Goal: Contribute content: Add original content to the website for others to see

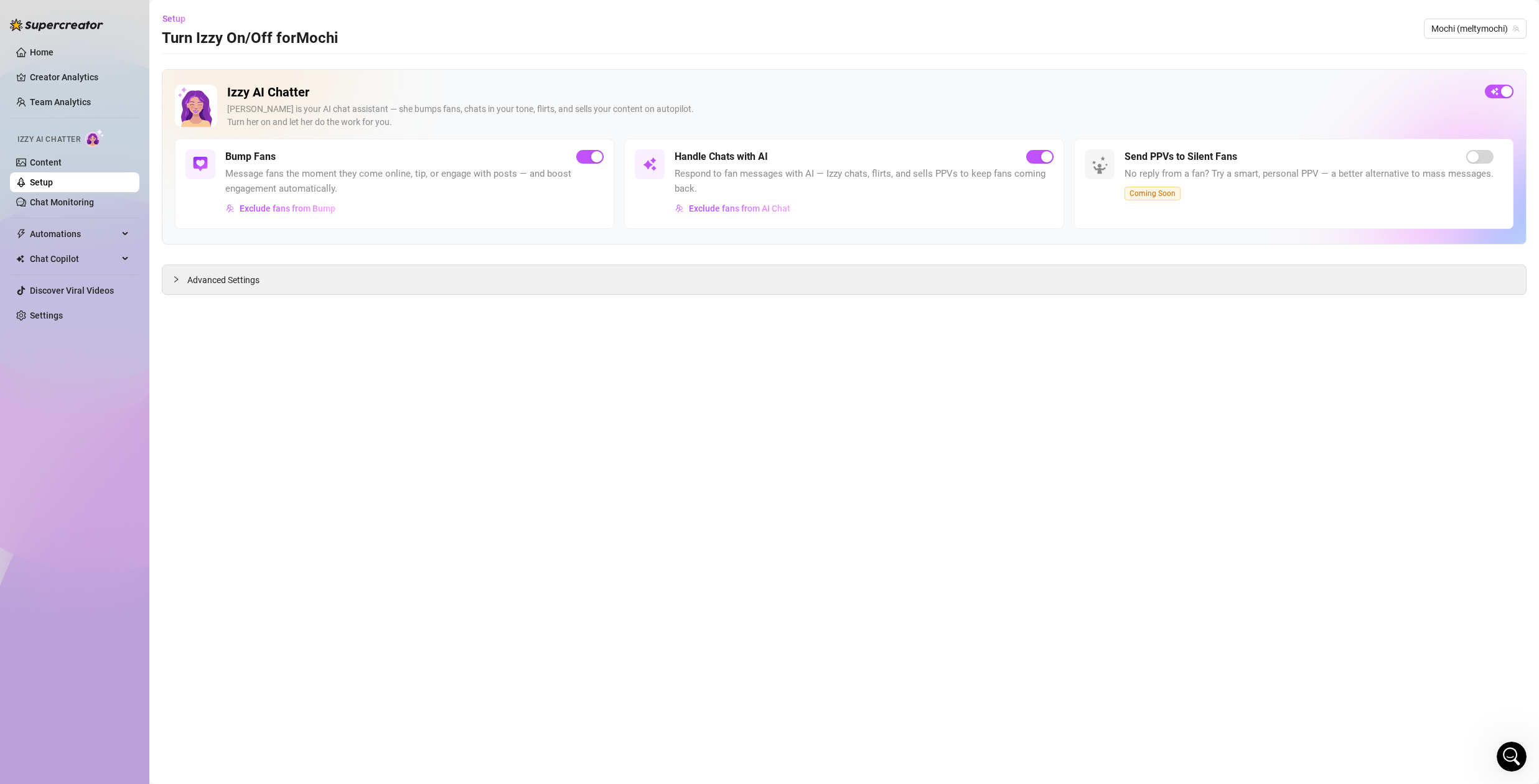
scroll to position [3215, 0]
click at [289, 208] on span "Exclude fans from Bump" at bounding box center [288, 208] width 96 height 10
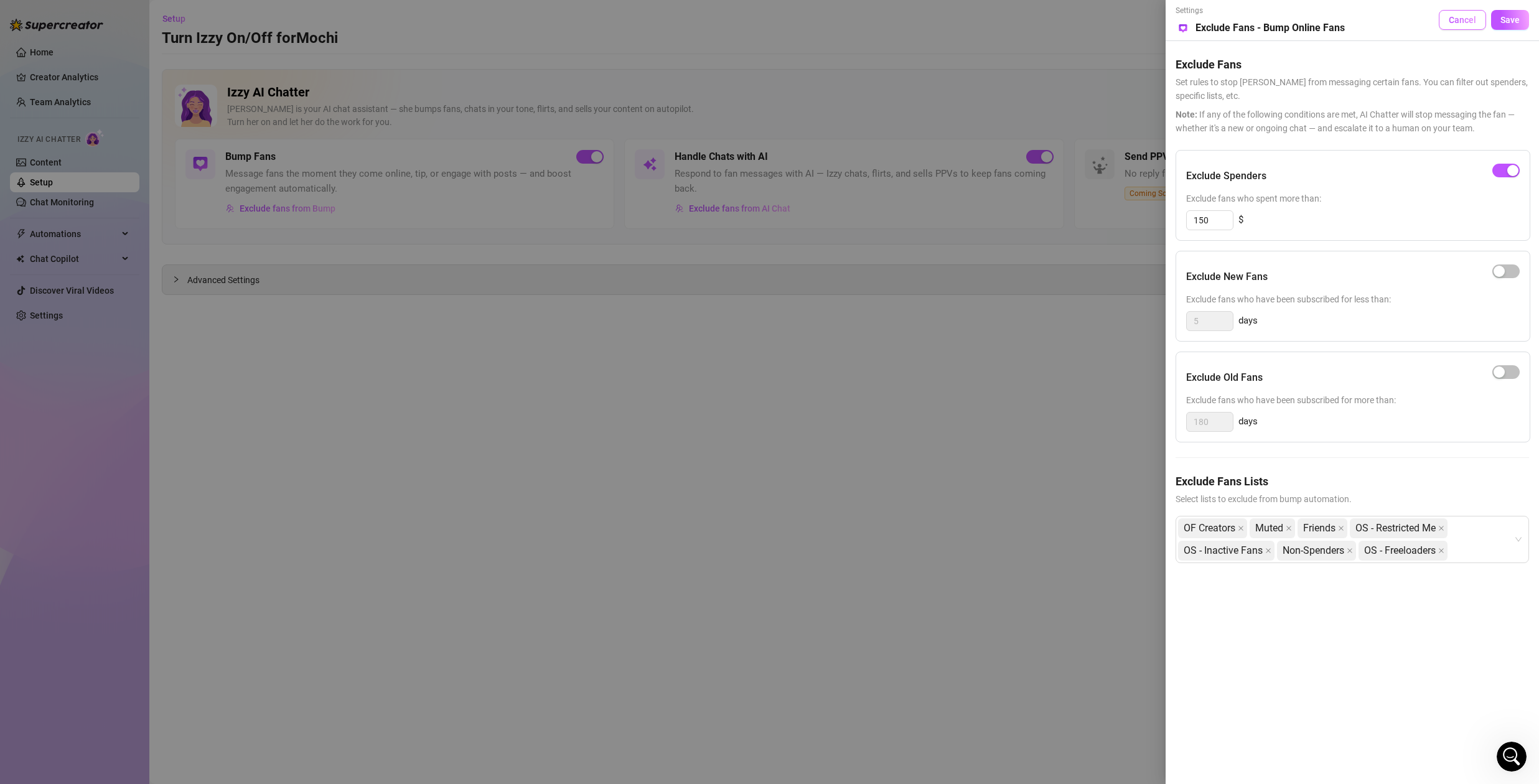
click at [1452, 23] on span "Cancel" at bounding box center [1462, 19] width 27 height 10
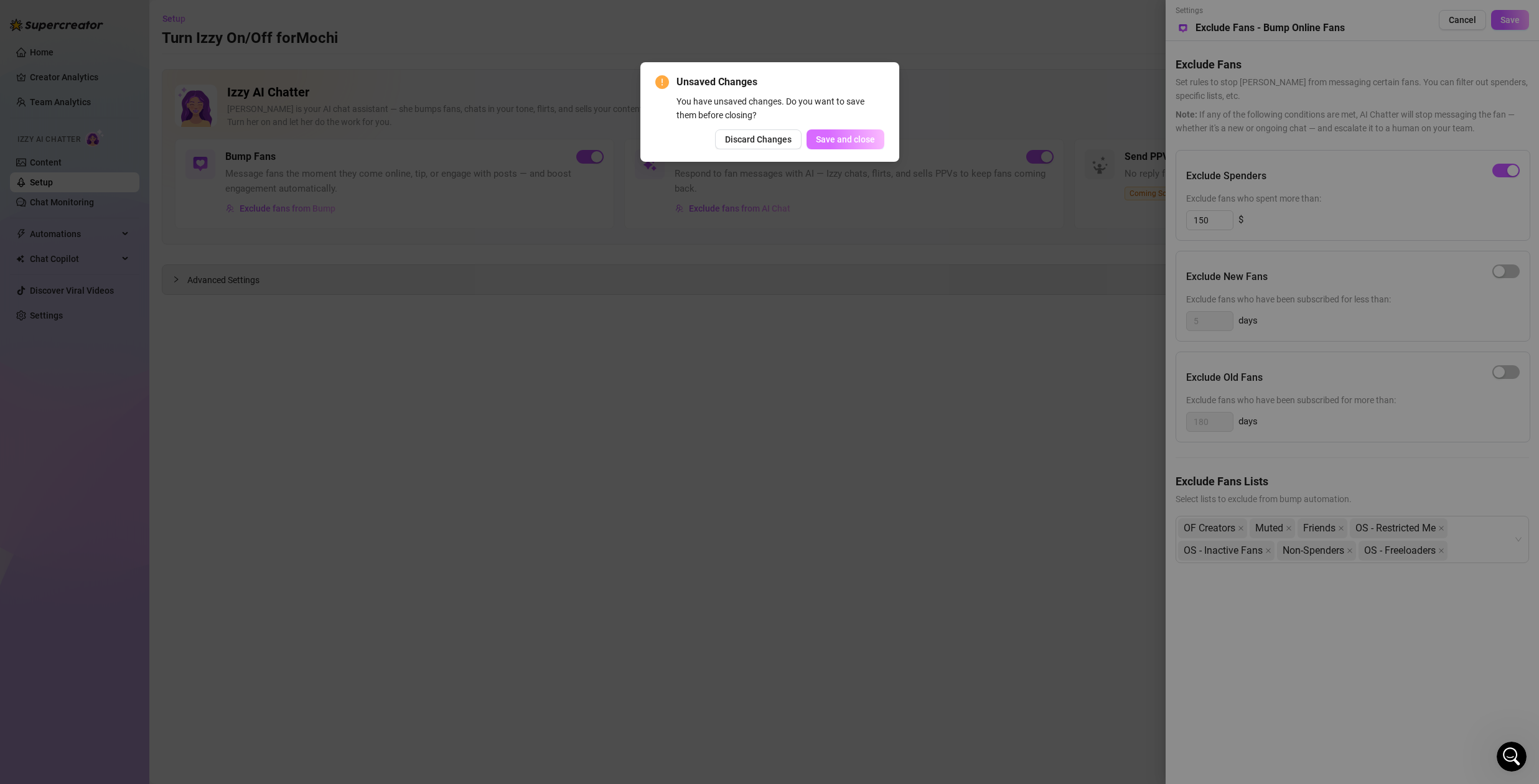
click at [850, 138] on span "Save and close" at bounding box center [845, 139] width 59 height 10
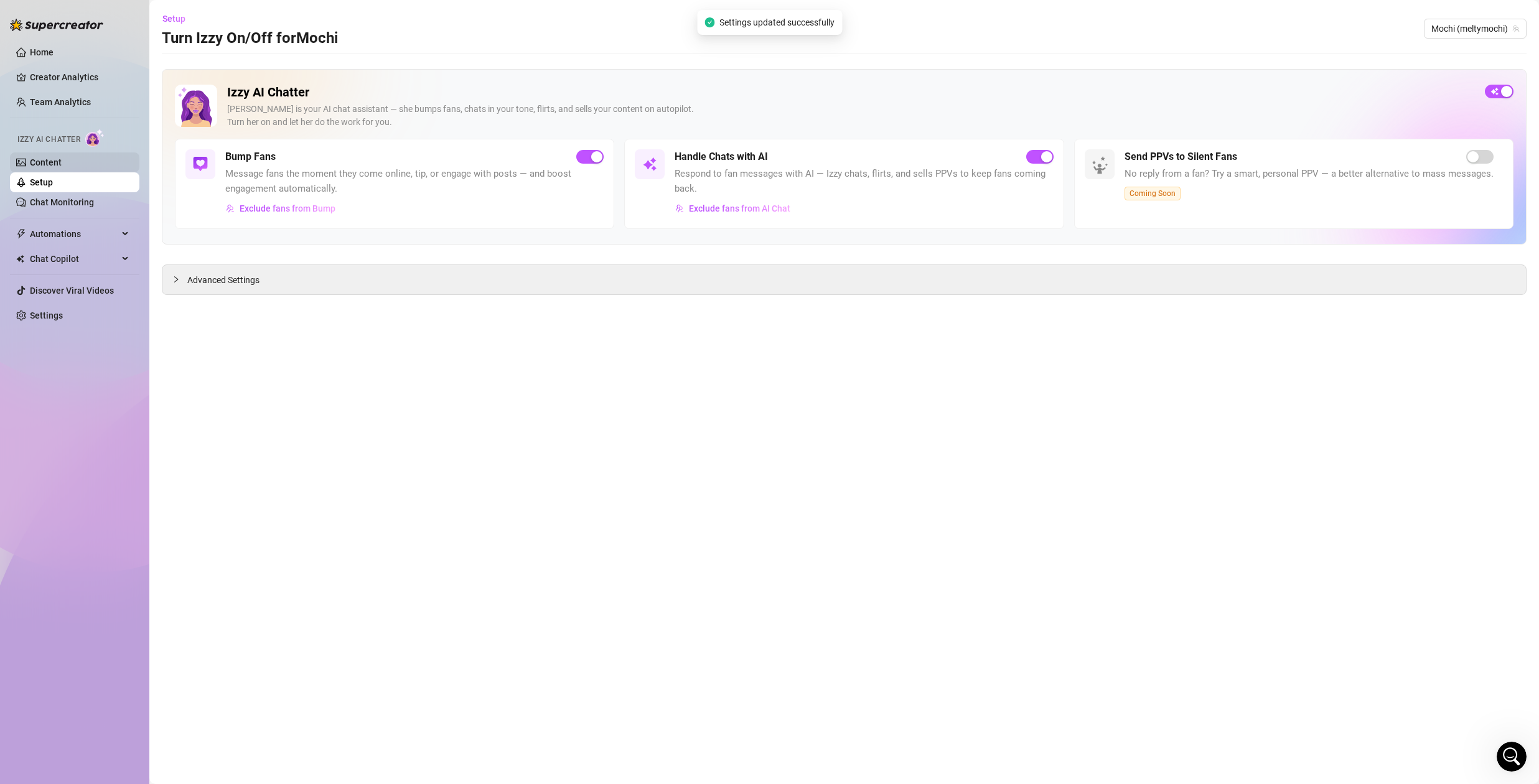
click at [30, 157] on link "Content" at bounding box center [46, 162] width 32 height 10
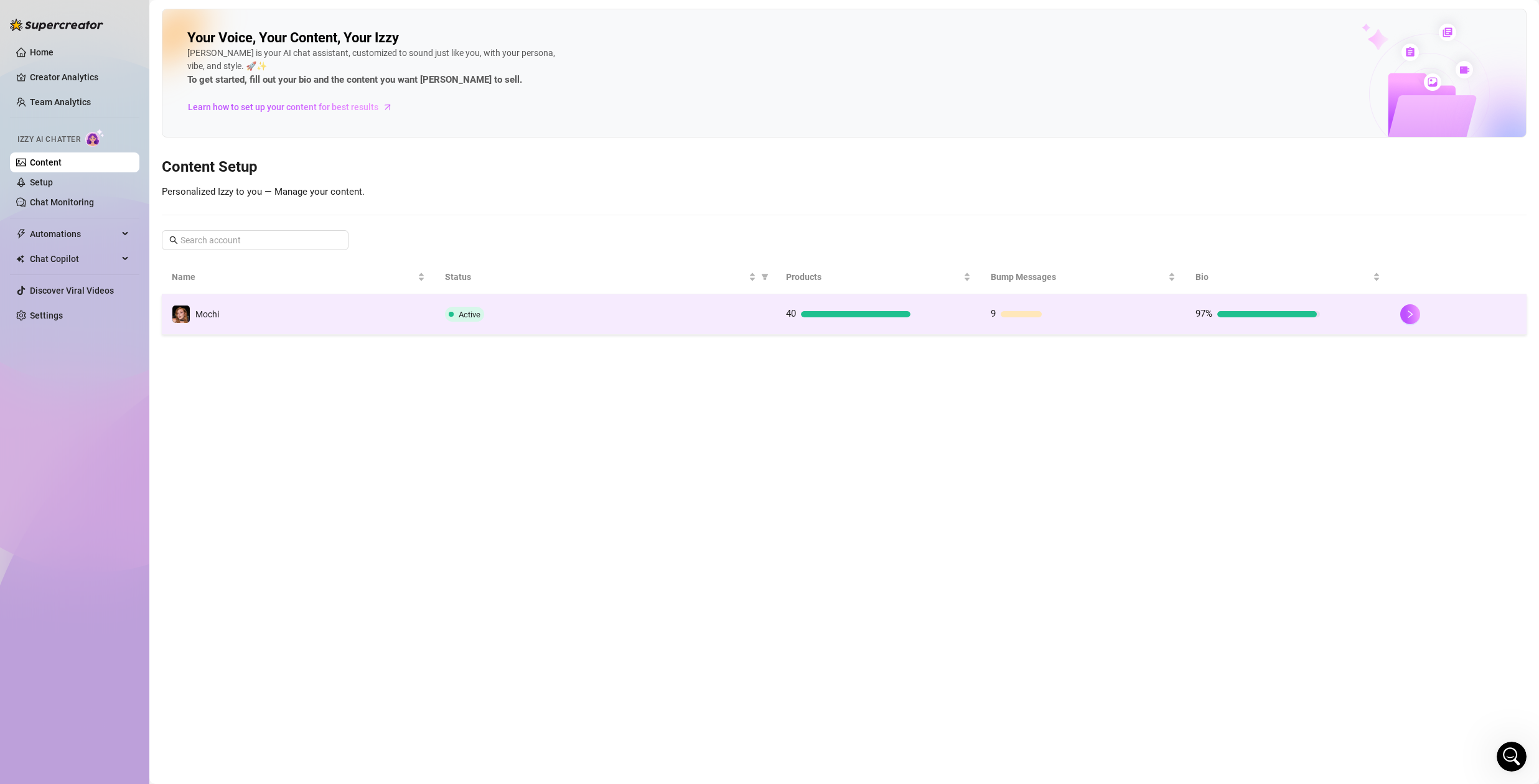
click at [761, 325] on td "Active" at bounding box center [605, 314] width 341 height 41
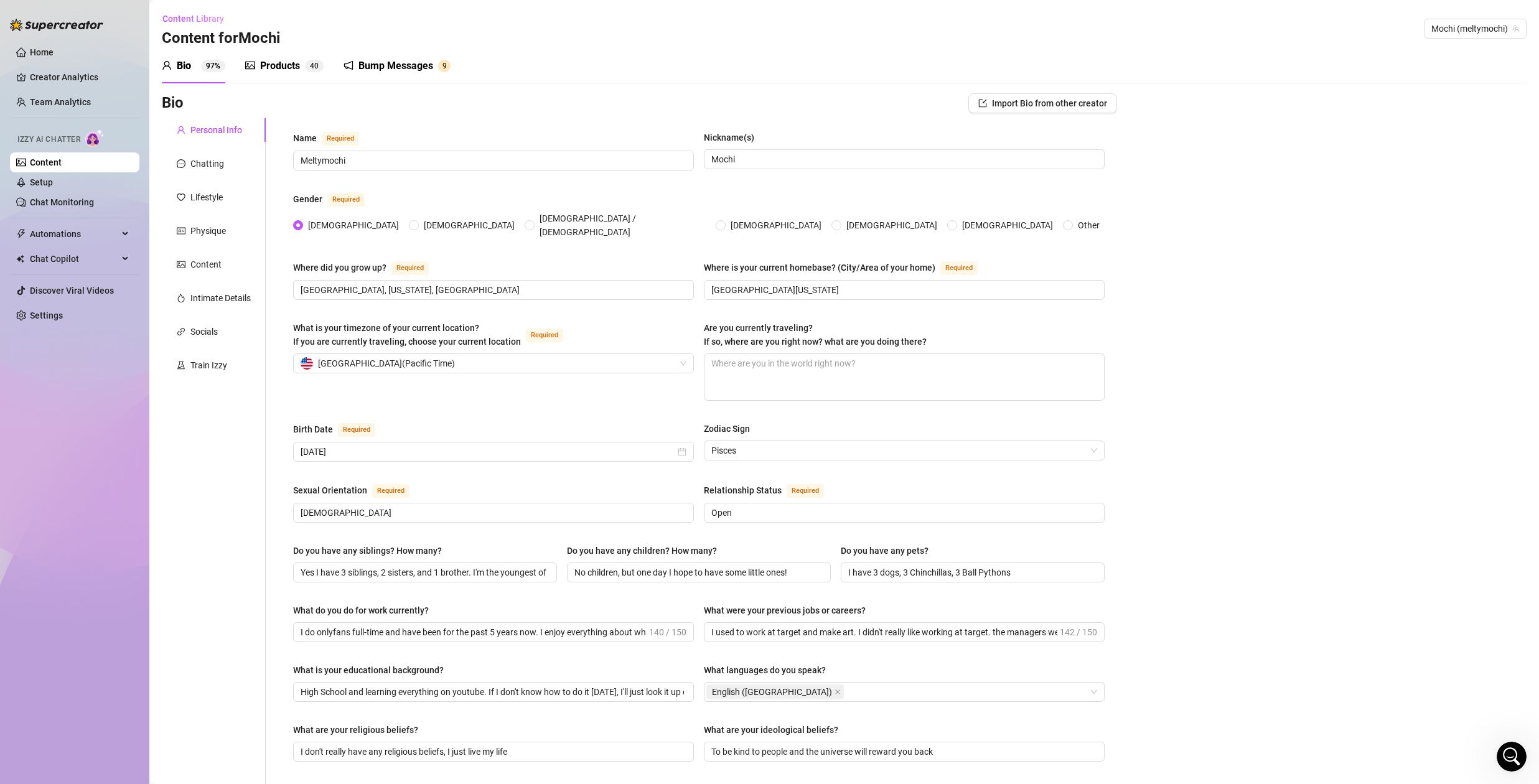
click at [381, 62] on div "Bump Messages" at bounding box center [396, 66] width 75 height 15
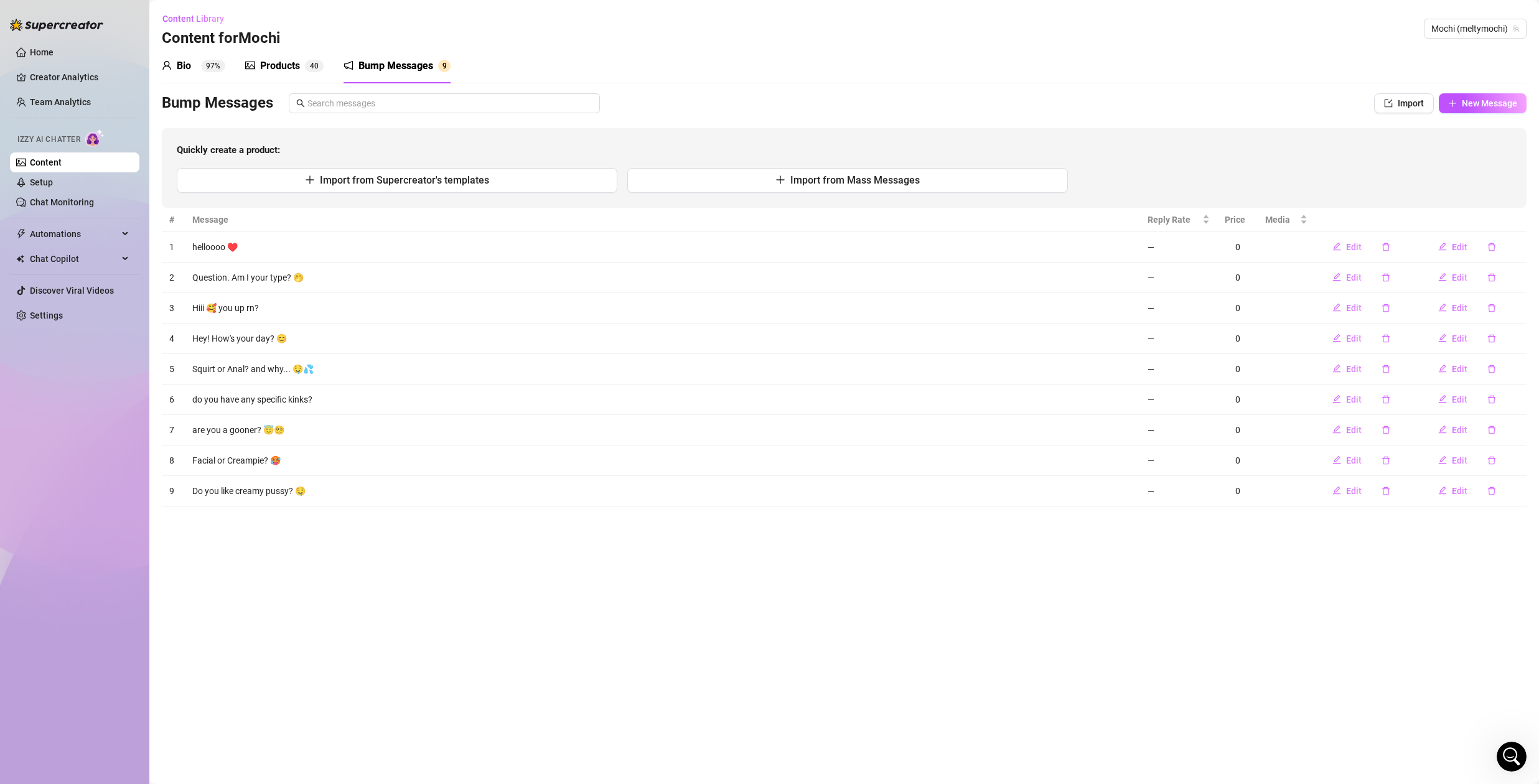
click at [286, 65] on div "Products" at bounding box center [280, 66] width 40 height 15
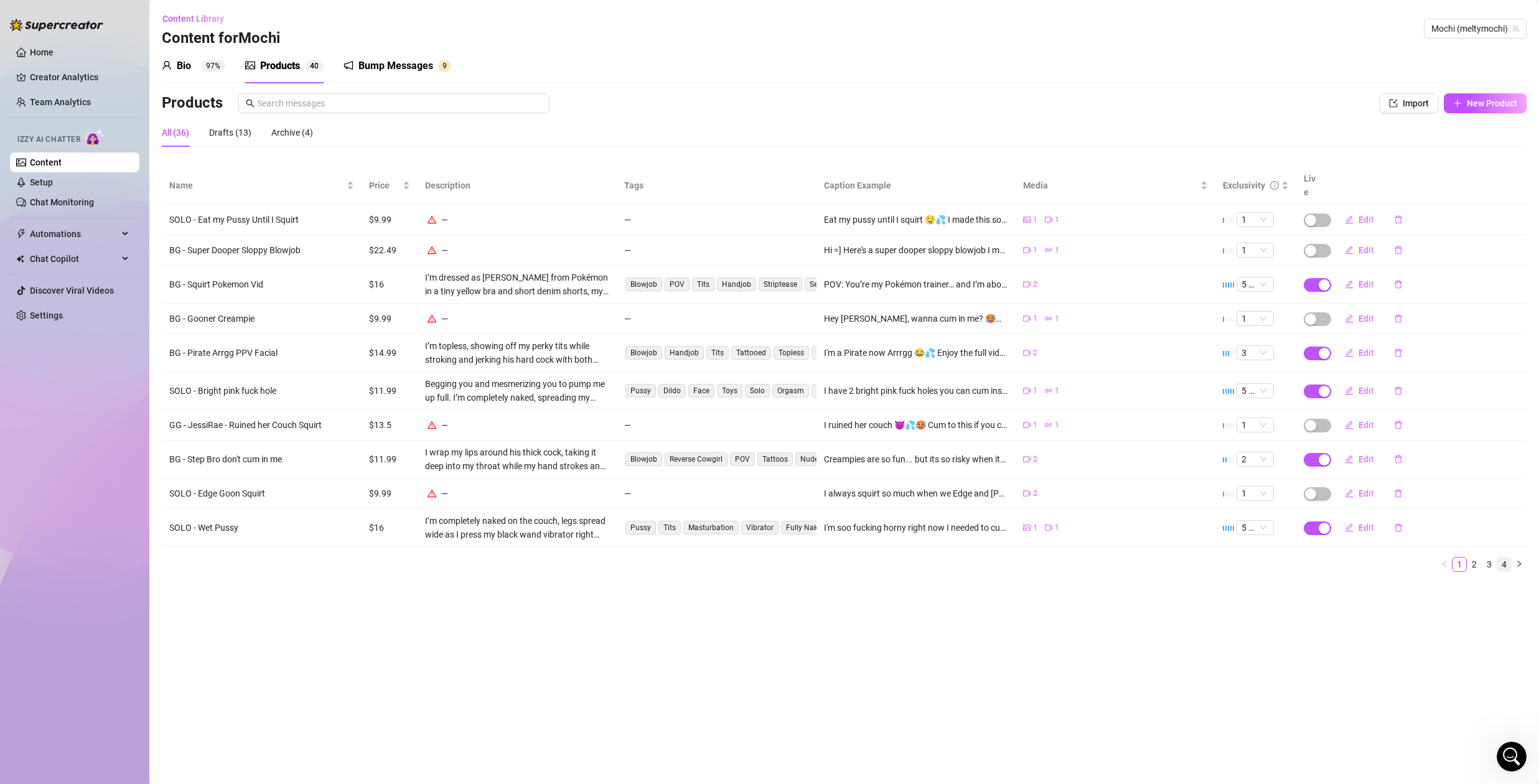
click at [1508, 557] on link "4" at bounding box center [1504, 564] width 14 height 14
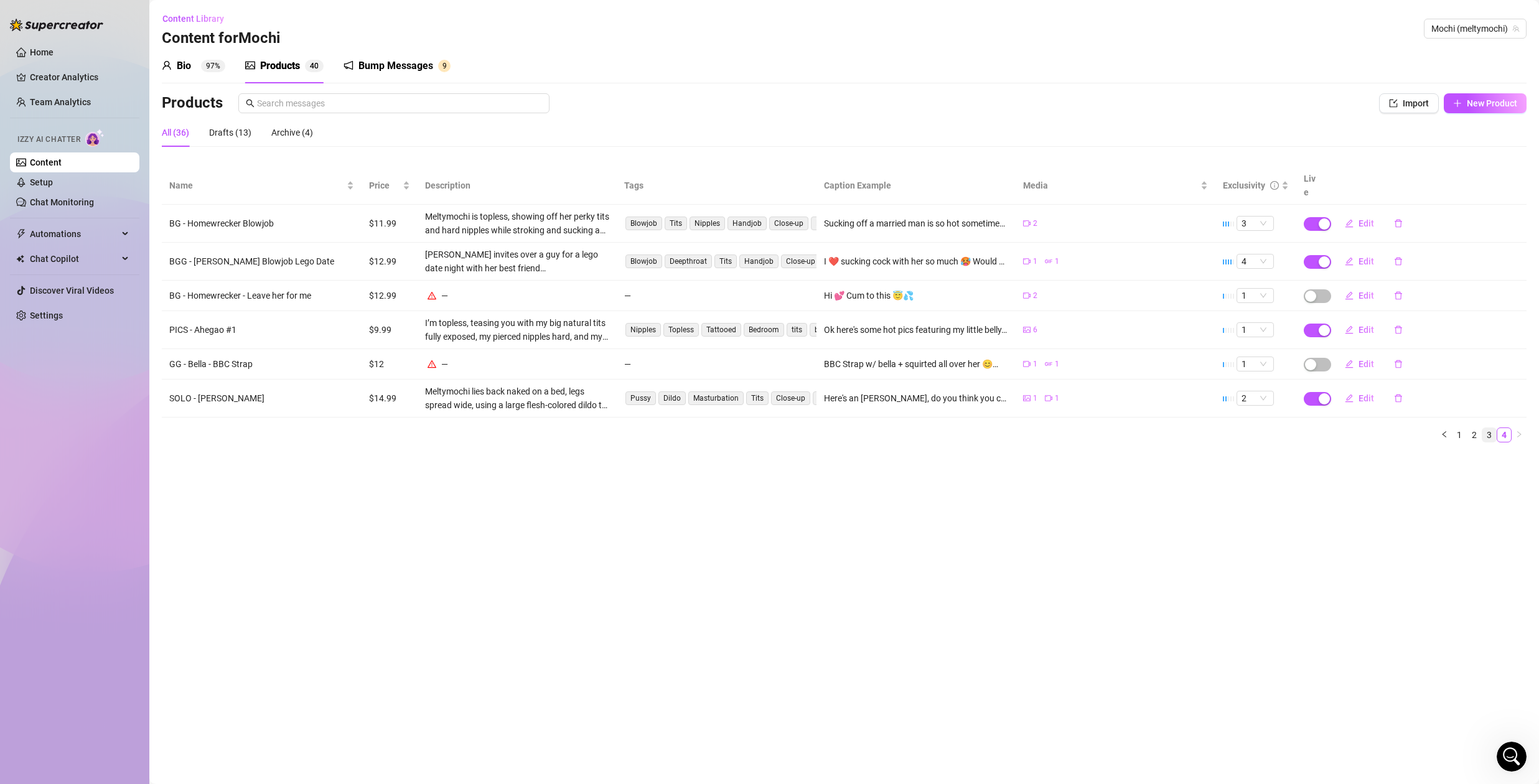
click at [1490, 428] on link "3" at bounding box center [1489, 435] width 14 height 14
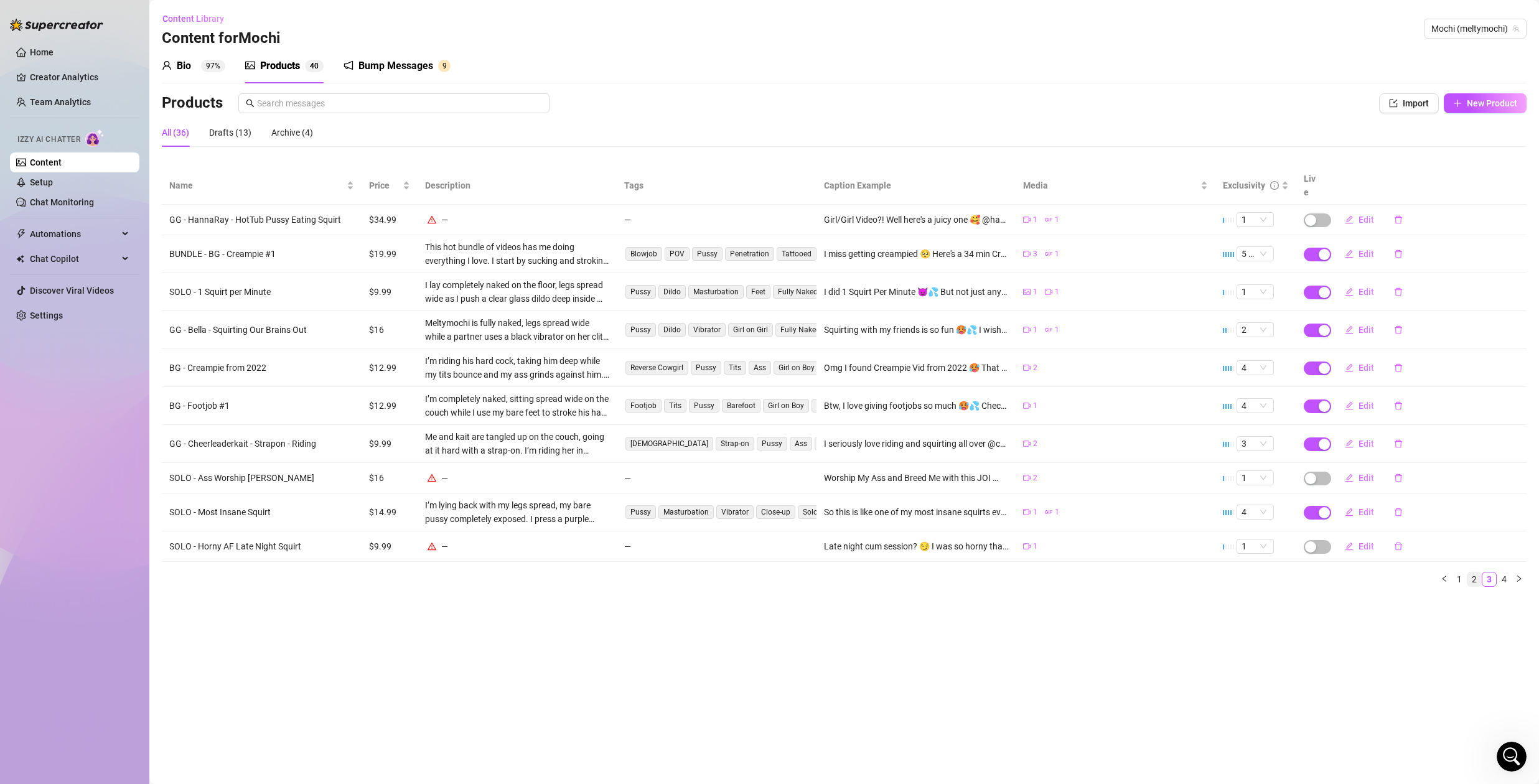
click at [1476, 572] on link "2" at bounding box center [1474, 579] width 14 height 14
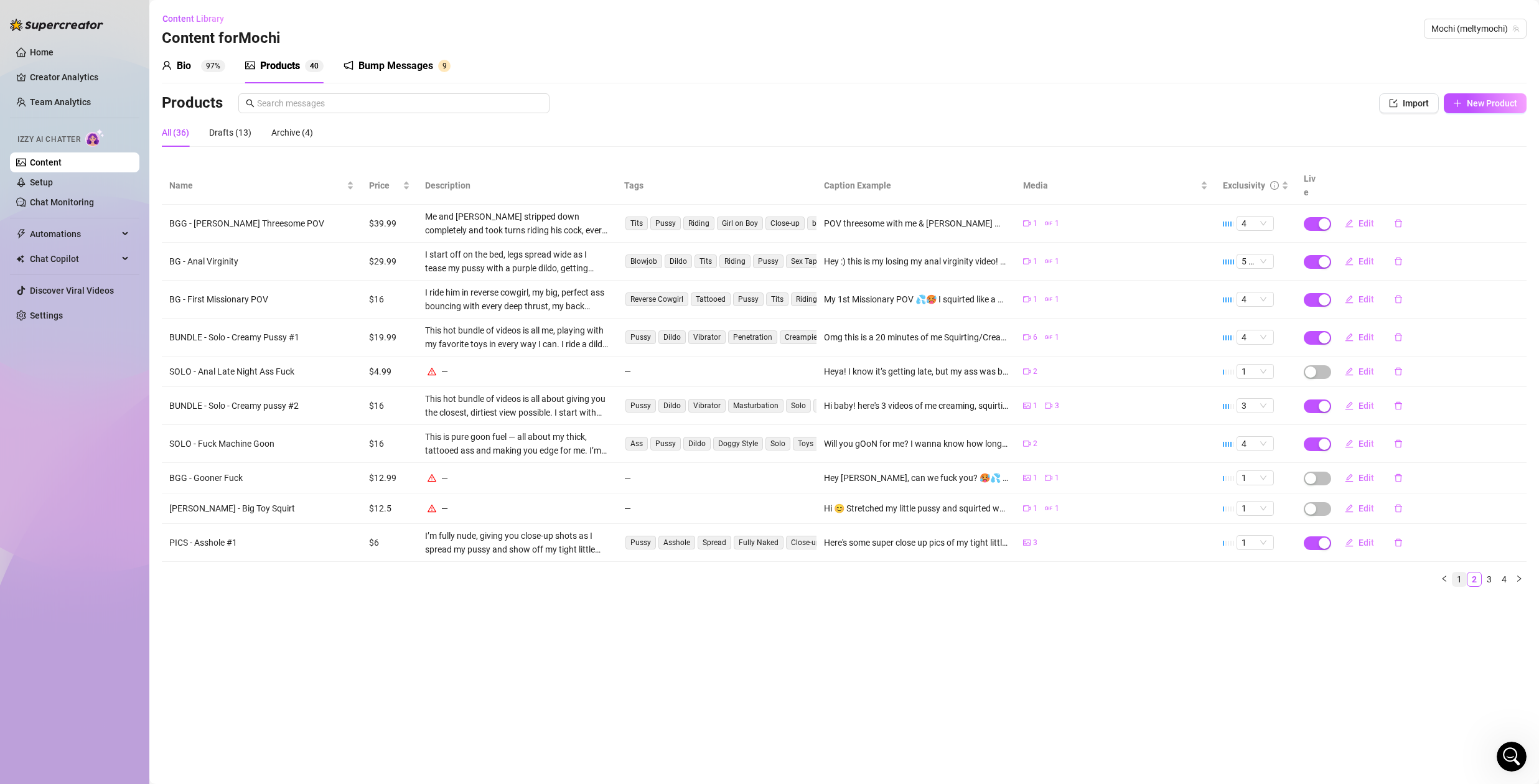
click at [1461, 572] on link "1" at bounding box center [1459, 579] width 14 height 14
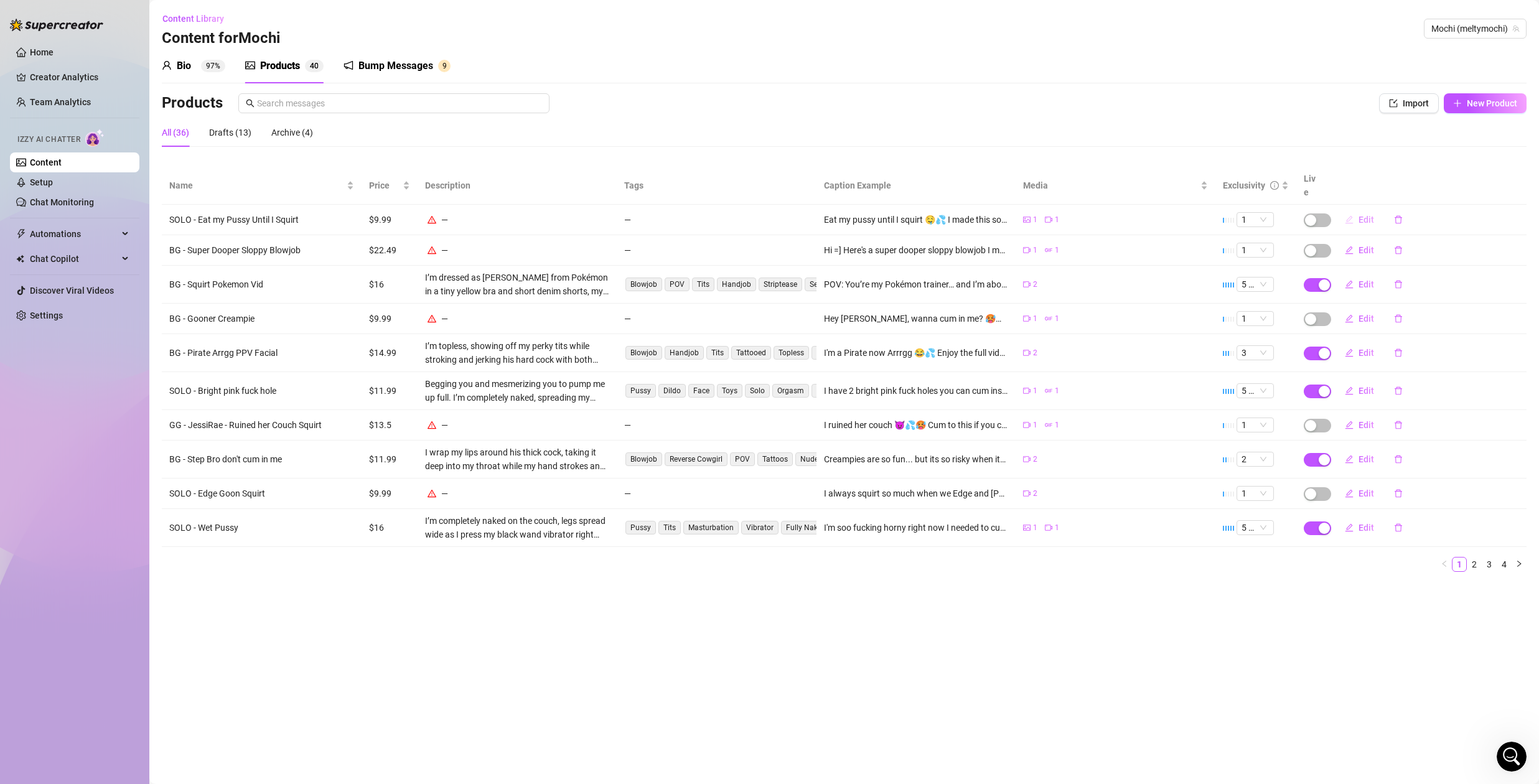
click at [1367, 214] on span "Edit" at bounding box center [1366, 219] width 15 height 10
type textarea "Eat my pussy until I squirt 🤤💦 I made this solo video where you eat my pussy un…"
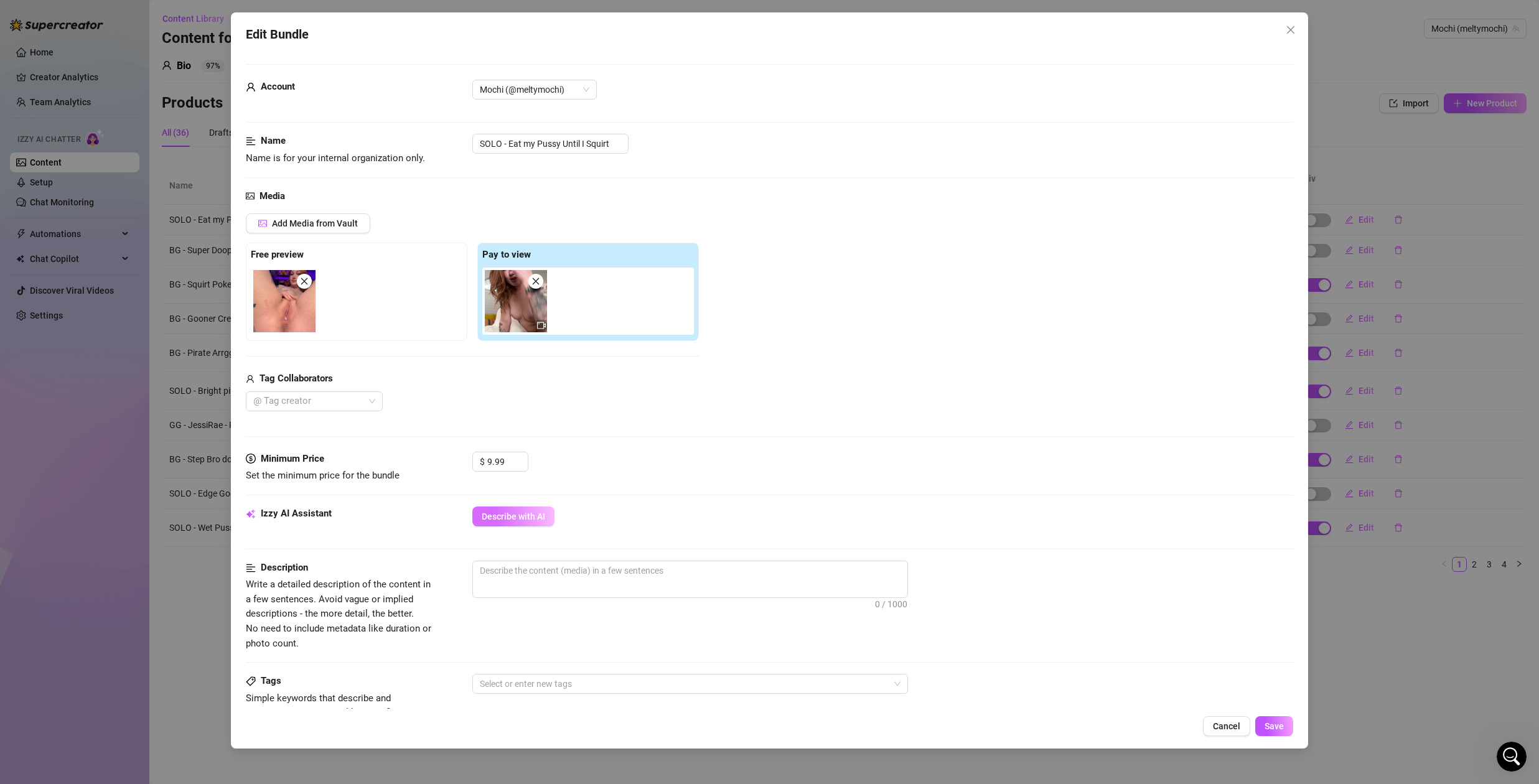
click at [518, 520] on span "Describe with AI" at bounding box center [513, 516] width 63 height 10
click at [320, 218] on span "Add Media from Vault" at bounding box center [314, 223] width 86 height 10
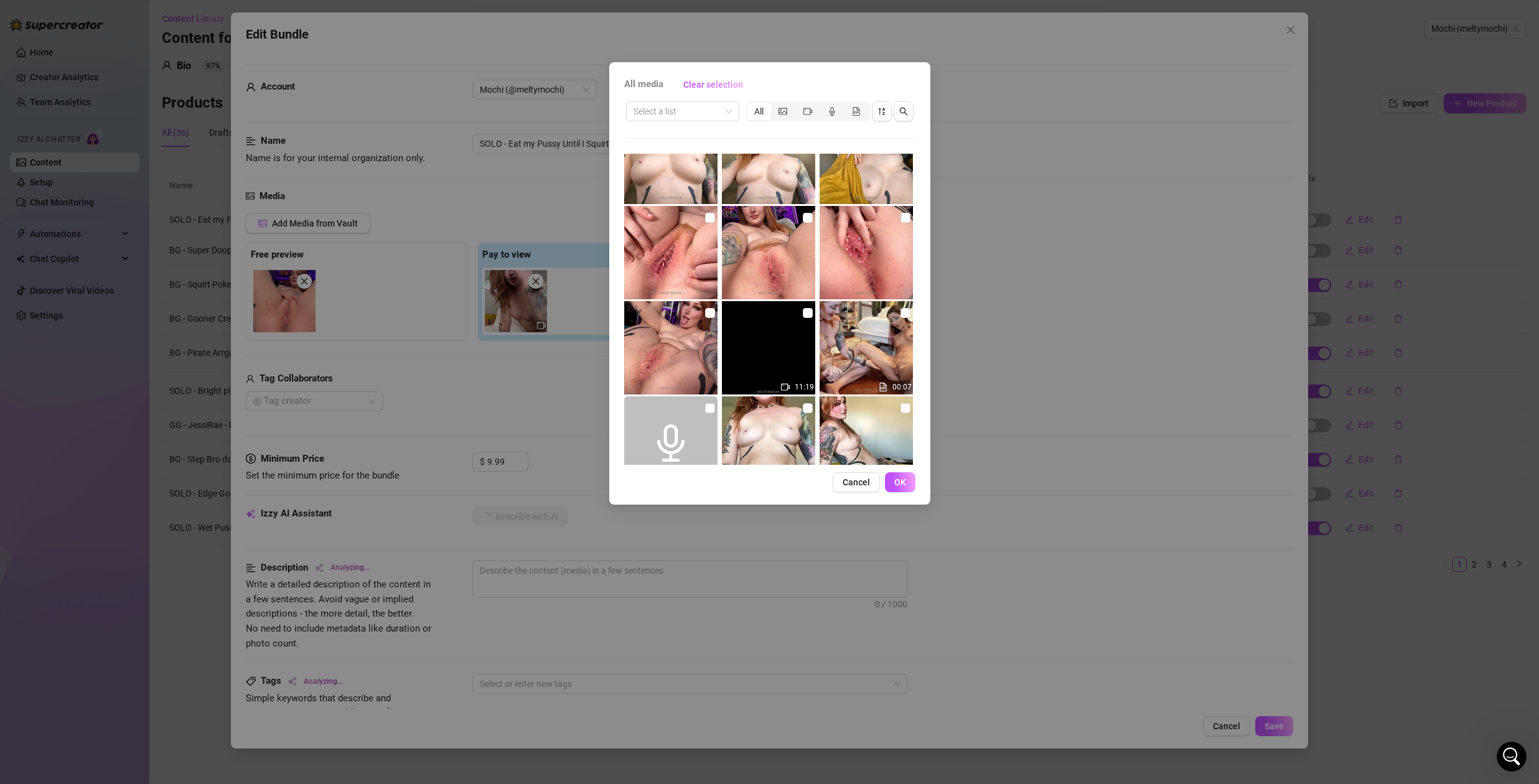
scroll to position [328, 0]
click at [900, 218] on input "checkbox" at bounding box center [905, 218] width 10 height 10
checkbox input "true"
type textarea "Completely"
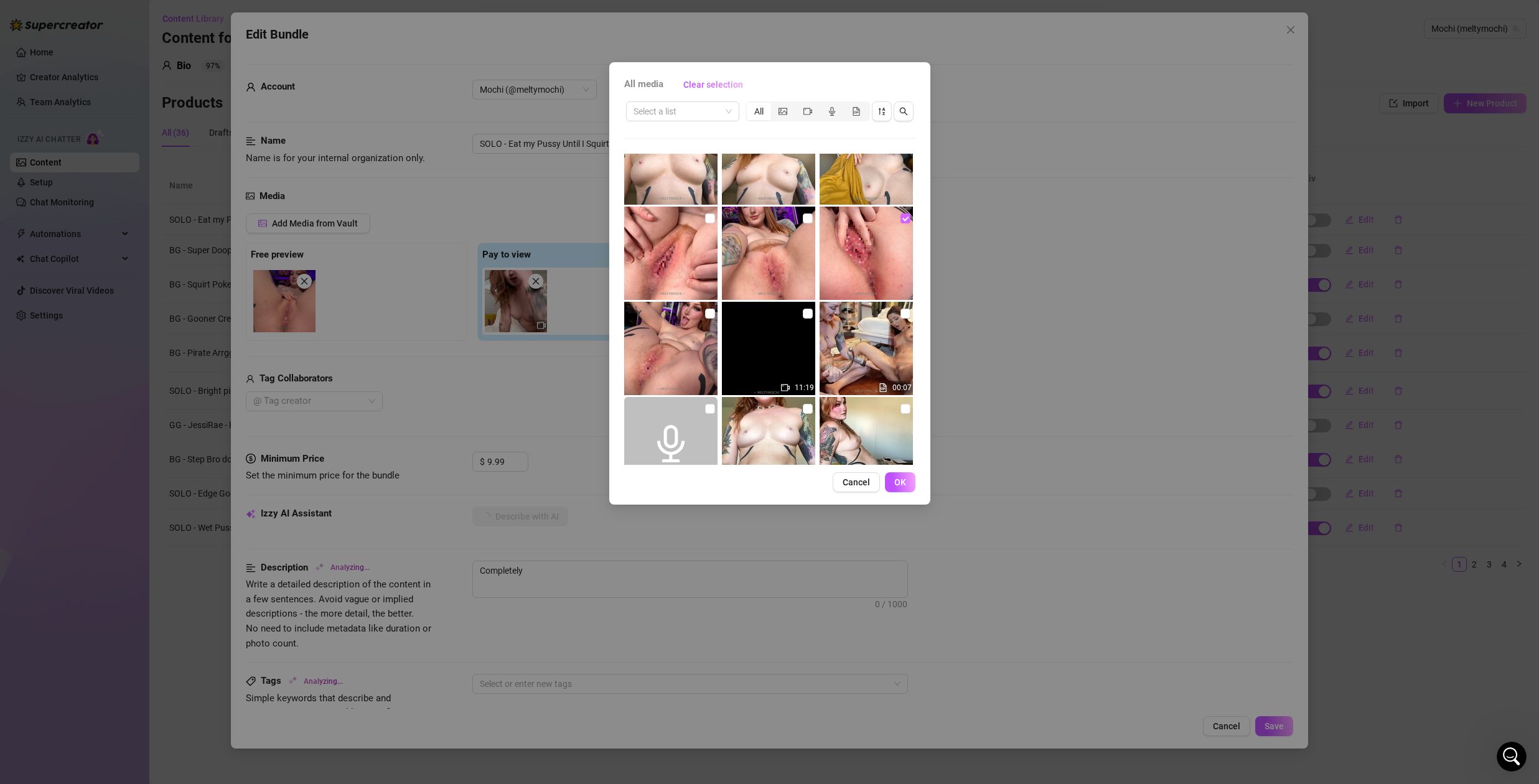
type textarea "Completely naked,"
type textarea "Completely naked, Meltymochi"
type textarea "Completely naked, Meltymochi spreads"
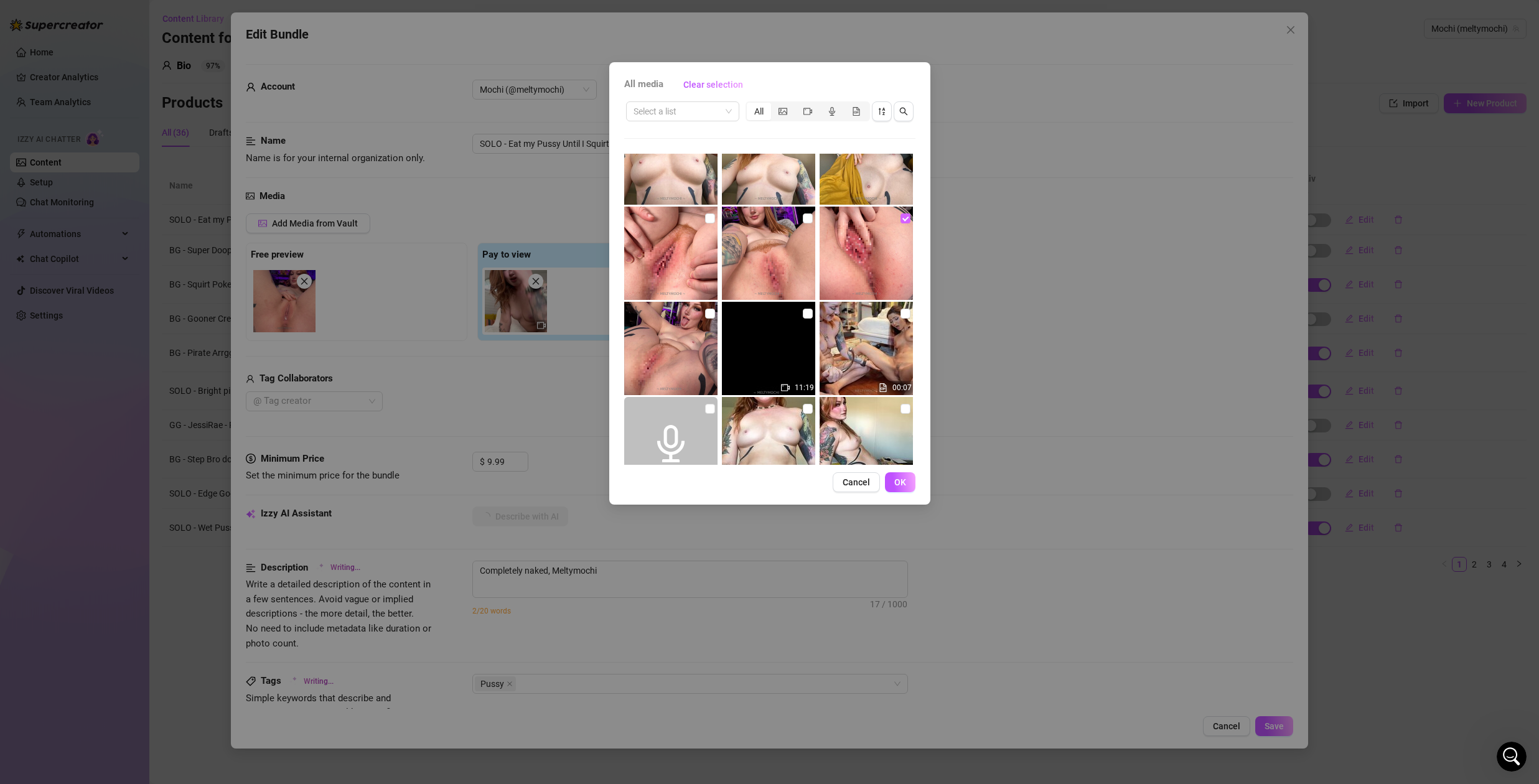
type textarea "Completely naked, Meltymochi spreads"
click at [900, 218] on input "checkbox" at bounding box center [905, 218] width 10 height 10
checkbox input "false"
type textarea "Completely naked, Meltymochi spreads her"
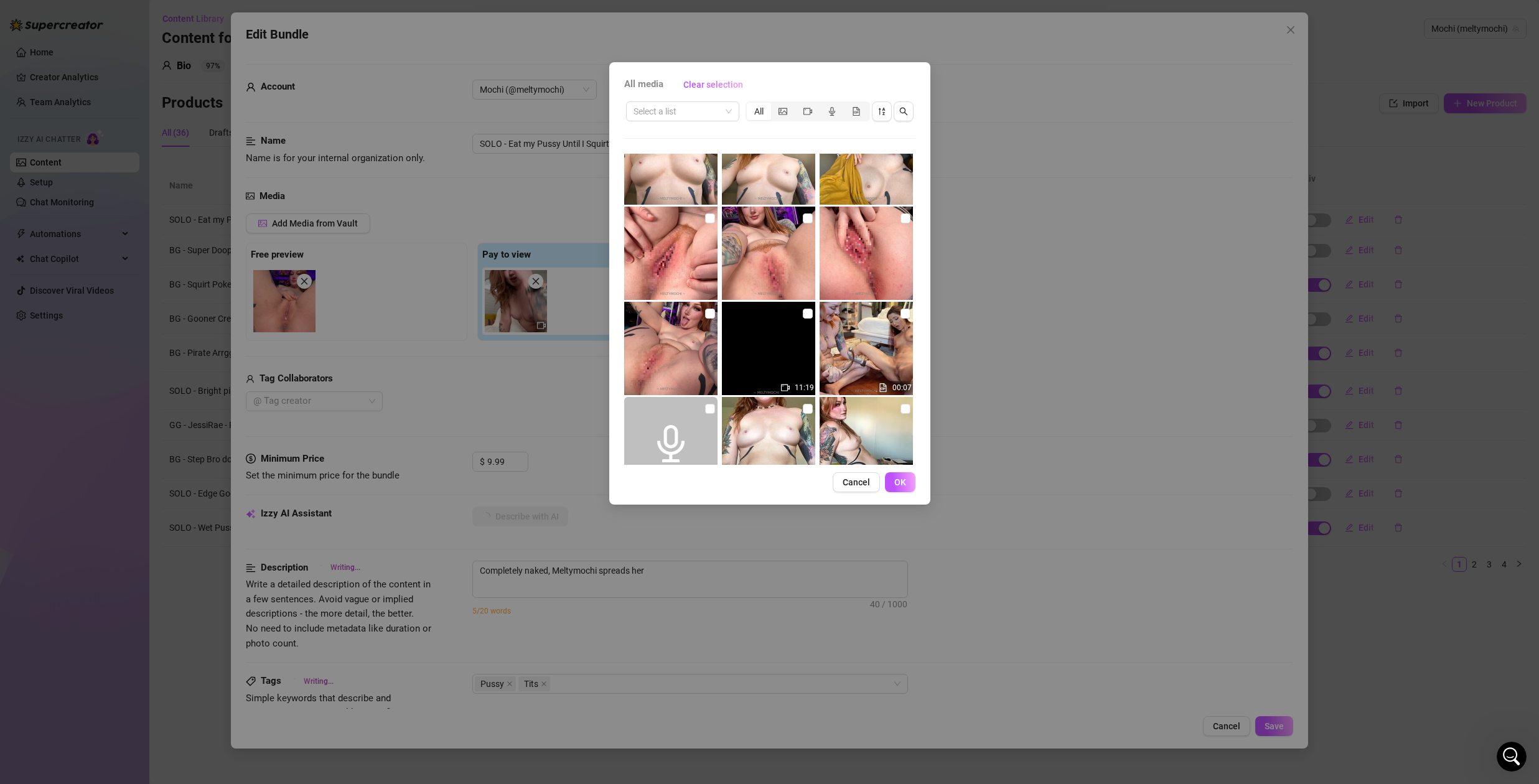
type textarea "Completely naked, Meltymochi spreads her hairy"
type textarea "Completely naked, Meltymochi spreads her hairy pussy"
type textarea "Completely naked, Meltymochi spreads her hairy pussy wide"
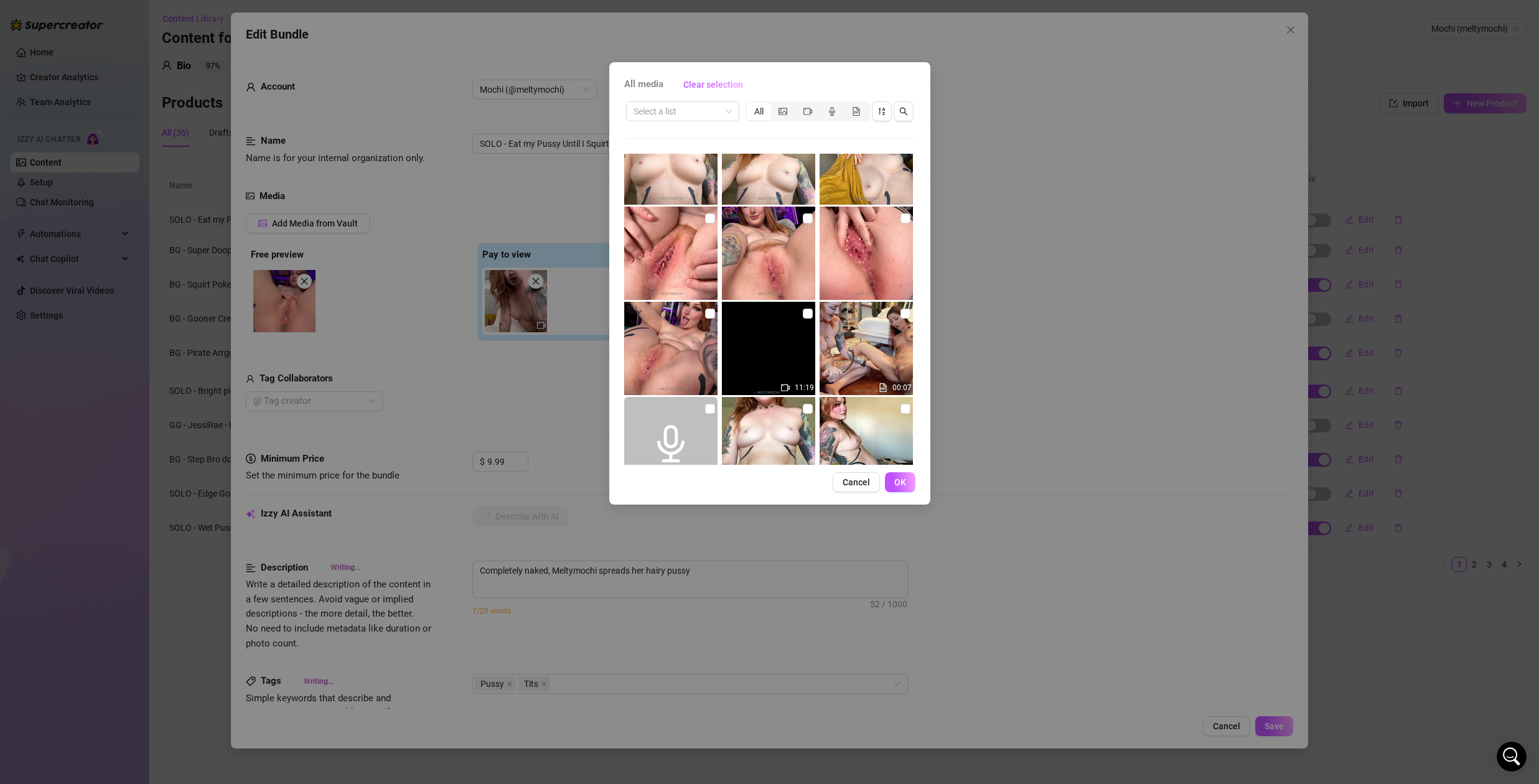
type textarea "Completely naked, Meltymochi spreads her hairy pussy wide"
type textarea "Completely naked, Meltymochi spreads her hairy pussy wide in"
type textarea "Completely naked, Meltymochi spreads her hairy pussy wide in close-up"
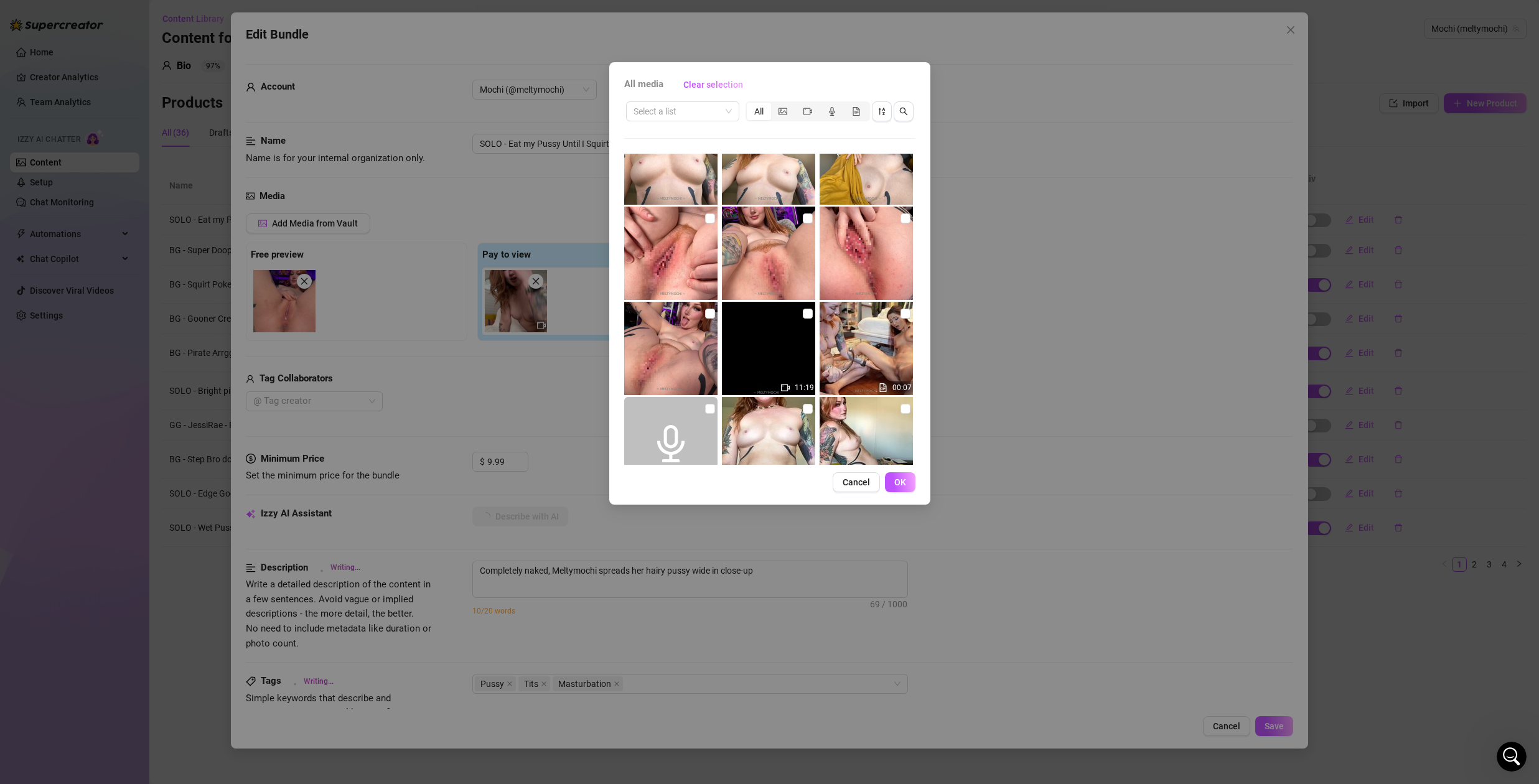
type textarea "Completely naked, Meltymochi spreads her hairy pussy wide in close-up shots"
type textarea "Completely naked, Meltymochi spreads her hairy pussy wide in close-up shots bef…"
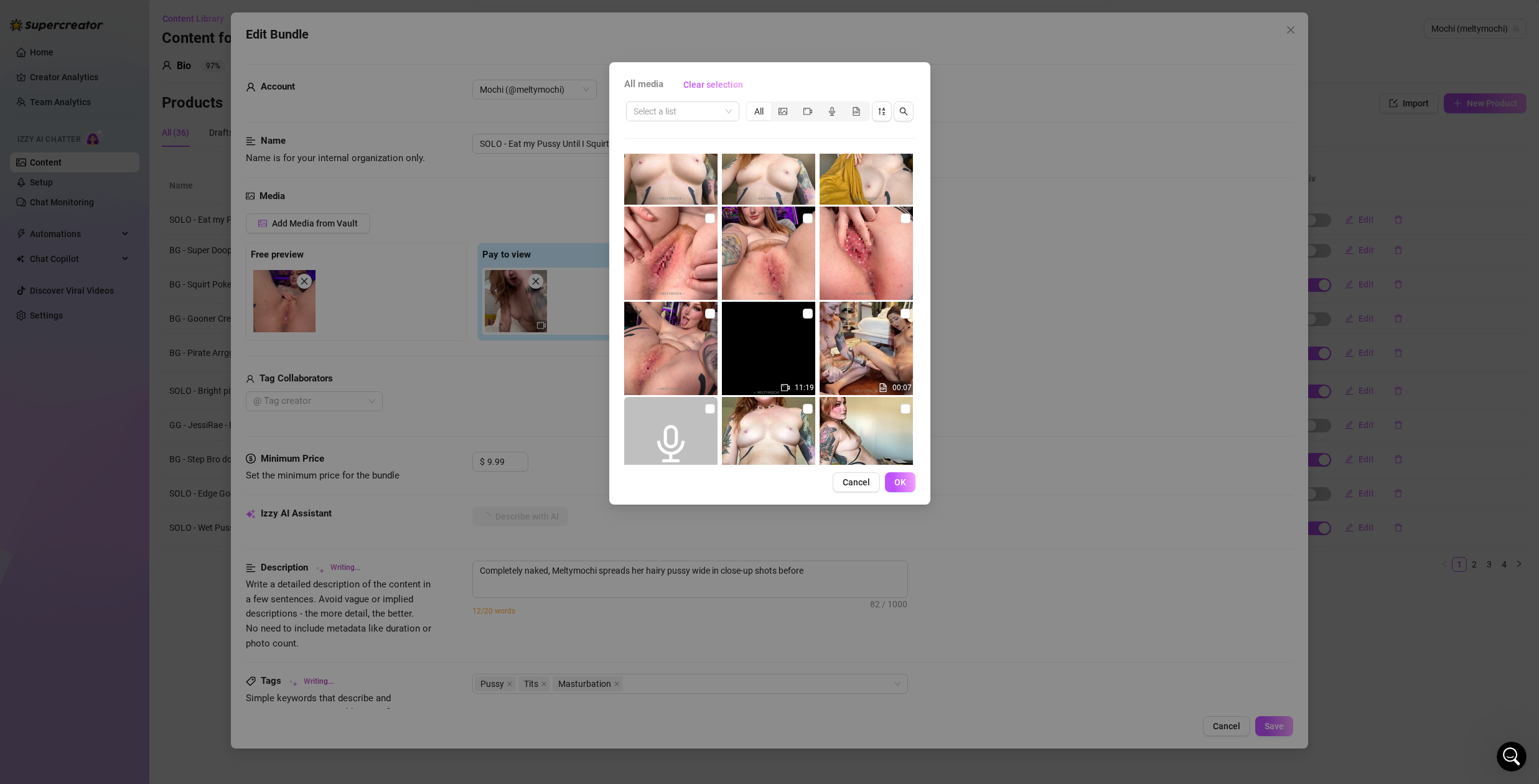
type textarea "Completely naked, Meltymochi spreads her hairy pussy wide in close-up shots bef…"
type textarea "Completely naked, [PERSON_NAME] spreads her hairy pussy wide in close-up shots …"
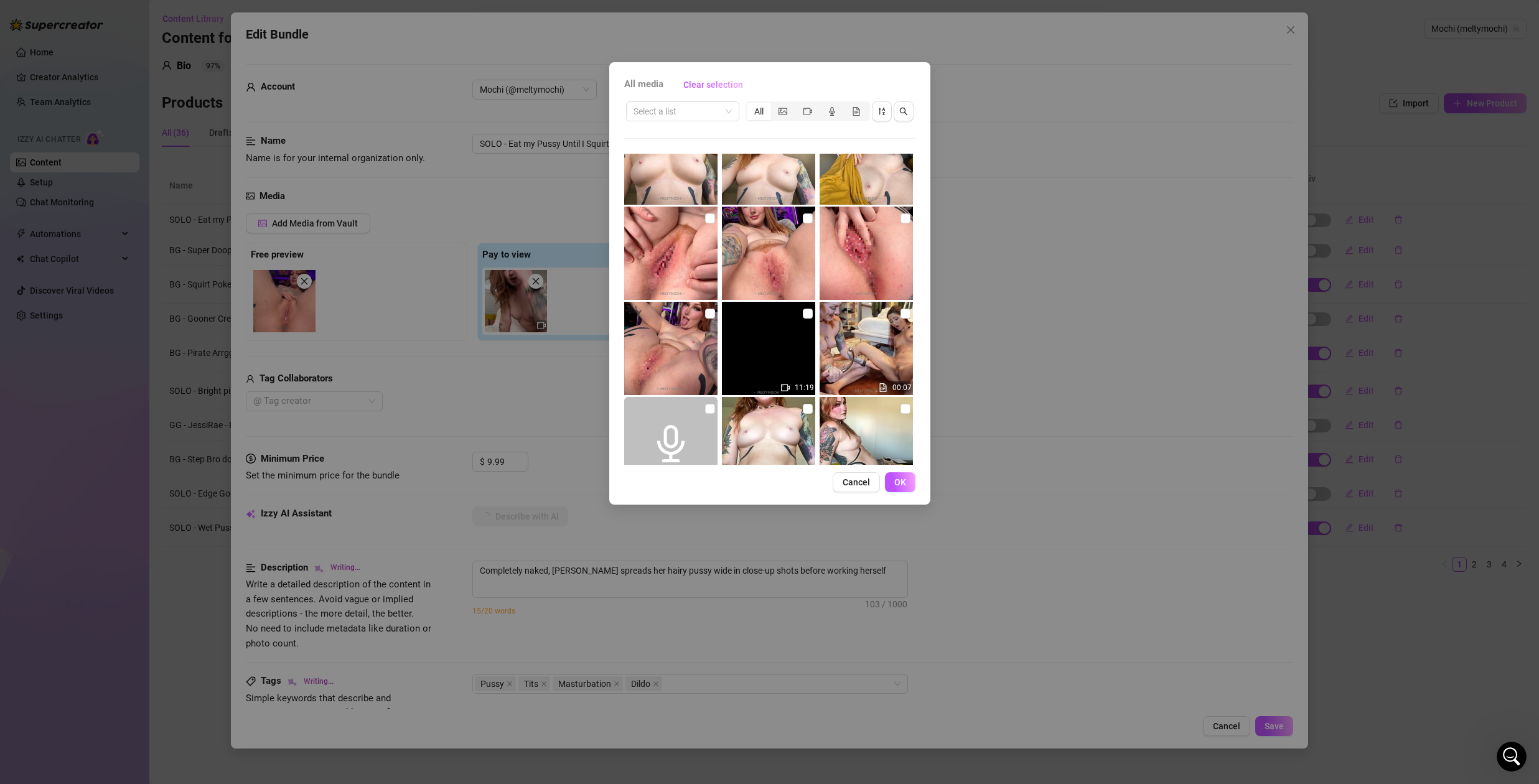
type textarea "Completely naked, [PERSON_NAME] spreads her hairy pussy wide in close-up shots …"
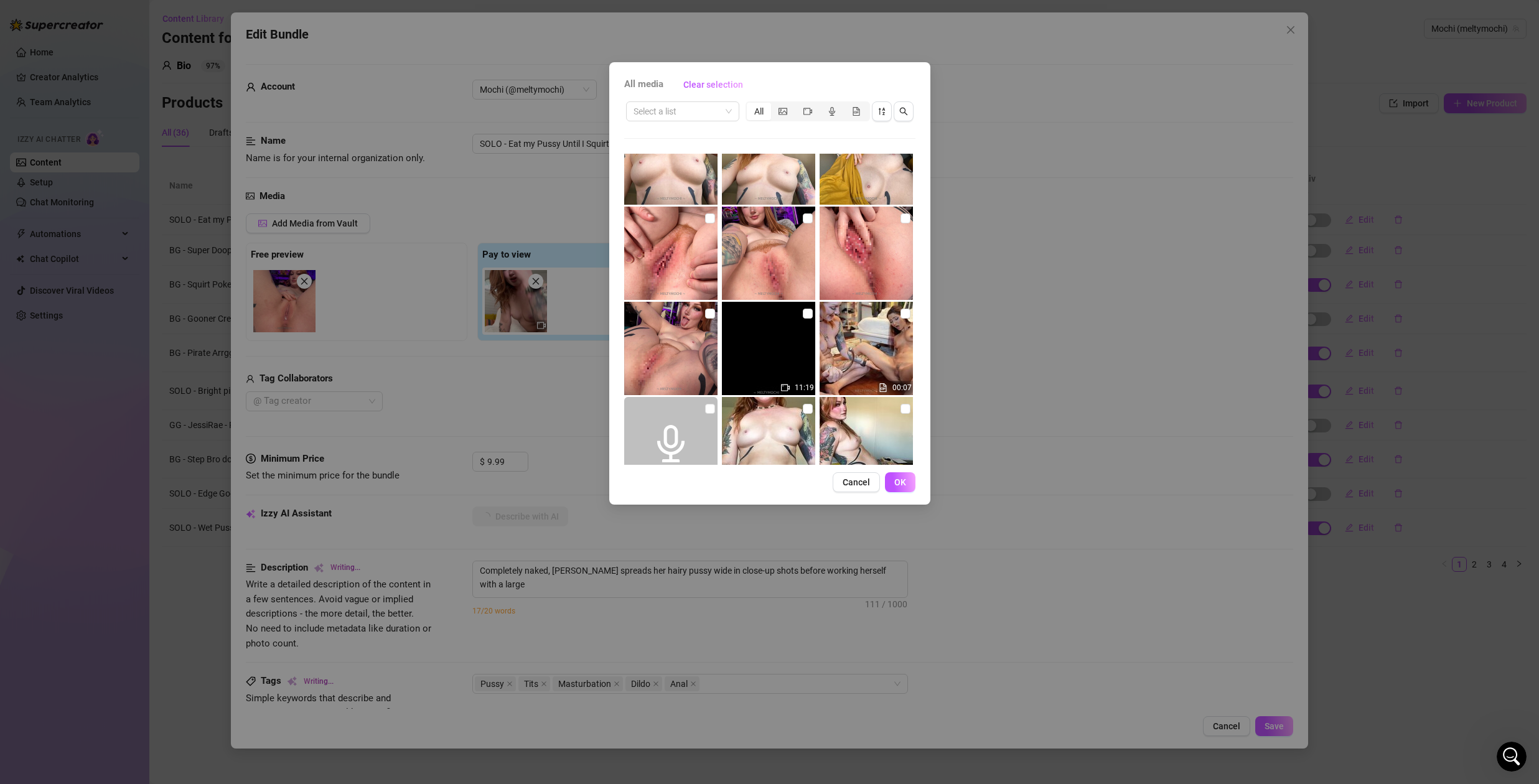
type textarea "Completely naked, [PERSON_NAME] spreads her hairy pussy wide in close-up shots …"
type textarea "Completely naked, Meltymochi spreads her hairy pussy wide in close-up shots bef…"
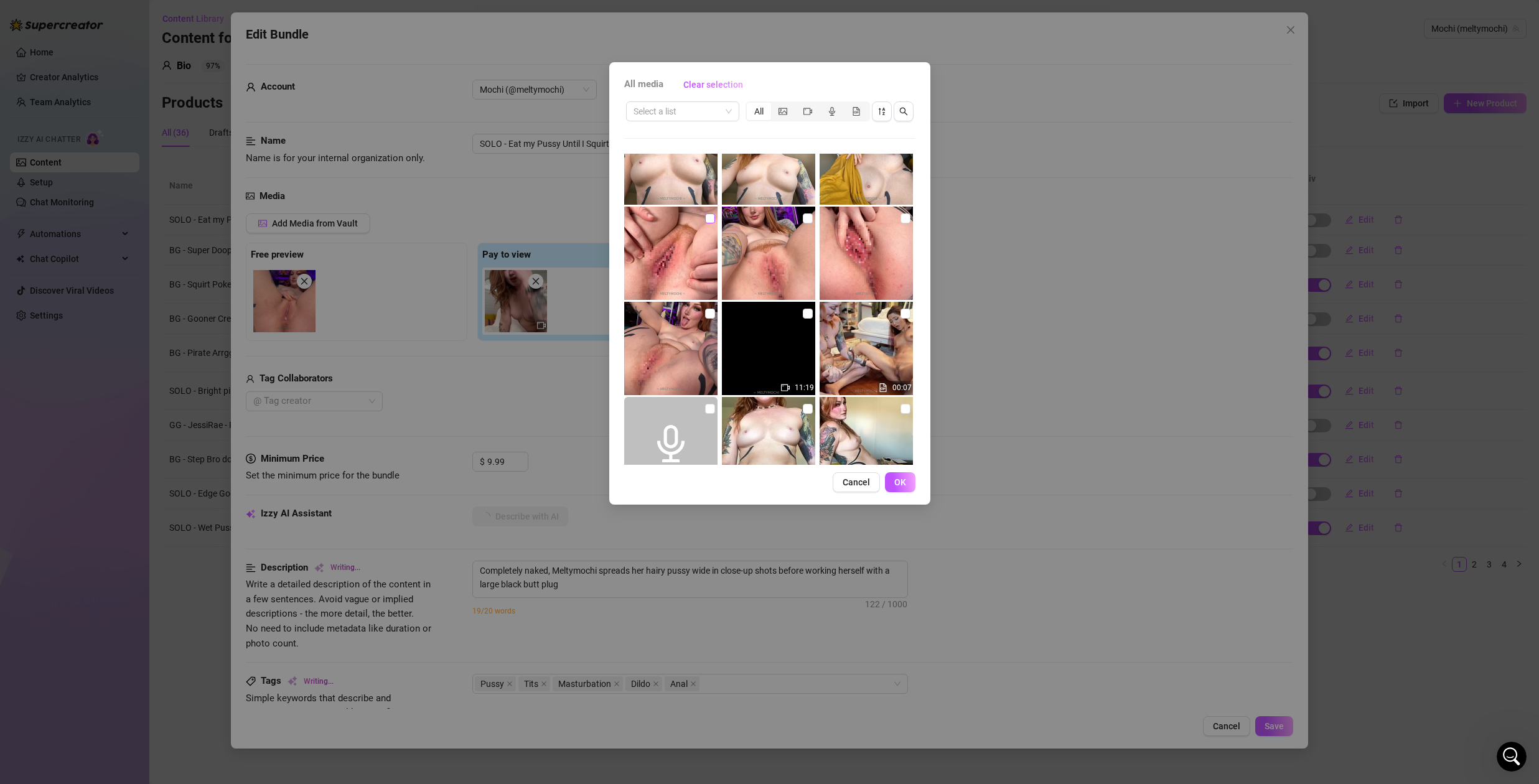
type textarea "Completely naked, Meltymochi spreads her hairy pussy wide in close-up shots bef…"
click at [709, 217] on input "checkbox" at bounding box center [710, 218] width 10 height 10
checkbox input "true"
type textarea "Completely naked, Meltymochi spreads her hairy pussy wide in close-up shots bef…"
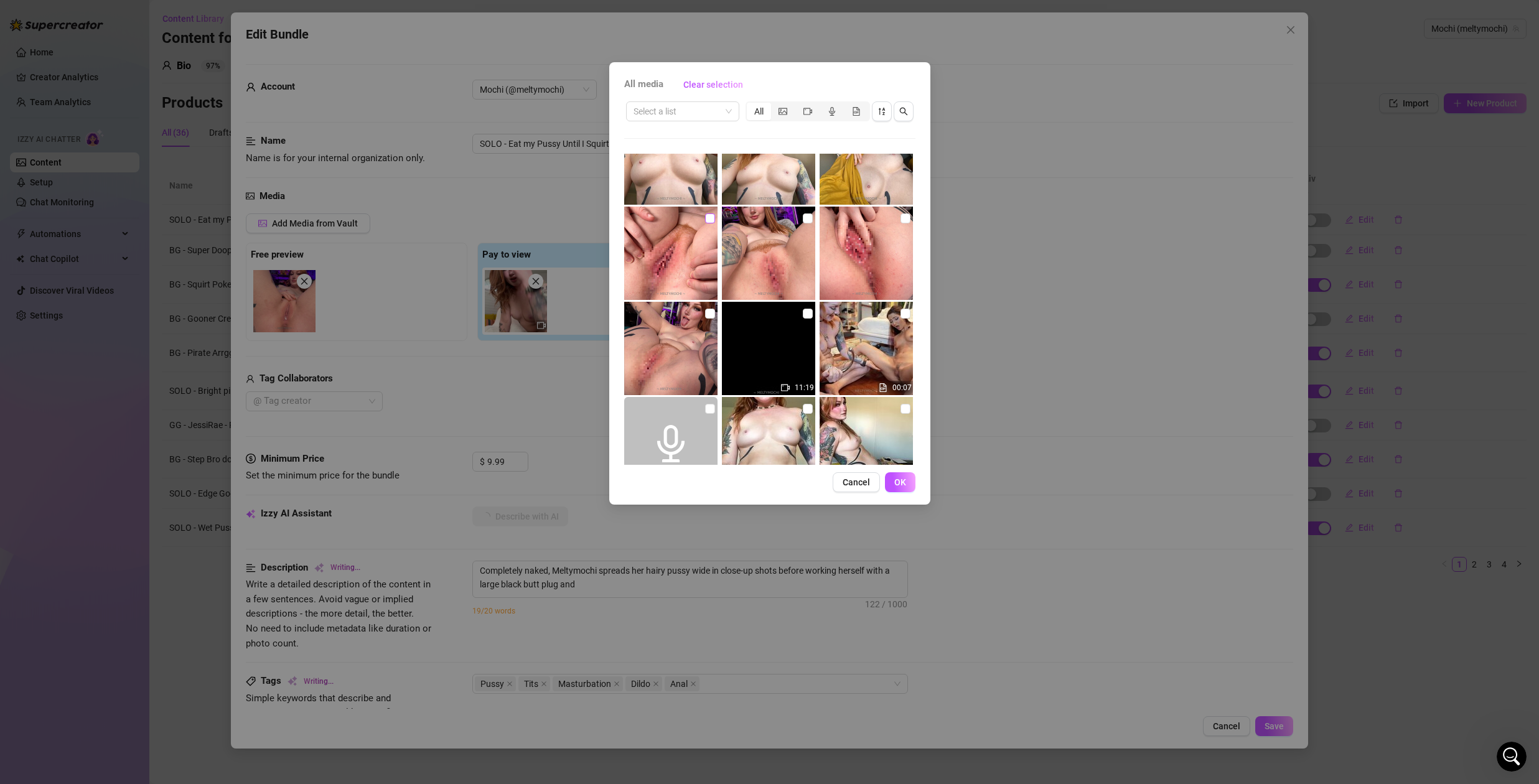
type textarea "Completely naked, Meltymochi spreads her hairy pussy wide in close-up shots bef…"
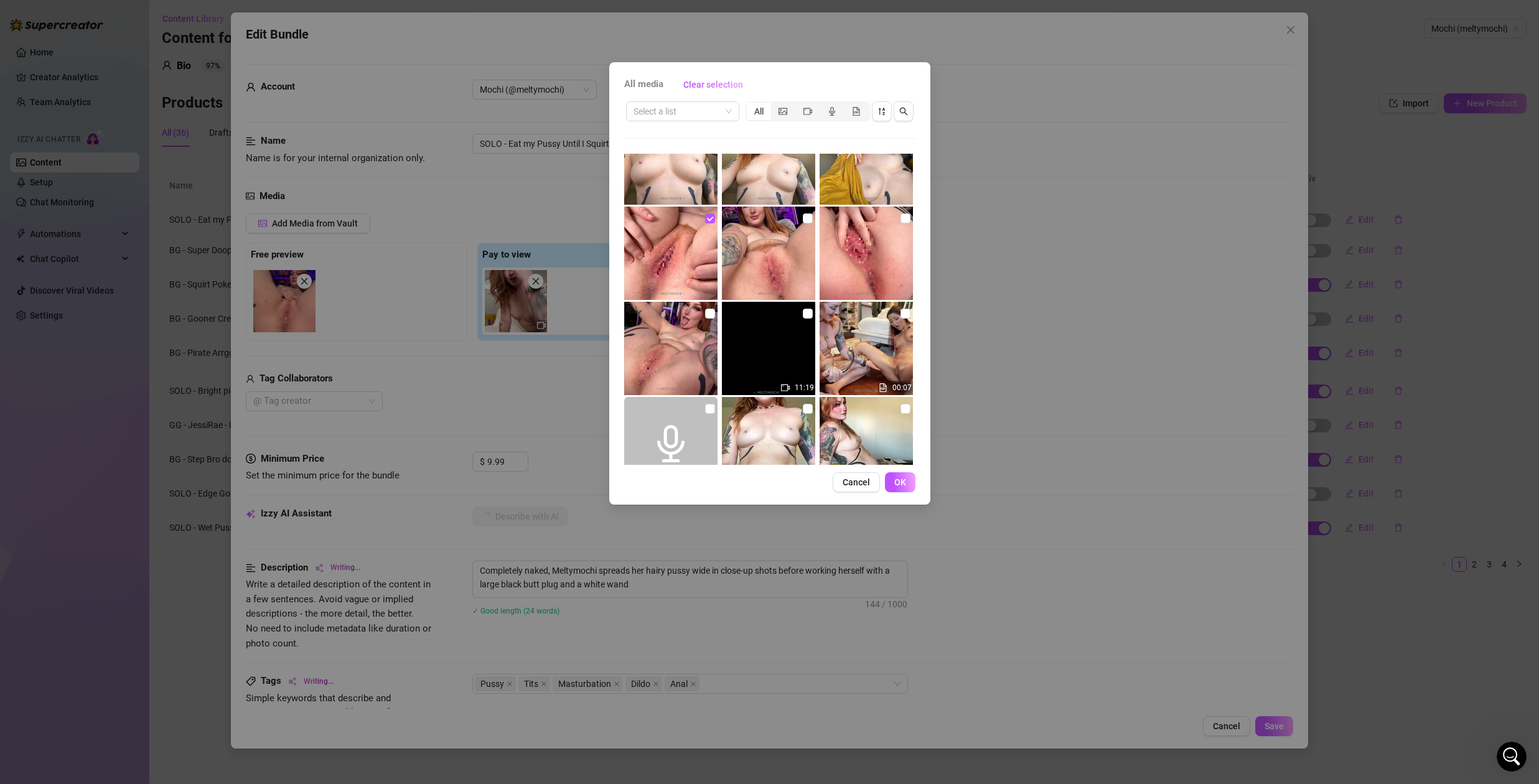
type textarea "Completely naked, Meltymochi spreads her hairy pussy wide in close-up shots bef…"
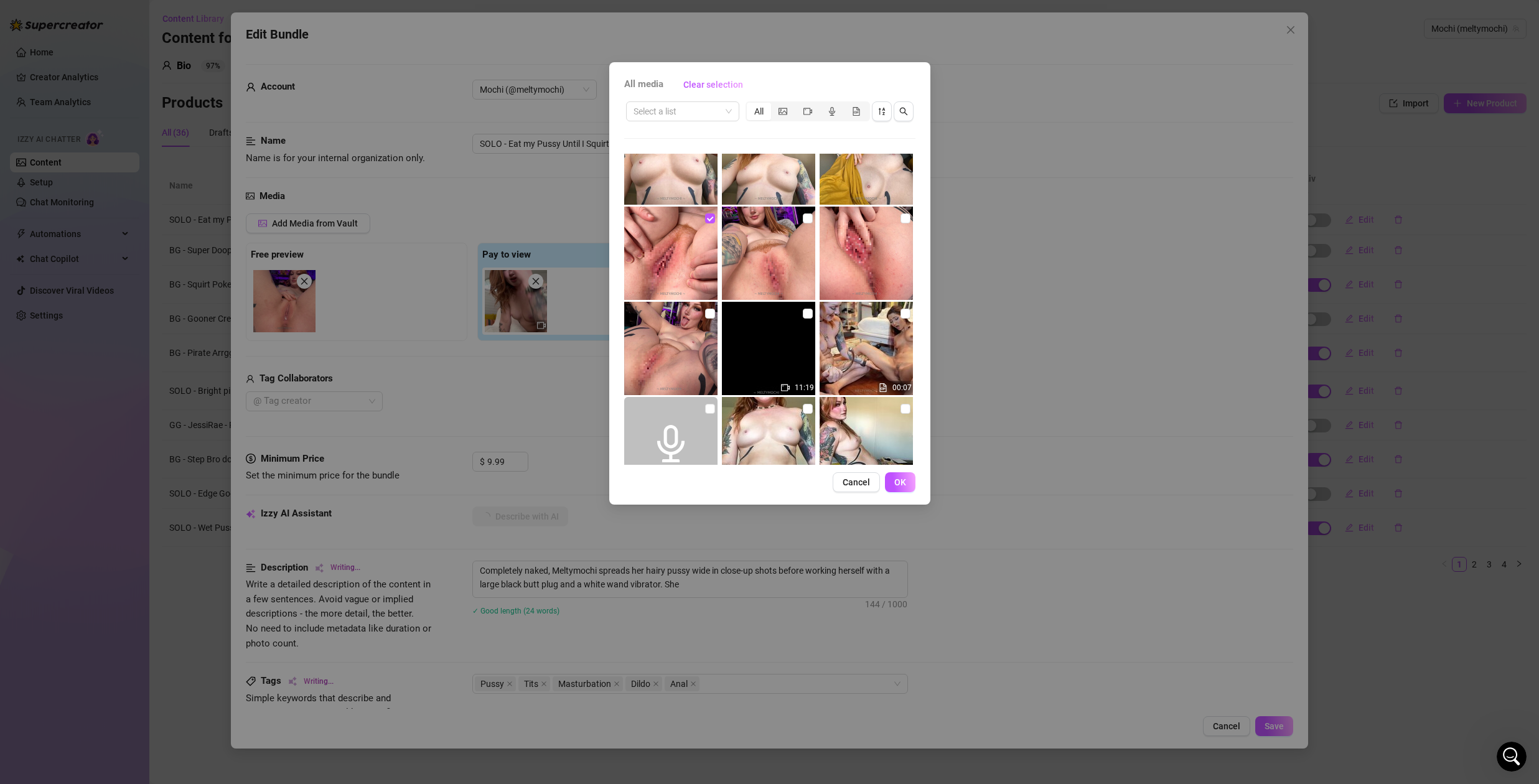
type textarea "Completely naked, Meltymochi spreads her hairy pussy wide in close-up shots bef…"
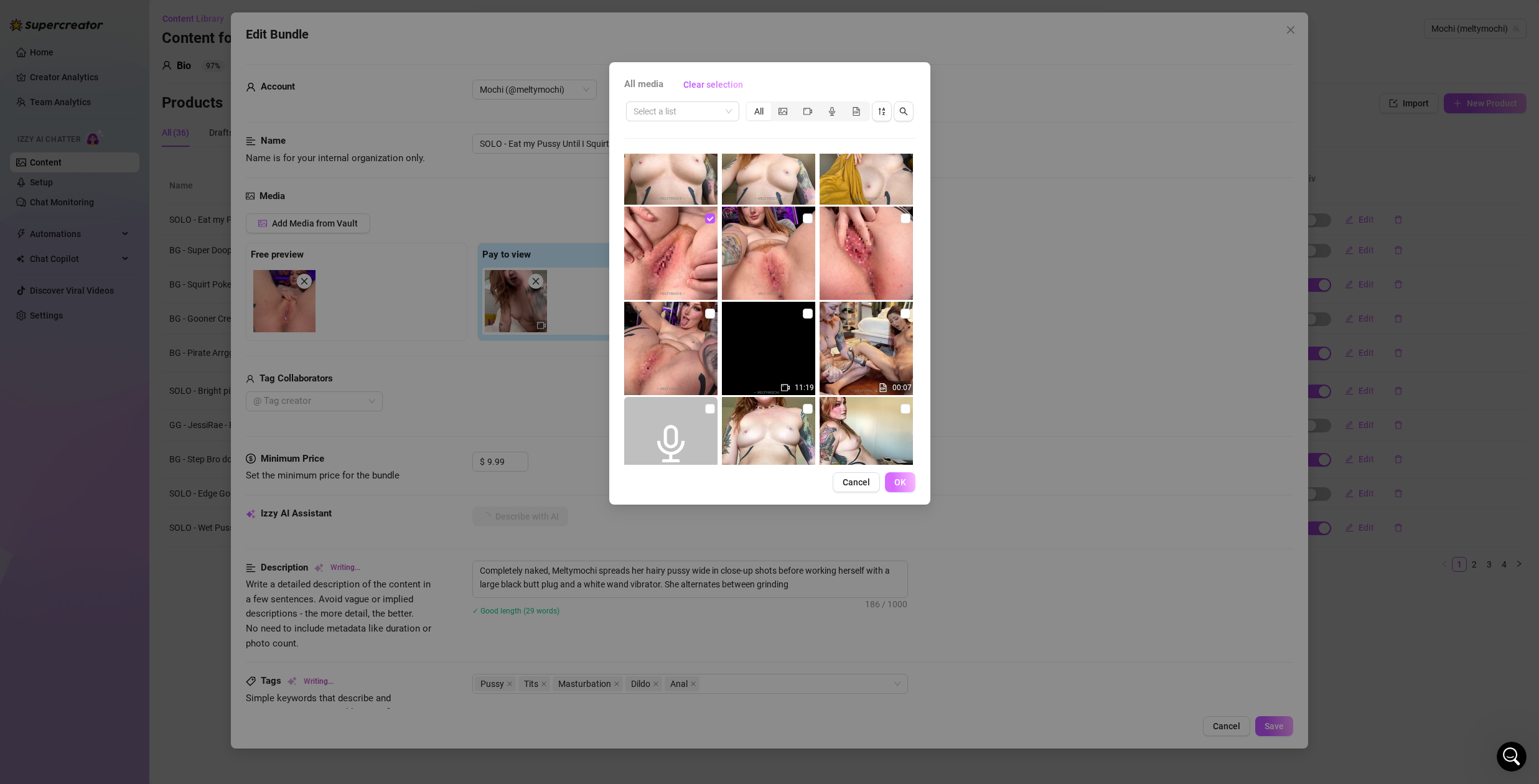
type textarea "Completely naked, Meltymochi spreads her hairy pussy wide in close-up shots bef…"
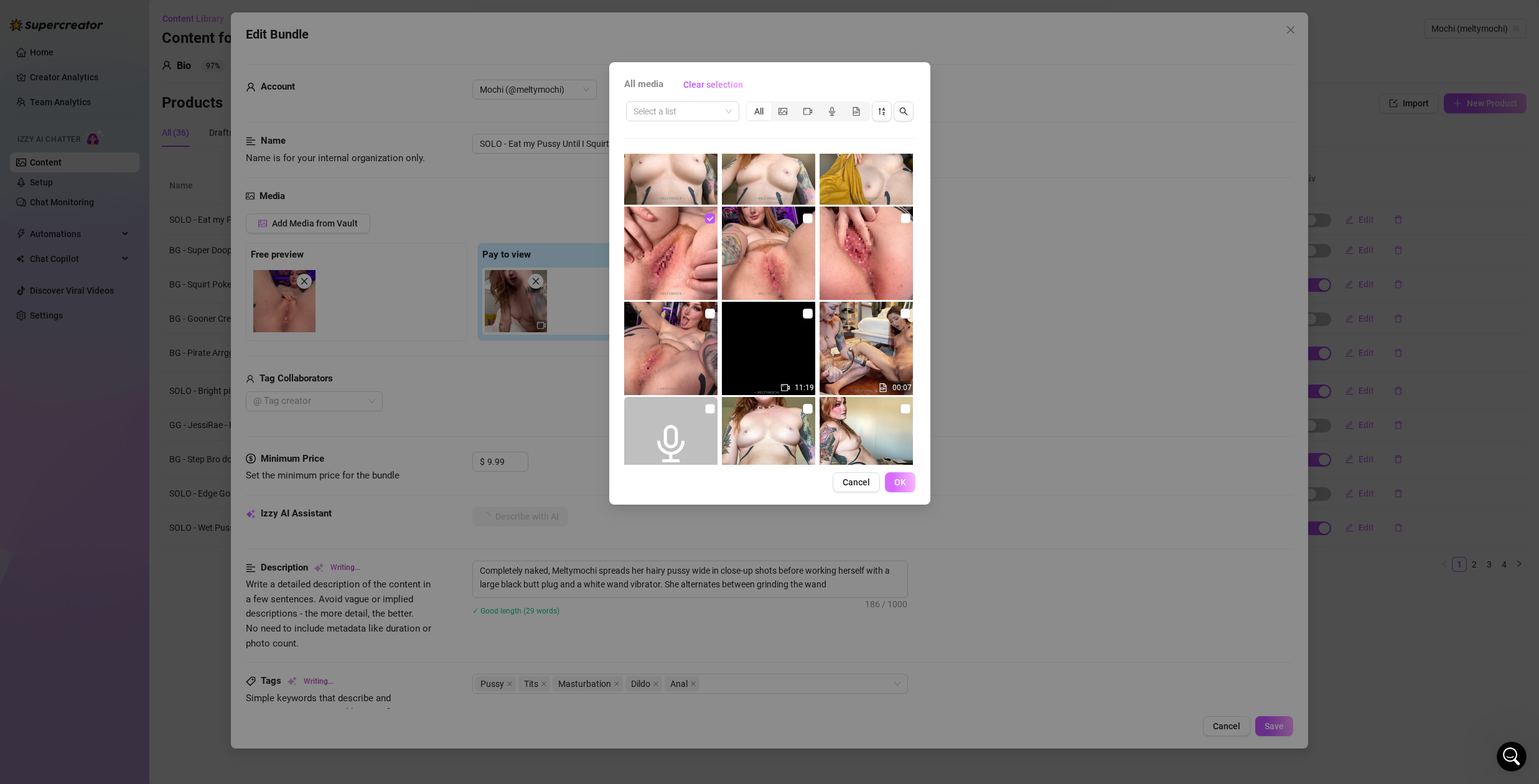
type textarea "Completely naked, Meltymochi spreads her hairy pussy wide in close-up shots bef…"
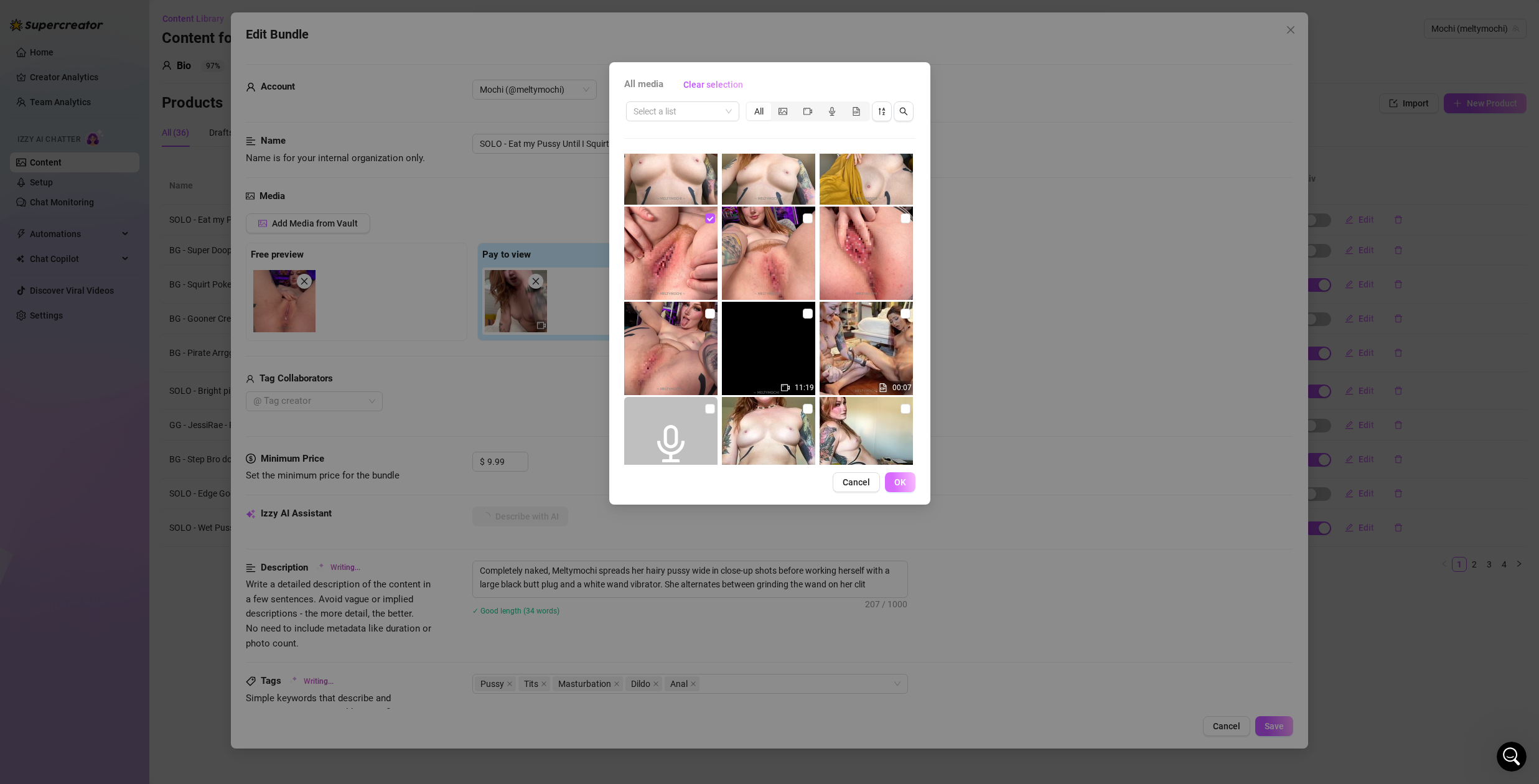
type textarea "Completely naked, Meltymochi spreads her hairy pussy wide in close-up shots bef…"
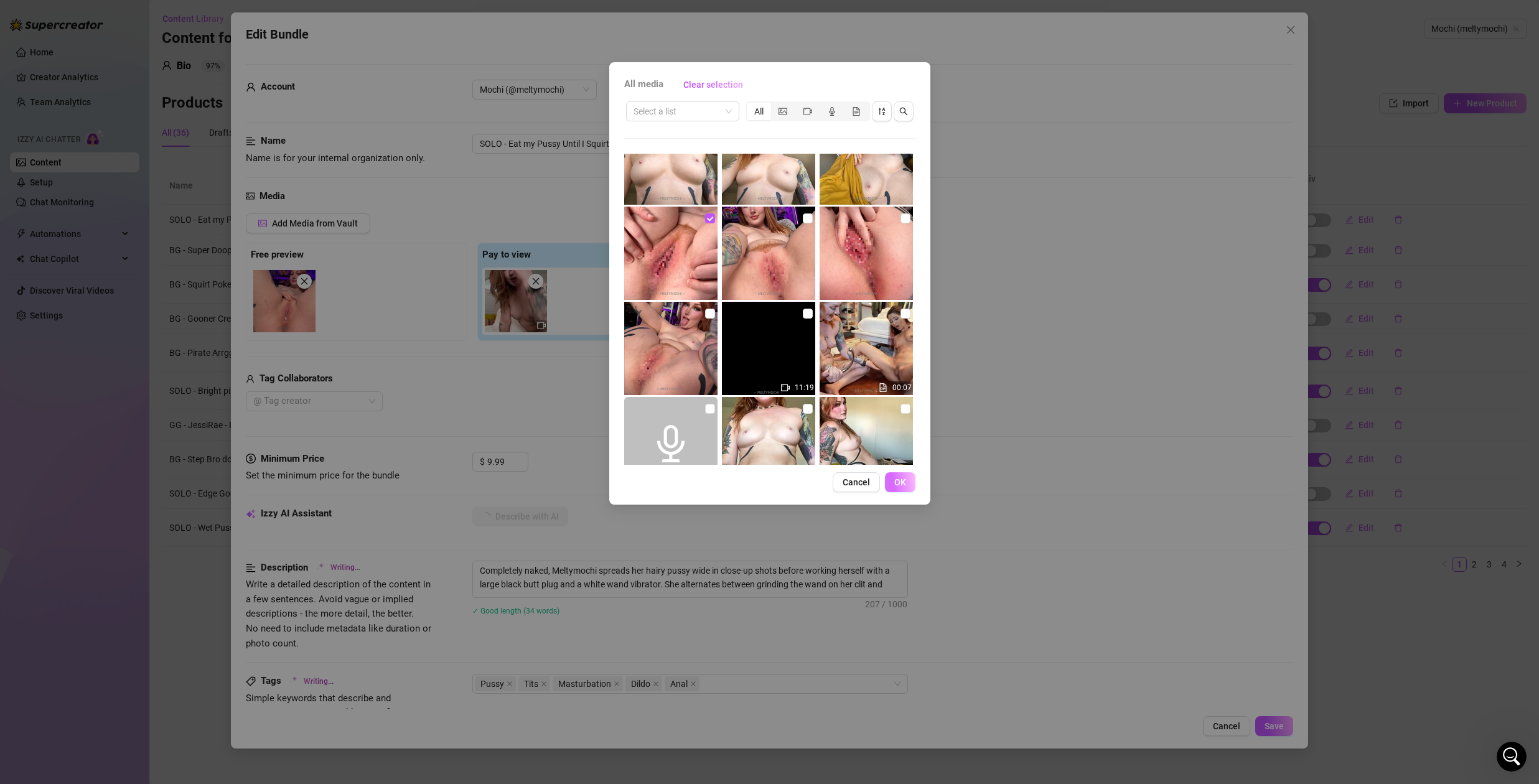
type textarea "Completely naked, Meltymochi spreads her hairy pussy wide in close-up shots bef…"
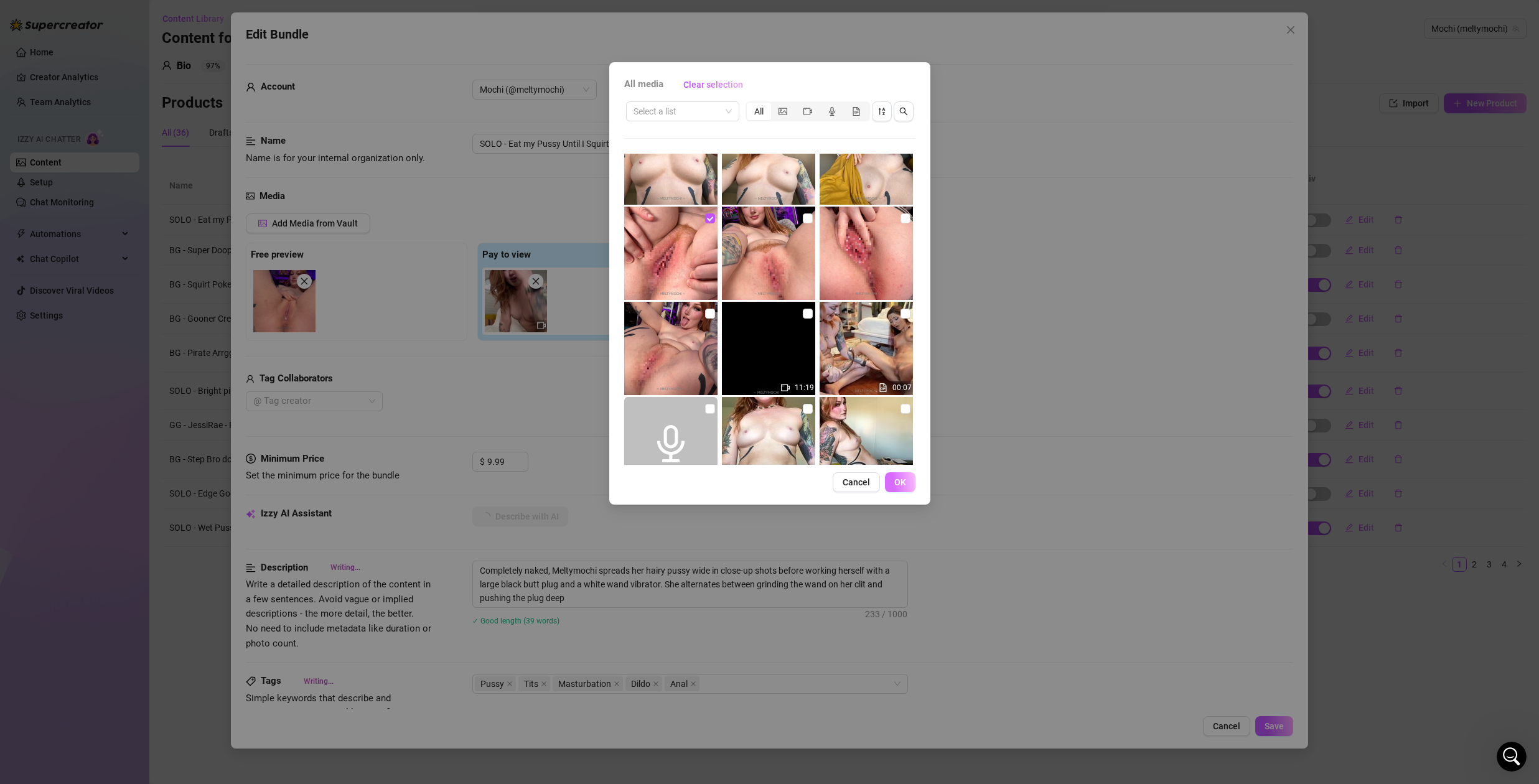
type textarea "Completely naked, Meltymochi spreads her hairy pussy wide in close-up shots bef…"
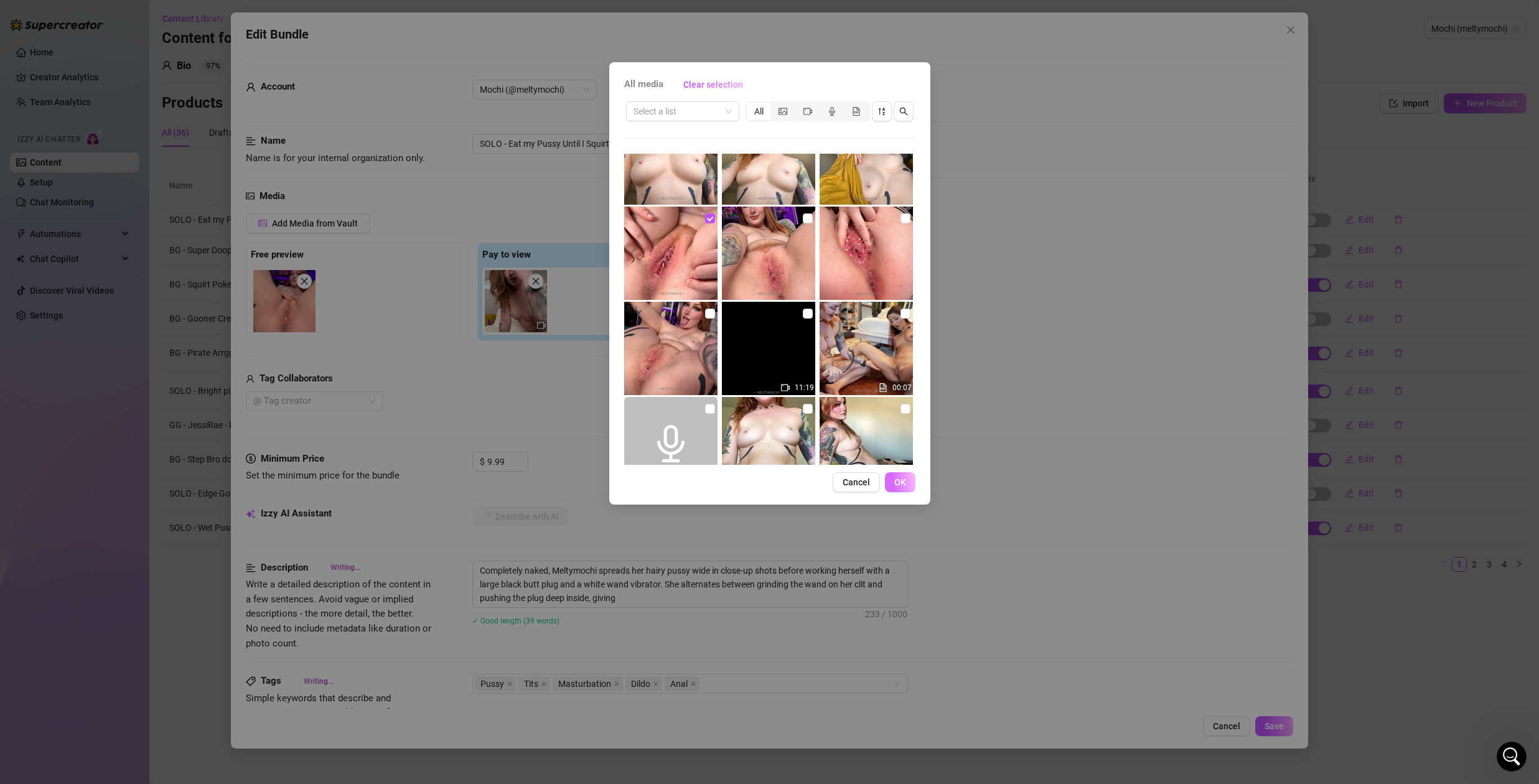
type textarea "Completely naked, Meltymochi spreads her hairy pussy wide in close-up shots bef…"
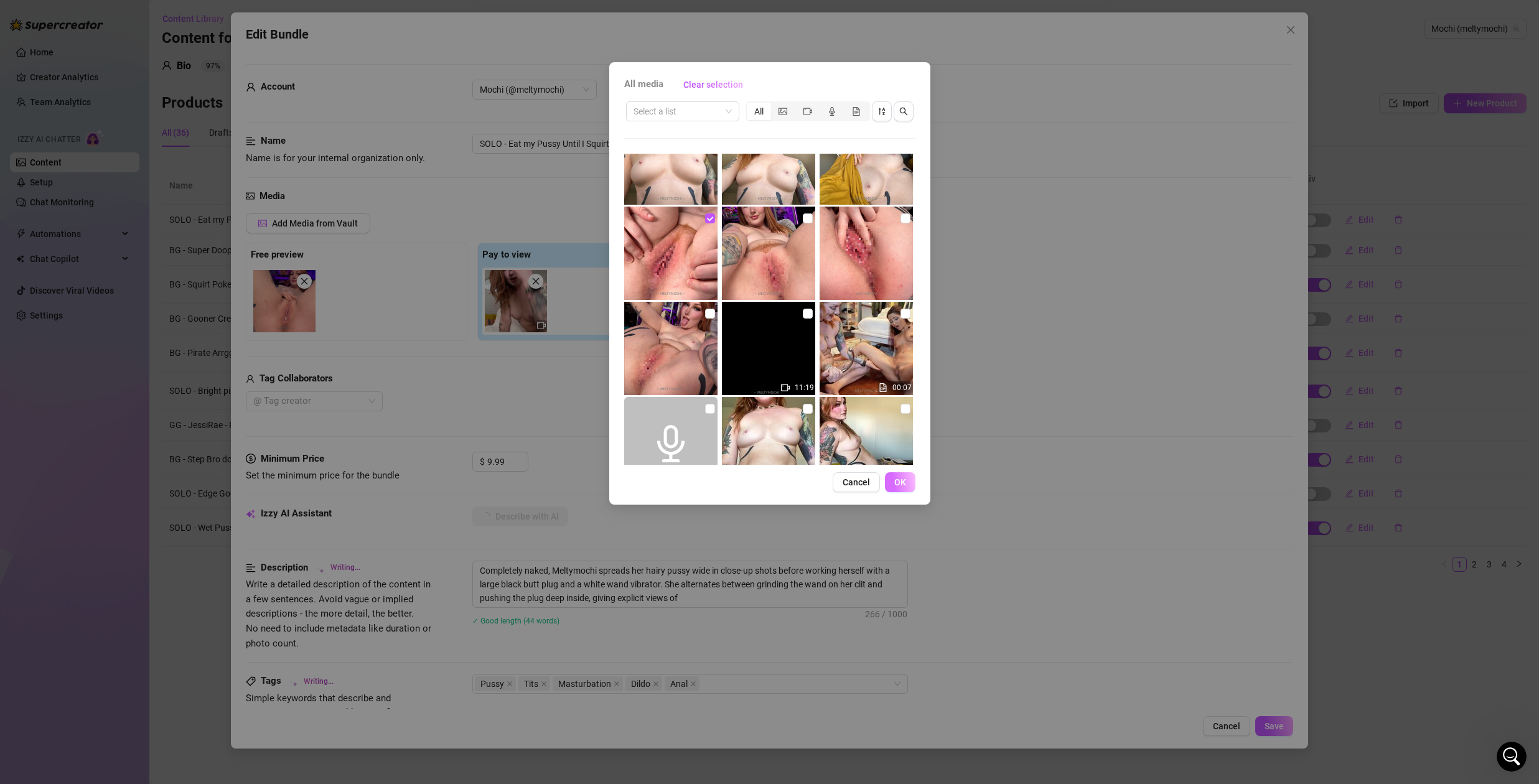
type textarea "Completely naked, Meltymochi spreads her hairy pussy wide in close-up shots bef…"
click at [906, 481] on button "OK" at bounding box center [900, 482] width 31 height 20
type textarea "Completely naked, Meltymochi spreads her hairy pussy wide in close-up shots bef…"
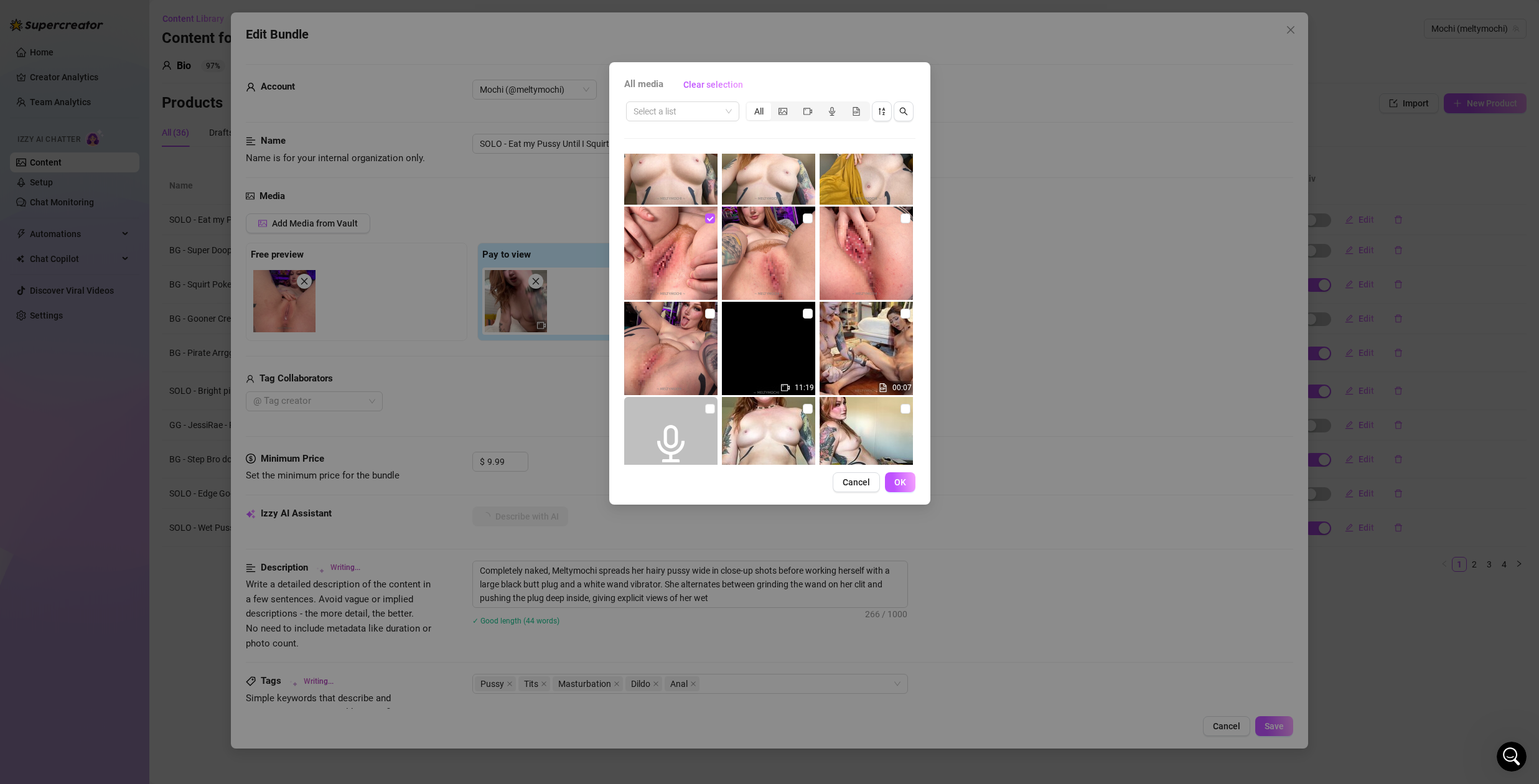
type textarea "Completely naked, Meltymochi spreads her hairy pussy wide in close-up shots bef…"
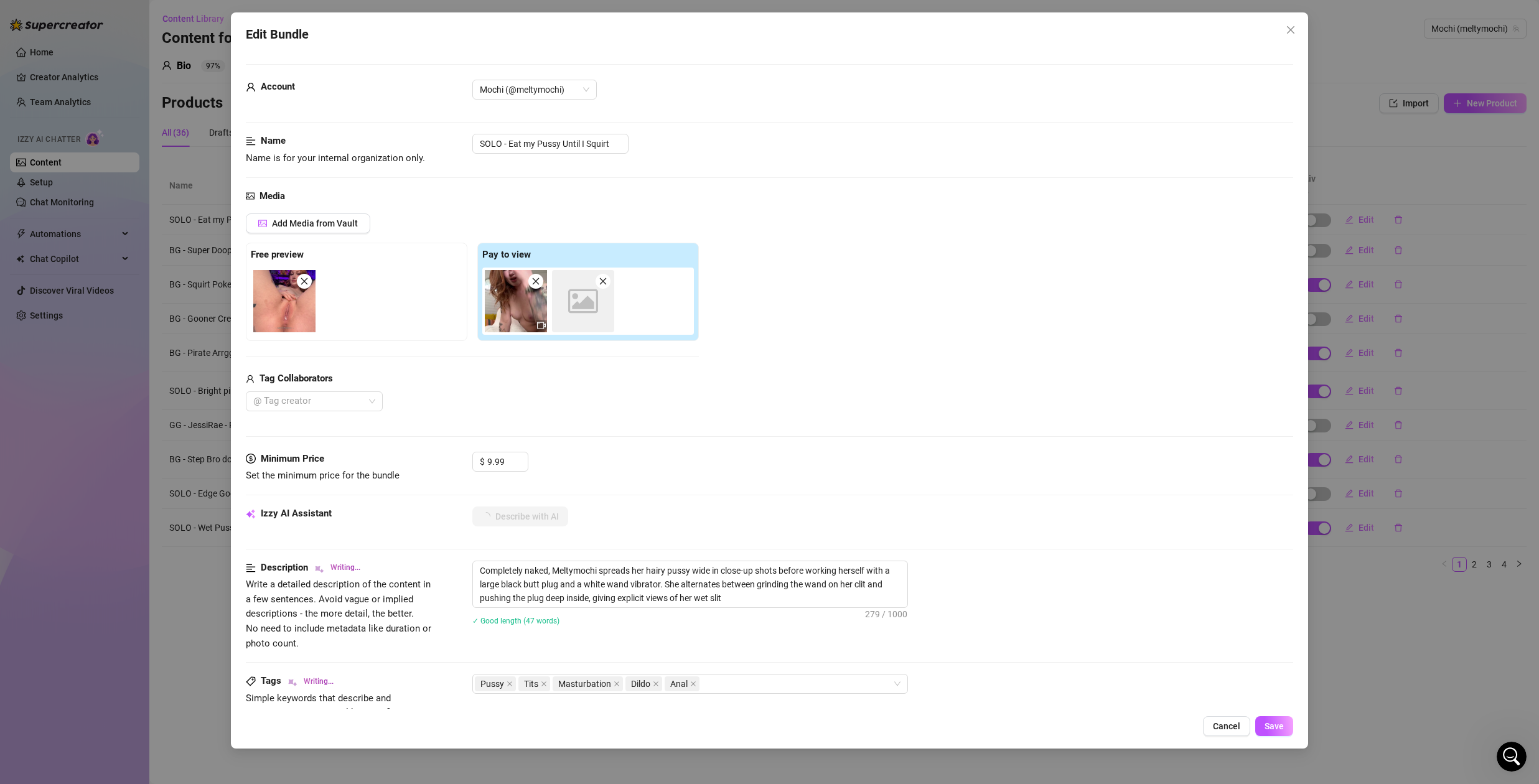
type textarea "Completely naked, Meltymochi spreads her hairy pussy wide in close-up shots bef…"
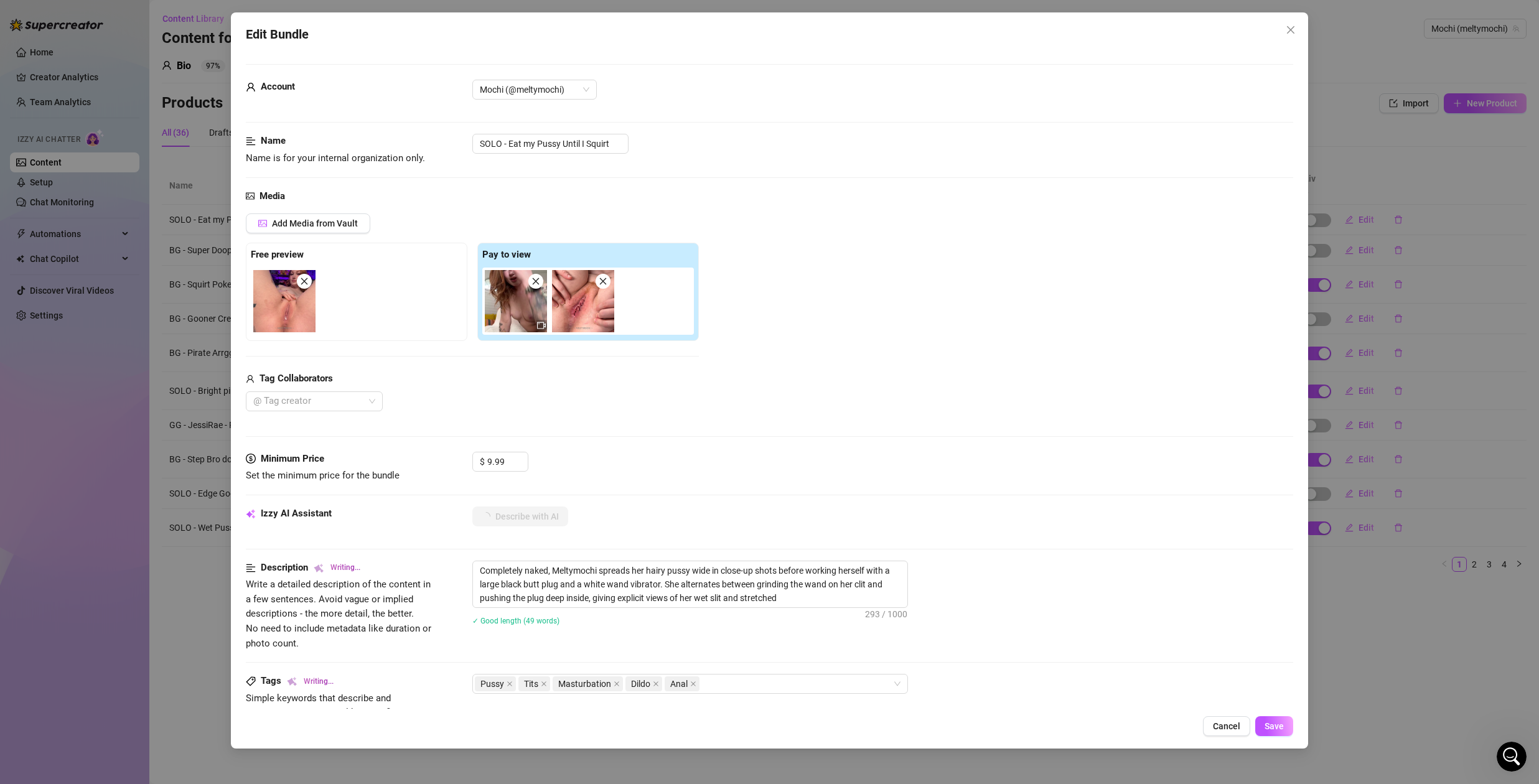
type textarea "Completely naked, Meltymochi spreads her hairy pussy wide in close-up shots bef…"
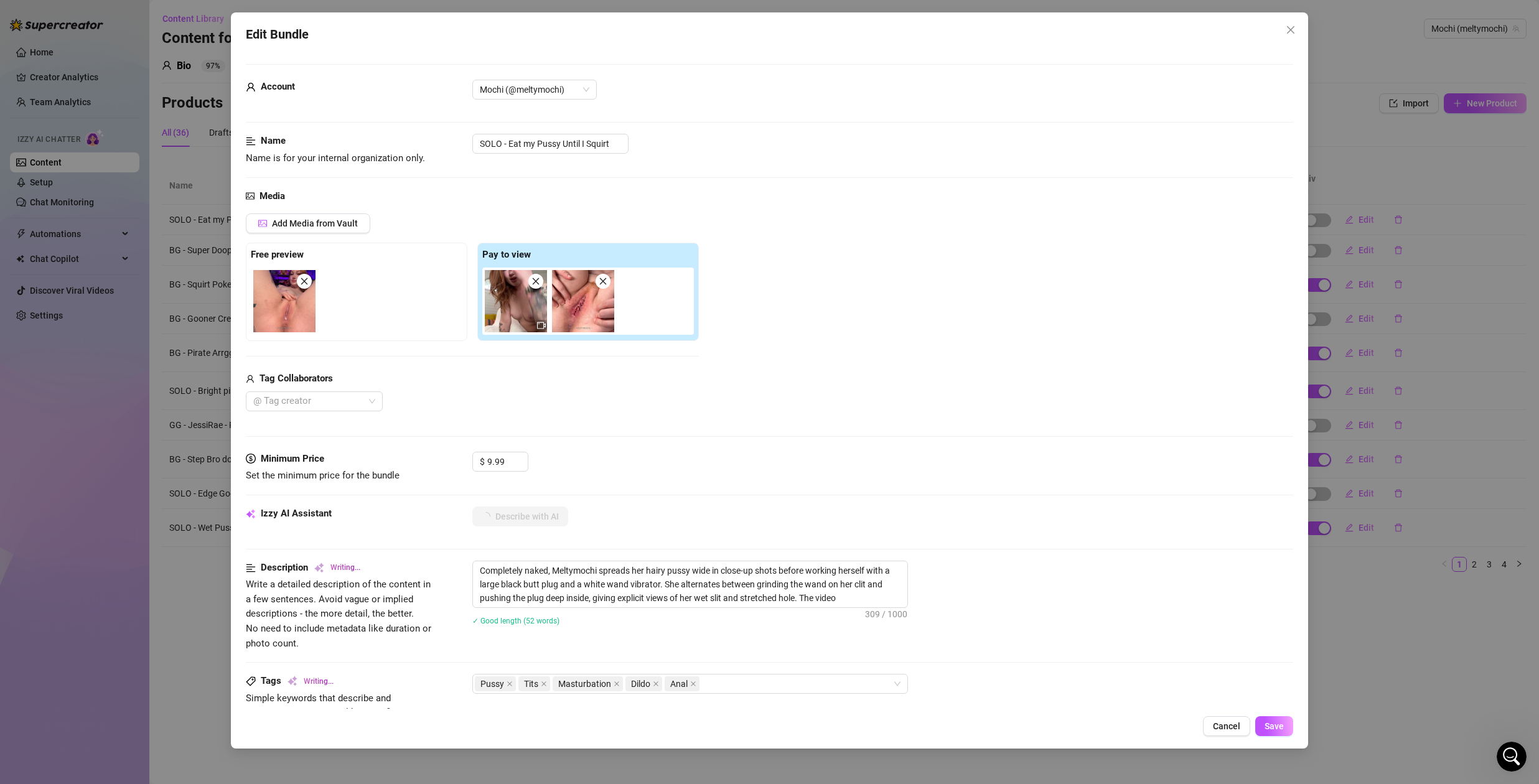
type textarea "Completely naked, Meltymochi spreads her hairy pussy wide in close-up shots bef…"
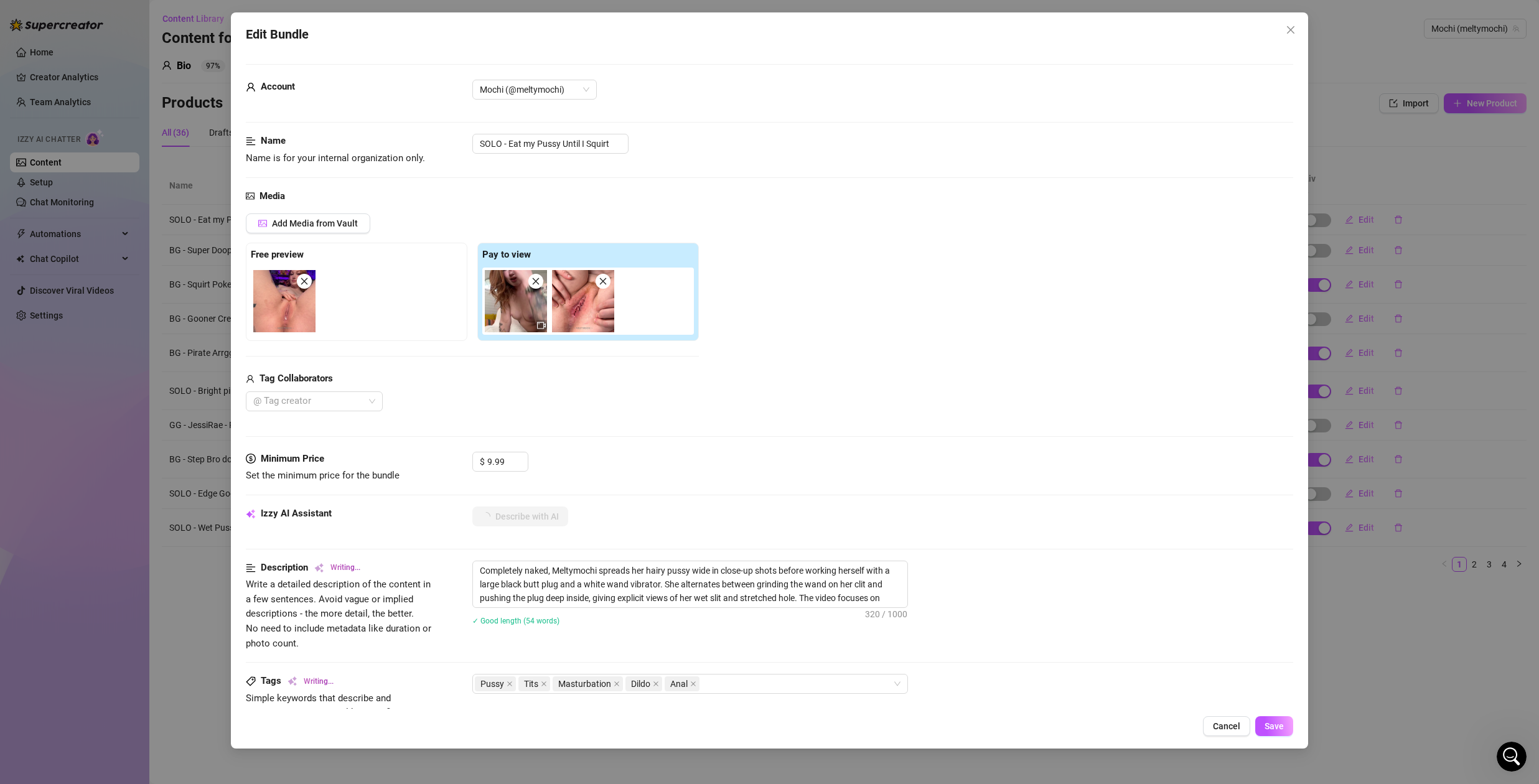
type textarea "Completely naked, Meltymochi spreads her hairy pussy wide in close-up shots bef…"
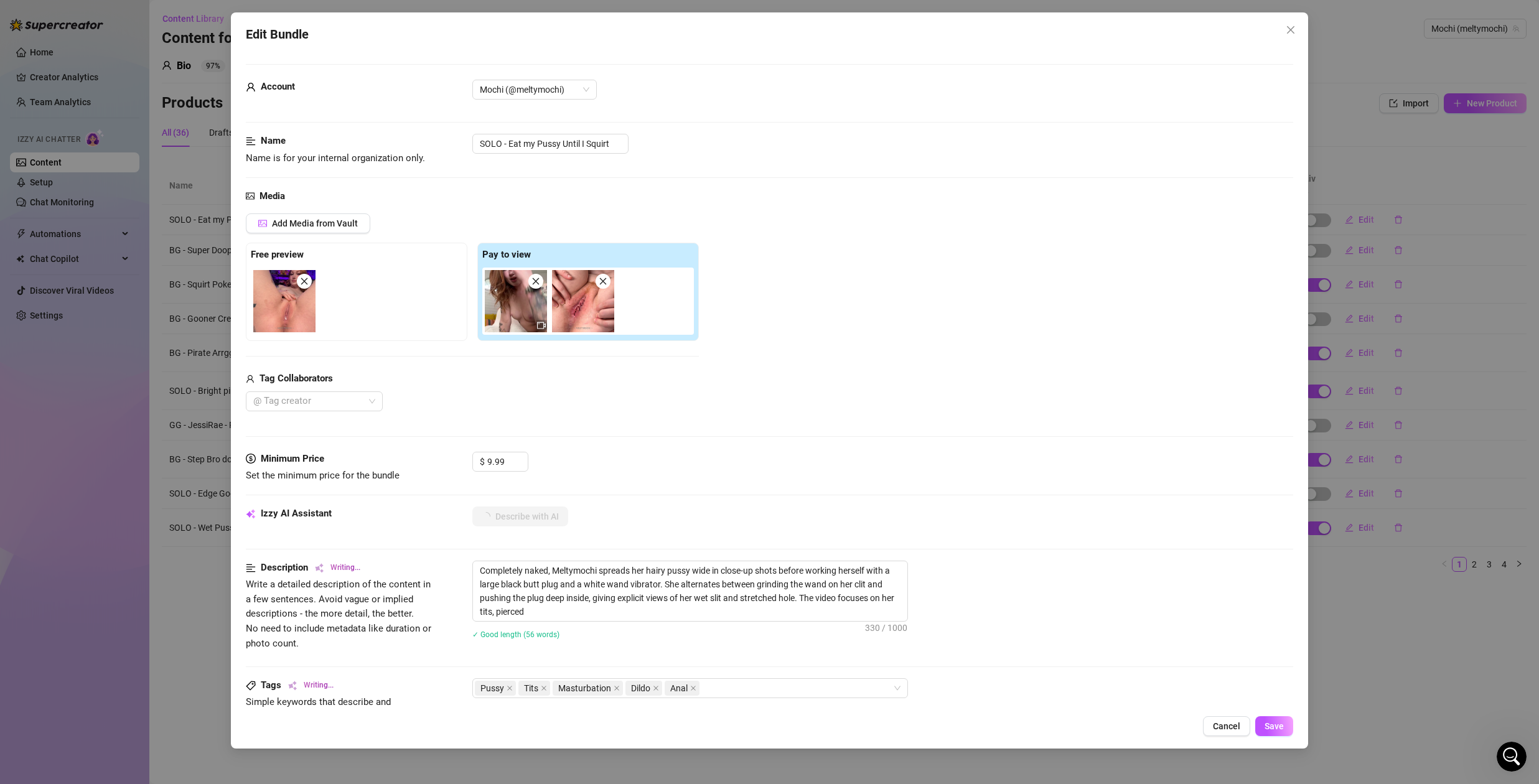
type textarea "Completely naked, Meltymochi spreads her hairy pussy wide in close-up shots bef…"
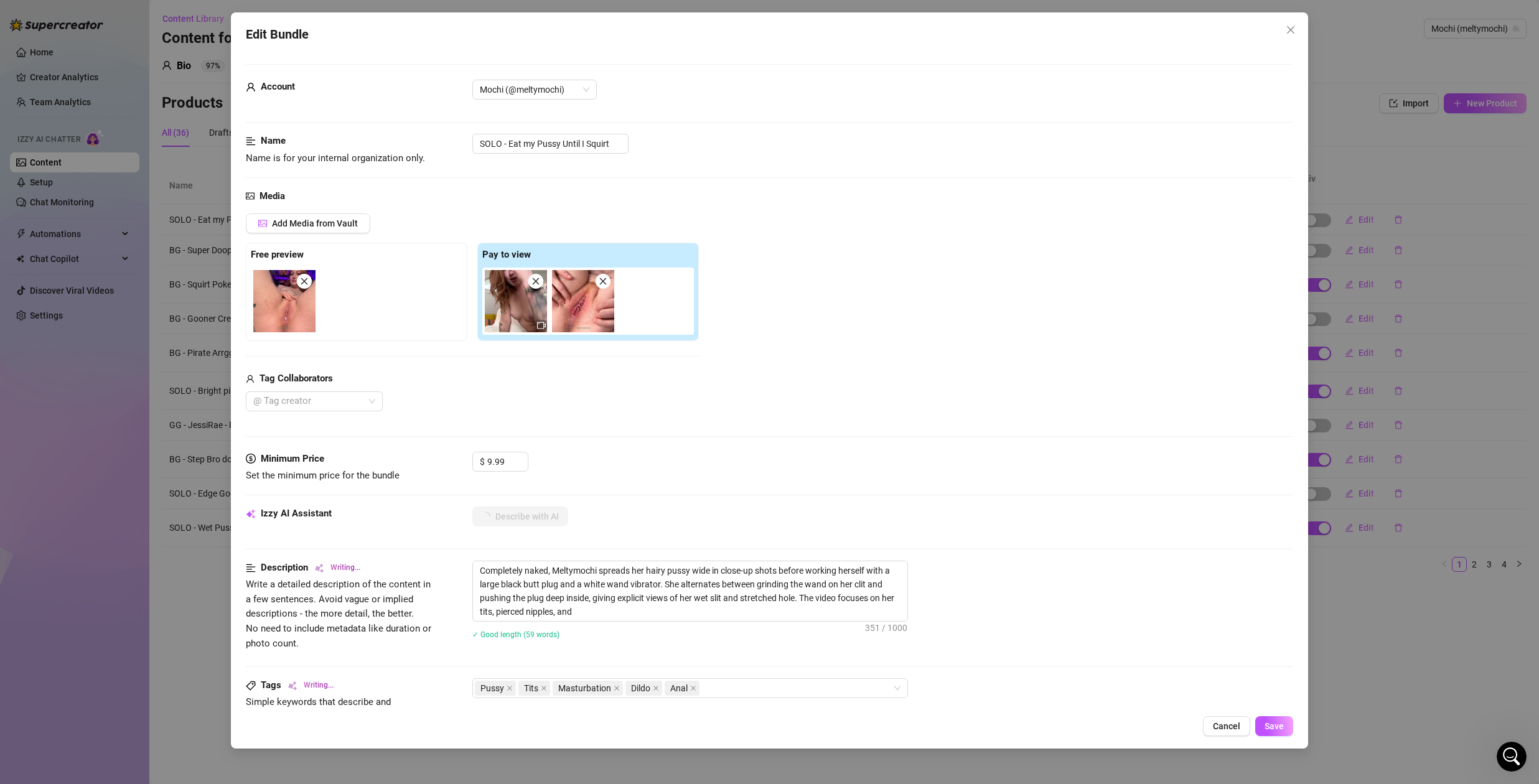
type textarea "Completely naked, Meltymochi spreads her hairy pussy wide in close-up shots bef…"
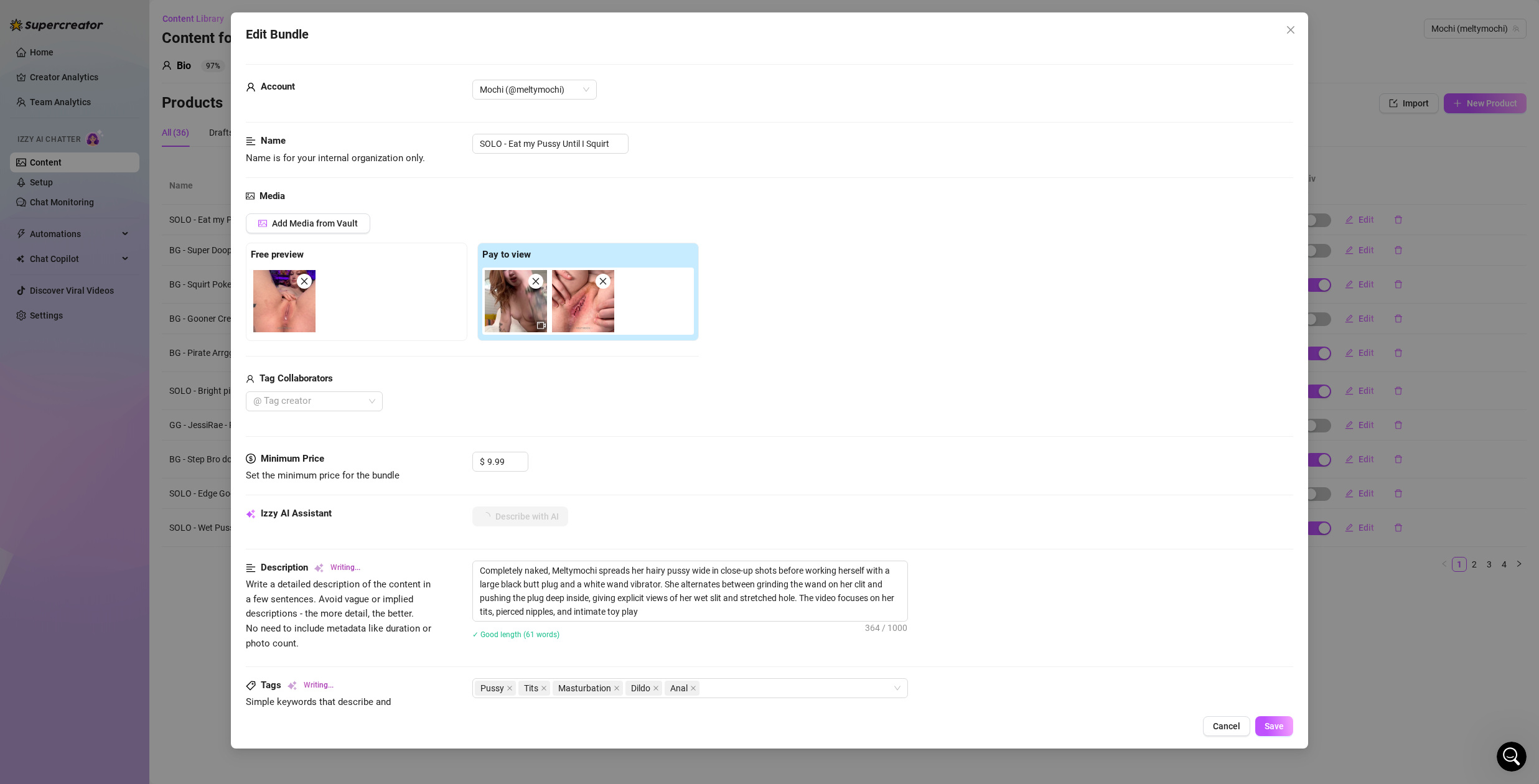
type textarea "Completely naked, Meltymochi spreads her hairy pussy wide in close-up shots bef…"
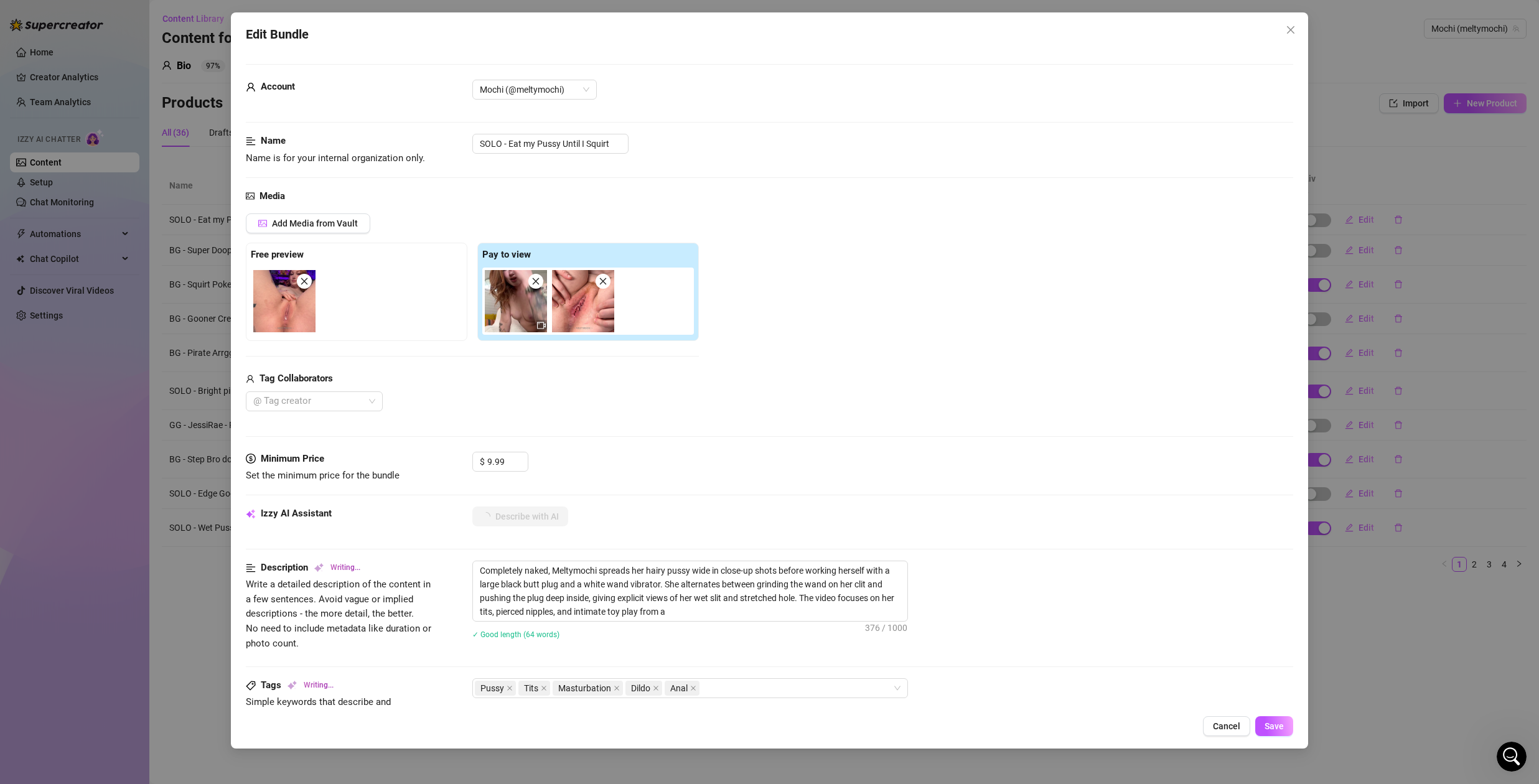
type textarea "Completely naked, Meltymochi spreads her hairy pussy wide in close-up shots bef…"
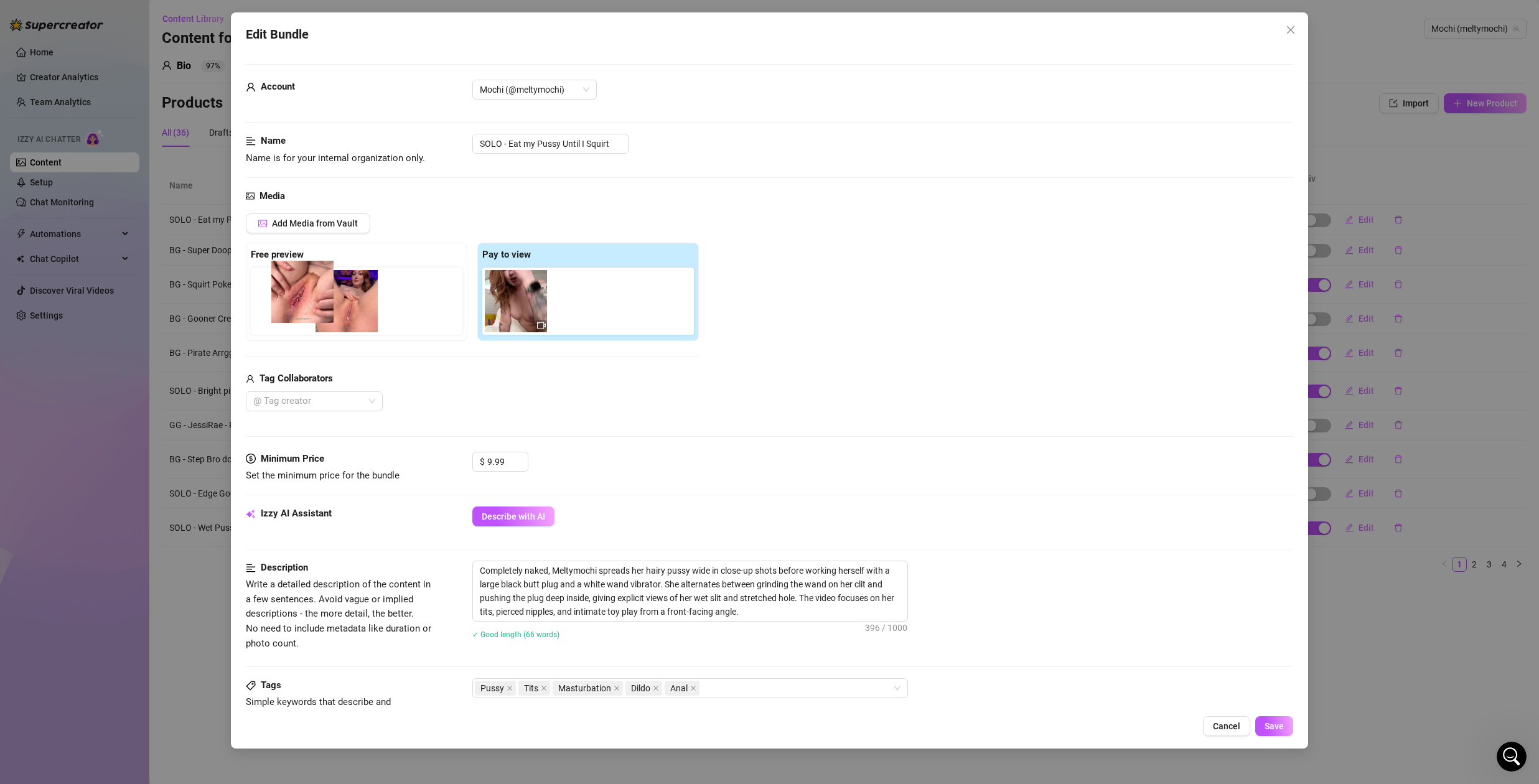
drag, startPoint x: 555, startPoint y: 319, endPoint x: 294, endPoint y: 306, distance: 261.3
click at [294, 306] on div "Free preview Pay to view" at bounding box center [472, 292] width 453 height 98
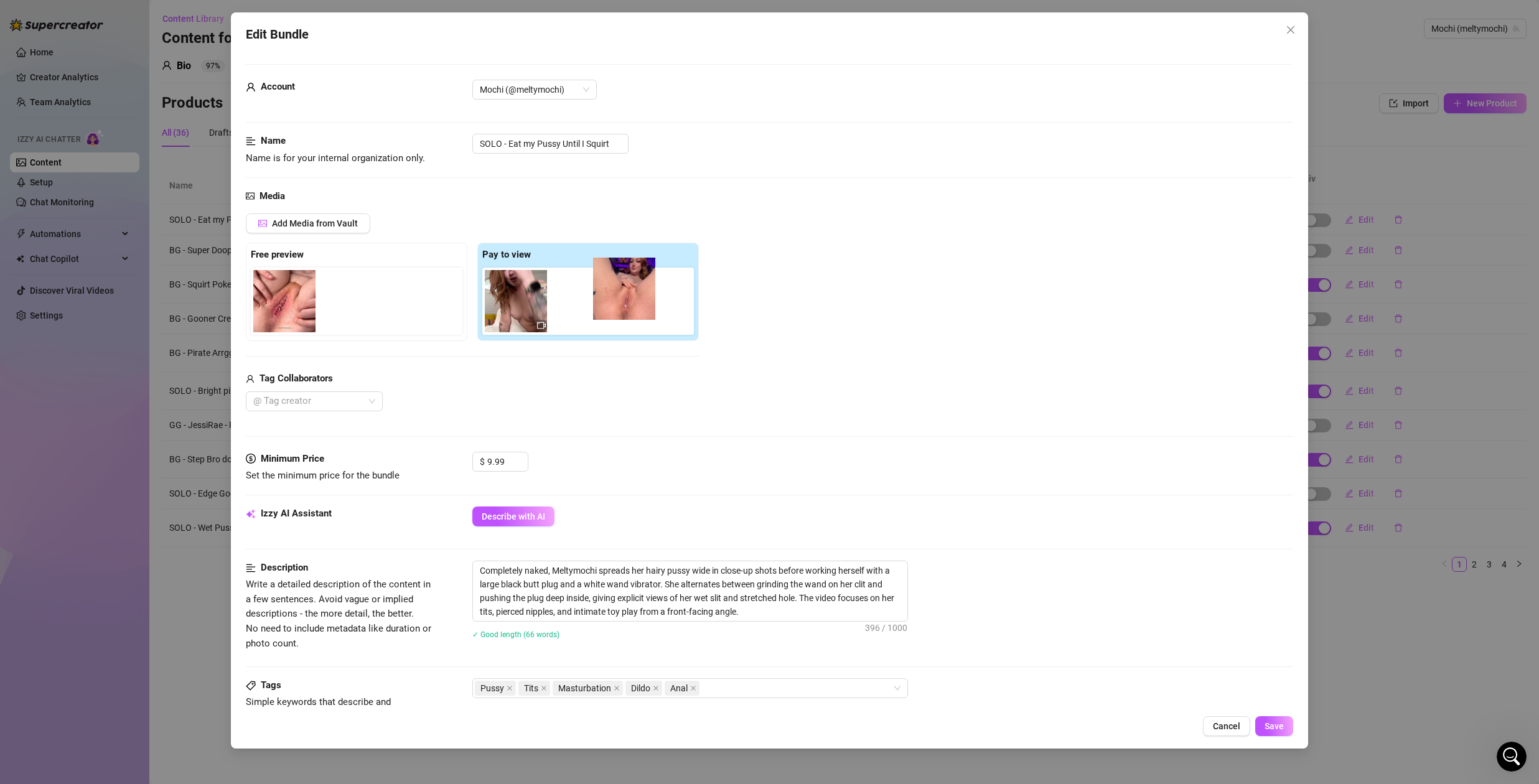
drag, startPoint x: 308, startPoint y: 309, endPoint x: 615, endPoint y: 311, distance: 307.0
click at [615, 311] on div "Free preview Pay to view" at bounding box center [472, 292] width 453 height 98
click at [609, 286] on img at bounding box center [583, 301] width 62 height 62
click at [606, 282] on icon "close" at bounding box center [603, 281] width 9 height 9
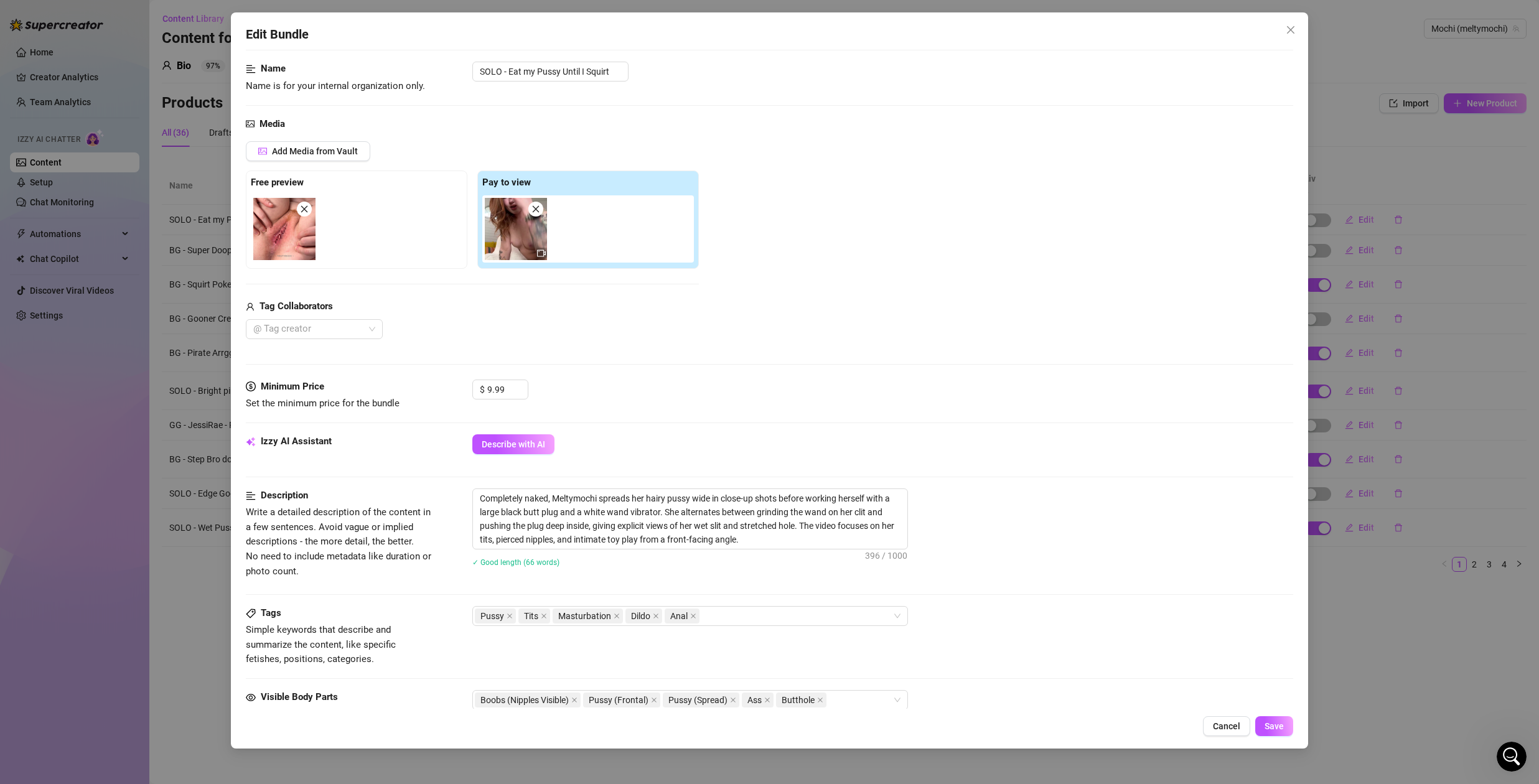
scroll to position [112, 0]
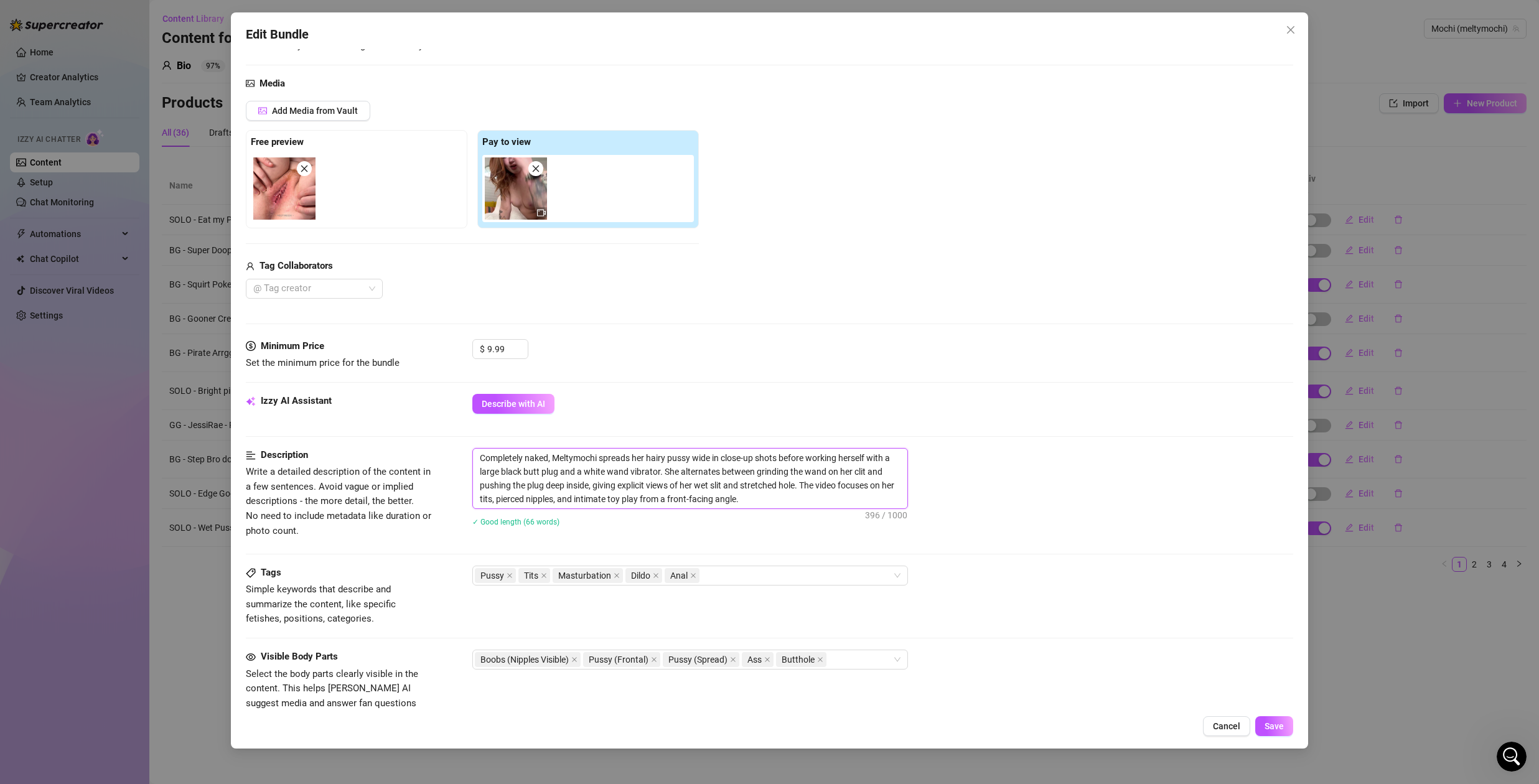
drag, startPoint x: 659, startPoint y: 473, endPoint x: 844, endPoint y: 459, distance: 185.5
click at [844, 459] on textarea "Completely naked, Meltymochi spreads her hairy pussy wide in close-up shots bef…" at bounding box center [690, 479] width 434 height 60
click at [798, 473] on textarea "Completely naked, Meltymochi spreads her hairy pussy wide in close-up shots bef…" at bounding box center [690, 479] width 434 height 60
click at [545, 216] on icon "video-camera" at bounding box center [541, 212] width 9 height 9
click at [521, 201] on img at bounding box center [515, 188] width 62 height 62
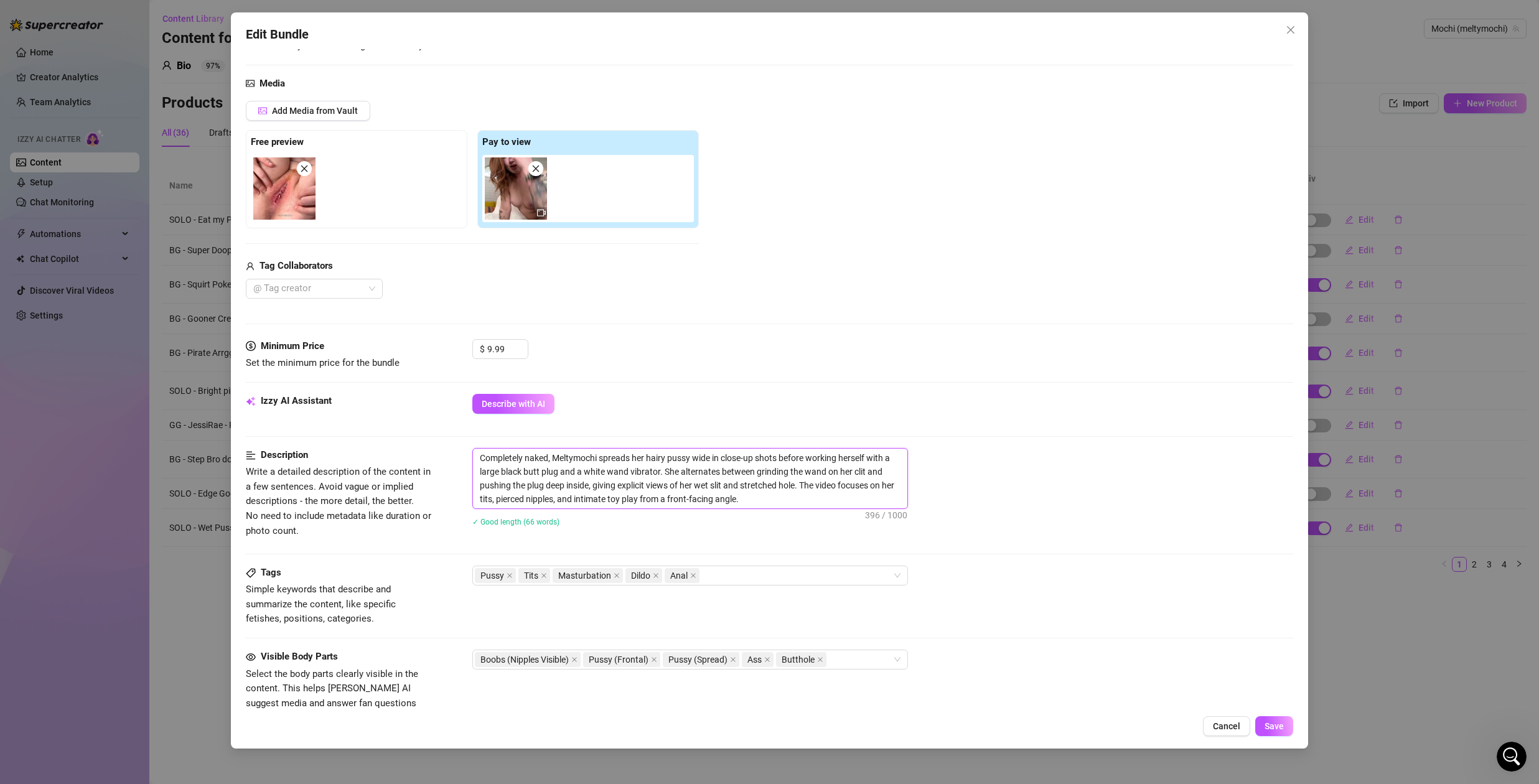
click at [521, 201] on img at bounding box center [515, 188] width 62 height 62
click at [1236, 727] on span "Cancel" at bounding box center [1227, 725] width 27 height 10
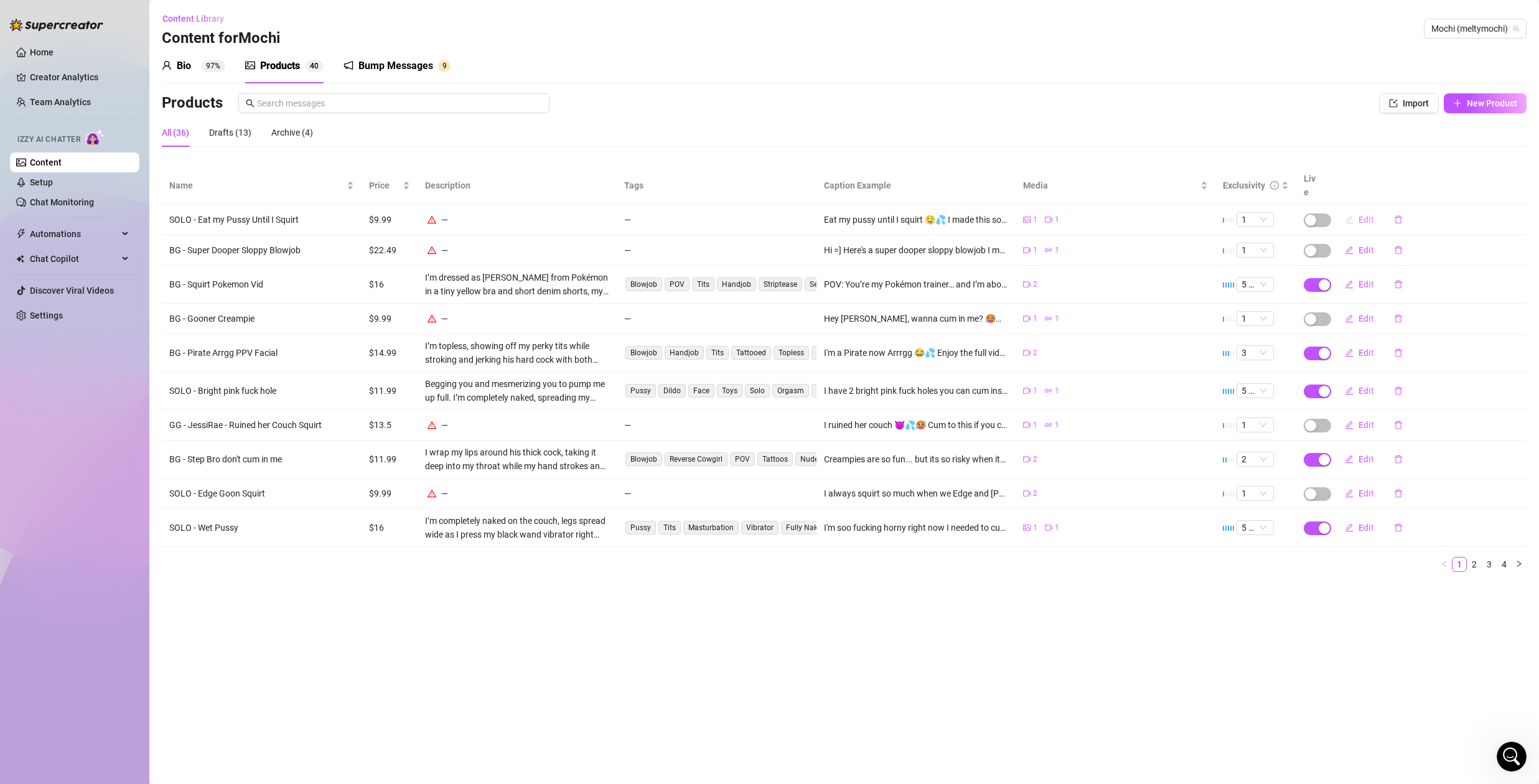
click at [1367, 214] on span "Edit" at bounding box center [1366, 219] width 15 height 10
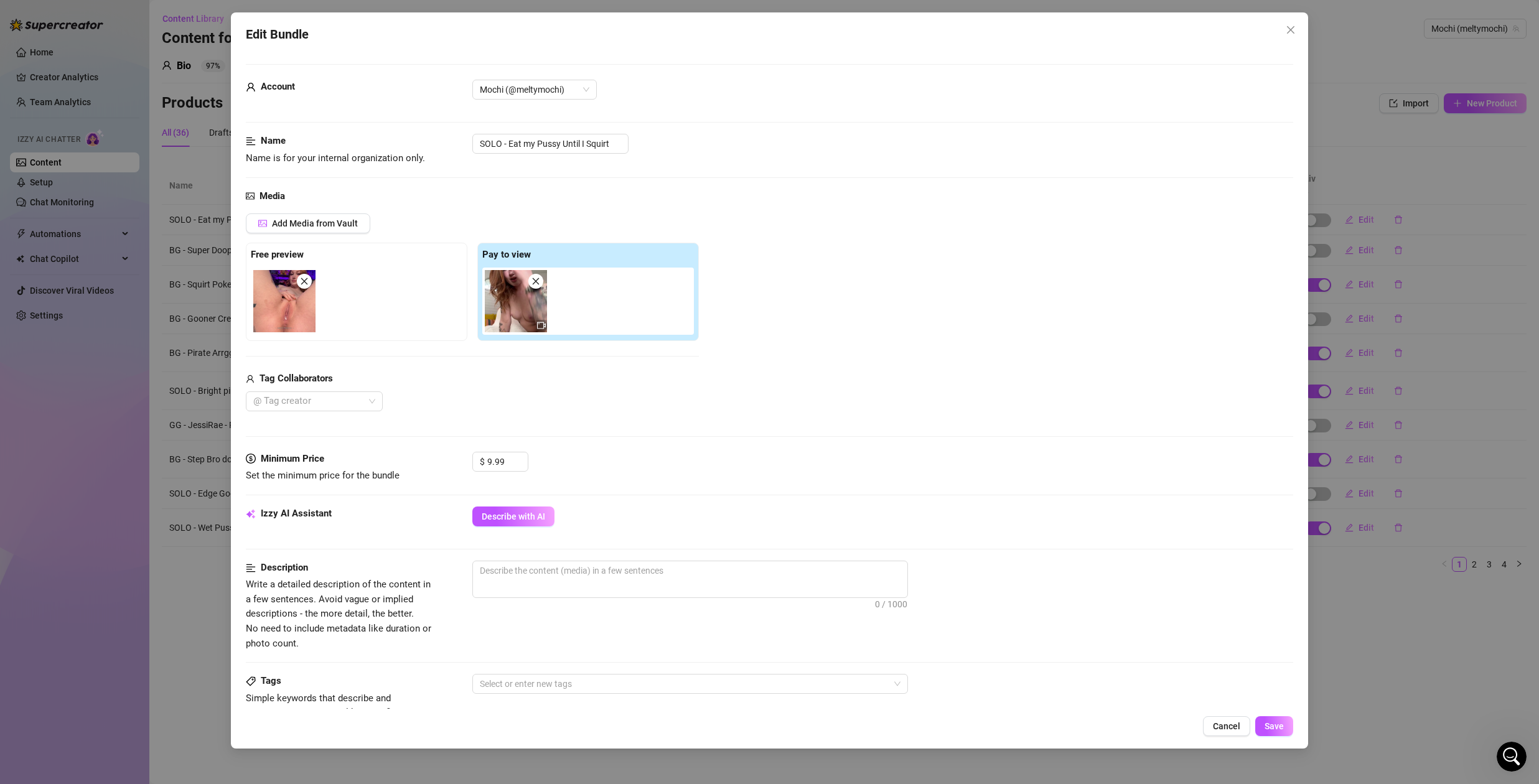
scroll to position [385, 0]
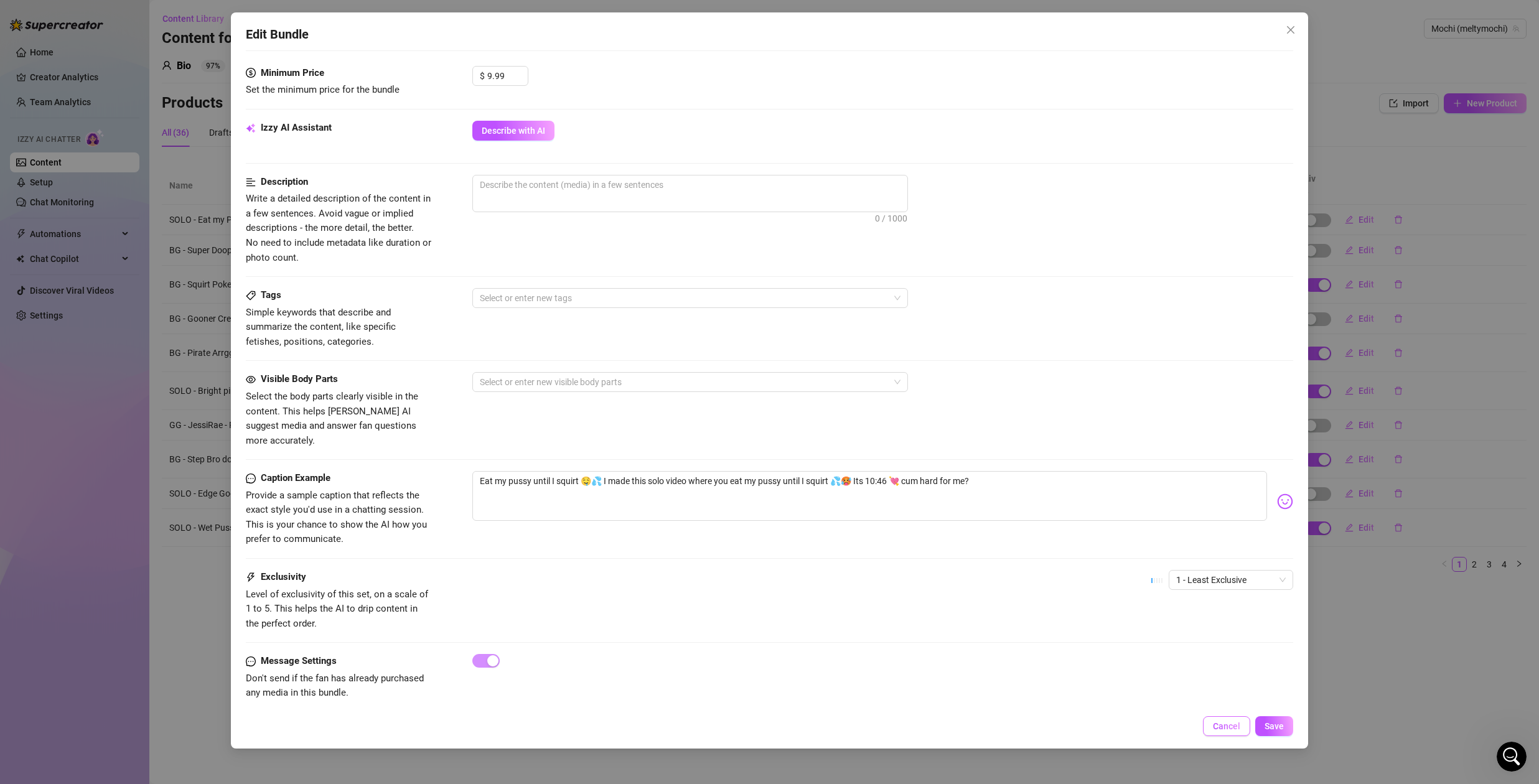
click at [1220, 729] on span "Cancel" at bounding box center [1227, 725] width 27 height 10
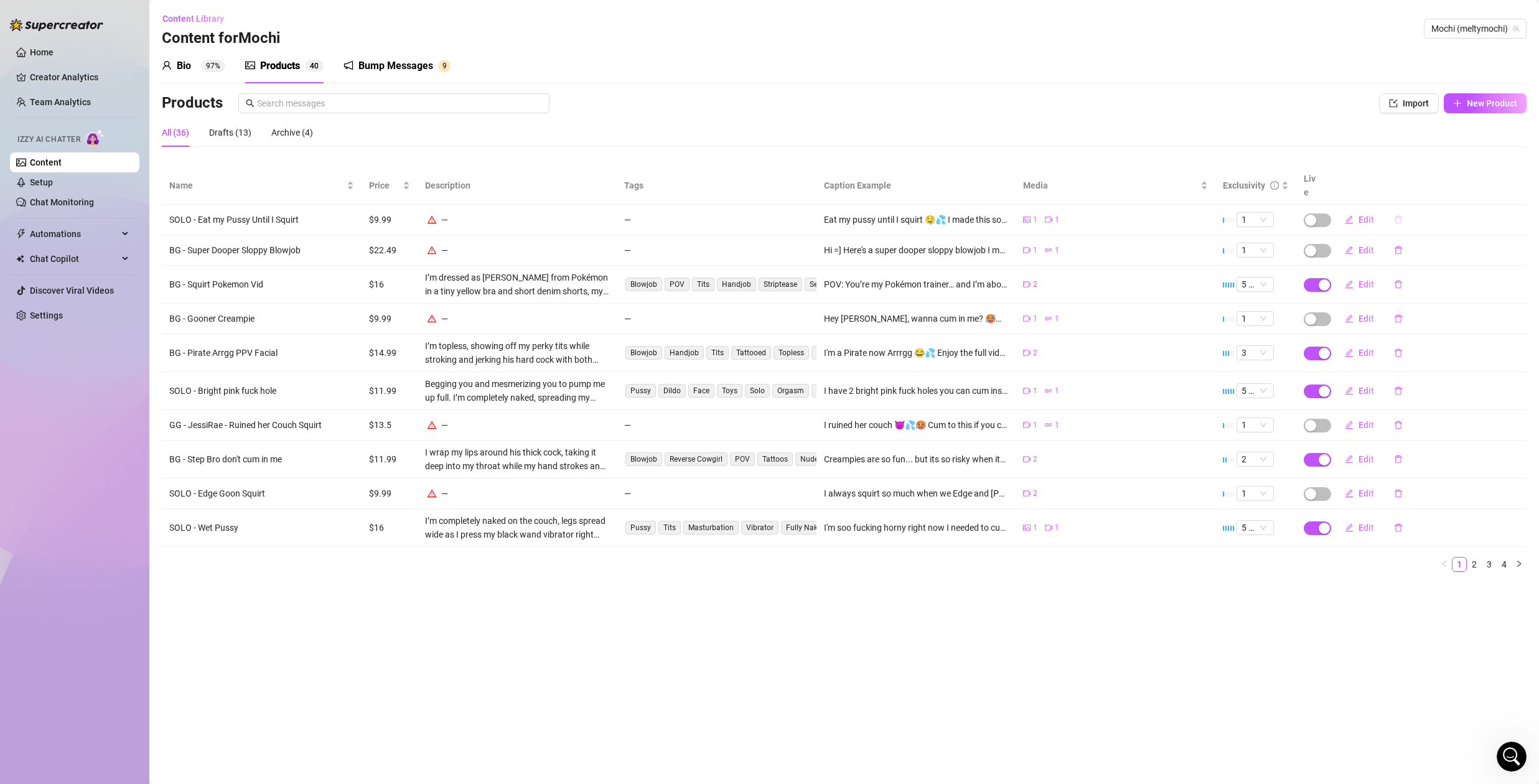
click at [1399, 215] on icon "delete" at bounding box center [1398, 219] width 9 height 9
click at [1481, 174] on span "Yes" at bounding box center [1476, 173] width 15 height 10
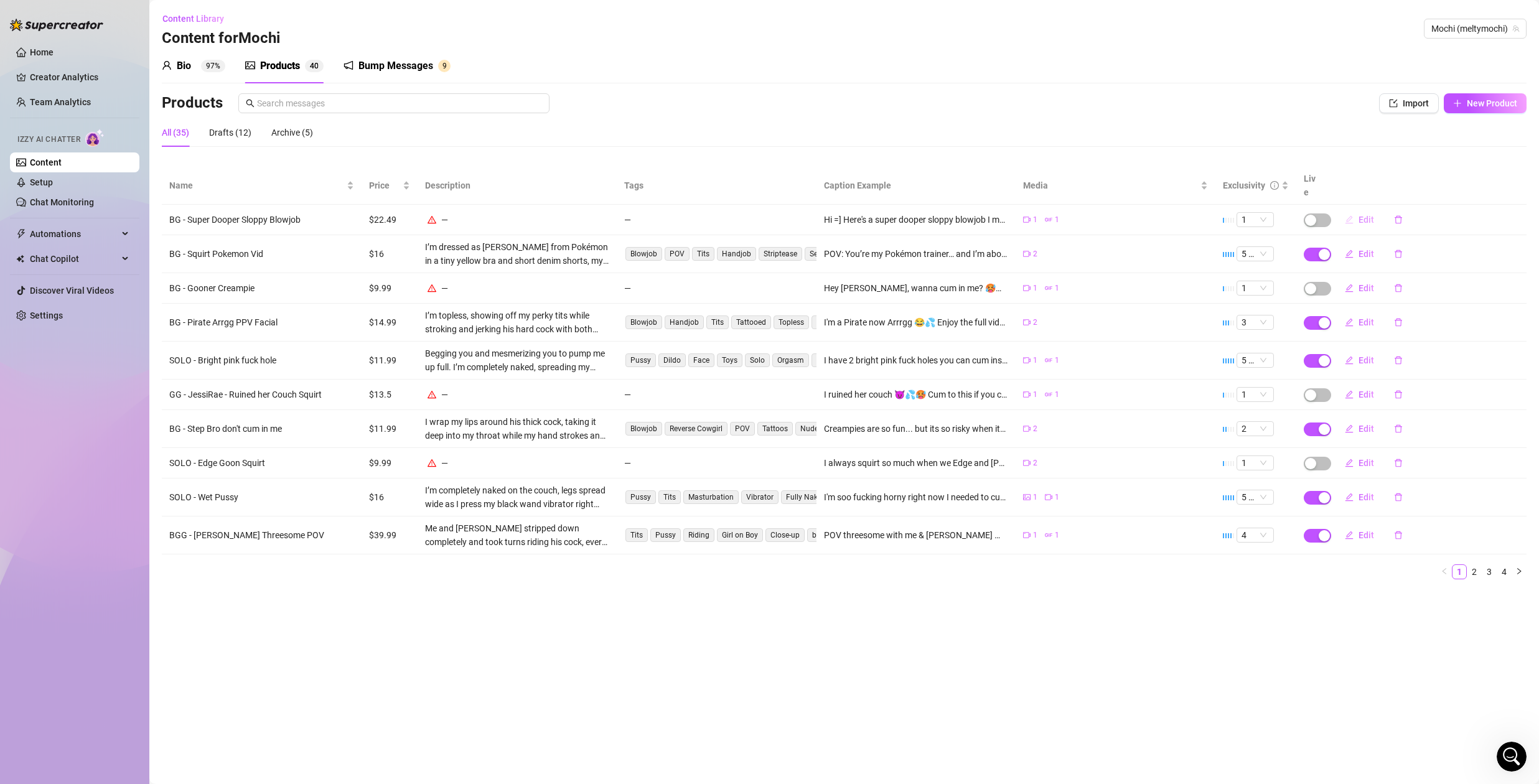
click at [1369, 214] on span "Edit" at bounding box center [1366, 219] width 15 height 10
type textarea "Hi =] Here's a super dooper sloppy blowjob I made, don't I look pretty with coc…"
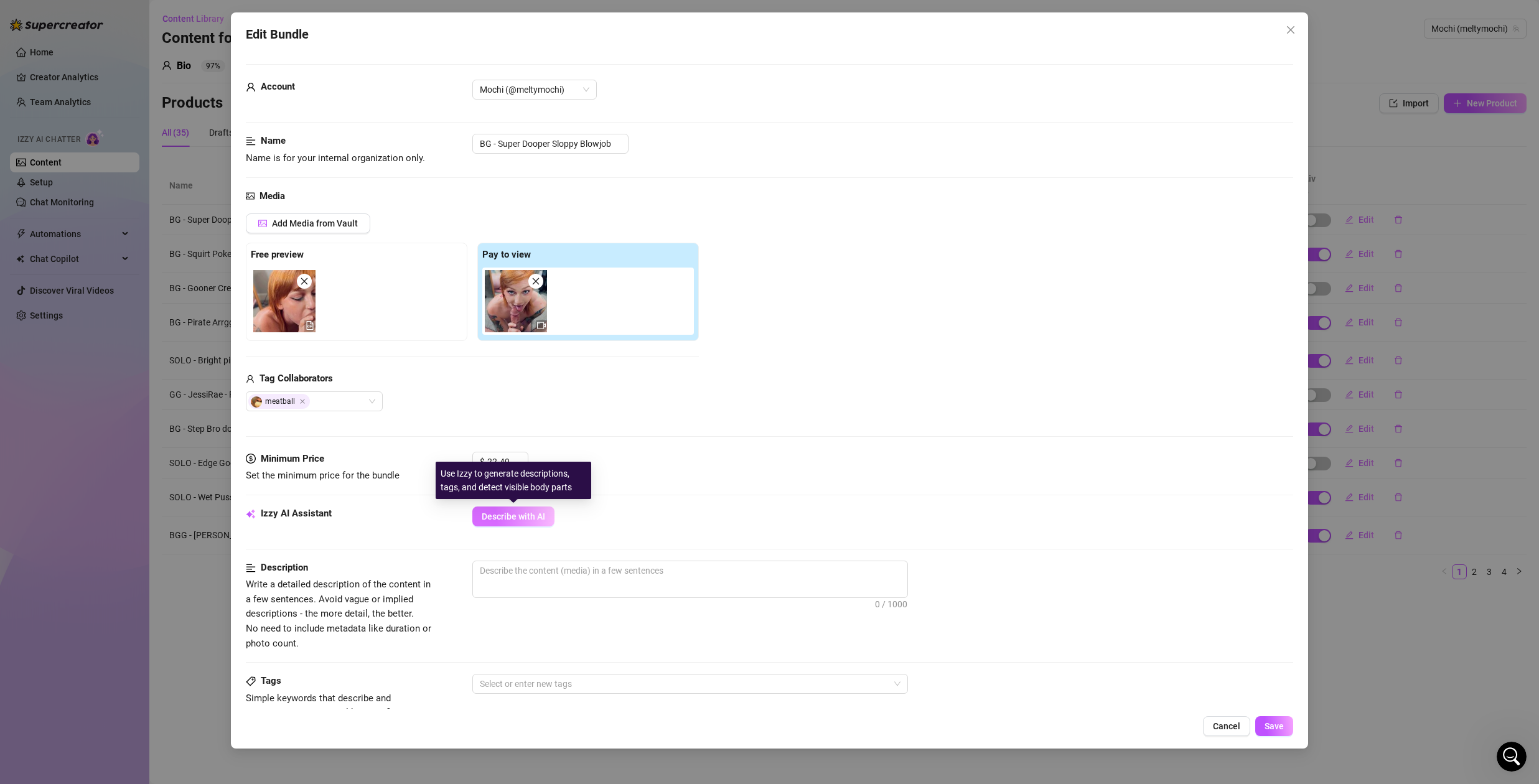
click at [533, 512] on span "Describe with AI" at bounding box center [513, 516] width 63 height 10
click at [509, 461] on input "22.49" at bounding box center [507, 461] width 41 height 19
click at [510, 461] on input "22.49" at bounding box center [507, 461] width 41 height 19
type input "16"
click at [603, 427] on div "Media Add Media from Vault Free preview Pay to view Tag Collaborators meatball" at bounding box center [769, 320] width 1048 height 262
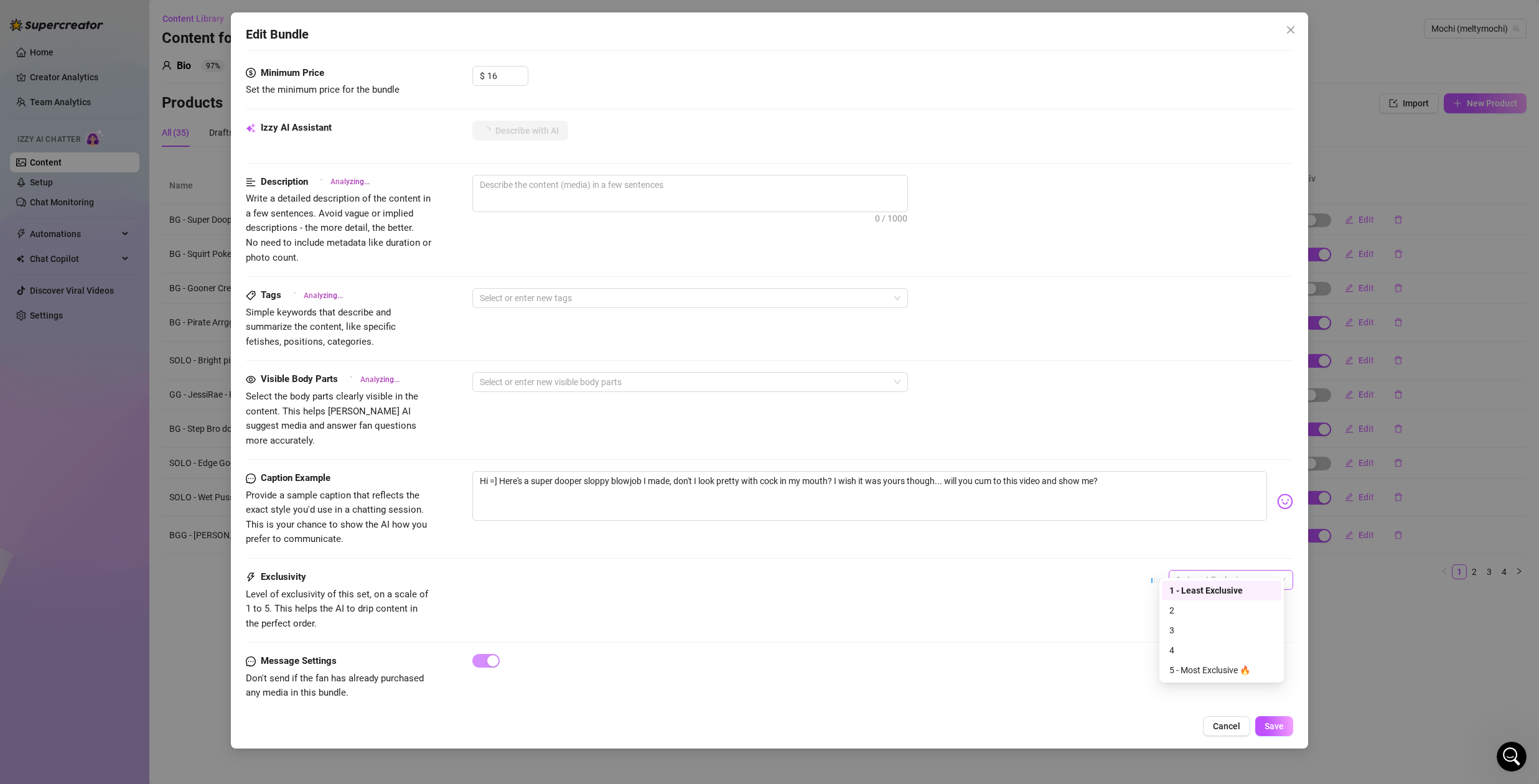
click at [1229, 570] on span "1 - Least Exclusive" at bounding box center [1231, 580] width 109 height 19
click at [1211, 671] on div "5 - Most Exclusive 🔥" at bounding box center [1221, 670] width 105 height 14
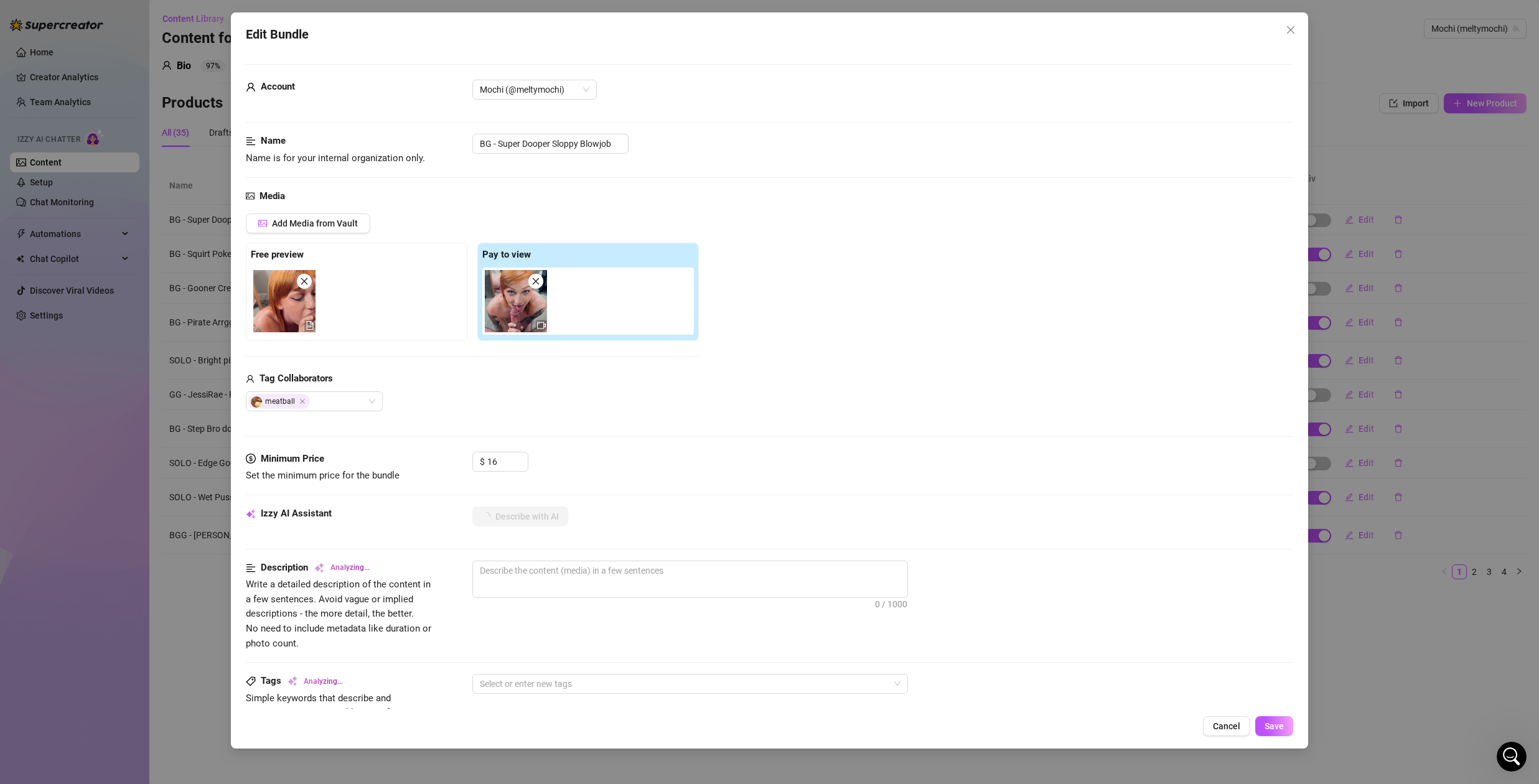
type textarea "Meltymochi"
type textarea "Meltymochi is"
type textarea "Meltymochi is topless,"
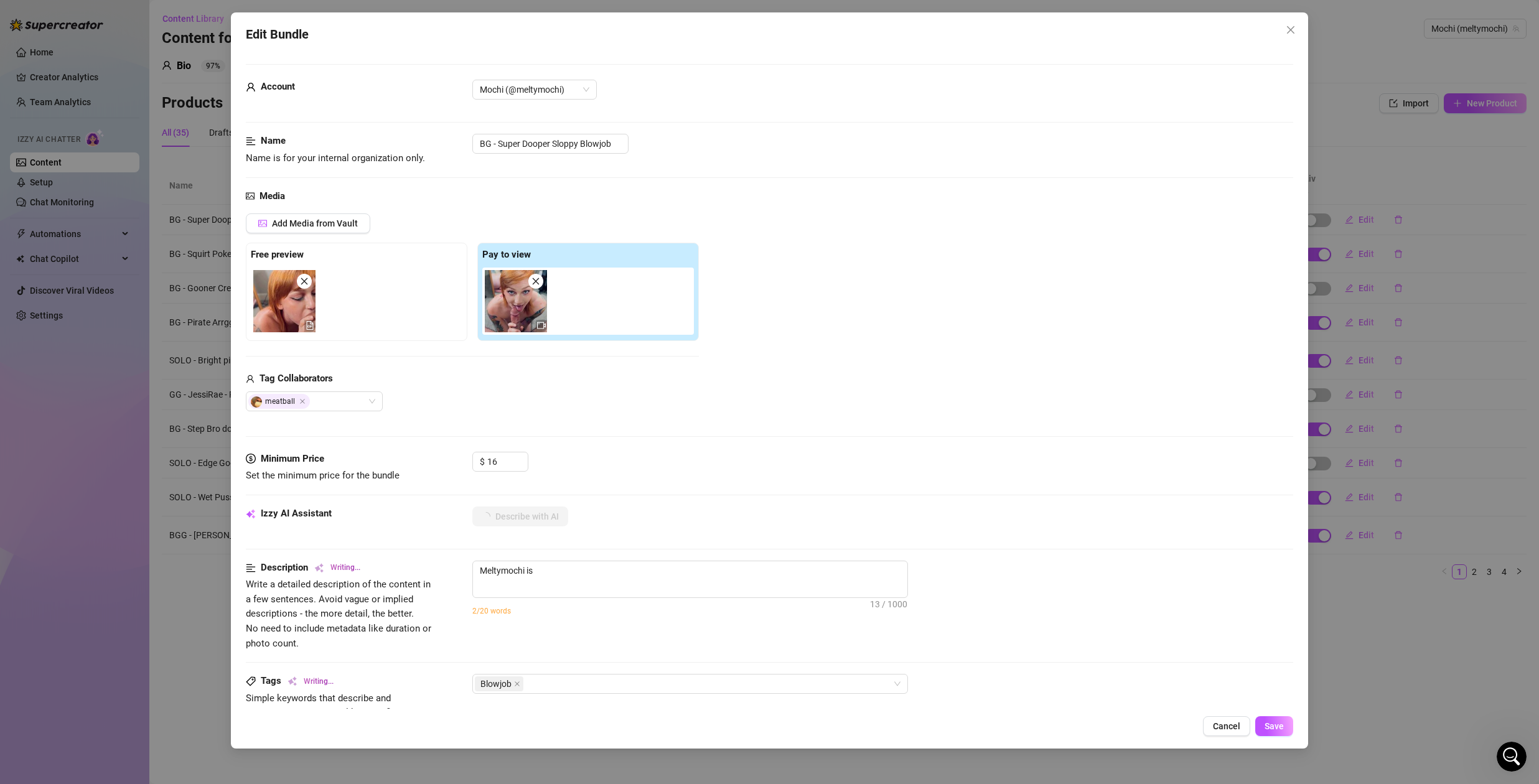
type textarea "Meltymochi is topless,"
type textarea "Meltymochi is topless, kneeling"
type textarea "Meltymochi is topless, kneeling between"
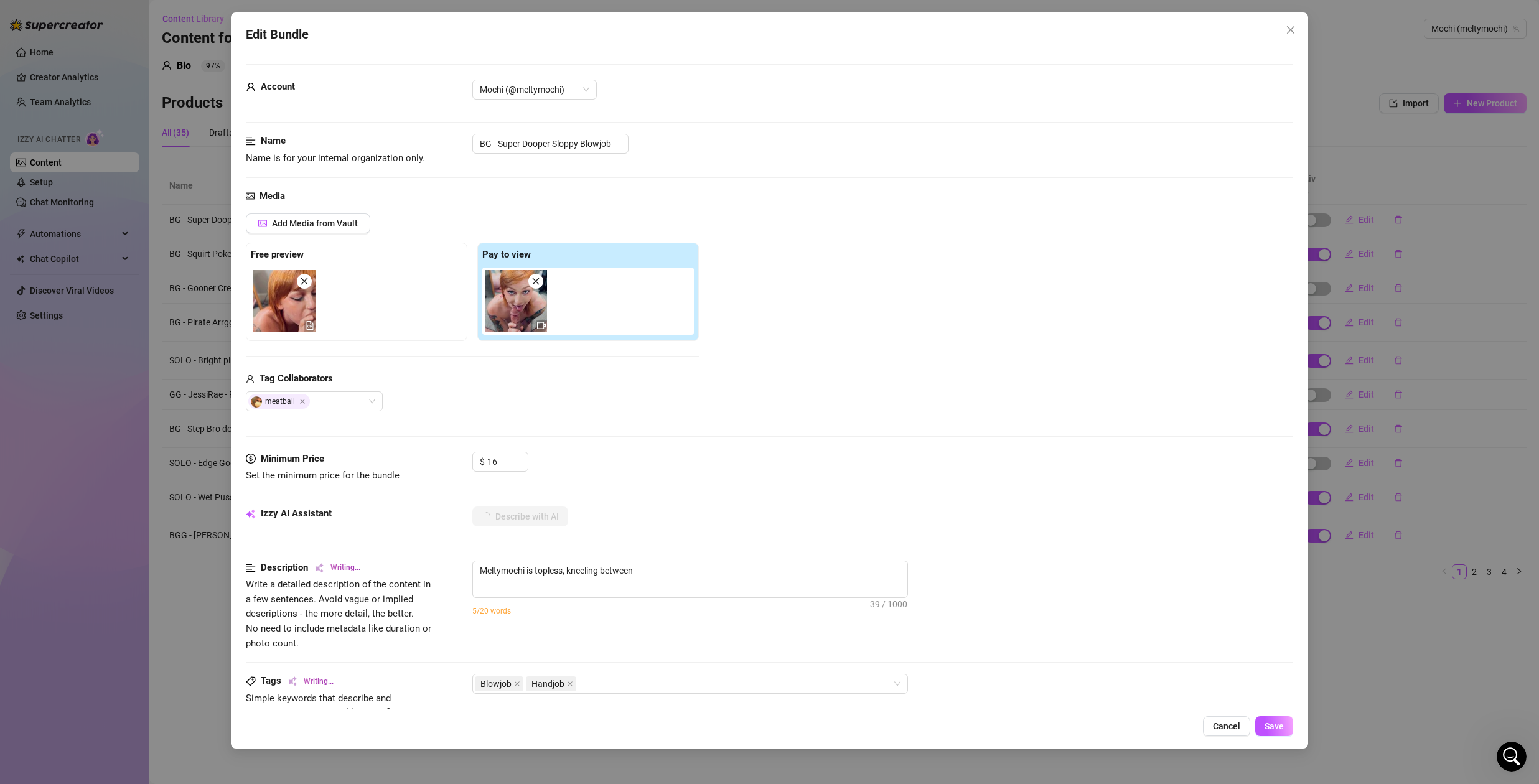
type textarea "Meltymochi is topless, kneeling between a"
type textarea "Meltymochi is topless, kneeling between a man's"
type textarea "Meltymochi is topless, kneeling between a man's legs"
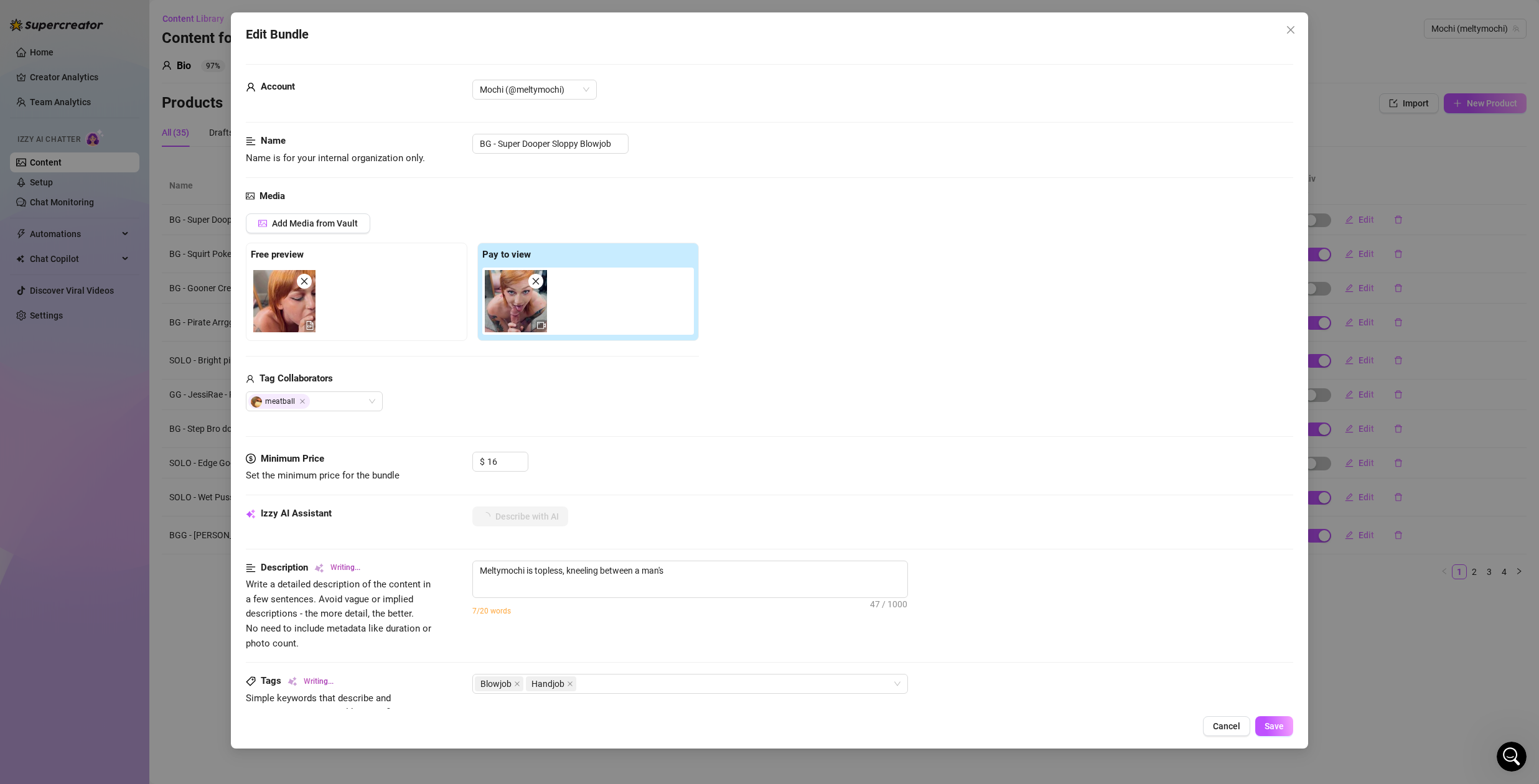
type textarea "Meltymochi is topless, kneeling between a man's legs"
type textarea "Meltymochi is topless, kneeling between a man's legs and"
type textarea "Meltymochi is topless, kneeling between a man's legs and giving"
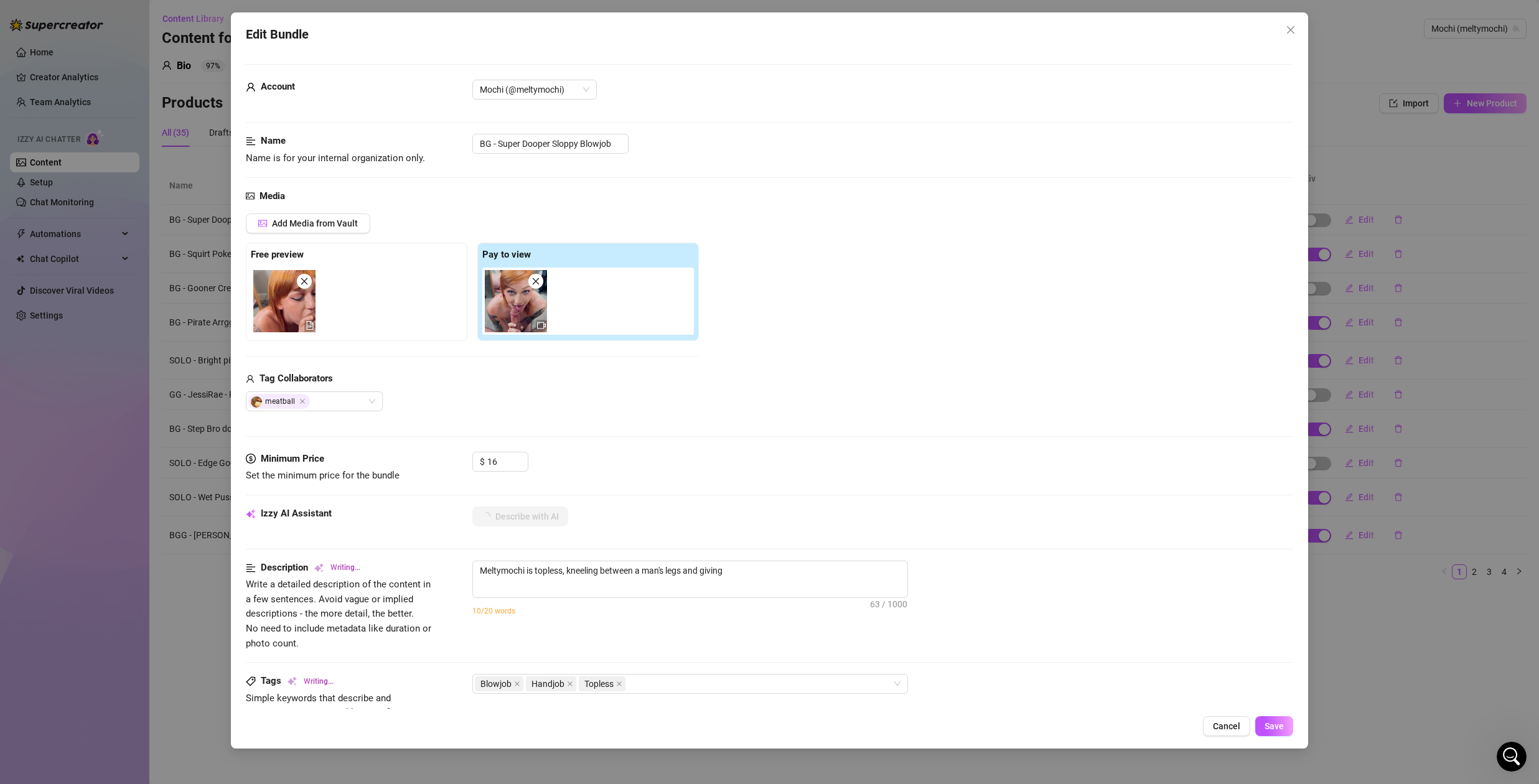
type textarea "Meltymochi is topless, kneeling between a man's legs and giving an"
type textarea "Meltymochi is topless, kneeling between a man's legs and giving an intense"
type textarea "Meltymochi is topless, kneeling between a man's legs and giving an intense blow…"
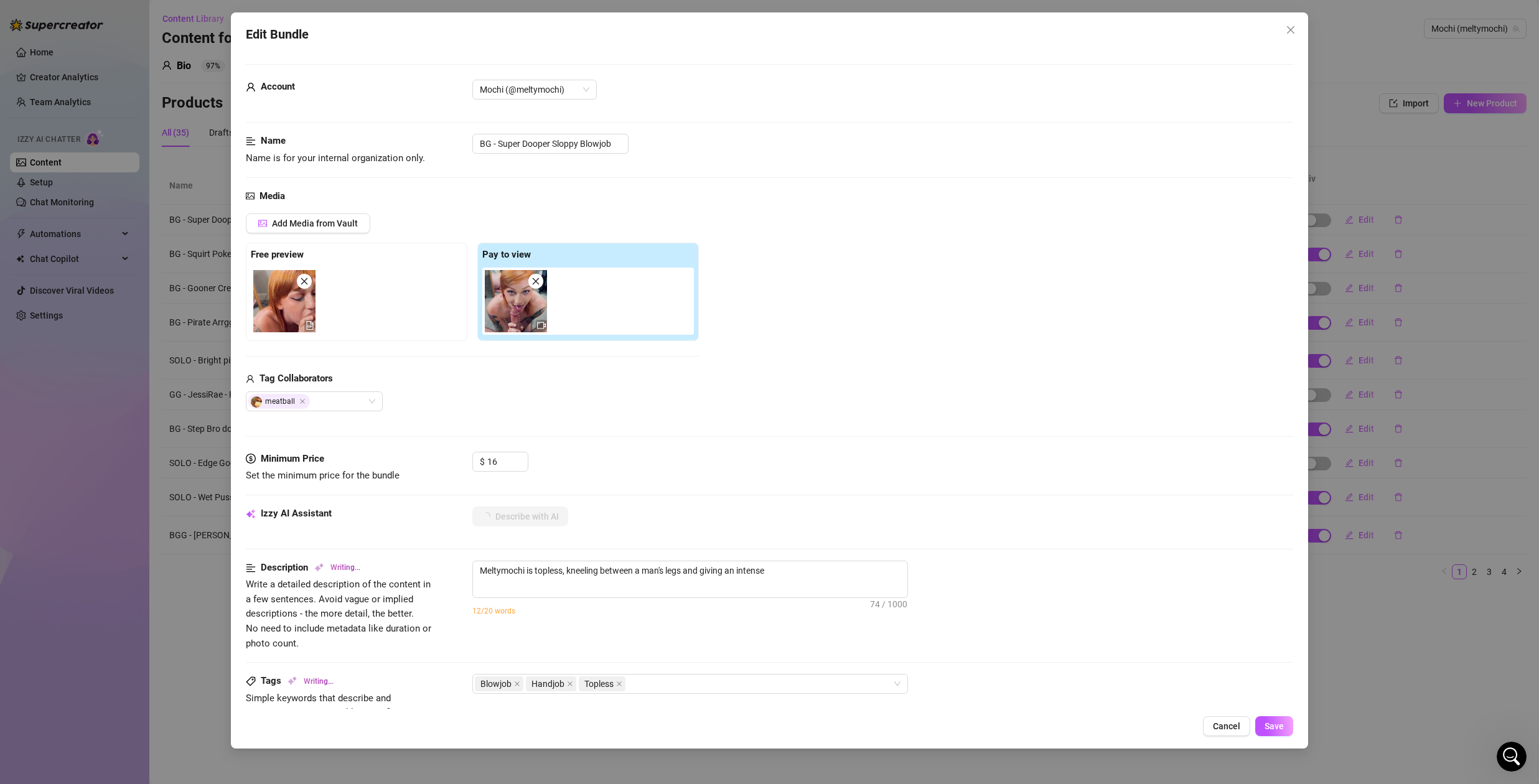
type textarea "Meltymochi is topless, kneeling between a man's legs and giving an intense blow…"
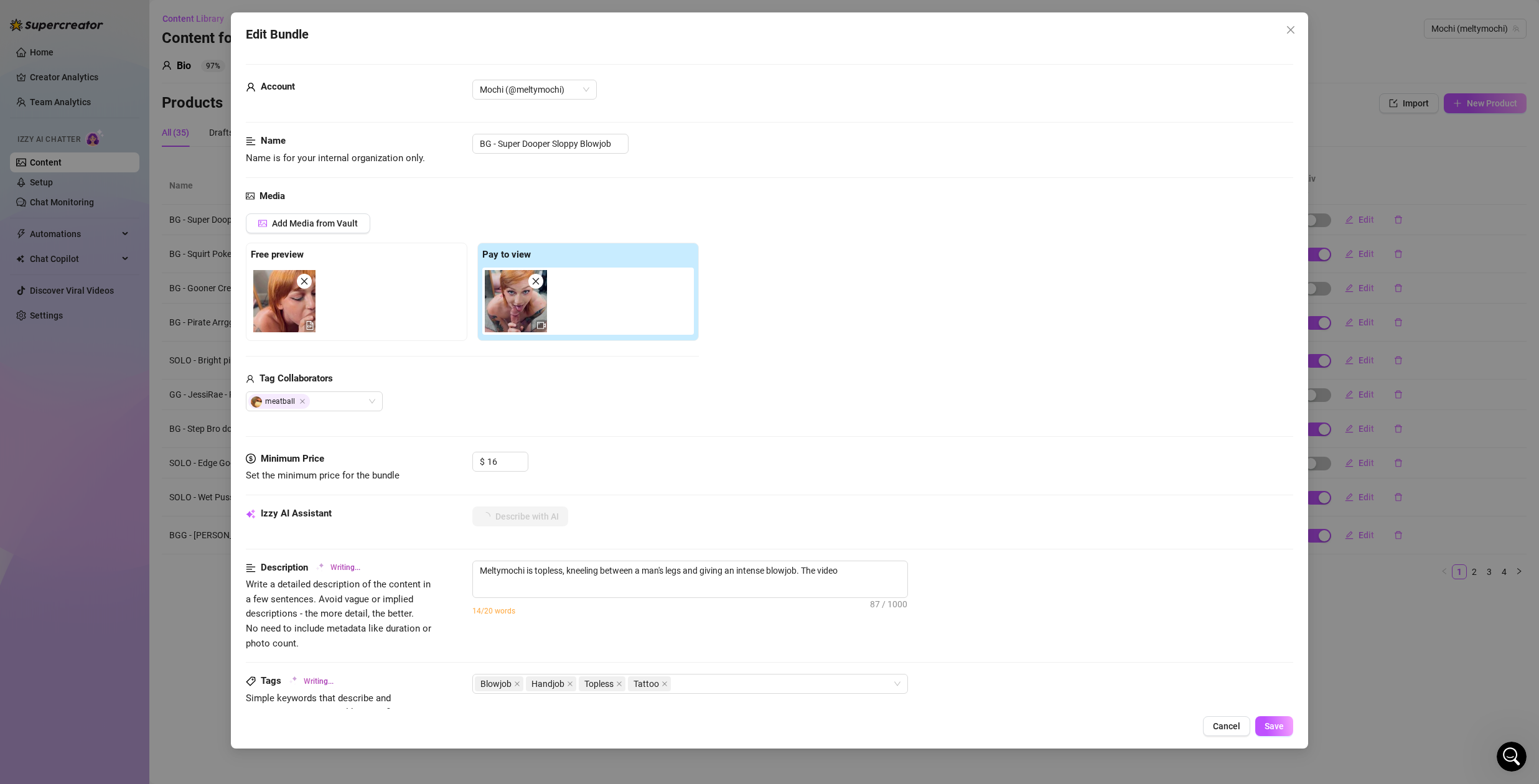
type textarea "Meltymochi is topless, kneeling between a man's legs and giving an intense blow…"
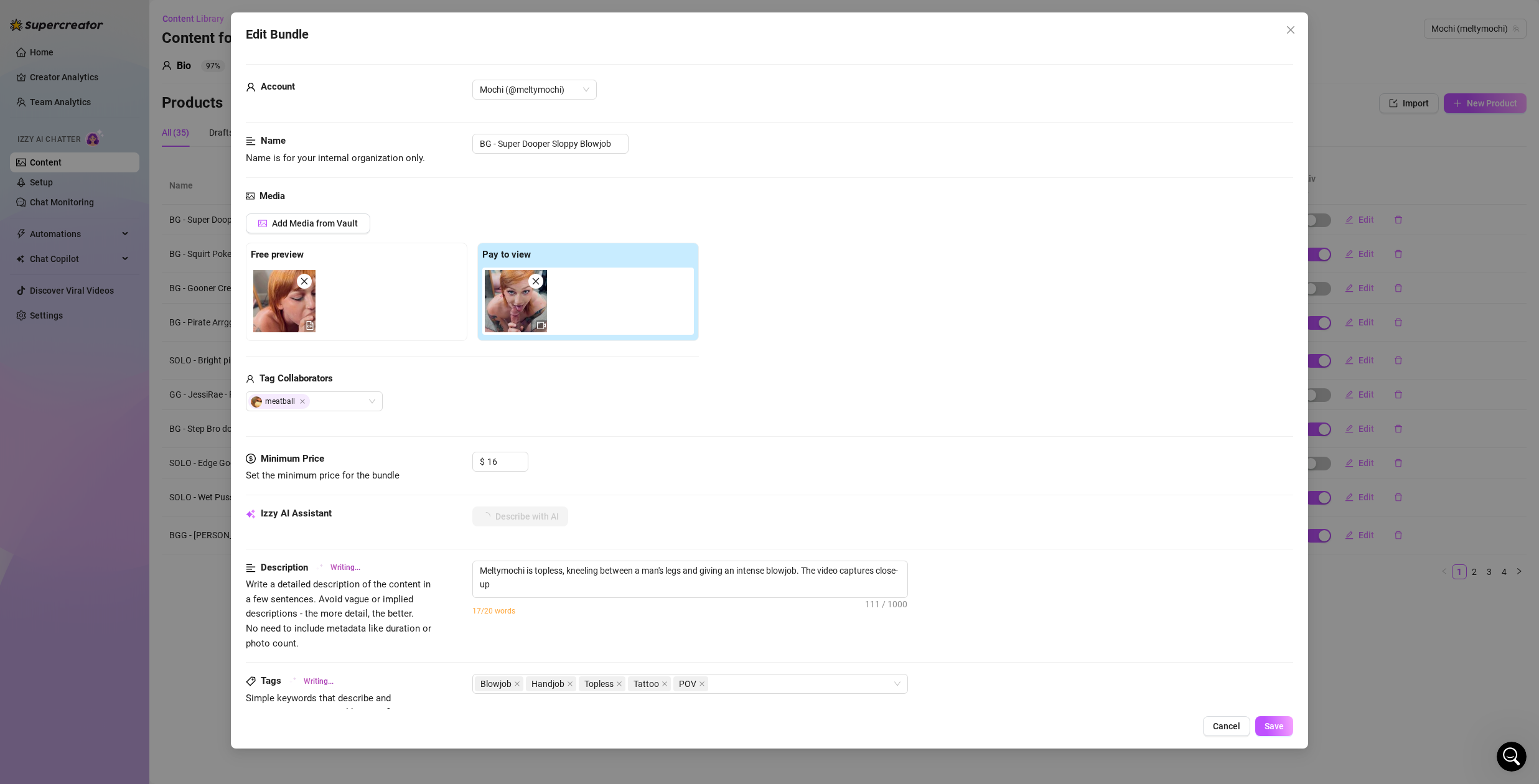
type textarea "Meltymochi is topless, kneeling between a man's legs and giving an intense blow…"
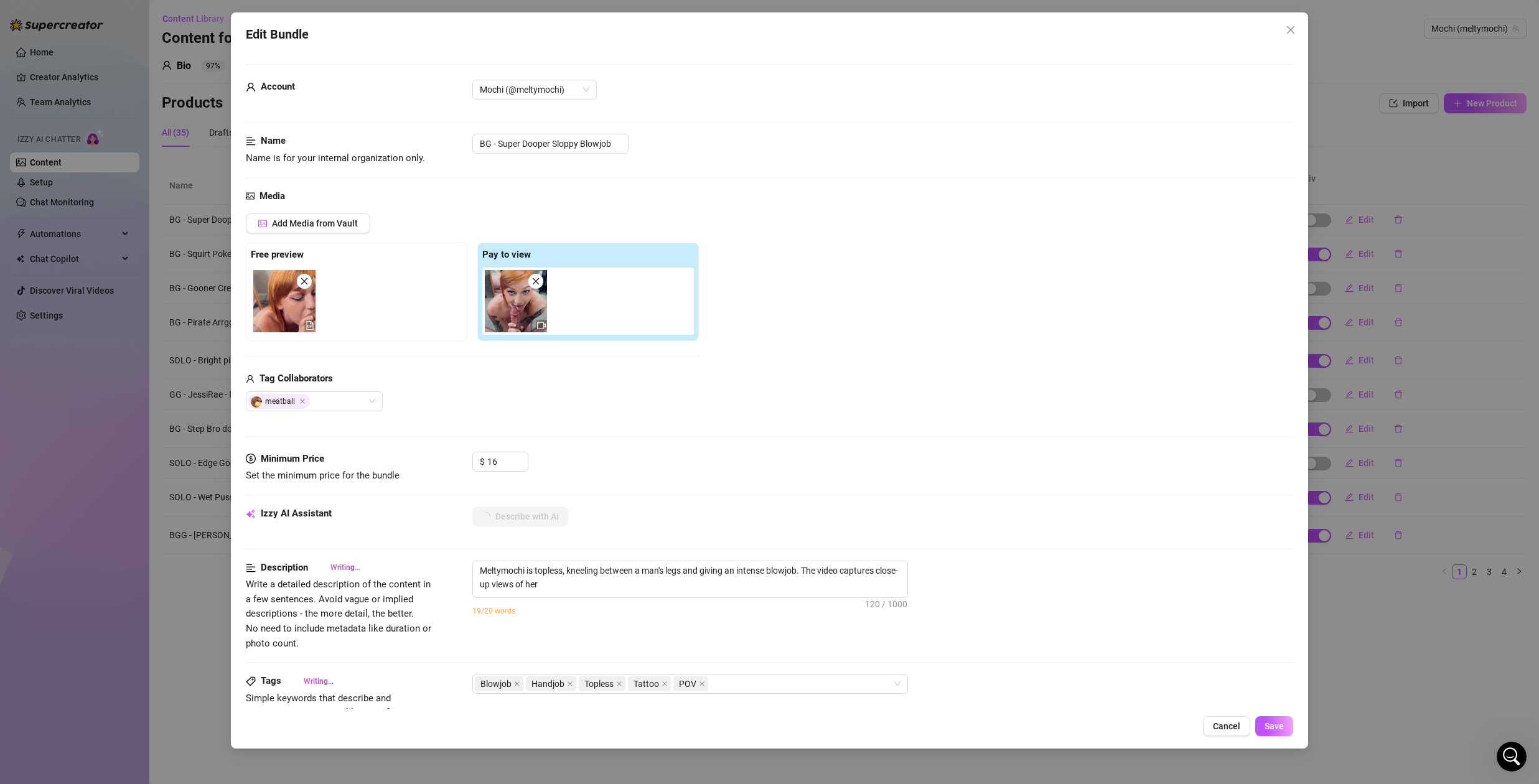
type textarea "Meltymochi is topless, kneeling between a man's legs and giving an intense blow…"
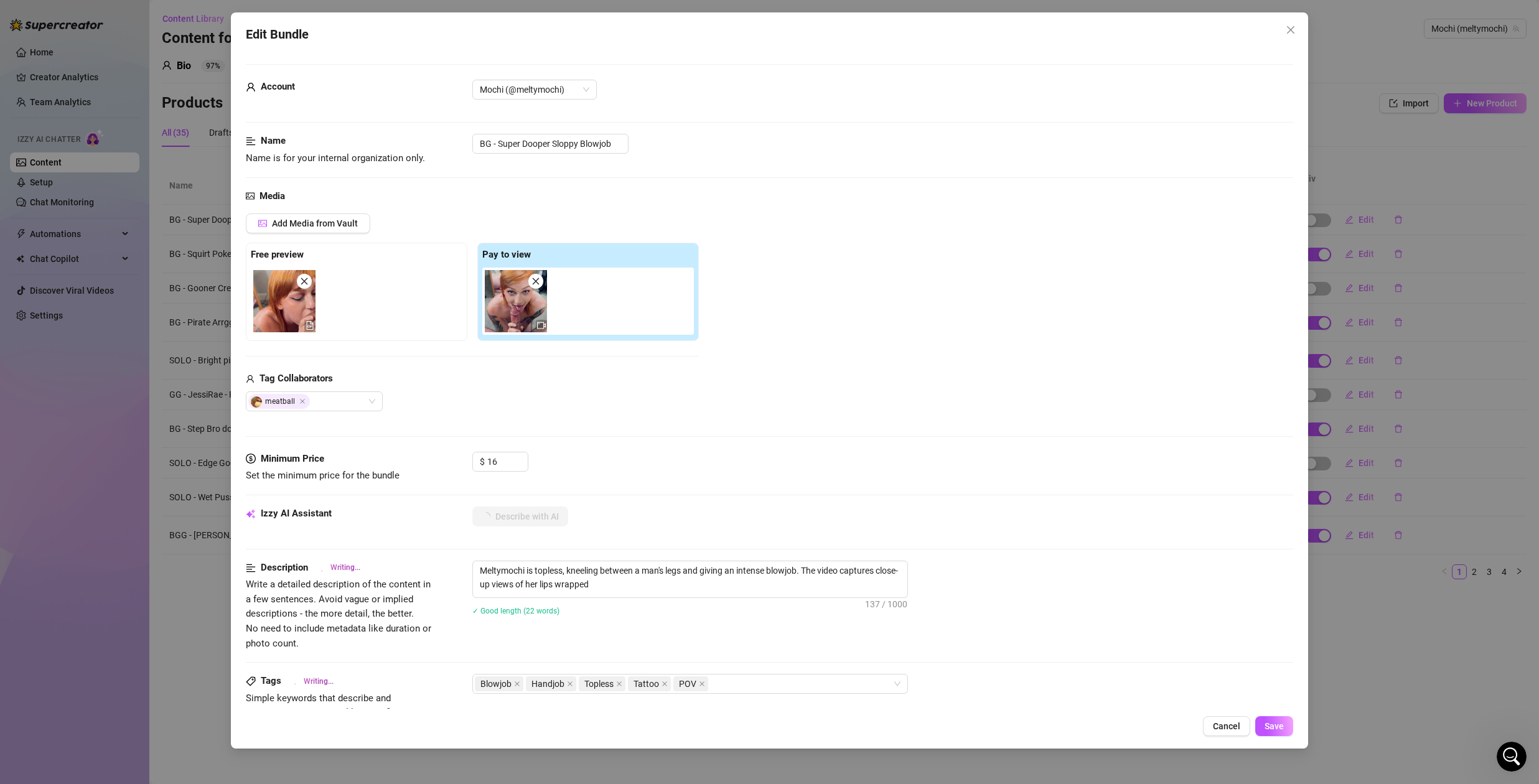
type textarea "Meltymochi is topless, kneeling between a man's legs and giving an intense blow…"
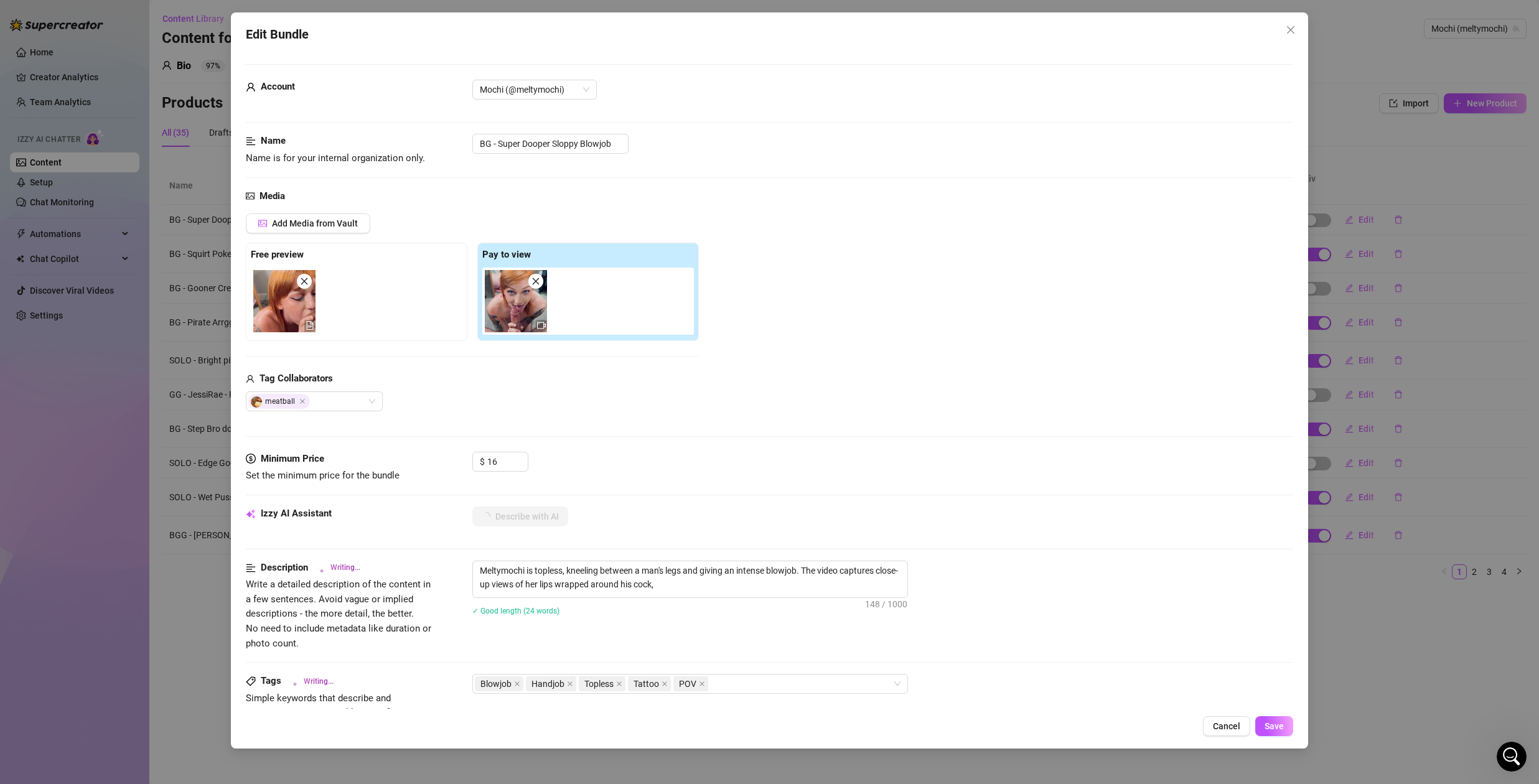
type textarea "Meltymochi is topless, kneeling between a man's legs and giving an intense blow…"
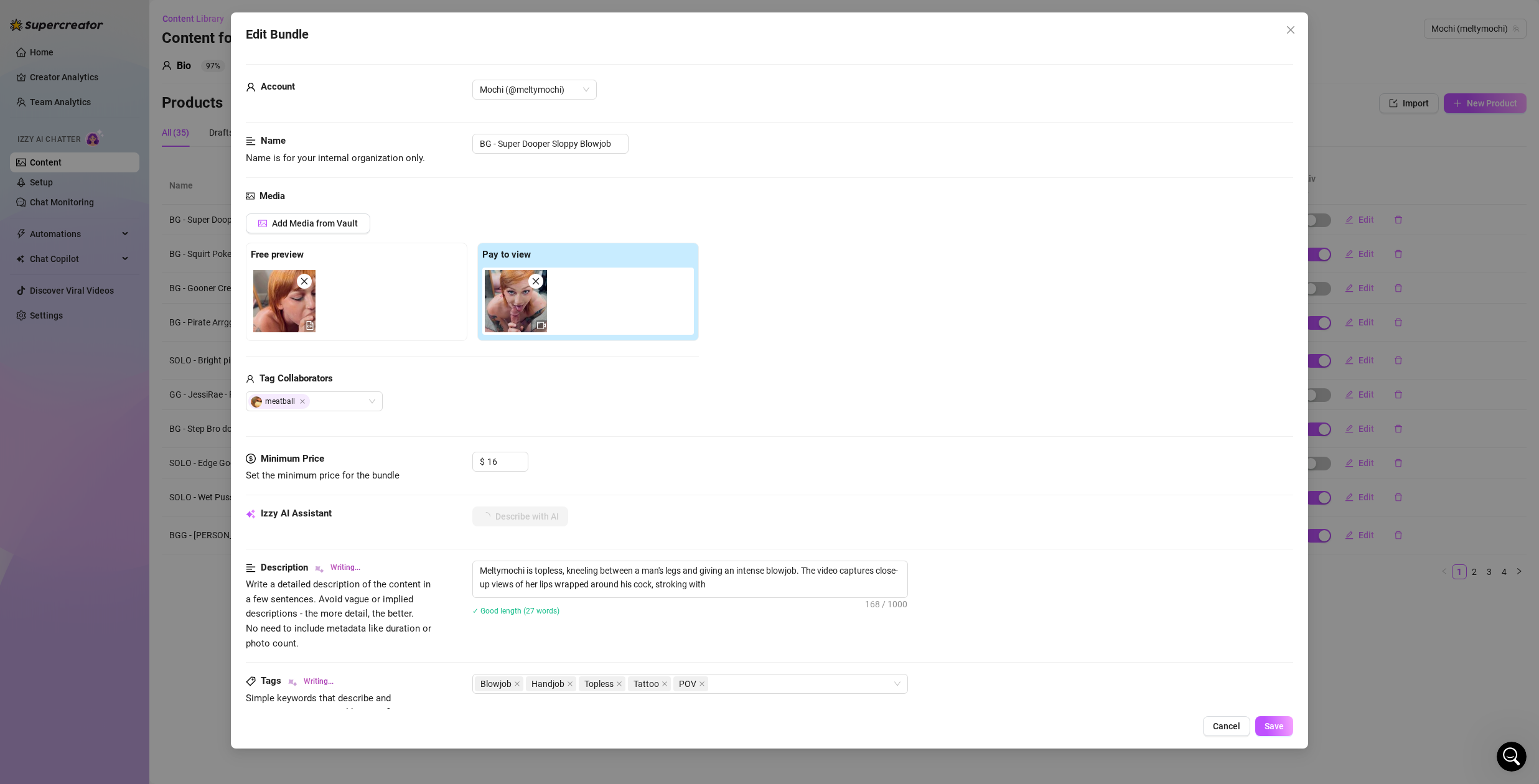
type textarea "Meltymochi is topless, kneeling between a man's legs and giving an intense blow…"
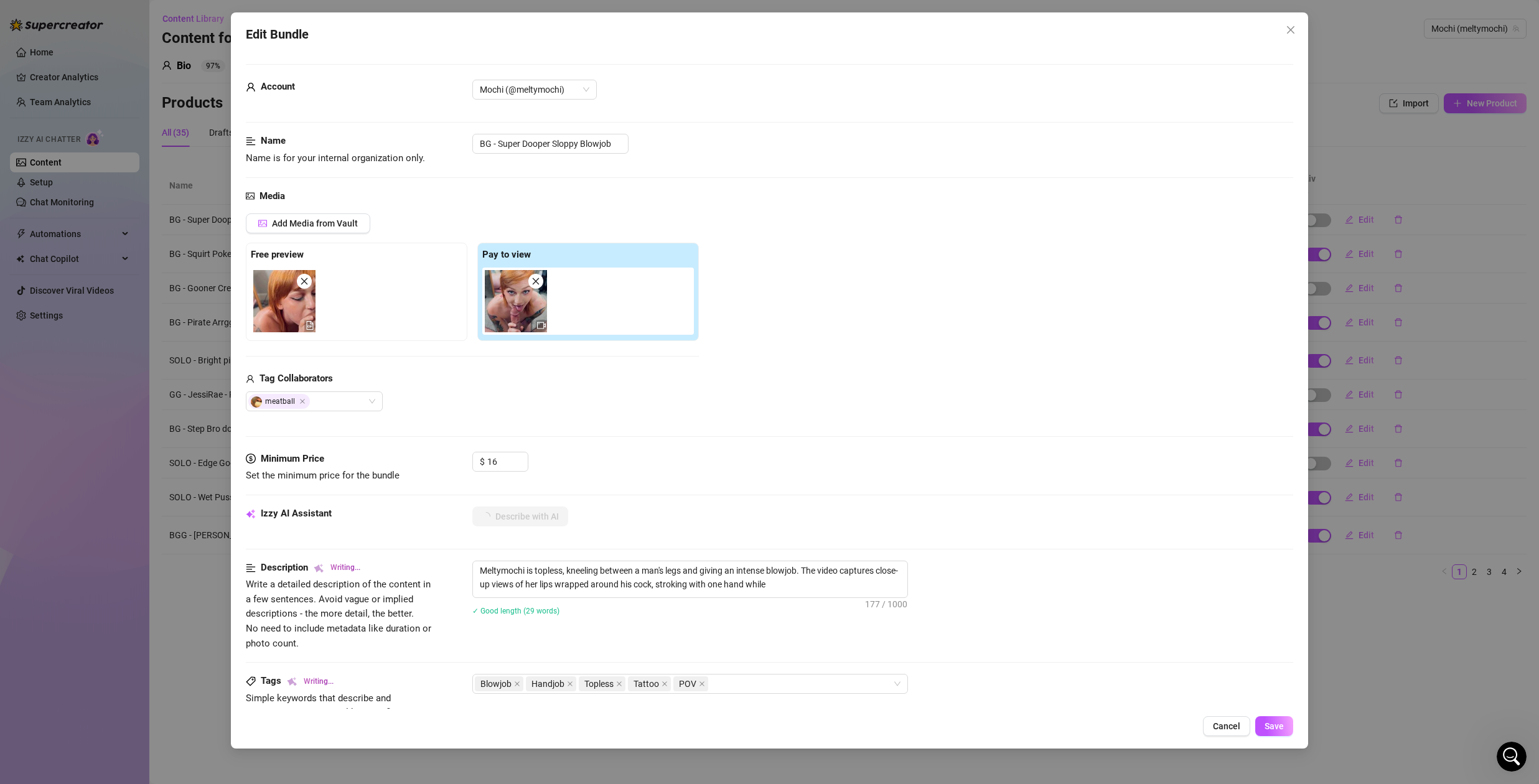
type textarea "Meltymochi is topless, kneeling between a man's legs and giving an intense blow…"
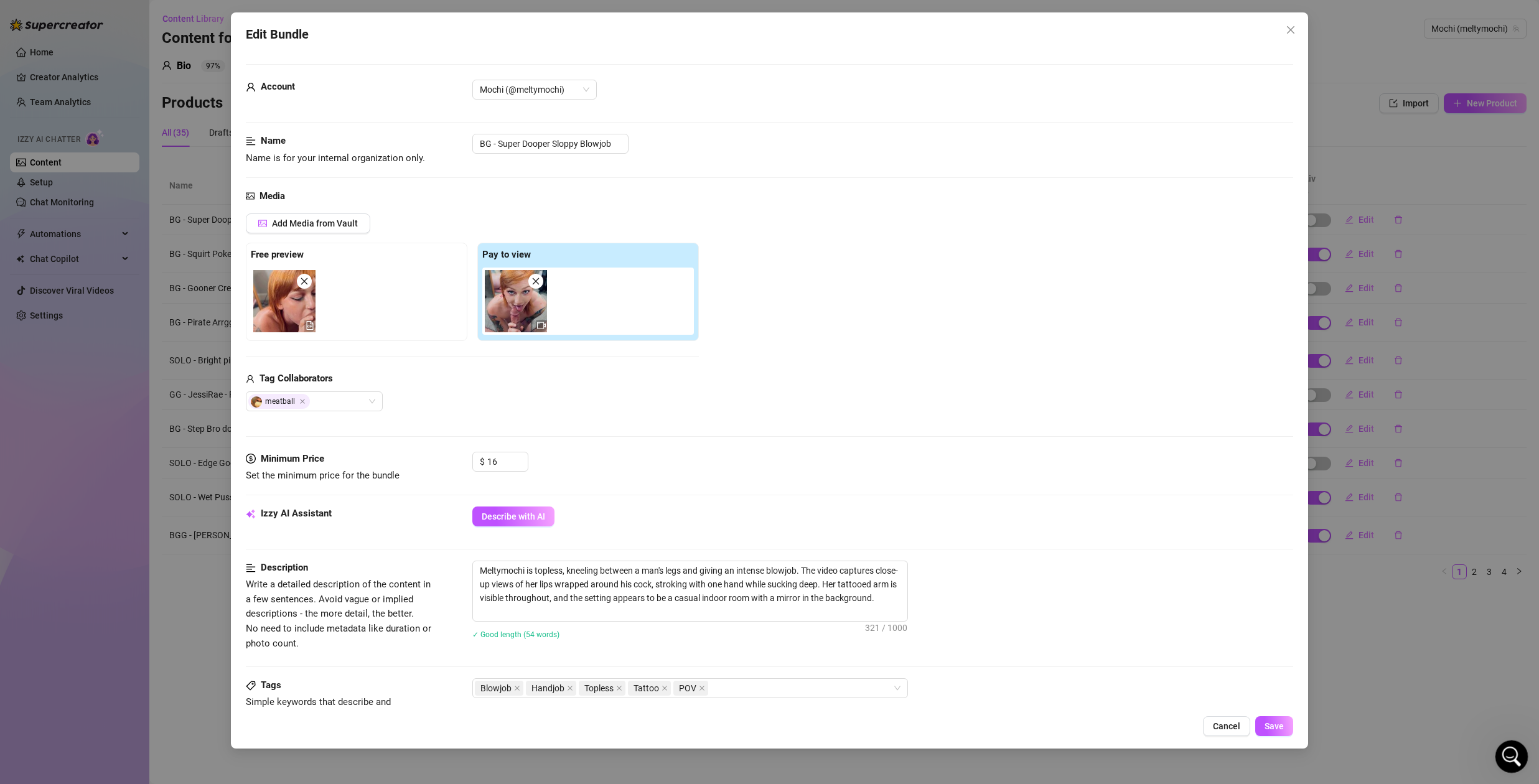
click at [1518, 752] on icon "Open Intercom Messenger" at bounding box center [1510, 755] width 21 height 21
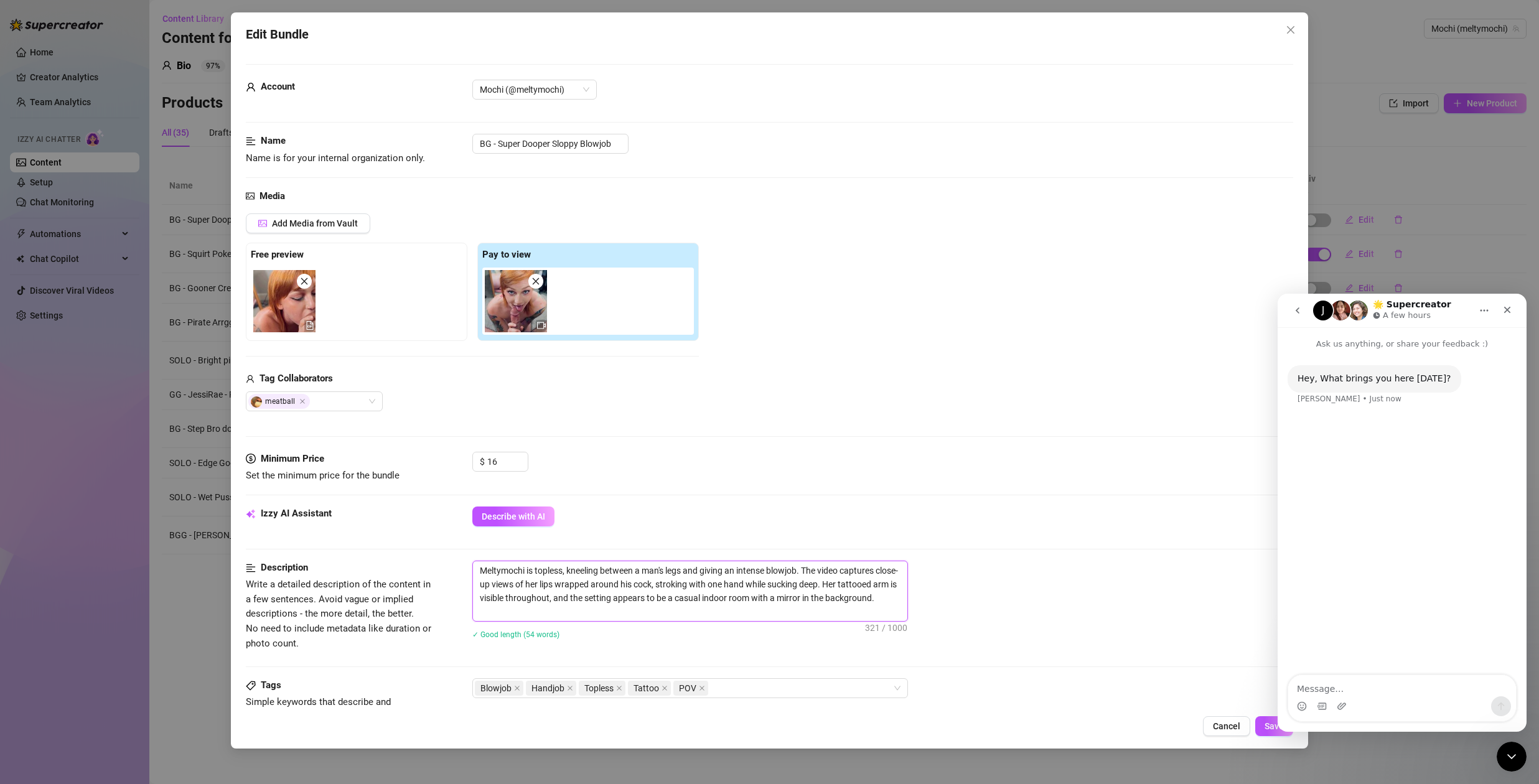
click at [543, 608] on textarea "Meltymochi is topless, kneeling between a man's legs and giving an intense blow…" at bounding box center [690, 591] width 434 height 60
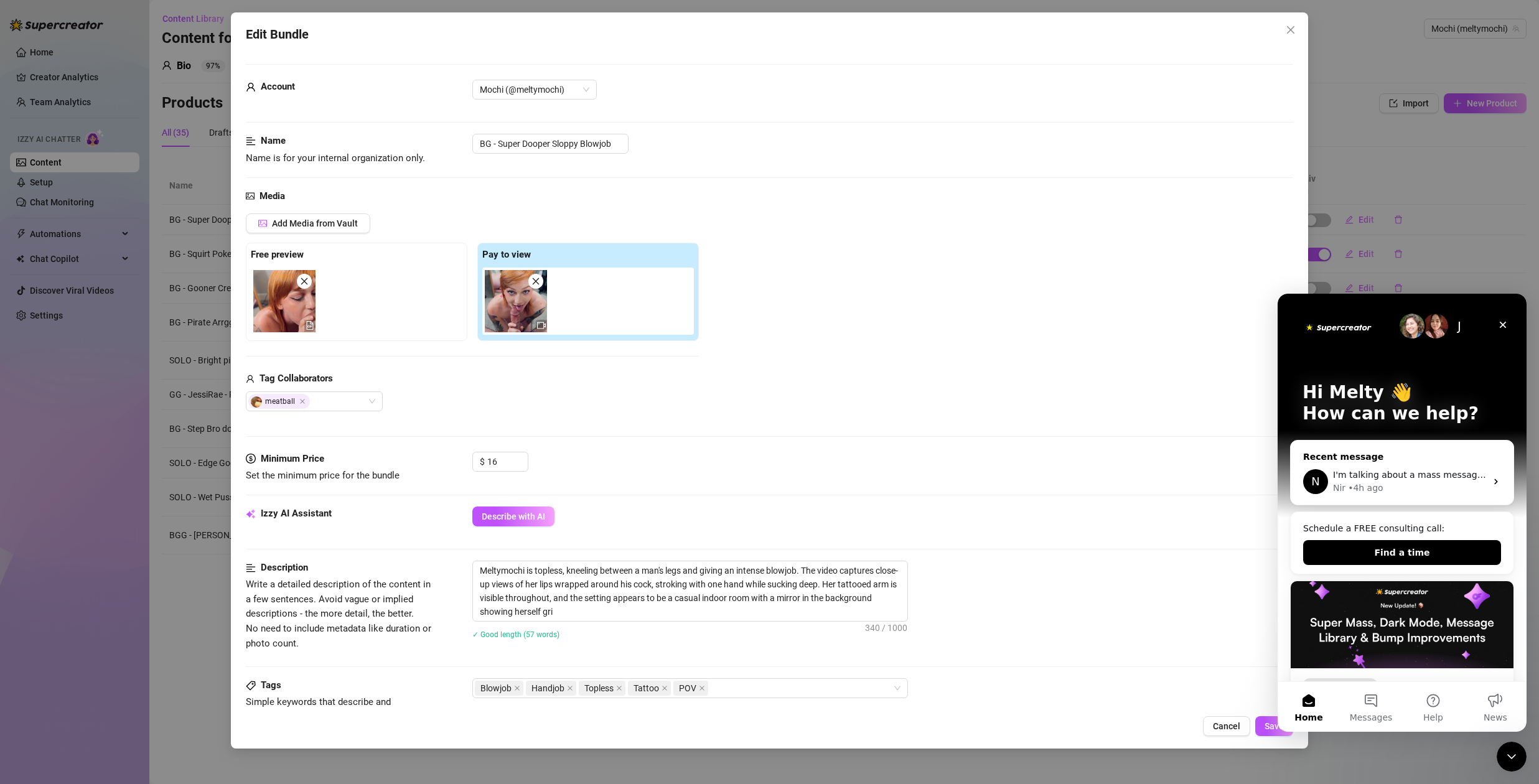
click at [587, 612] on textarea "Meltymochi is topless, kneeling between a man's legs and giving an intense blow…" at bounding box center [690, 591] width 434 height 60
click at [842, 561] on textarea "Meltymochi is topless, kneeling between a man's legs and giving an intense blow…" at bounding box center [690, 591] width 434 height 60
click at [848, 561] on textarea "Meltymochi is topless, kneeling between a man's legs and giving an intense blow…" at bounding box center [690, 591] width 434 height 60
click at [770, 561] on textarea "Meltymochi is topless, kneeling between a man's legs and giving an intense blow…" at bounding box center [690, 591] width 434 height 60
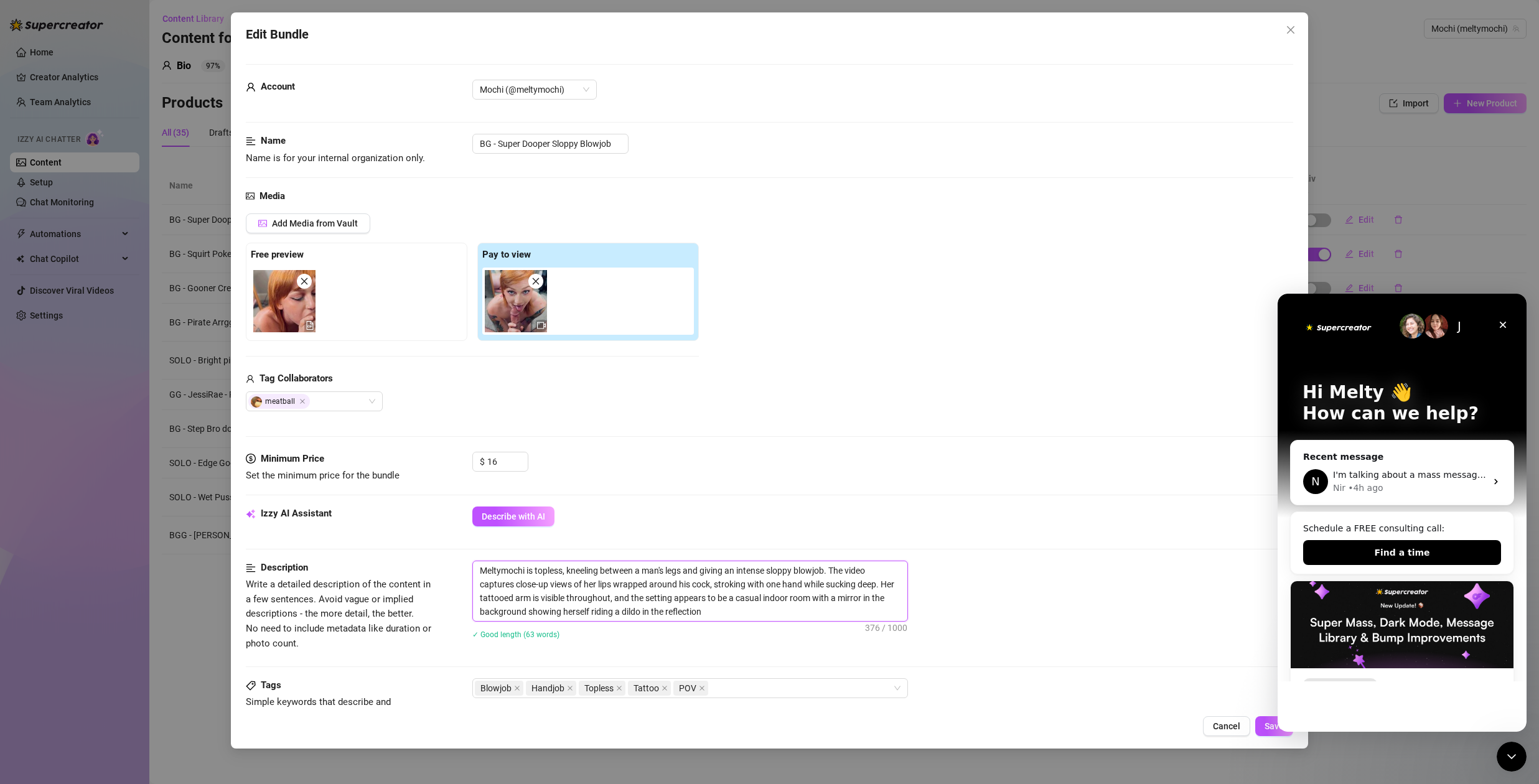
click at [828, 561] on textarea "Meltymochi is topless, kneeling between a man's legs and giving an intense slop…" at bounding box center [690, 591] width 434 height 60
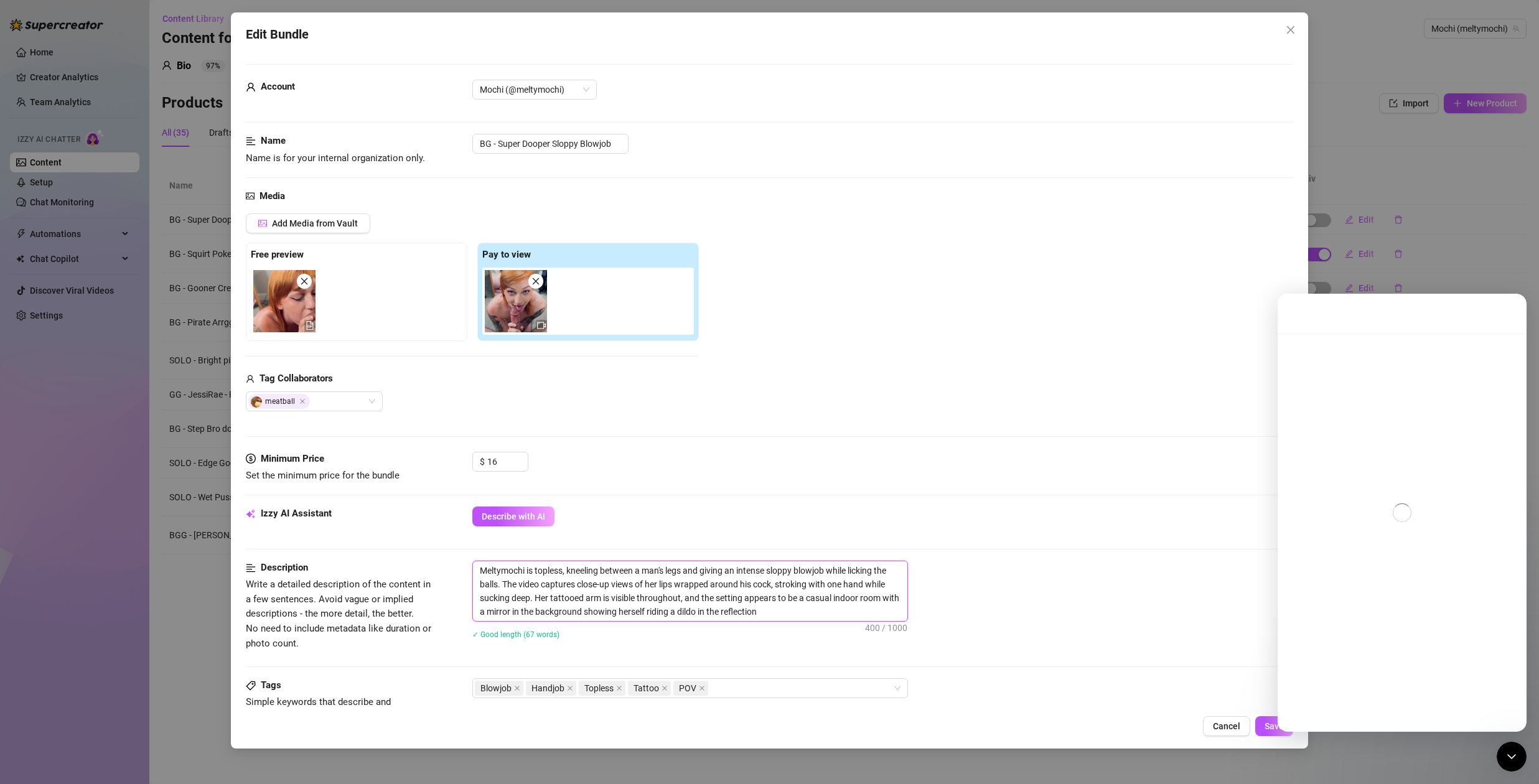
click at [784, 561] on textarea "Meltymochi is topless, kneeling between a man's legs and giving an intense slop…" at bounding box center [690, 591] width 434 height 60
click at [1515, 755] on icon "Close Intercom Messenger" at bounding box center [1510, 754] width 15 height 15
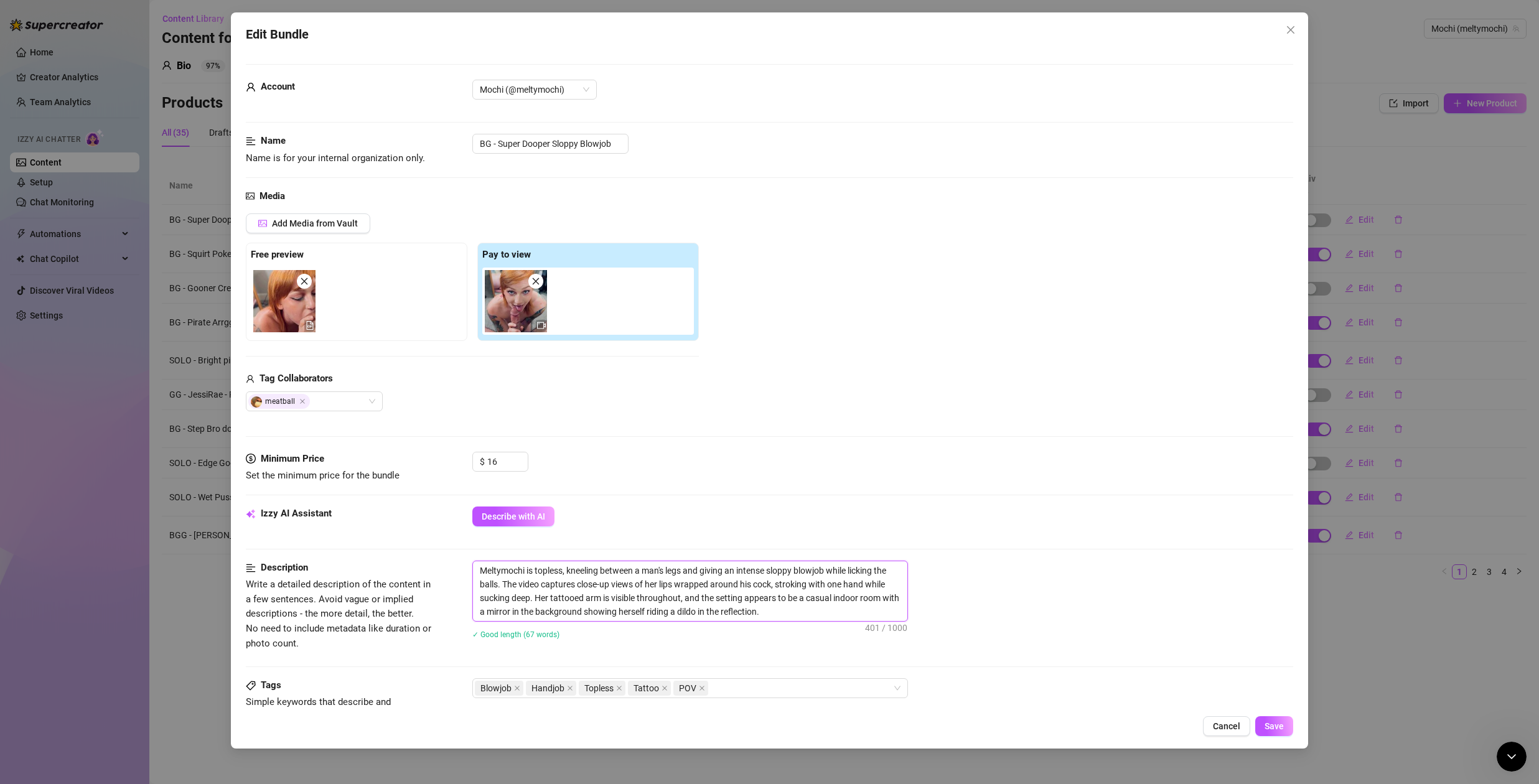
click at [785, 561] on textarea "Meltymochi is topless, kneeling between a man's legs and giving an intense slop…" at bounding box center [690, 591] width 434 height 60
click at [786, 561] on textarea "Meltymochi is topless, kneeling between a man's legs and giving an intense slop…" at bounding box center [690, 591] width 434 height 60
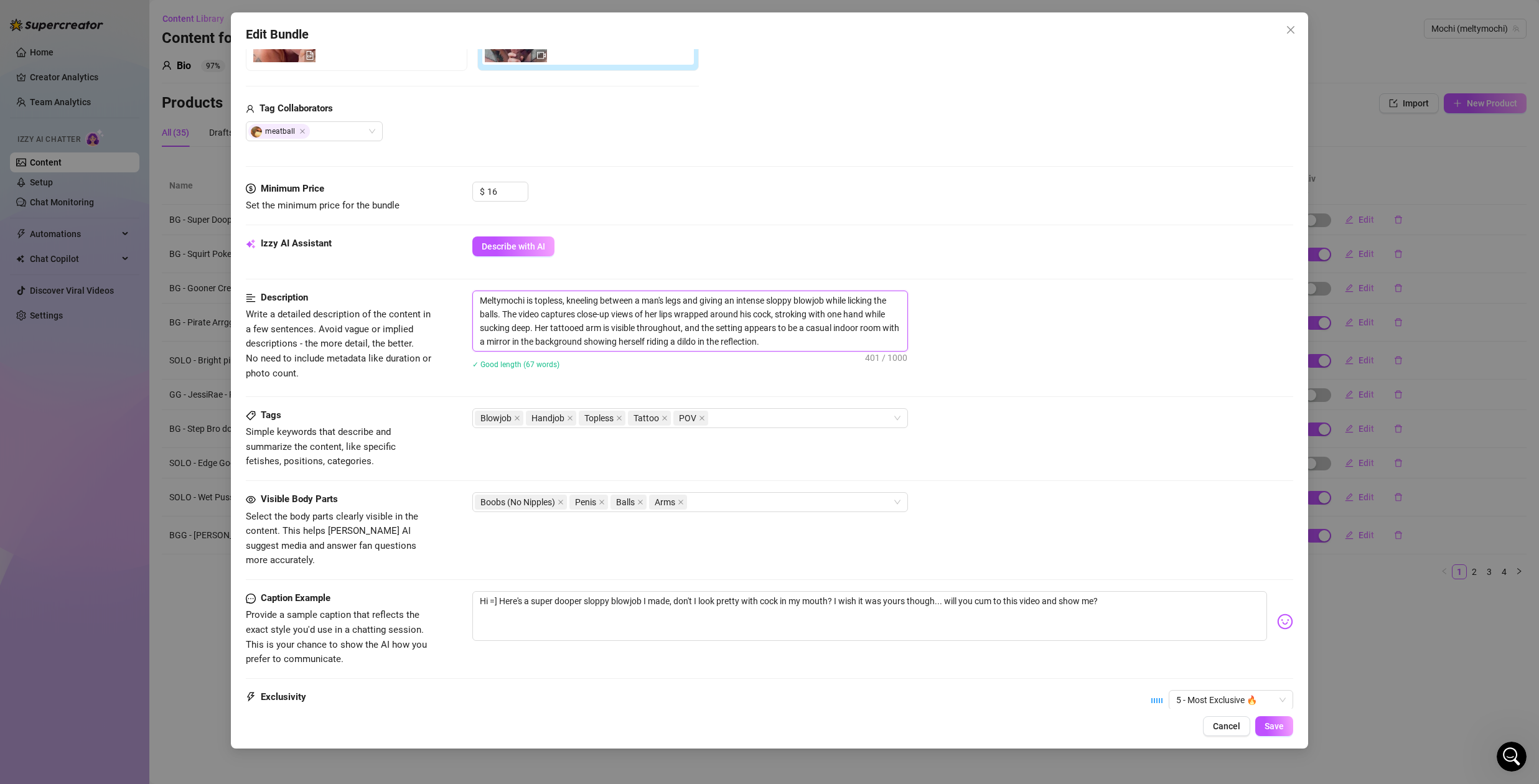
scroll to position [3215, 0]
click at [775, 416] on div "Blowjob Handjob Topless Tattoo POV" at bounding box center [683, 418] width 418 height 17
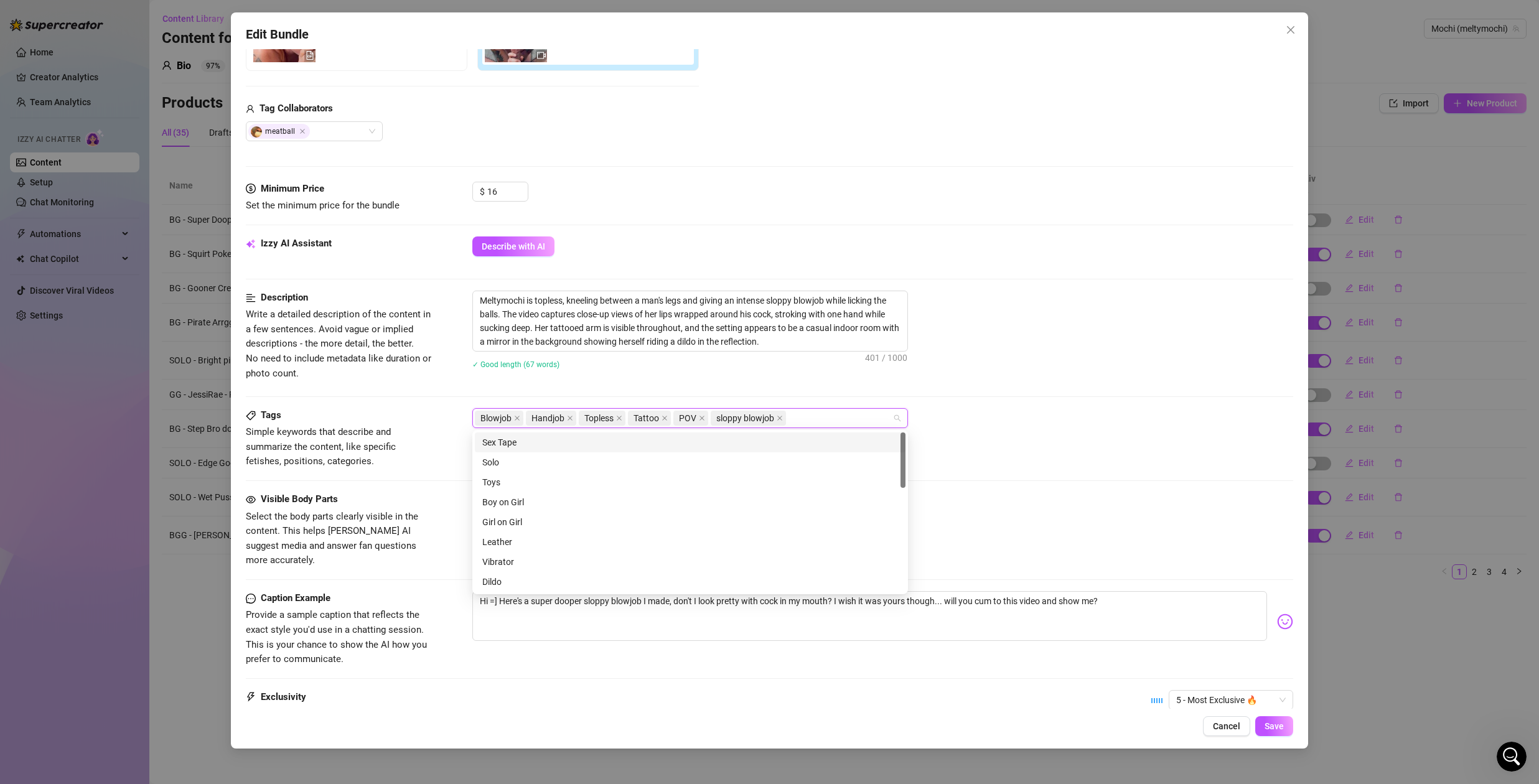
click at [1083, 385] on div "Description Write a detailed description of the content in a few sentences. Avo…" at bounding box center [769, 349] width 1048 height 118
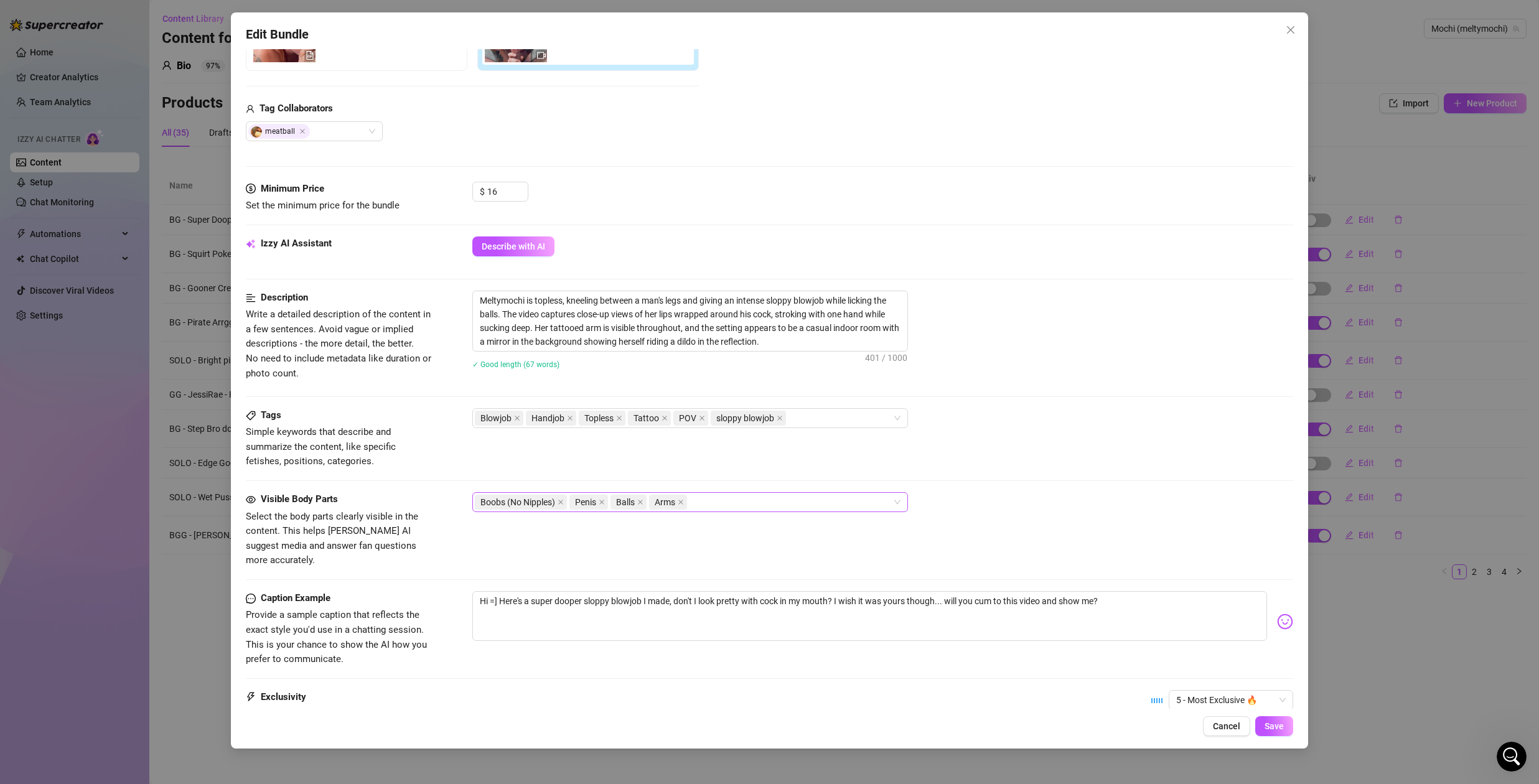
click at [731, 502] on div "Boobs (No Nipples) Penis Balls Arms" at bounding box center [683, 502] width 418 height 17
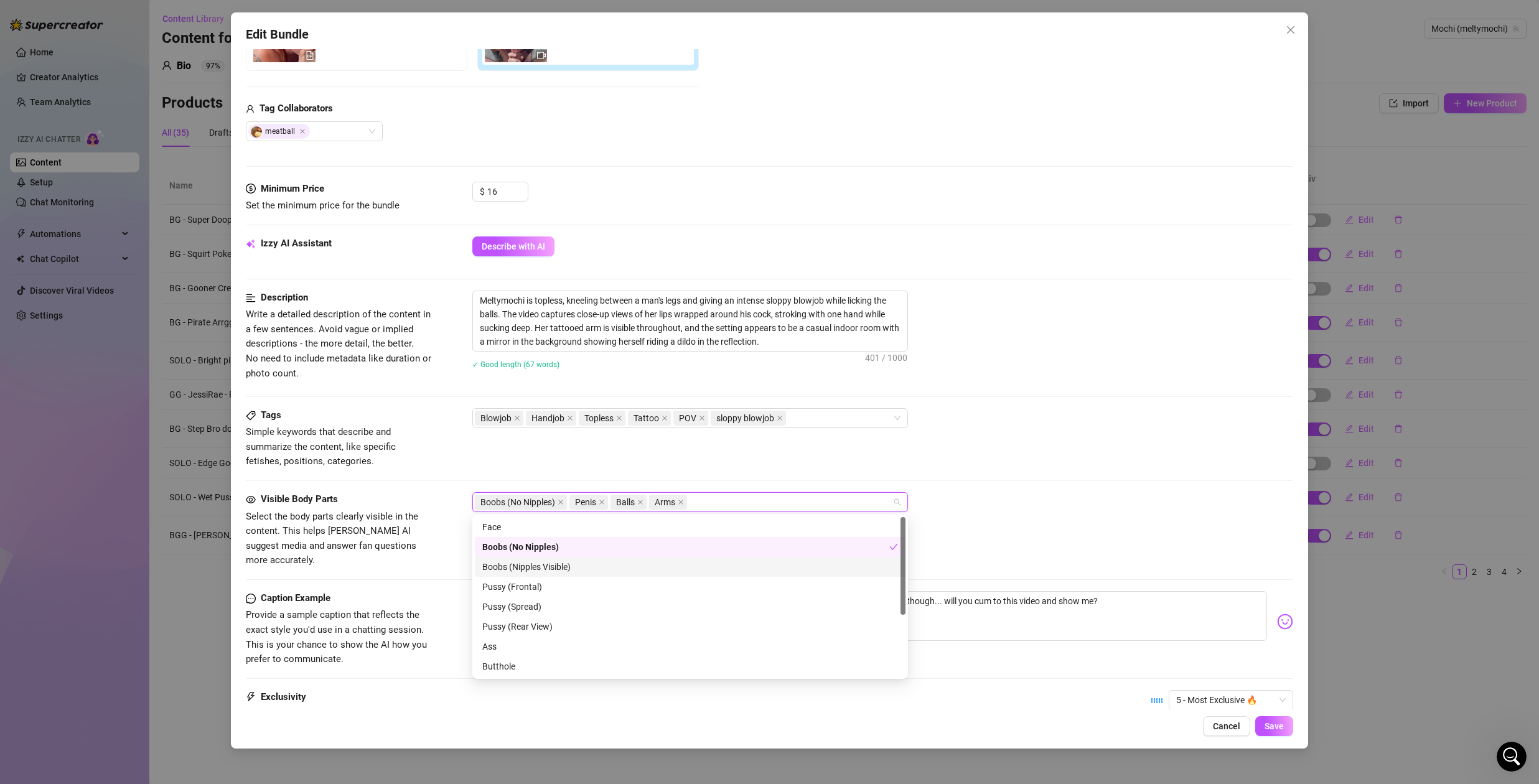
click at [549, 569] on div "Boobs (Nipples Visible)" at bounding box center [690, 566] width 416 height 14
drag, startPoint x: 517, startPoint y: 546, endPoint x: 539, endPoint y: 551, distance: 22.6
click at [517, 546] on div "Boobs (No Nipples)" at bounding box center [685, 546] width 407 height 14
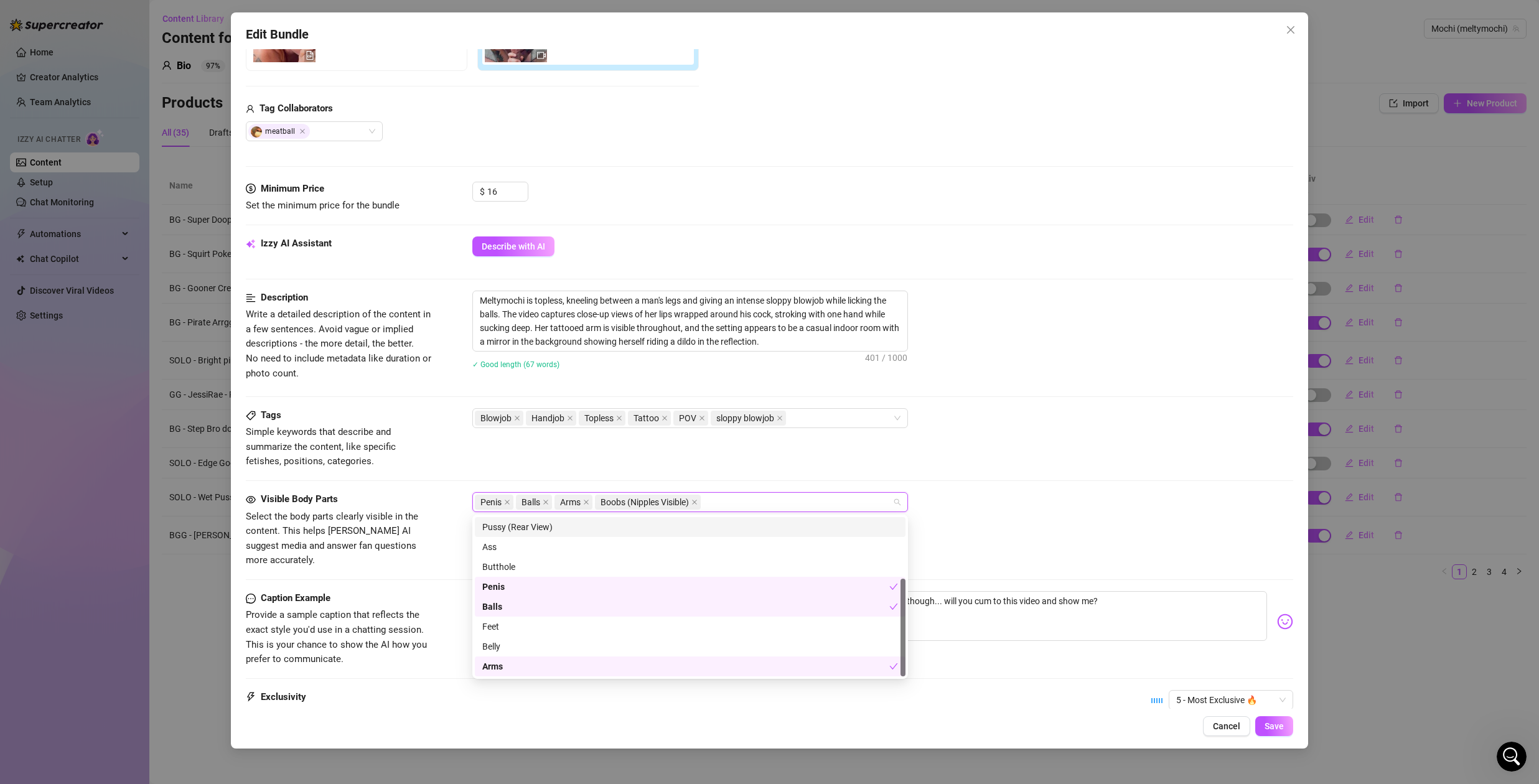
click at [1003, 457] on div "Tags Simple keywords that describe and summarize the content, like specific fet…" at bounding box center [769, 439] width 1048 height 61
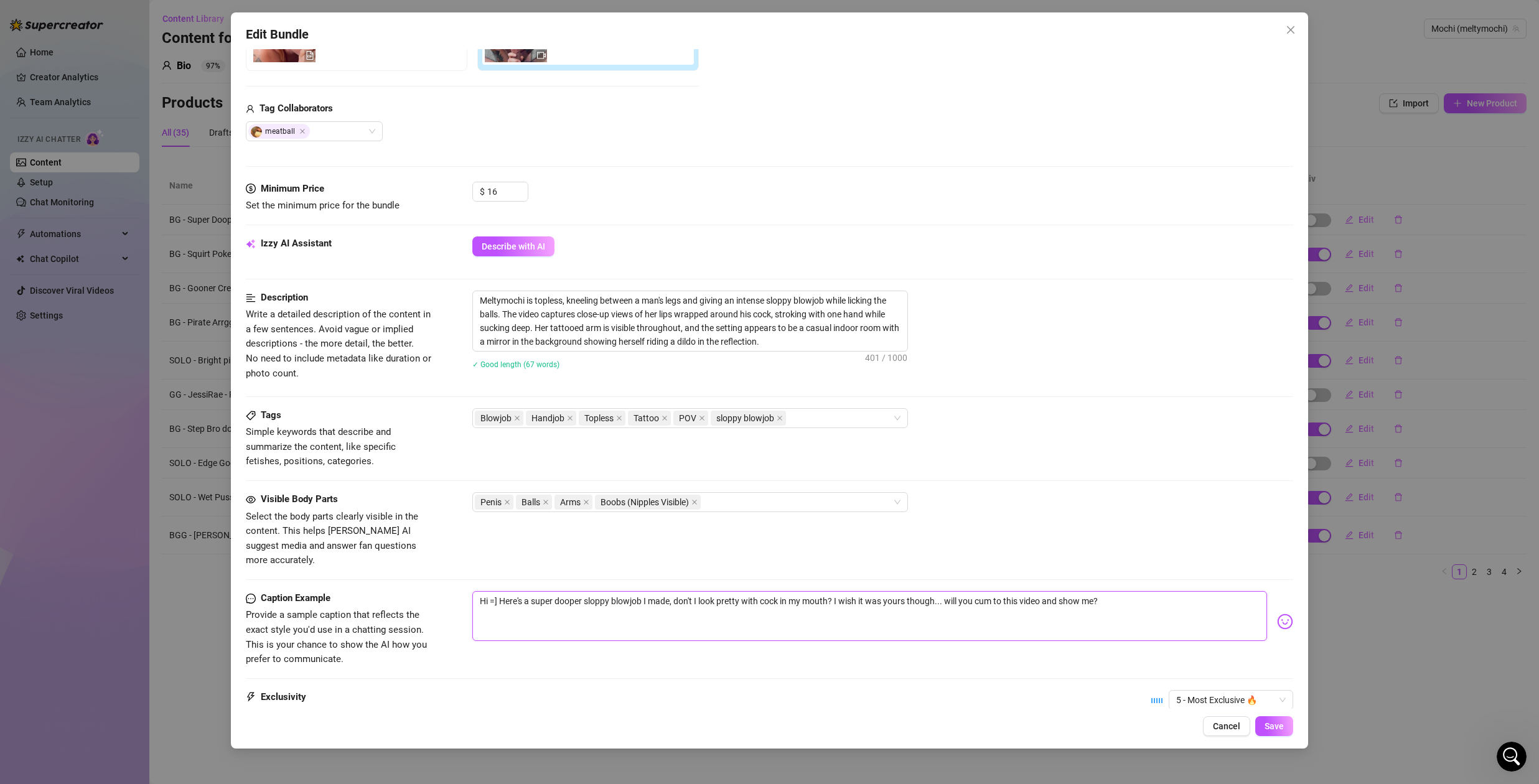
click at [575, 591] on textarea "Hi =] Here's a super dooper sloppy blowjob I made, don't I look pretty with coc…" at bounding box center [869, 616] width 794 height 50
drag, startPoint x: 681, startPoint y: 587, endPoint x: 432, endPoint y: 584, distance: 249.0
click at [432, 591] on div "Caption Example Provide a sample caption that reflects the exact style you'd us…" at bounding box center [769, 629] width 1048 height 76
click at [1012, 591] on textarea "Don't I look pretty with cock in my mouth? I wish it was yours though... will y…" at bounding box center [869, 616] width 794 height 50
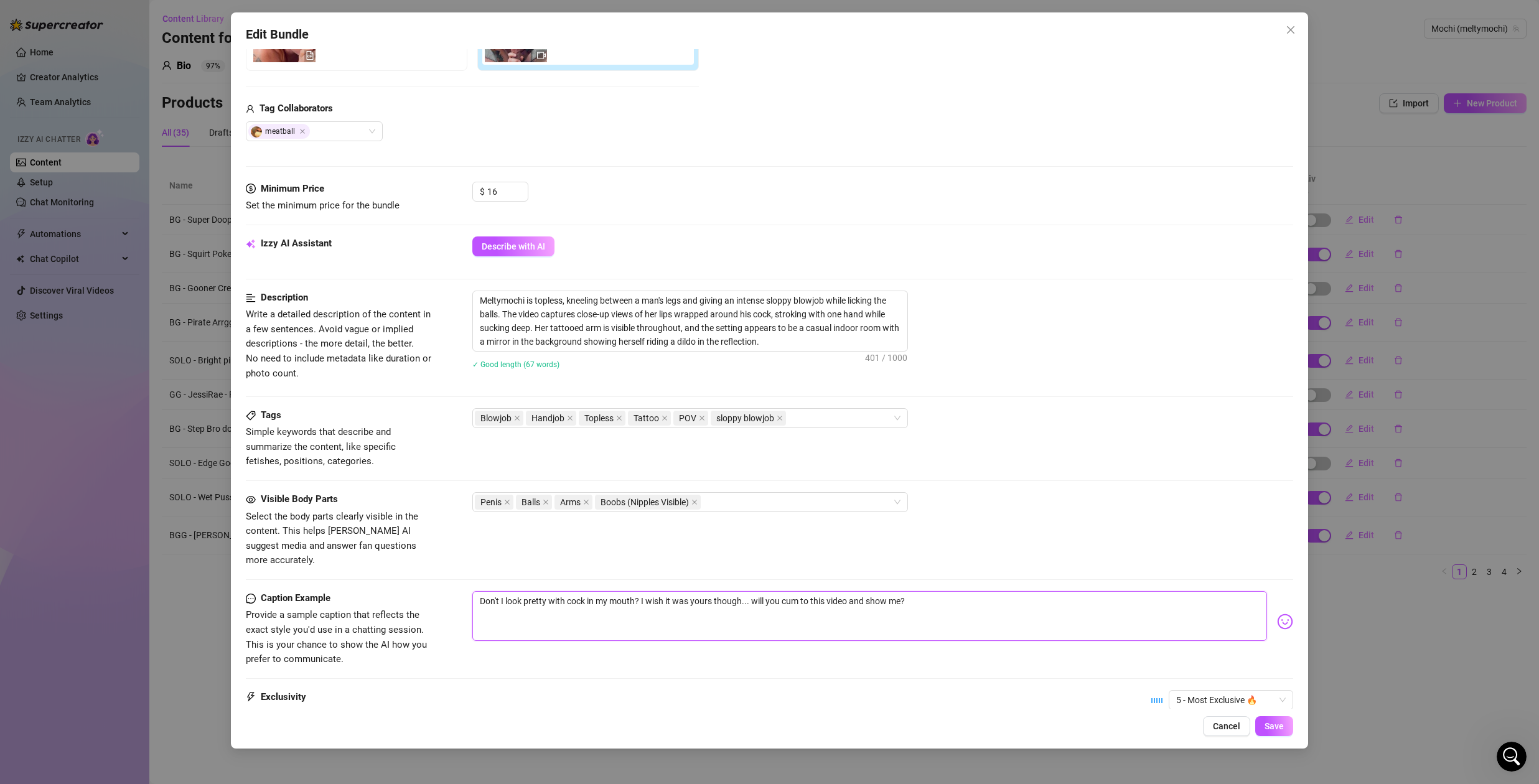
drag, startPoint x: 749, startPoint y: 587, endPoint x: 1056, endPoint y: 603, distance: 307.4
click at [1050, 603] on textarea "Don't I look pretty with cock in my mouth? I wish it was yours though... will y…" at bounding box center [869, 616] width 794 height 50
click at [640, 591] on textarea "Don't I look pretty with cock in my mouth? I wish it was yours though... 🥵" at bounding box center [869, 616] width 794 height 50
drag, startPoint x: 636, startPoint y: 590, endPoint x: 654, endPoint y: 603, distance: 22.2
click at [636, 591] on textarea "Don't I look pretty with cock in my mouth? I wish it was yours though... 🥵" at bounding box center [869, 616] width 794 height 50
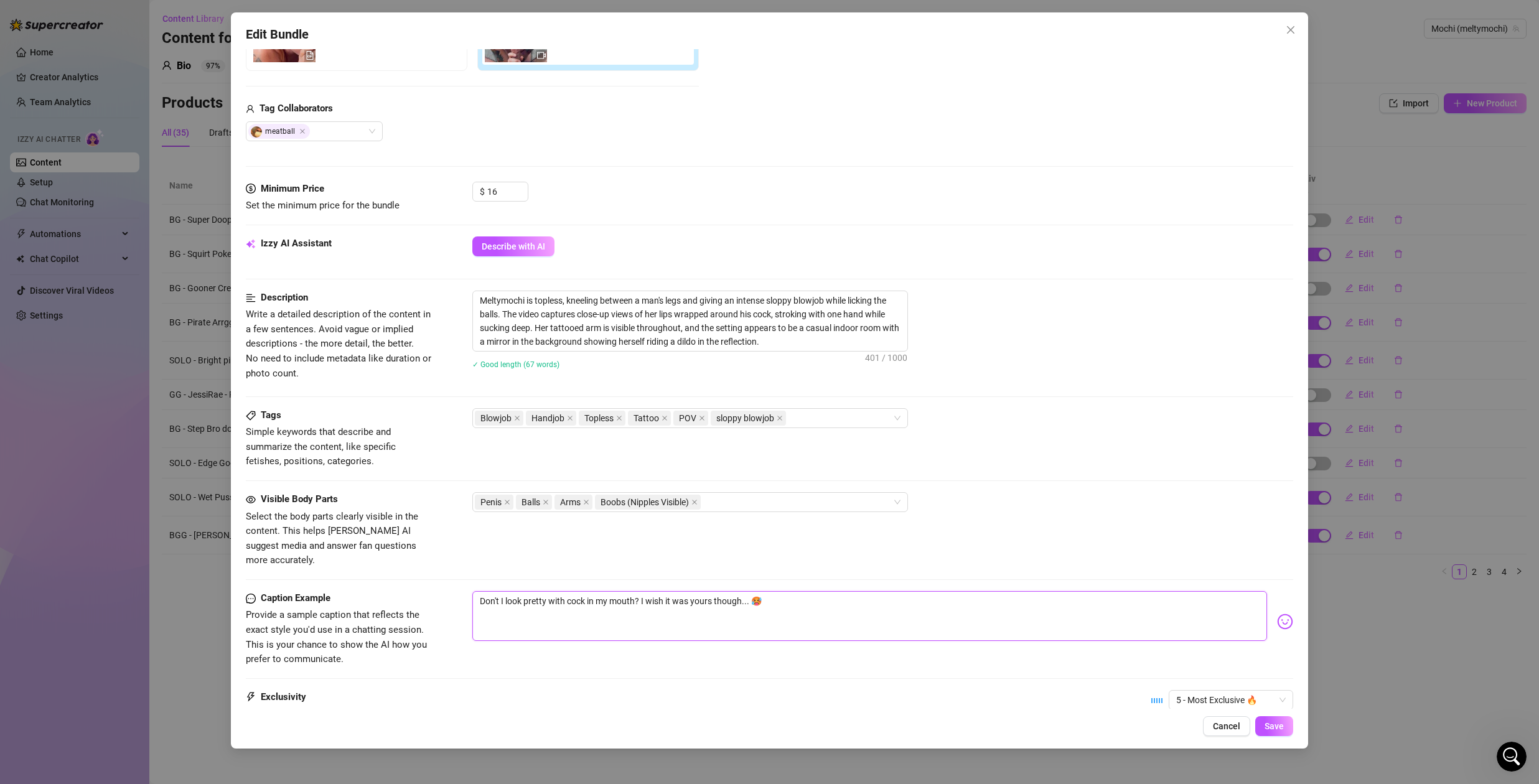
click at [809, 591] on textarea "Don't I look pretty with cock in my mouth? I wish it was yours though... 🥵" at bounding box center [869, 616] width 794 height 50
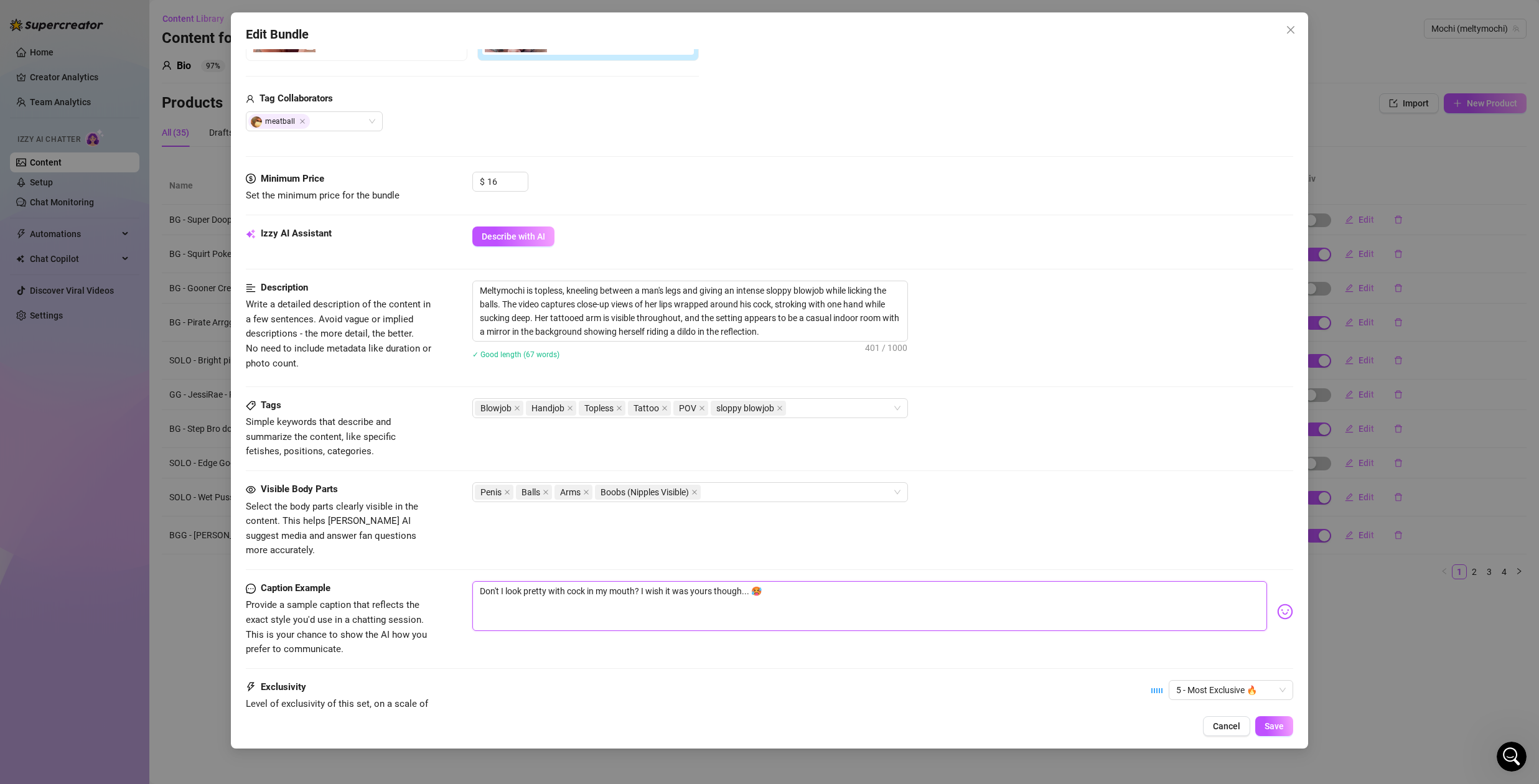
scroll to position [390, 0]
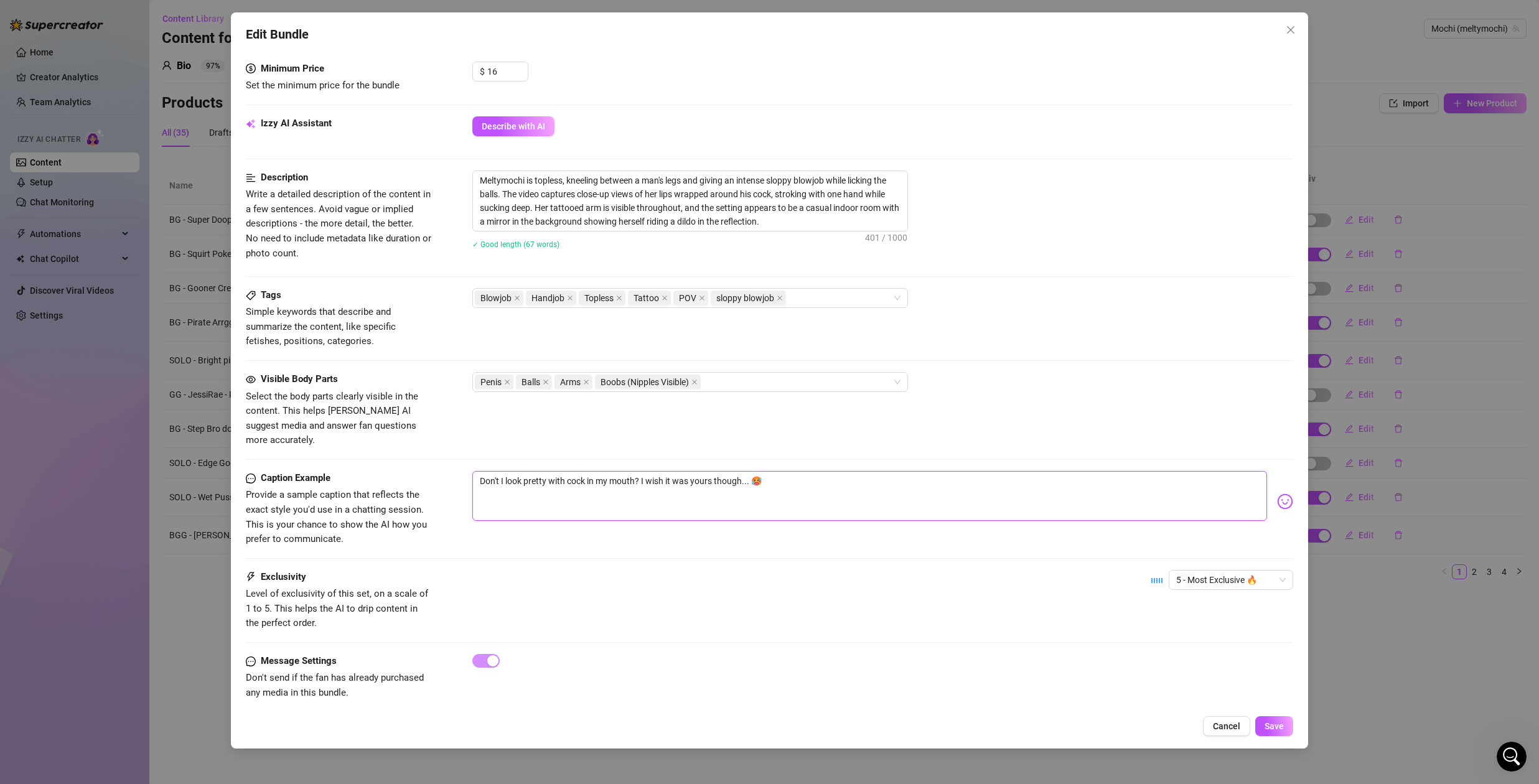
click at [674, 471] on textarea "Don't I look pretty with cock in my mouth? I wish it was yours though... 🥵" at bounding box center [869, 495] width 794 height 50
click at [896, 471] on textarea "Don't I look pretty with cock in my mouth? I wish I was doing this to your cock…" at bounding box center [869, 495] width 794 height 50
click at [1276, 725] on span "Save" at bounding box center [1274, 725] width 19 height 10
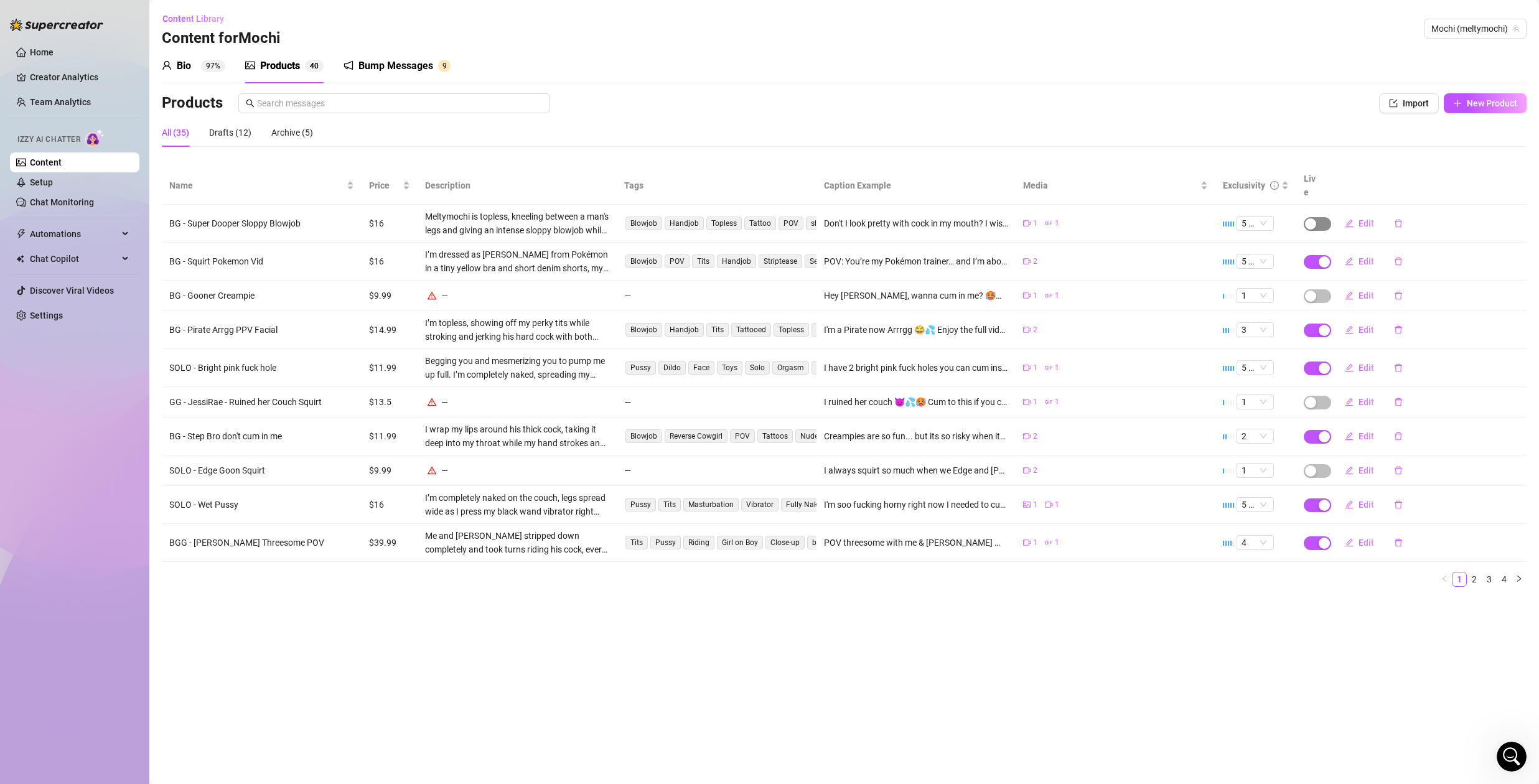
click at [1318, 217] on span "button" at bounding box center [1317, 224] width 27 height 14
click at [1405, 179] on span "OK" at bounding box center [1402, 180] width 12 height 10
click at [1363, 290] on span "Edit" at bounding box center [1366, 295] width 15 height 10
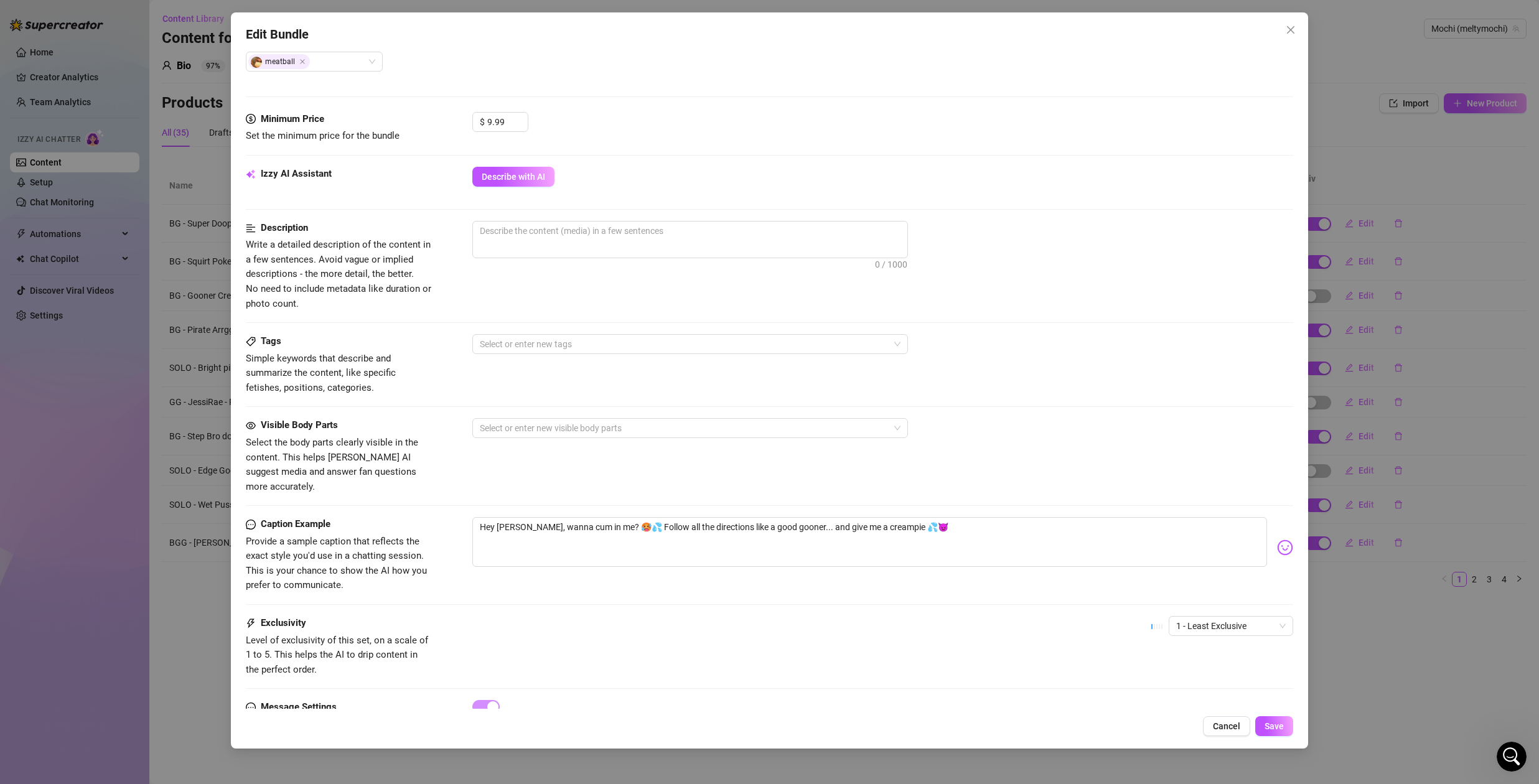
scroll to position [385, 0]
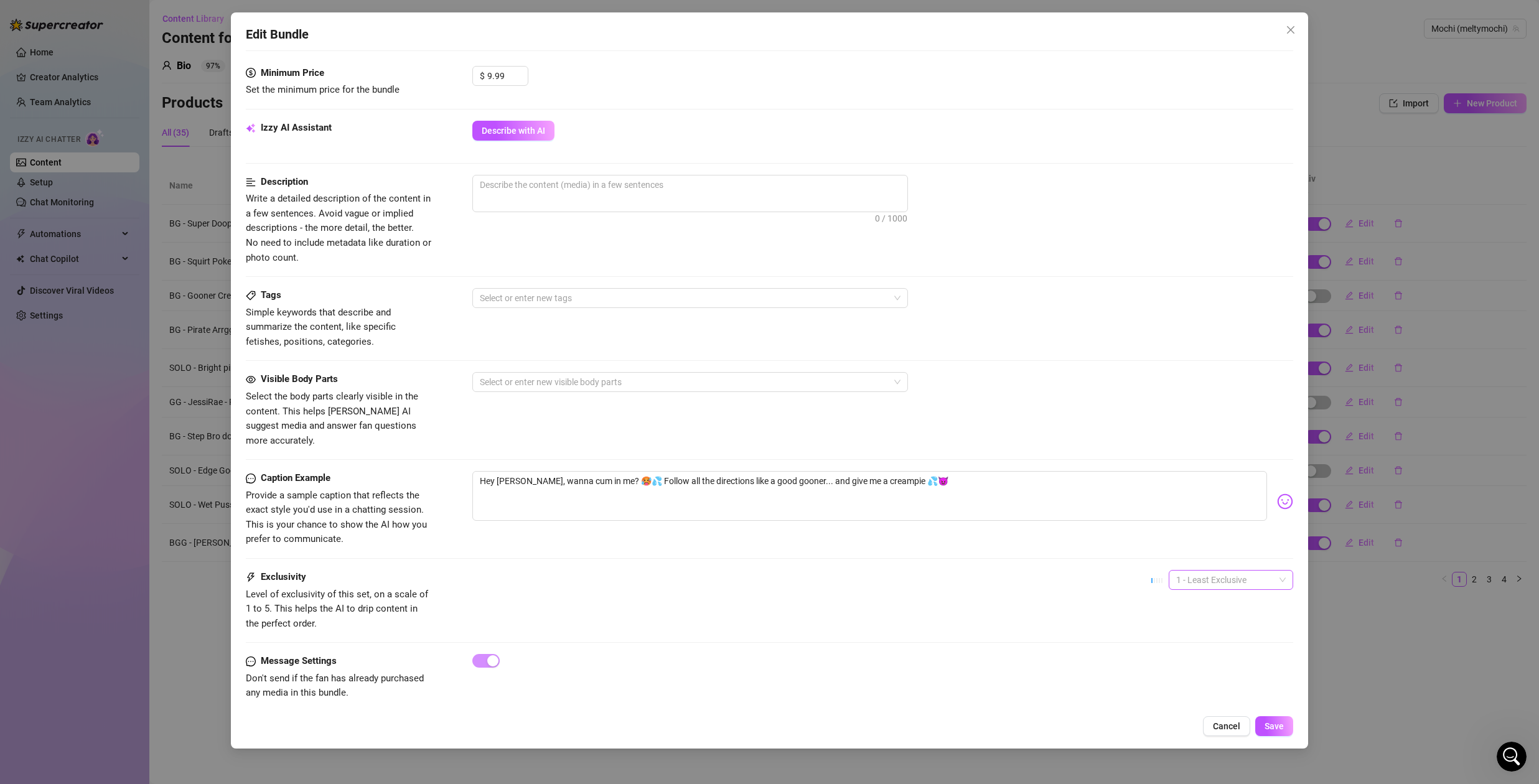
click at [1241, 570] on span "1 - Least Exclusive" at bounding box center [1231, 580] width 109 height 19
click at [1201, 666] on div "5 - Most Exclusive 🔥" at bounding box center [1221, 670] width 105 height 14
click at [1113, 280] on div "Description Write a detailed description of the content in a few sentences. Avo…" at bounding box center [769, 232] width 1048 height 113
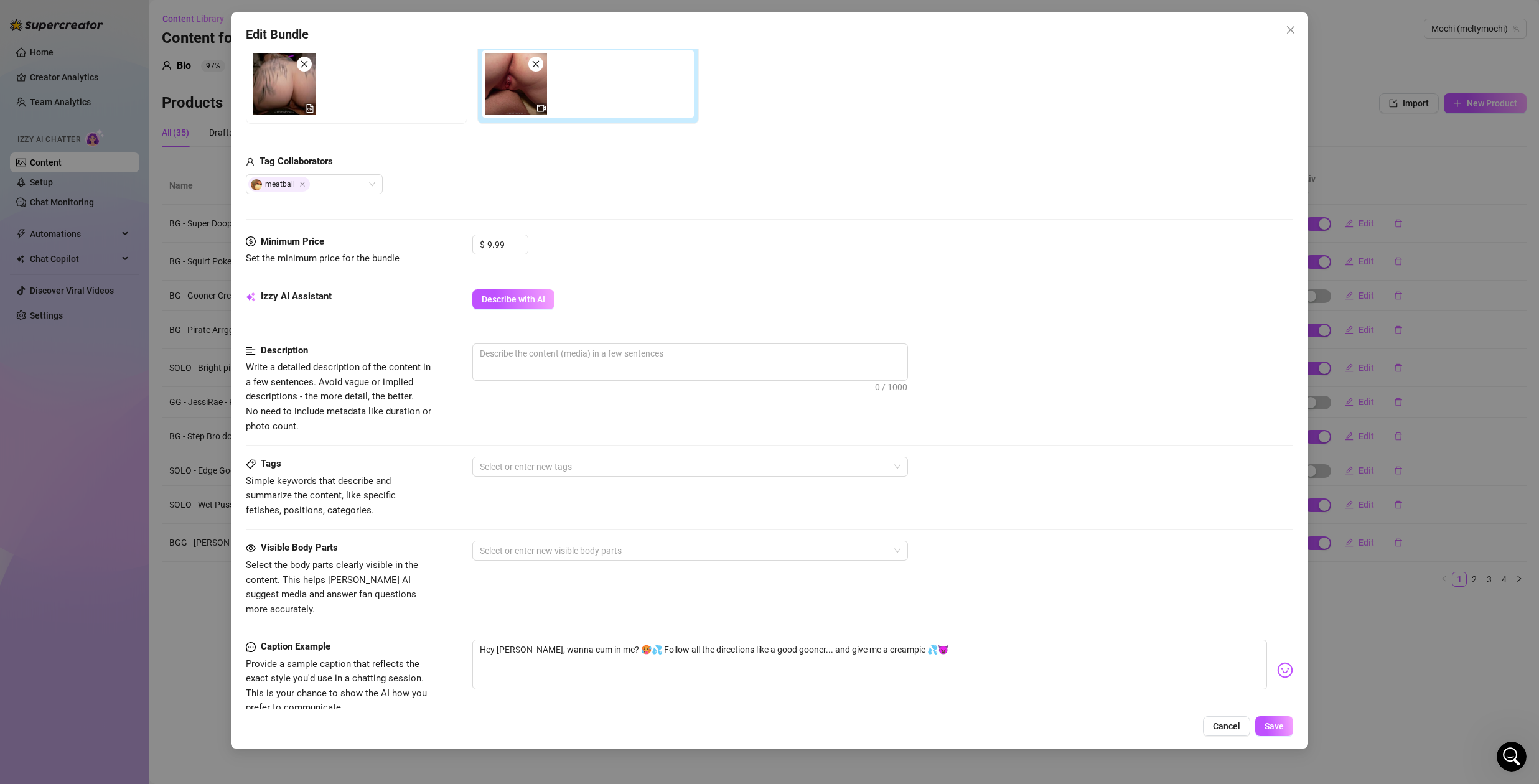
scroll to position [272, 0]
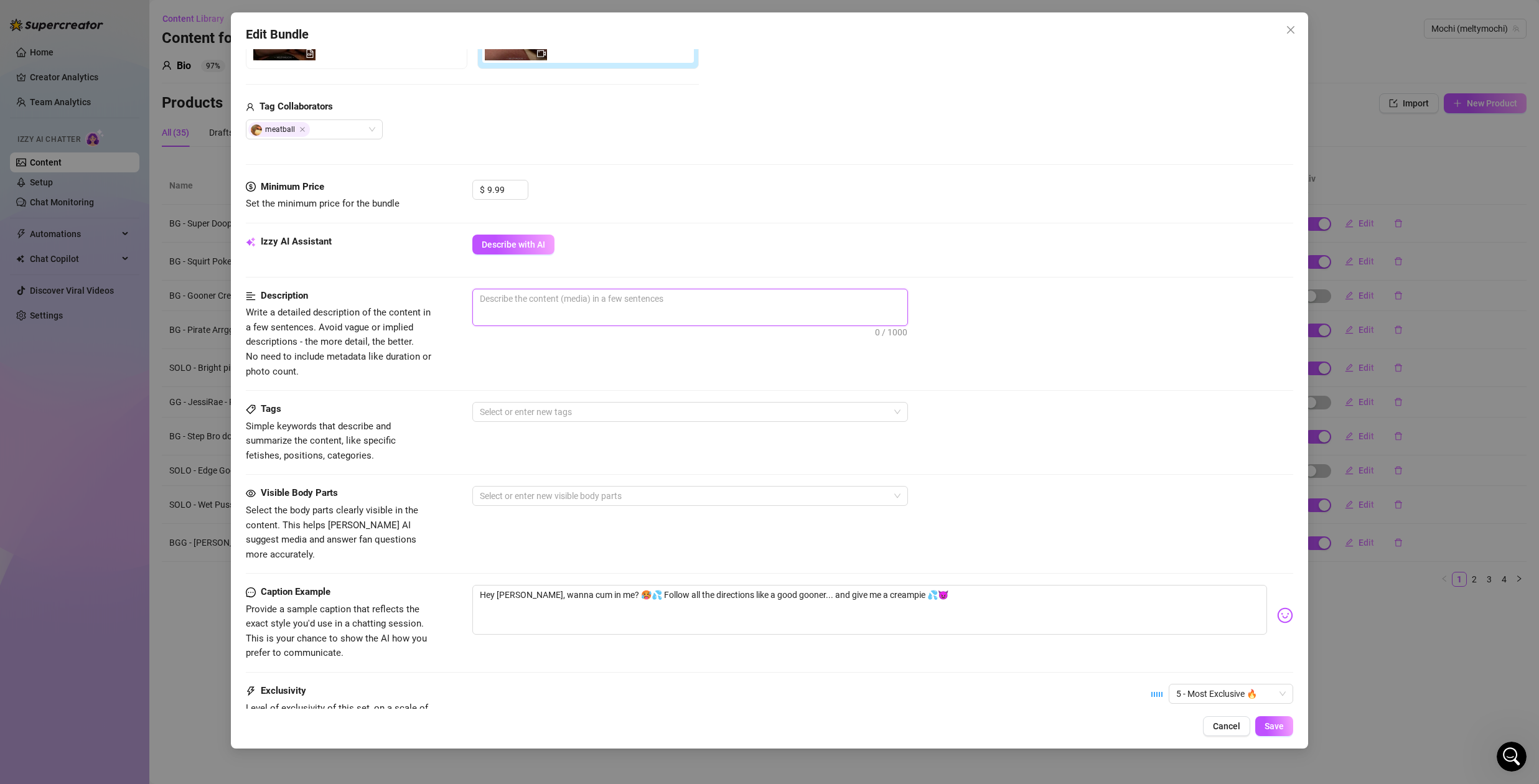
click at [573, 299] on textarea at bounding box center [690, 299] width 434 height 19
drag, startPoint x: 527, startPoint y: 242, endPoint x: 534, endPoint y: 244, distance: 7.3
click at [528, 242] on span "Describe with AI" at bounding box center [513, 244] width 63 height 10
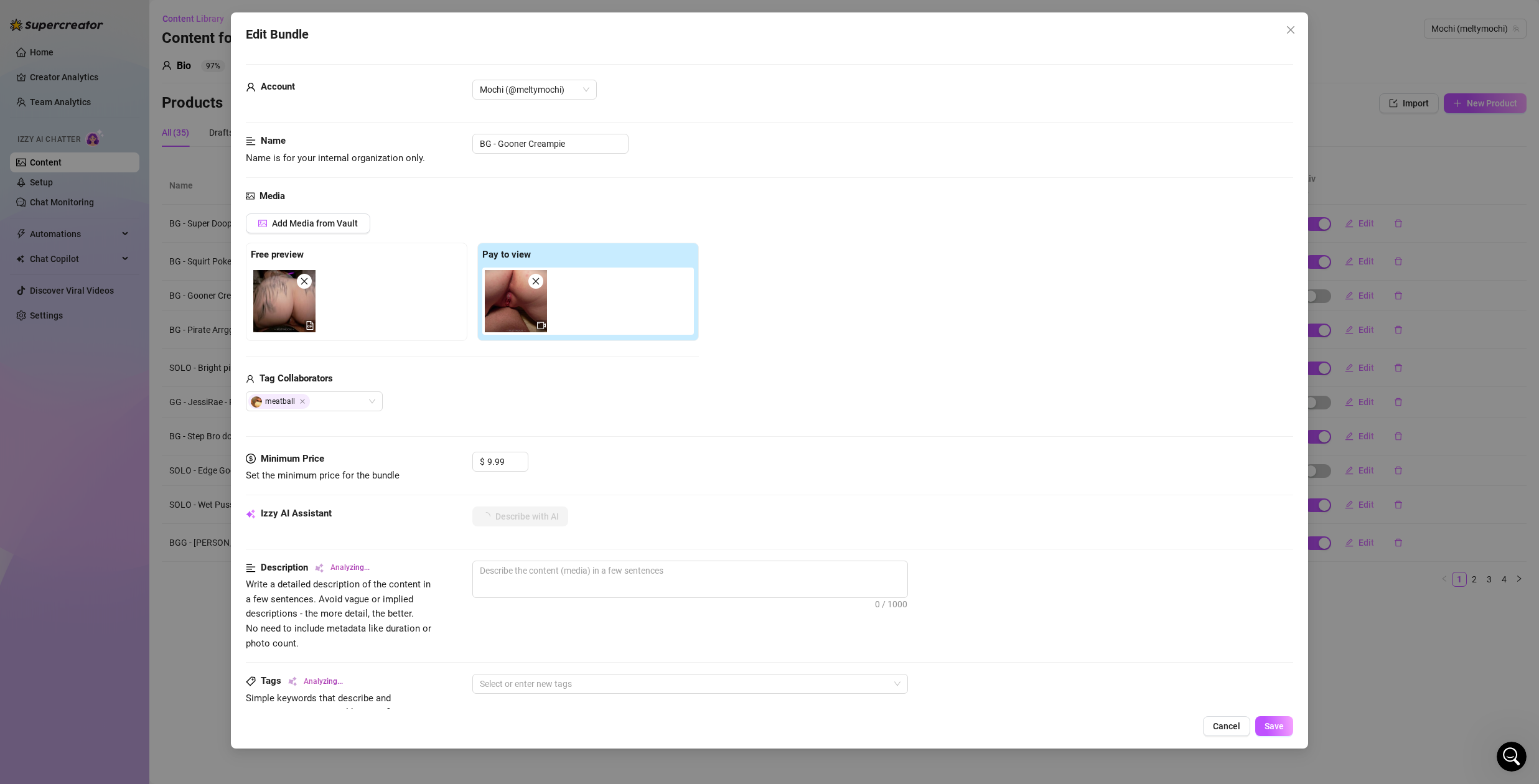
scroll to position [385, 0]
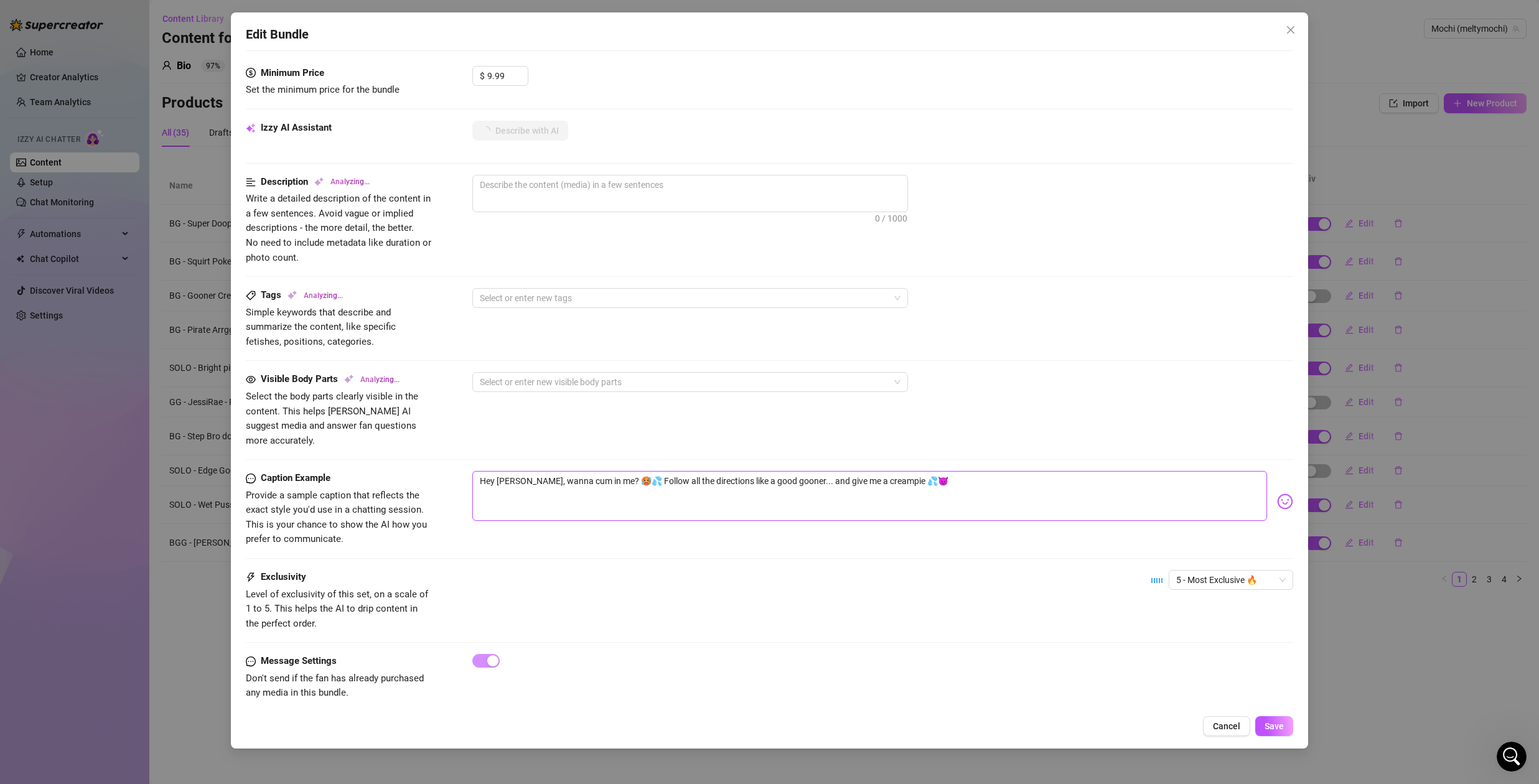
drag, startPoint x: 535, startPoint y: 468, endPoint x: 366, endPoint y: 465, distance: 169.0
click at [366, 471] on div "Caption Example Provide a sample caption that reflects the exact style you'd us…" at bounding box center [769, 508] width 1048 height 76
drag, startPoint x: 1103, startPoint y: 467, endPoint x: 835, endPoint y: 470, distance: 268.0
click at [835, 471] on textarea "I bet you wanna cum in my sweet warm little pussy so bad don't you? [PERSON_NAM…" at bounding box center [869, 495] width 794 height 50
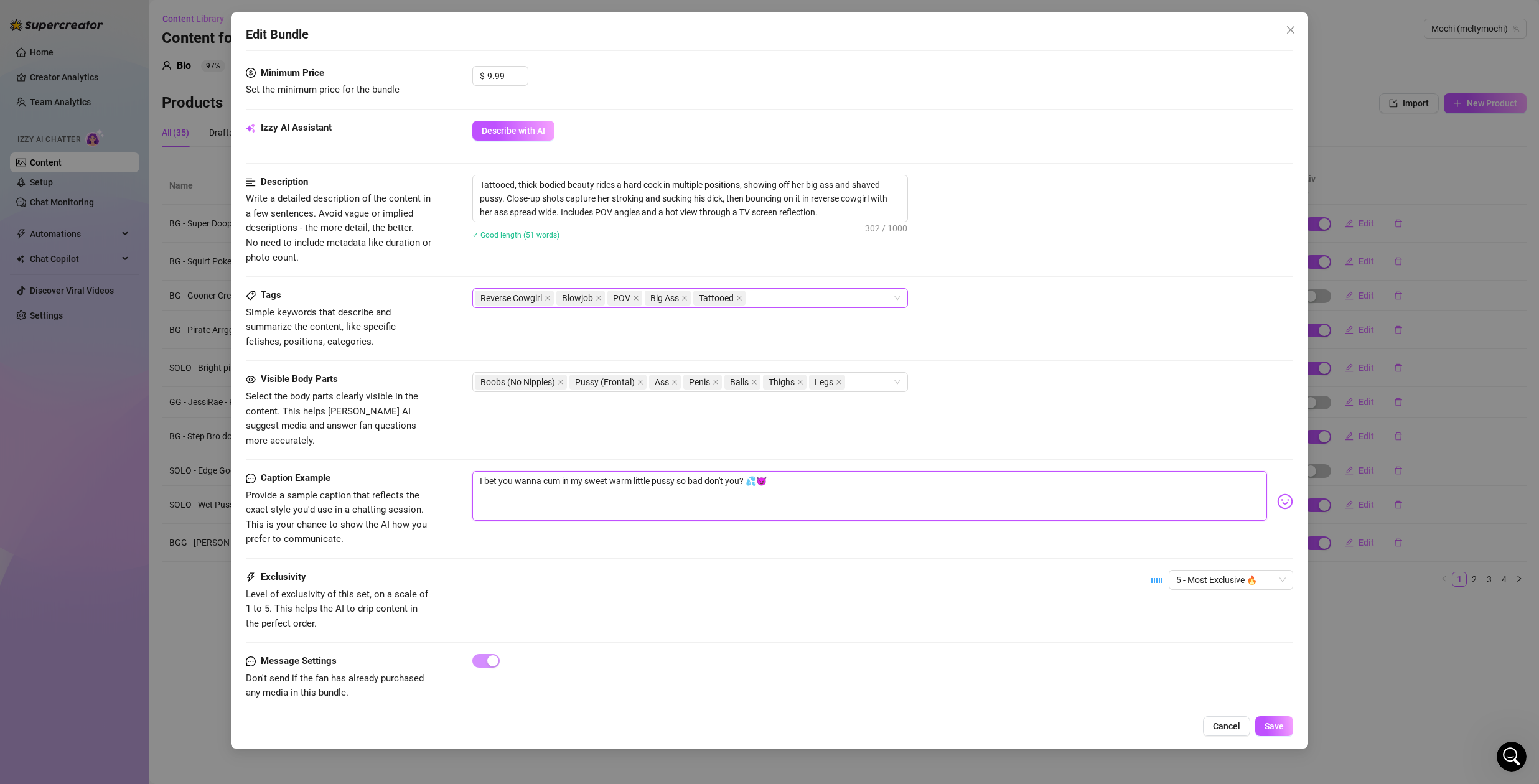
click at [850, 295] on div "Reverse Cowgirl Blowjob POV Big Ass Tattooed" at bounding box center [683, 298] width 418 height 17
click at [1151, 250] on div "Tattooed, thick-bodied beauty rides a hard cock in multiple positions, showing …" at bounding box center [882, 215] width 821 height 81
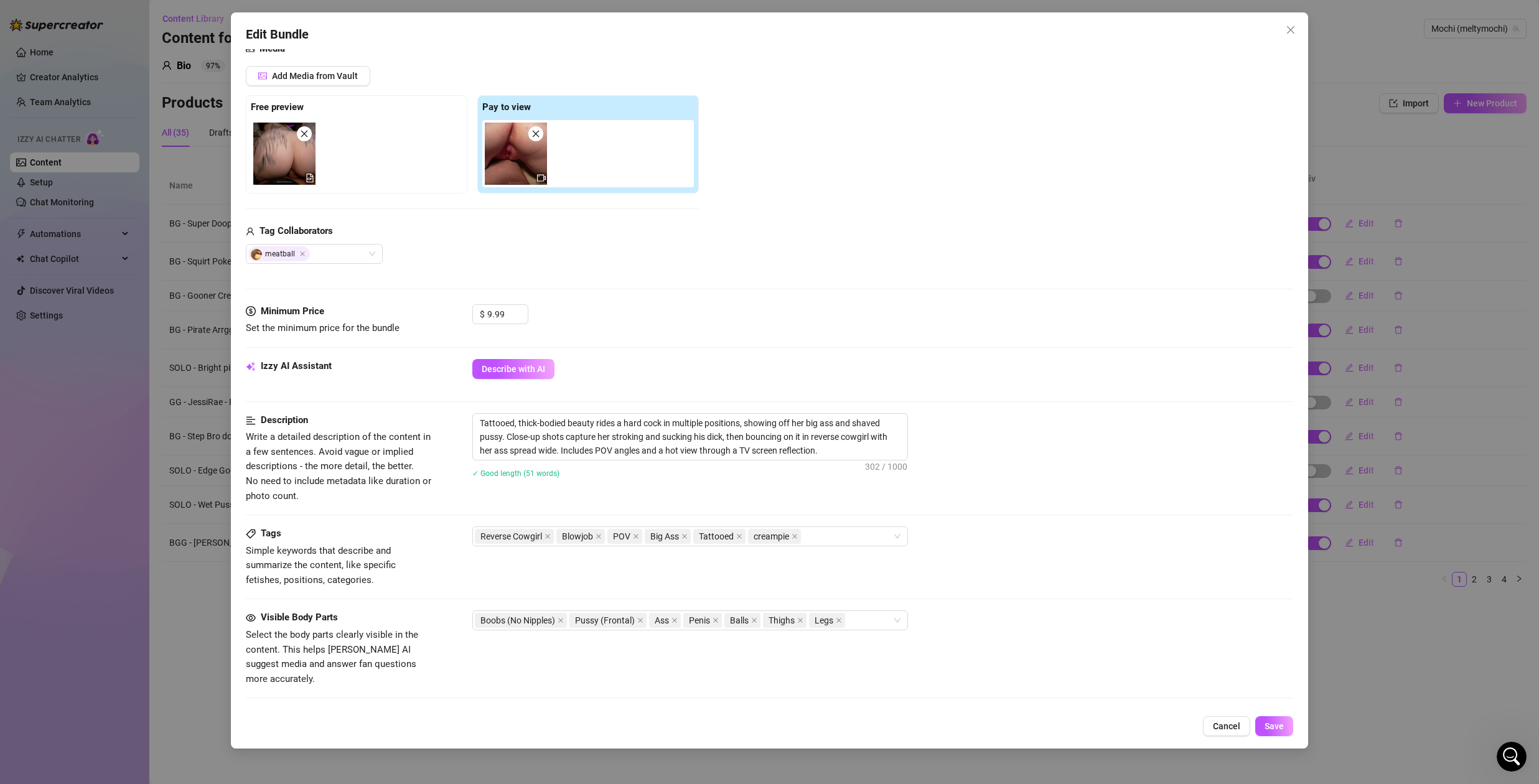
scroll to position [0, 0]
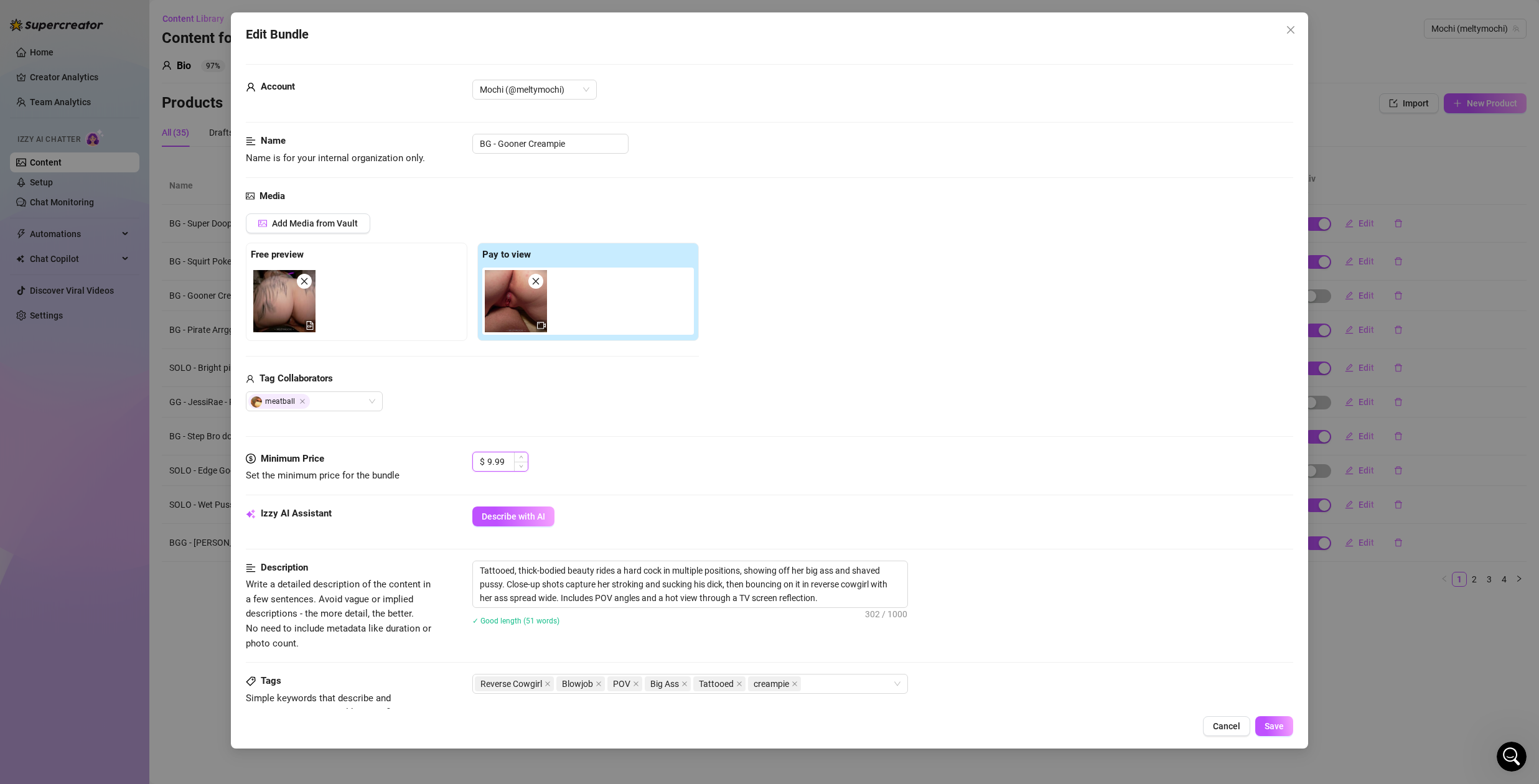
click at [506, 462] on input "9.99" at bounding box center [507, 461] width 41 height 19
click at [949, 353] on div "Add Media from Vault Free preview Pay to view Tag Collaborators meatball" at bounding box center [769, 312] width 1048 height 198
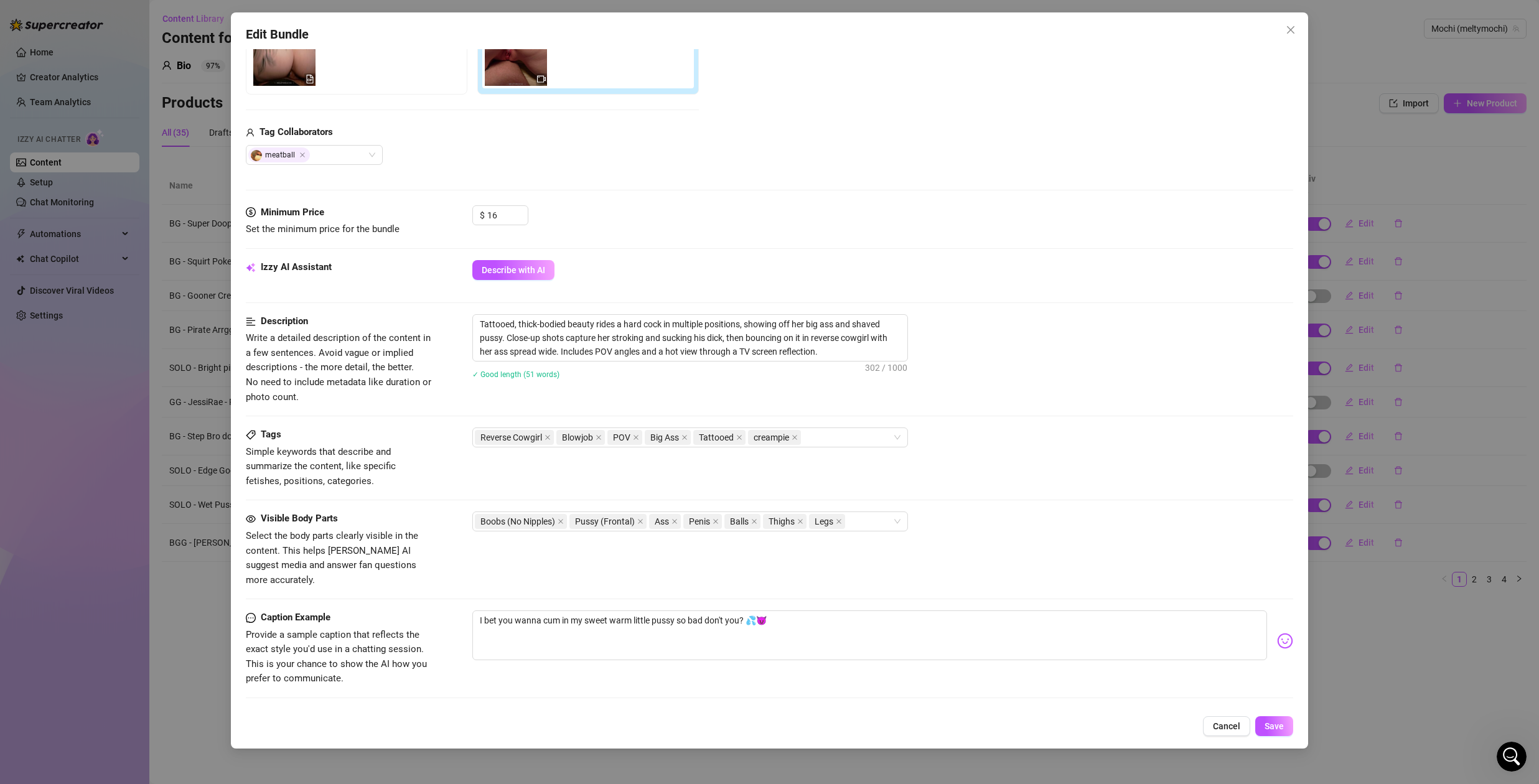
scroll to position [385, 0]
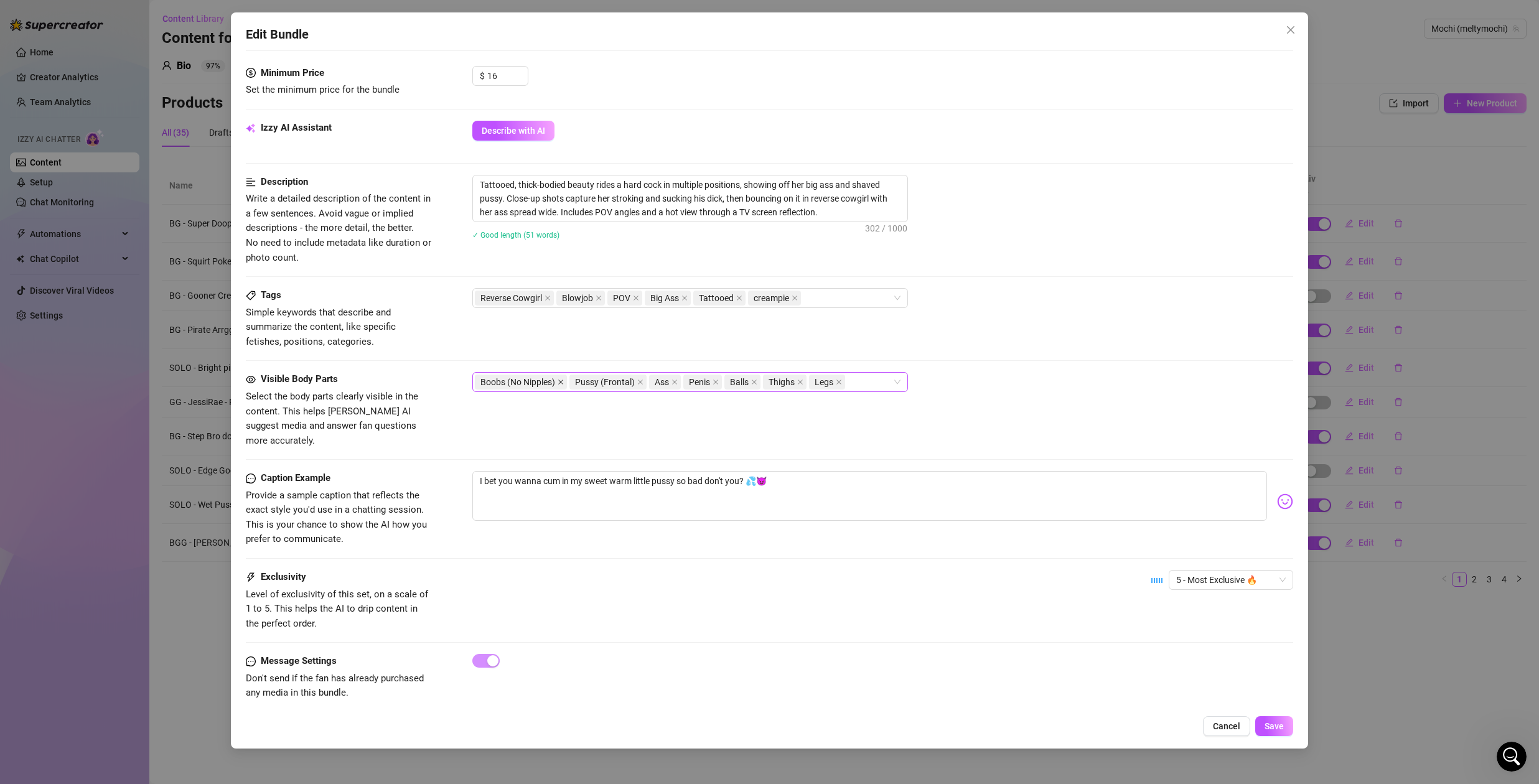
click at [563, 383] on icon "close" at bounding box center [560, 381] width 6 height 6
click at [800, 383] on div "Pussy (Frontal) Ass Penis Balls Thighs Legs" at bounding box center [683, 382] width 418 height 17
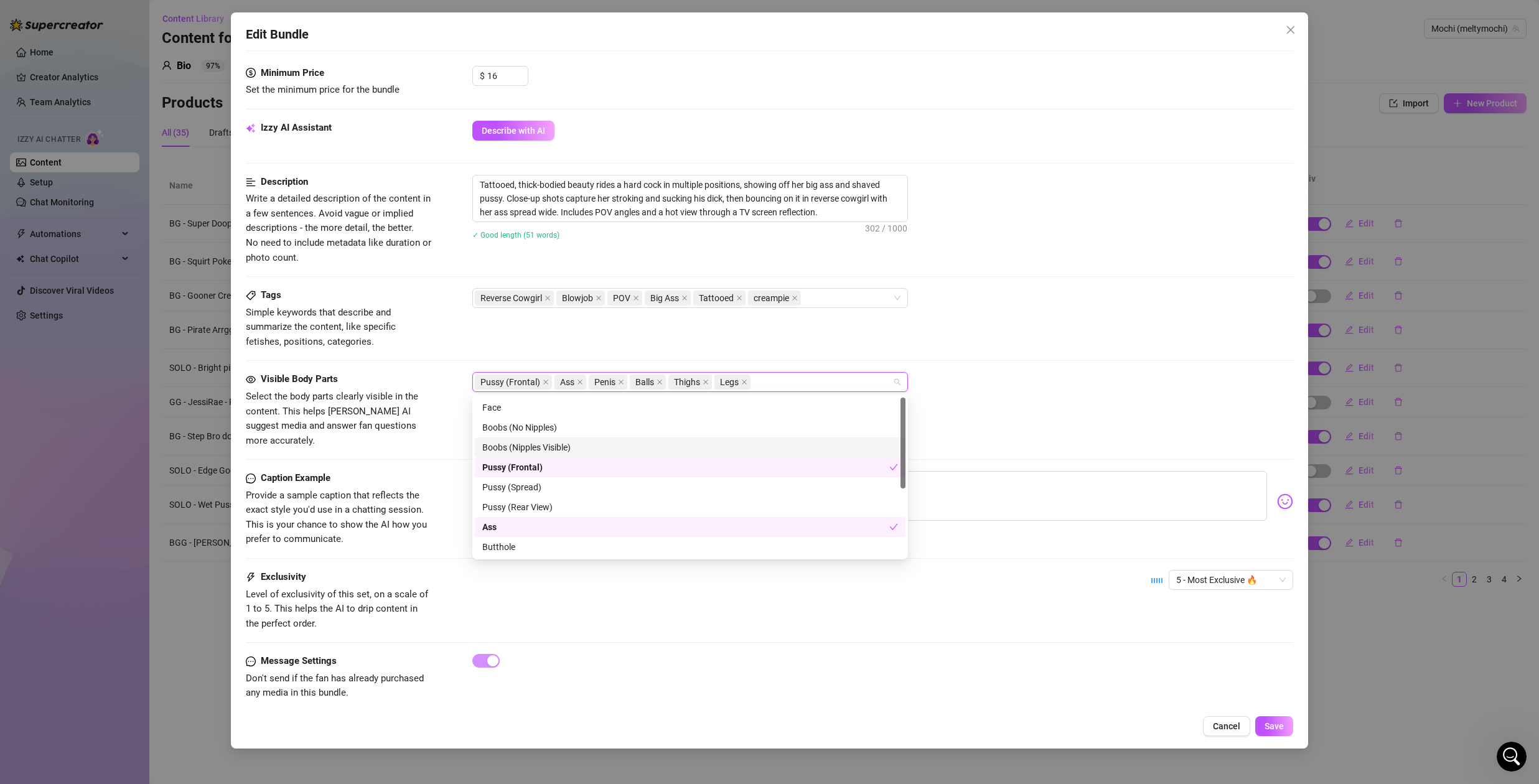
click at [562, 447] on div "Boobs (Nipples Visible)" at bounding box center [690, 447] width 416 height 14
click at [1085, 357] on div "Tags Simple keywords that describe and summarize the content, like specific fet…" at bounding box center [769, 330] width 1048 height 84
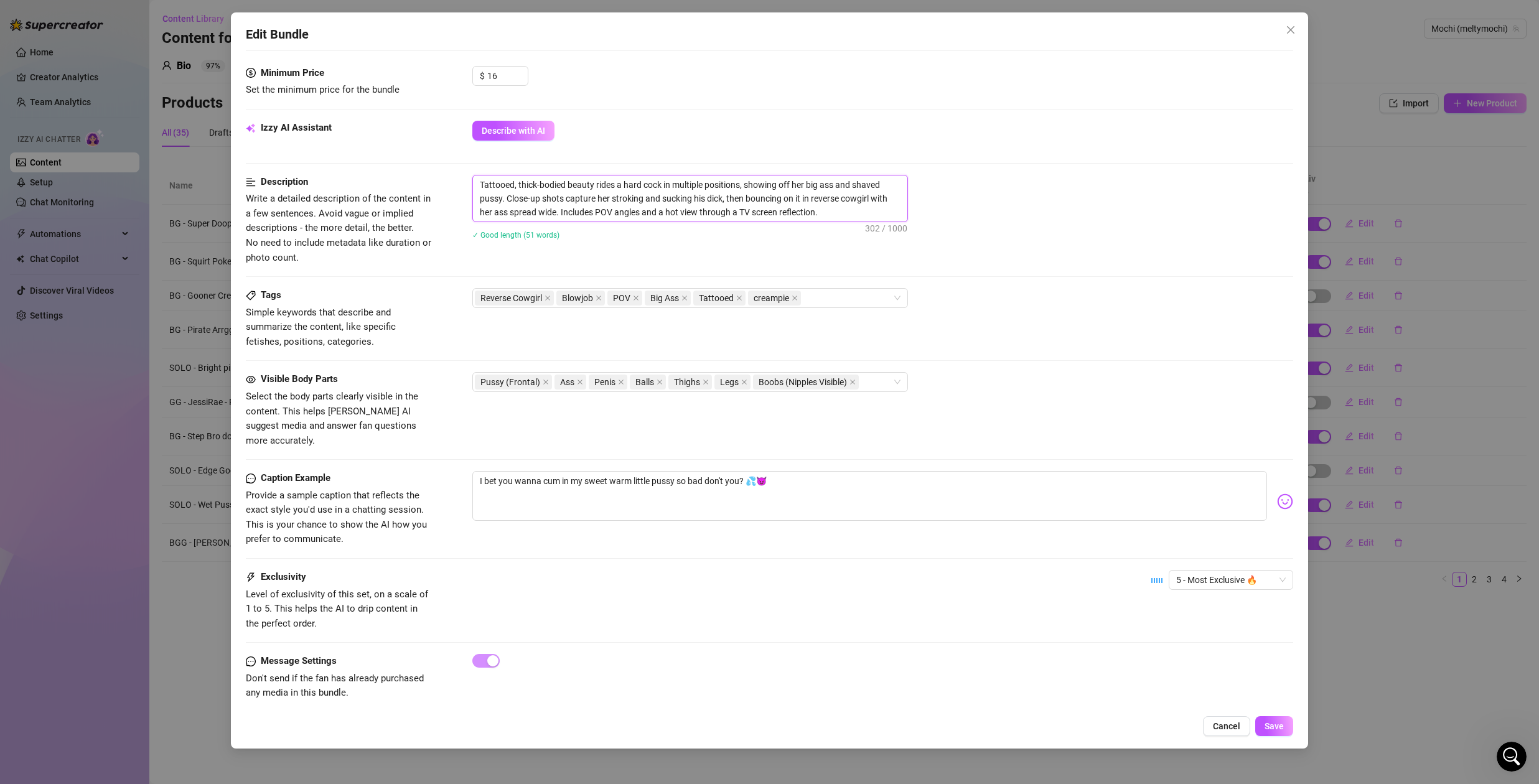
click at [814, 210] on textarea "Tattooed, thick-bodied beauty rides a hard cock in multiple positions, showing …" at bounding box center [690, 198] width 434 height 46
click at [845, 213] on textarea "Tattooed, thick-bodied beauty rides a hard cock in multiple positions, showing …" at bounding box center [690, 198] width 434 height 46
drag, startPoint x: 545, startPoint y: 212, endPoint x: 689, endPoint y: 217, distance: 144.1
click at [687, 217] on textarea "Tattooed, thick-bodied beauty rides a hard cock in multiple positions, showing …" at bounding box center [690, 198] width 434 height 46
click at [697, 212] on textarea "Tattooed, thick-bodied beauty rides a hard cock in multiple positions, showing …" at bounding box center [690, 198] width 434 height 46
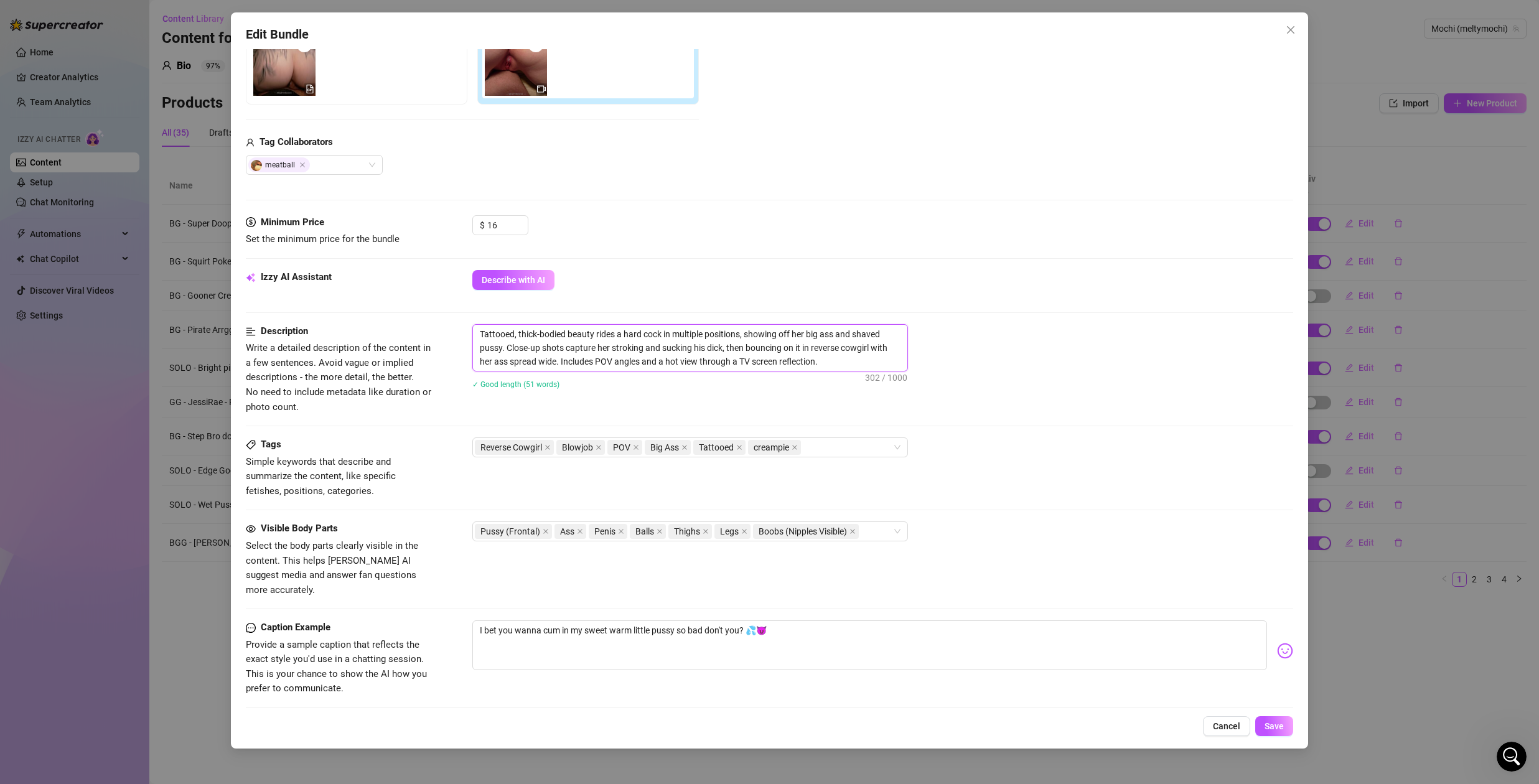
scroll to position [142, 0]
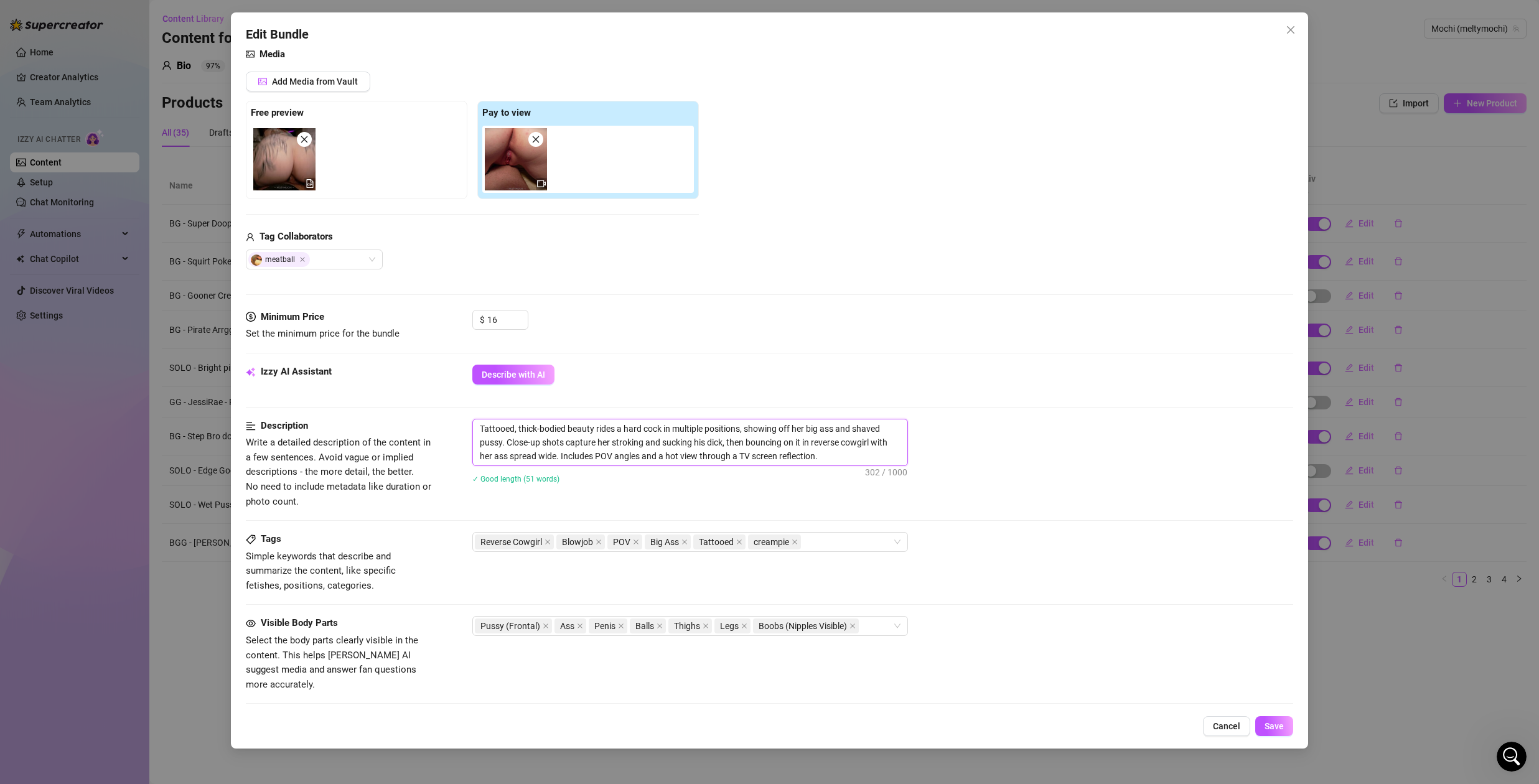
click at [280, 166] on img at bounding box center [284, 159] width 62 height 62
drag, startPoint x: 829, startPoint y: 454, endPoint x: 642, endPoint y: 457, distance: 187.0
click at [642, 457] on textarea "Tattooed, thick-bodied beauty rides a hard cock in multiple positions, showing …" at bounding box center [690, 442] width 434 height 46
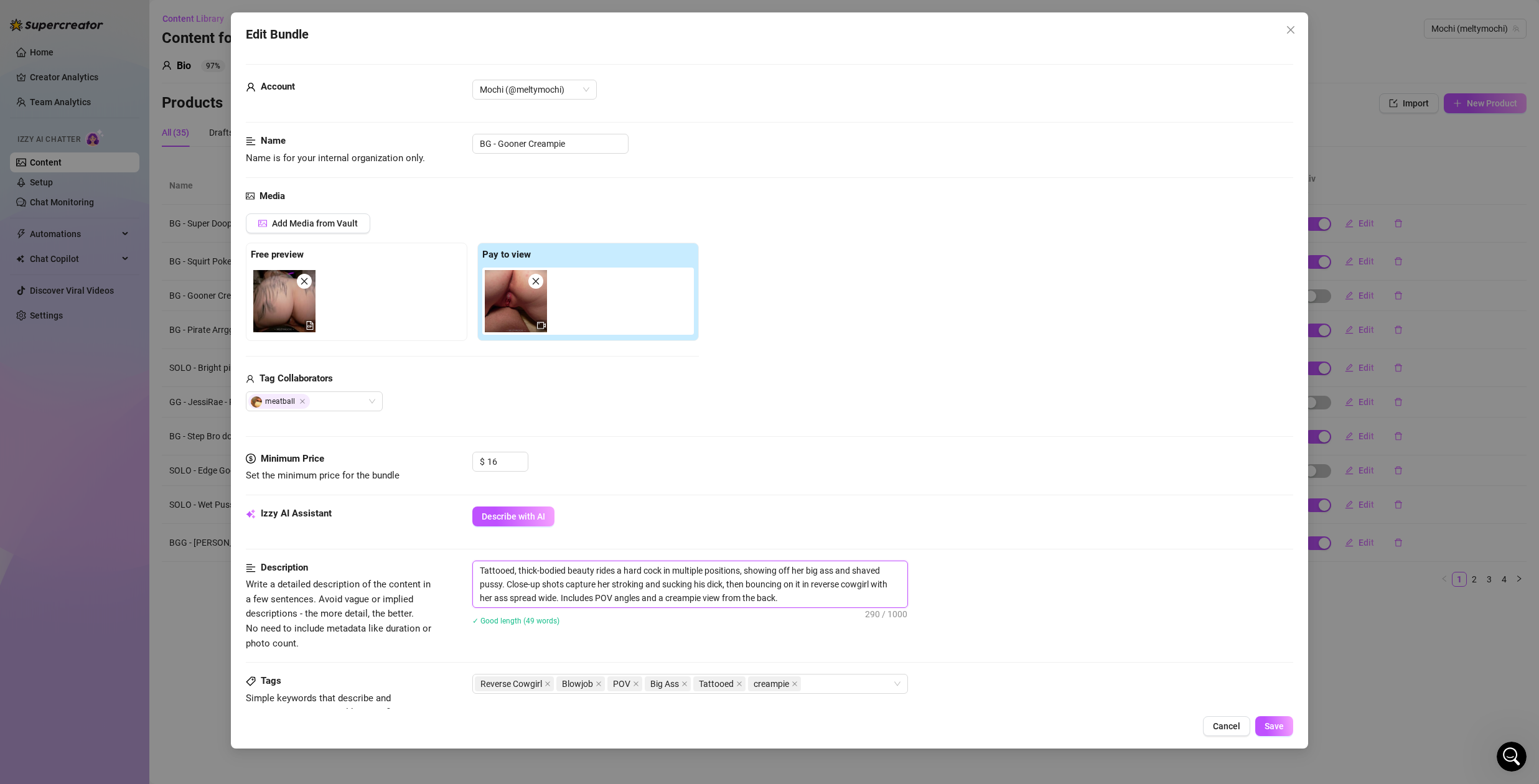
scroll to position [385, 0]
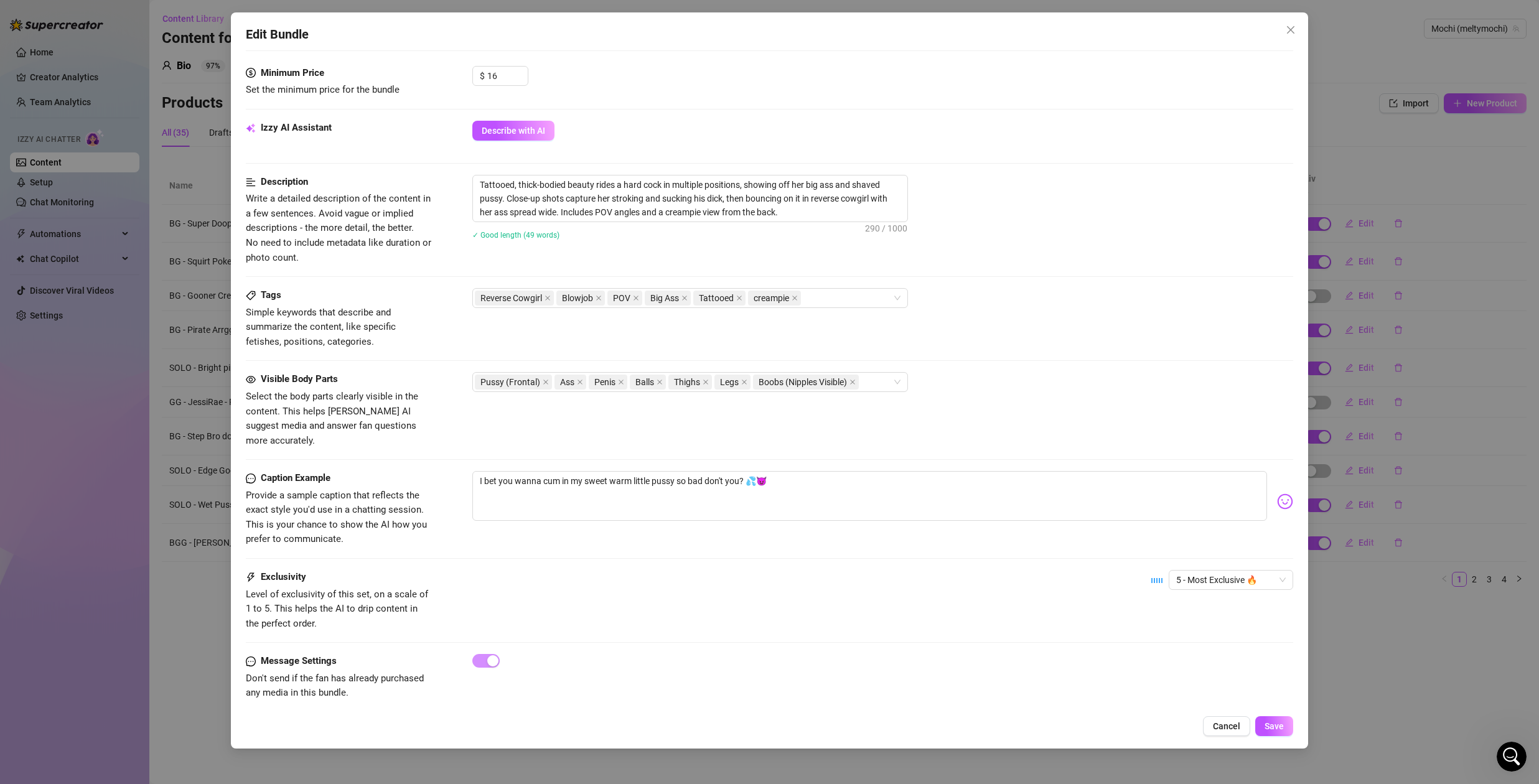
click at [1270, 715] on div "Edit Bundle Account Mochi (@meltymochi) Name Name is for your internal organiza…" at bounding box center [770, 381] width 1077 height 736
click at [1281, 730] on span "Save" at bounding box center [1274, 725] width 19 height 10
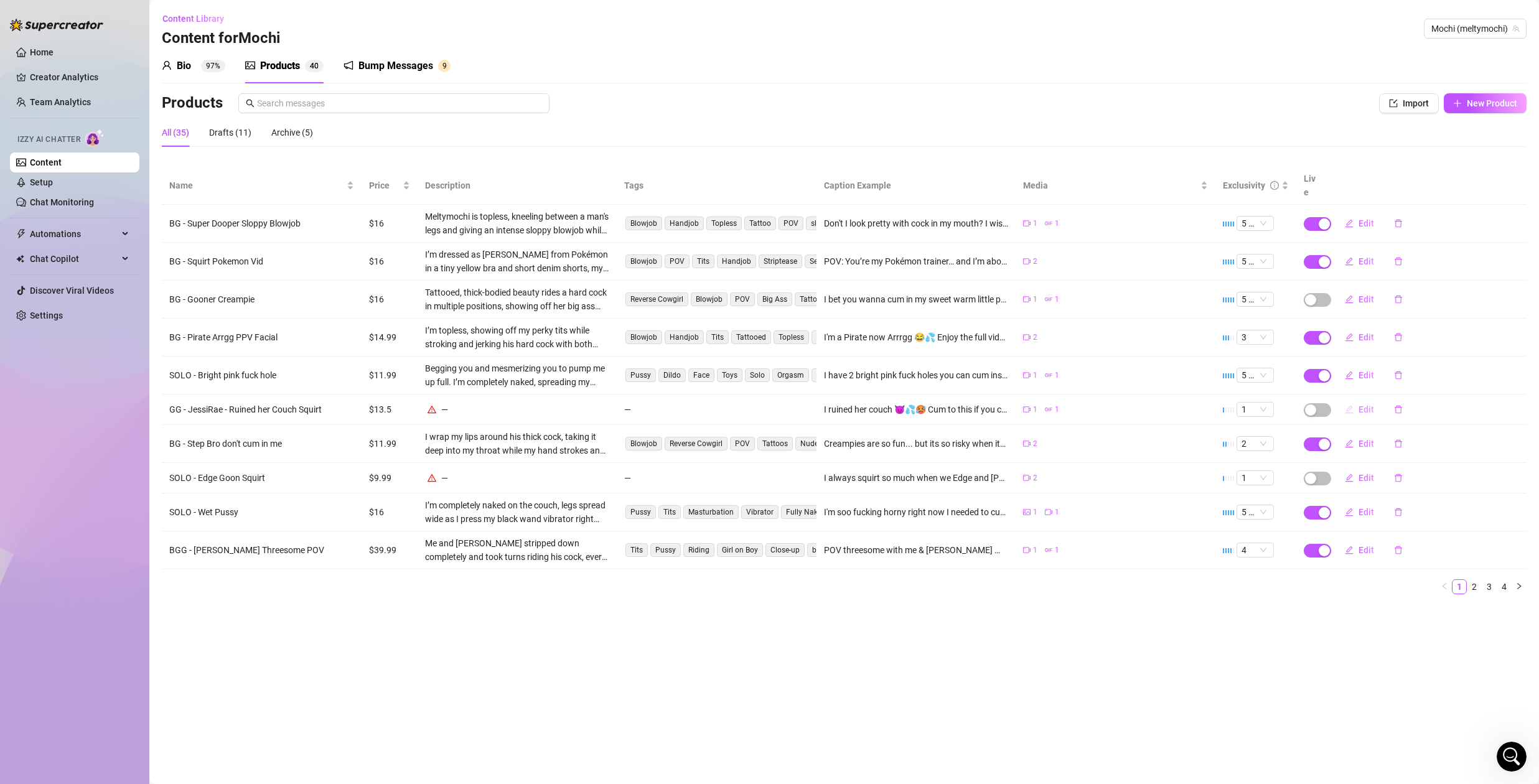
click at [1364, 404] on span "Edit" at bounding box center [1366, 409] width 15 height 10
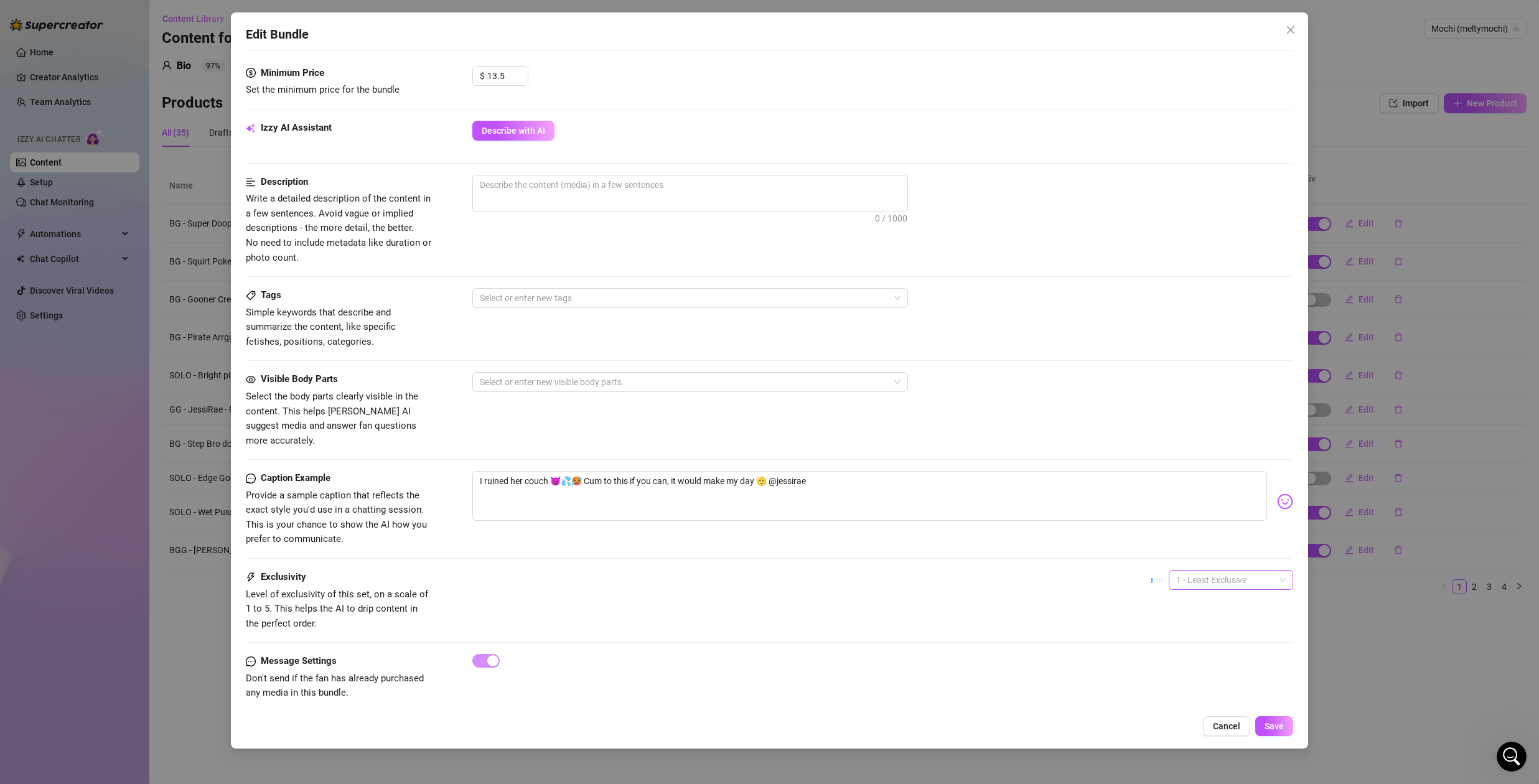
click at [1206, 570] on span "1 - Least Exclusive" at bounding box center [1231, 580] width 109 height 19
click at [1202, 657] on div "4" at bounding box center [1221, 650] width 119 height 20
click at [527, 133] on span "Describe with AI" at bounding box center [513, 130] width 63 height 10
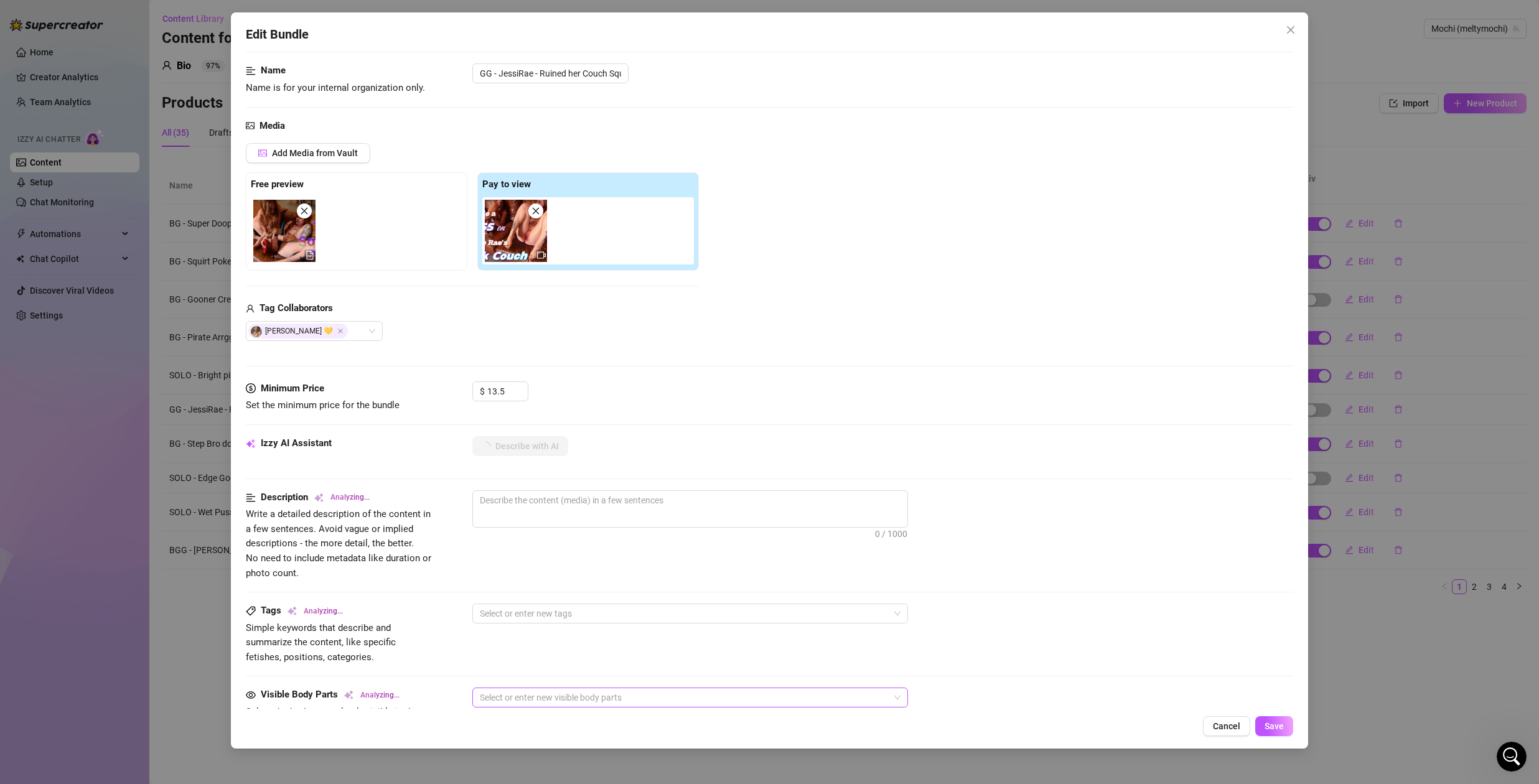
scroll to position [0, 0]
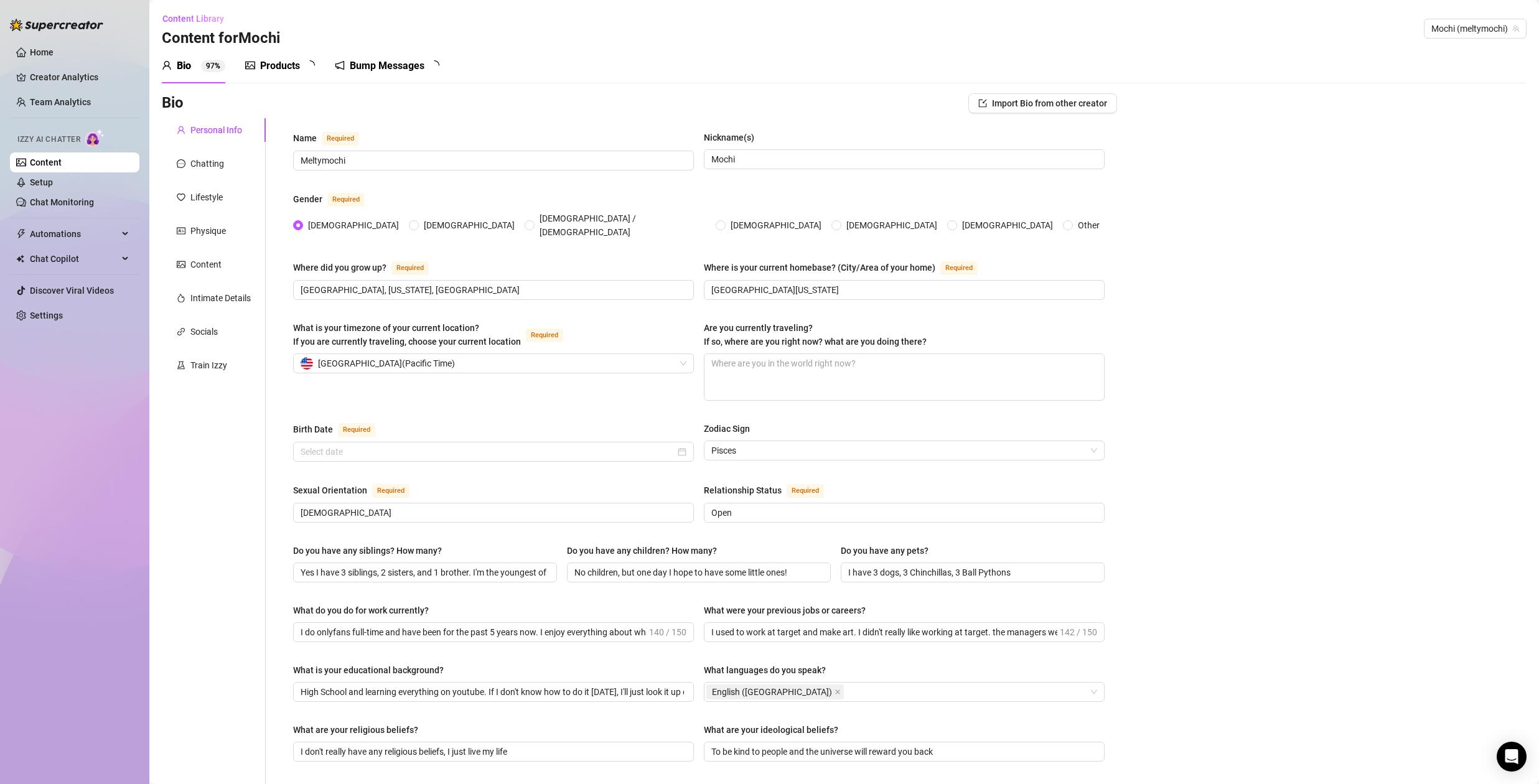
radio input "true"
type input "[DATE]"
drag, startPoint x: 259, startPoint y: 65, endPoint x: 356, endPoint y: 71, distance: 97.2
click at [258, 65] on div "Products 4 0" at bounding box center [284, 66] width 79 height 15
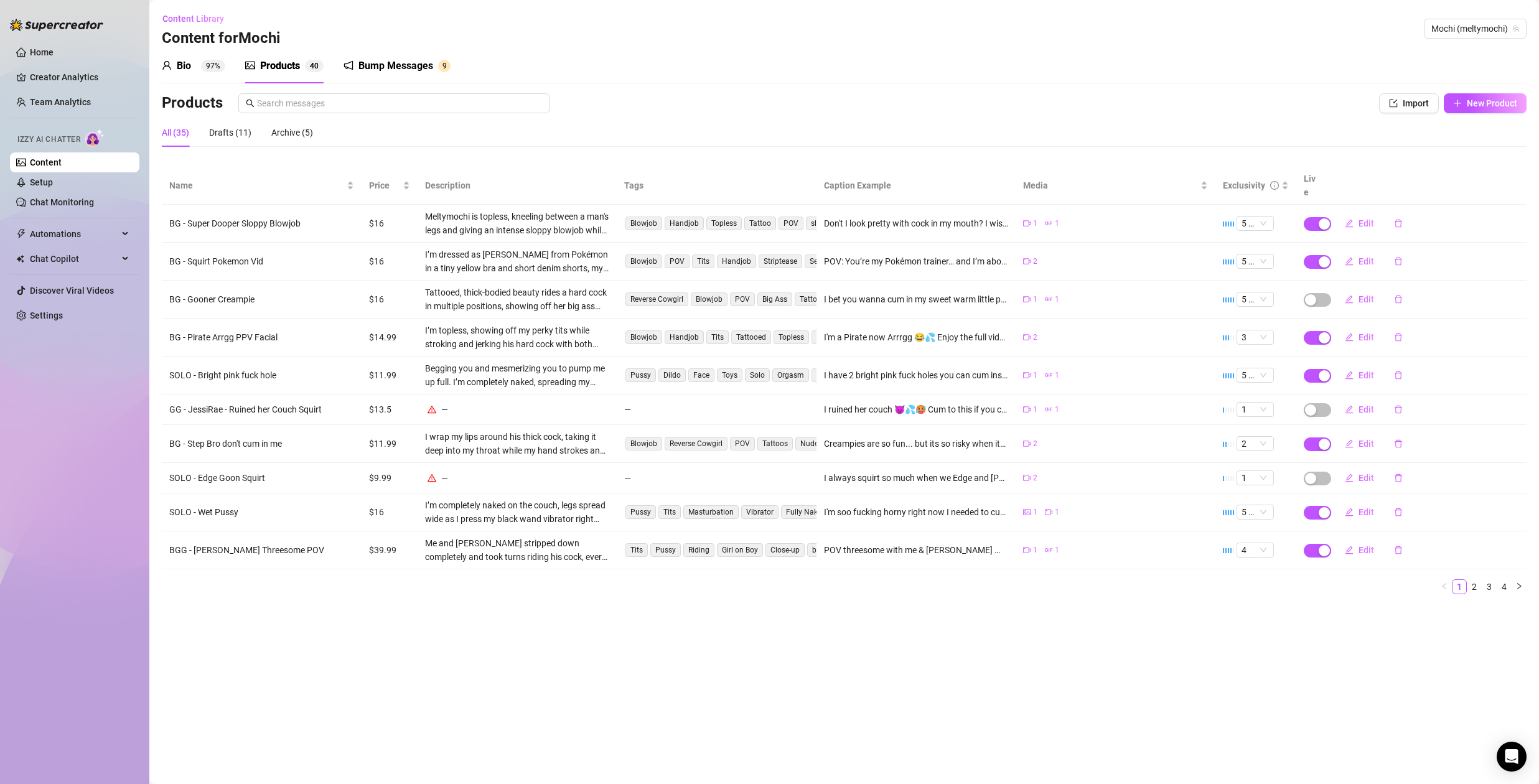
click at [196, 65] on div "Bio 97%" at bounding box center [193, 66] width 63 height 15
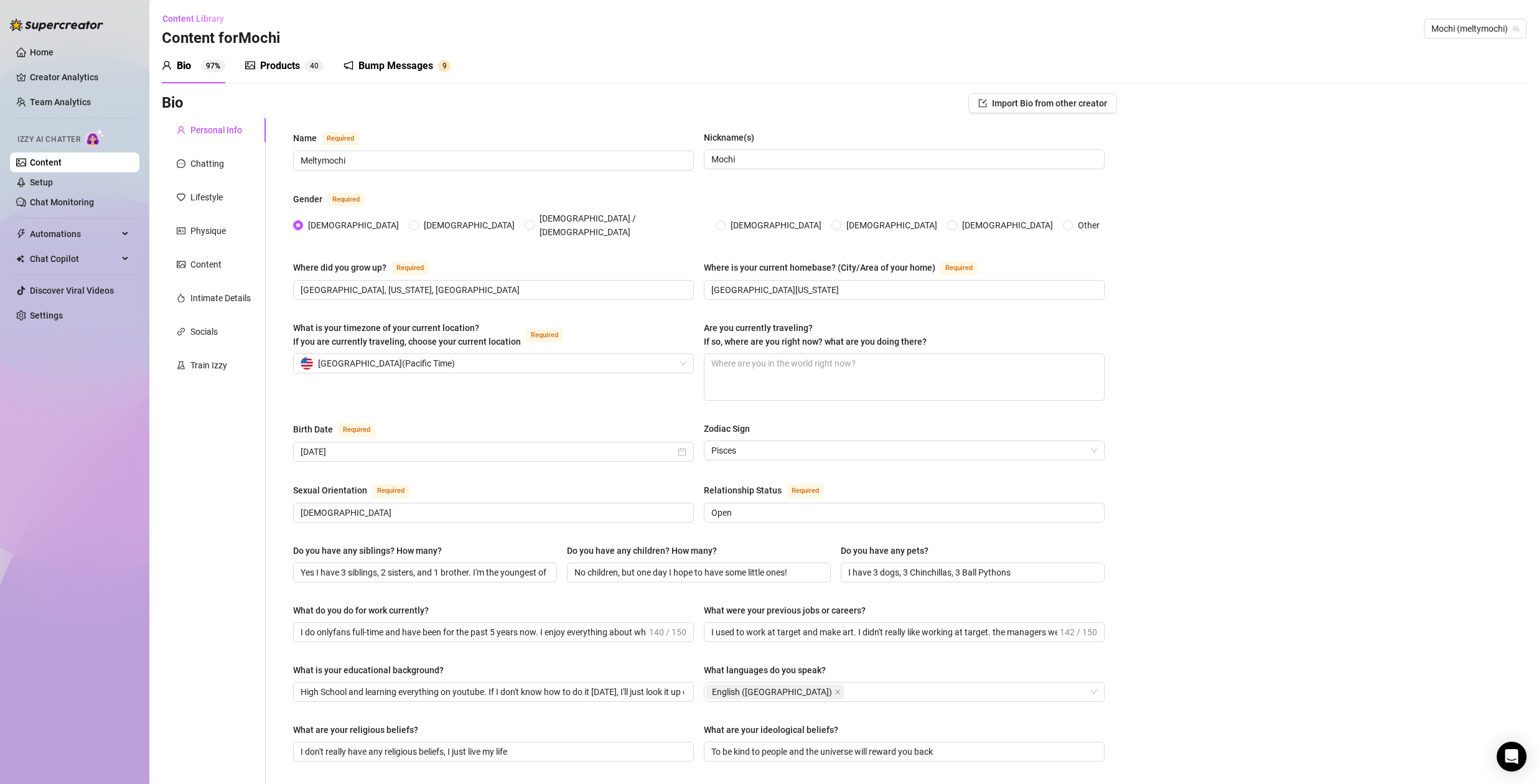
click at [282, 67] on div "Products" at bounding box center [280, 66] width 40 height 15
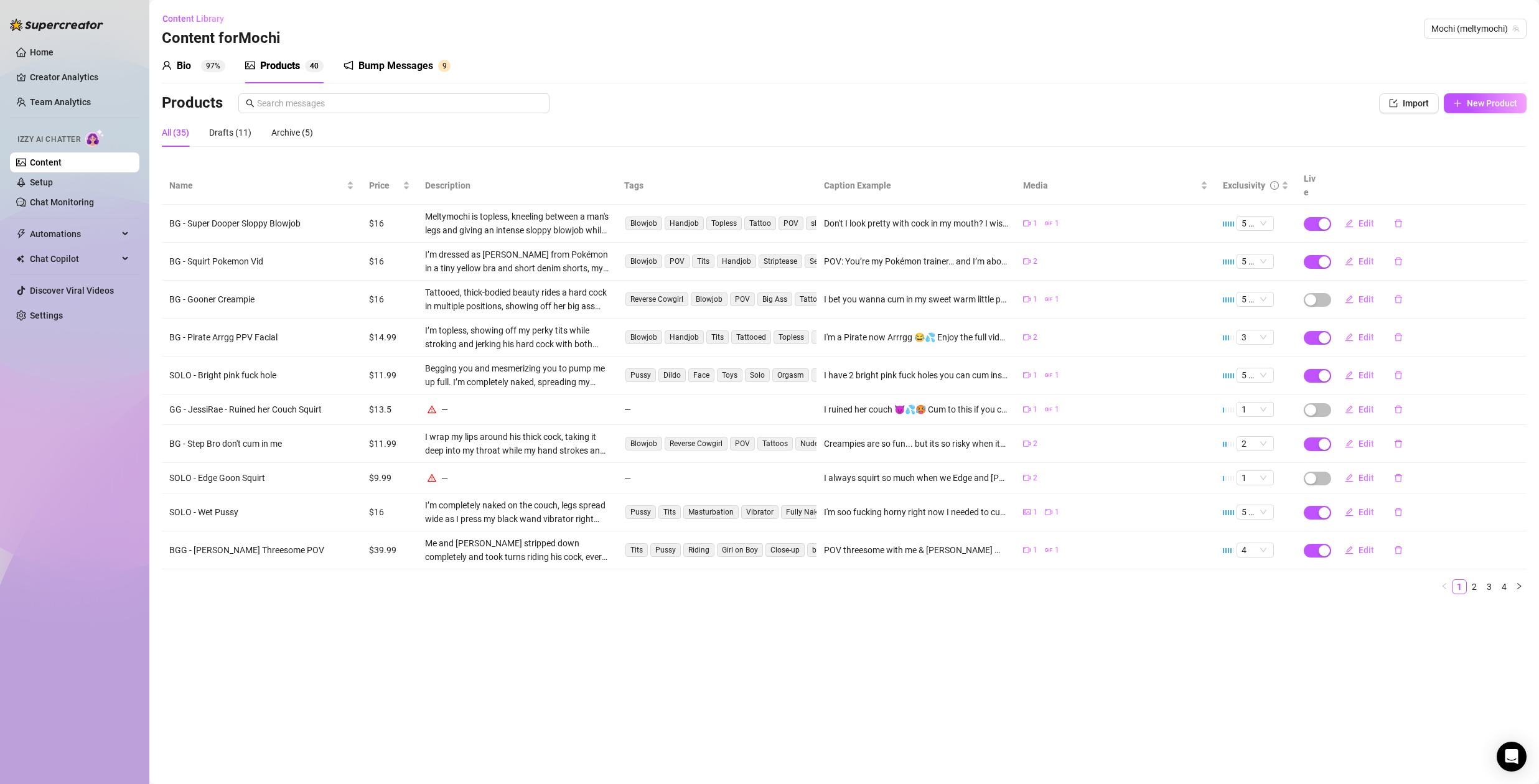
click at [386, 65] on div "Bump Messages" at bounding box center [396, 66] width 75 height 15
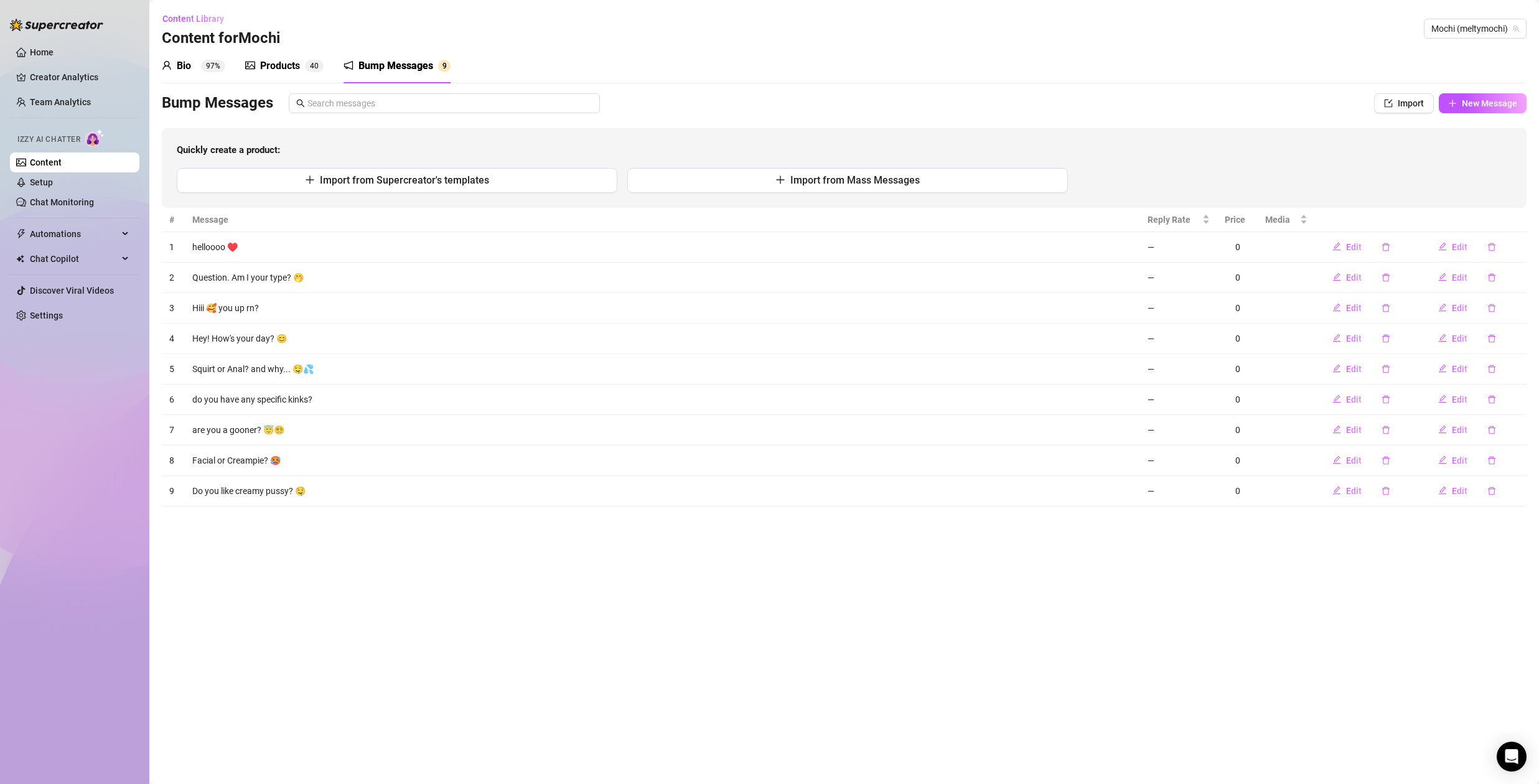
click at [280, 63] on div "Products" at bounding box center [280, 66] width 40 height 15
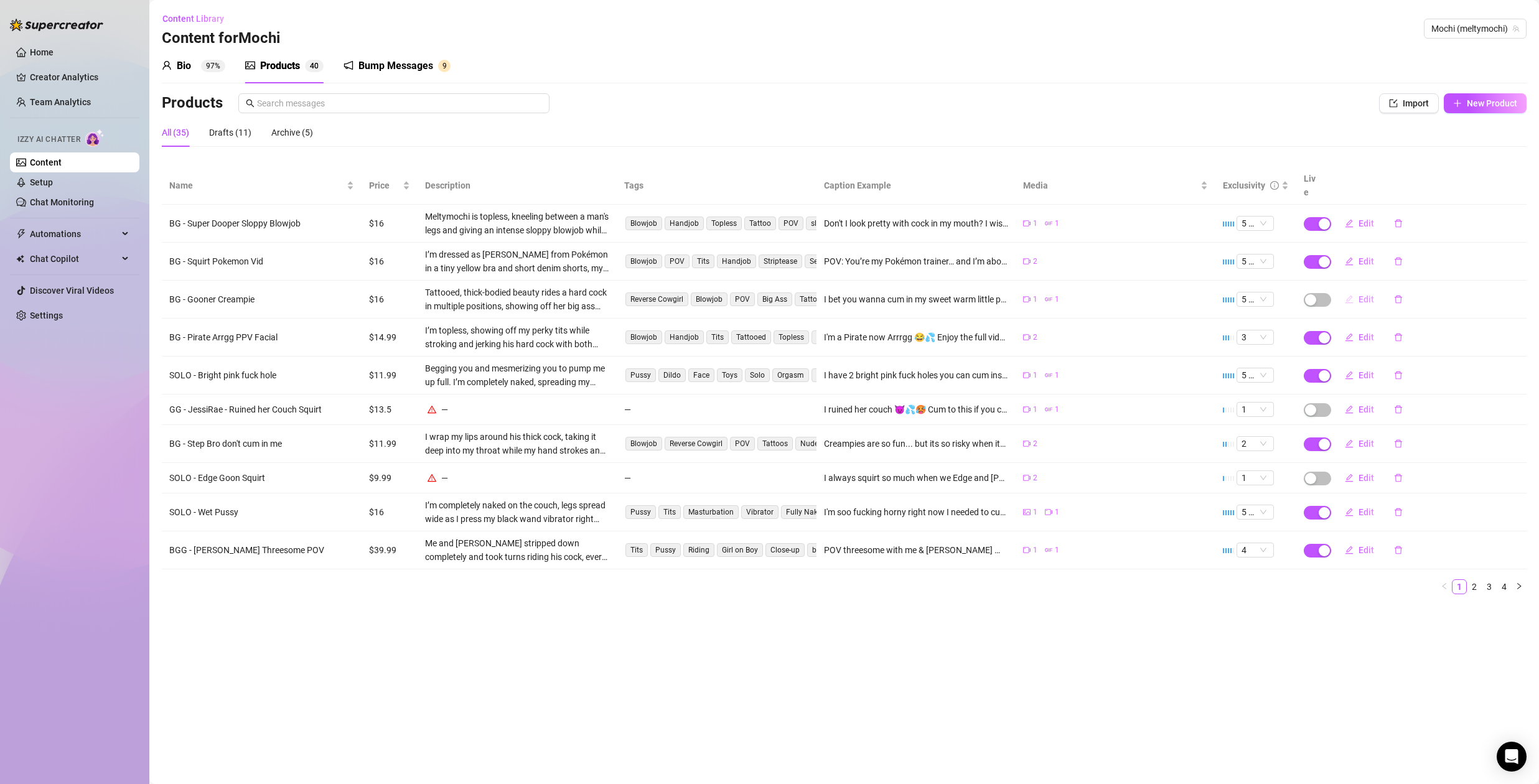
click at [1367, 294] on span "Edit" at bounding box center [1366, 299] width 15 height 10
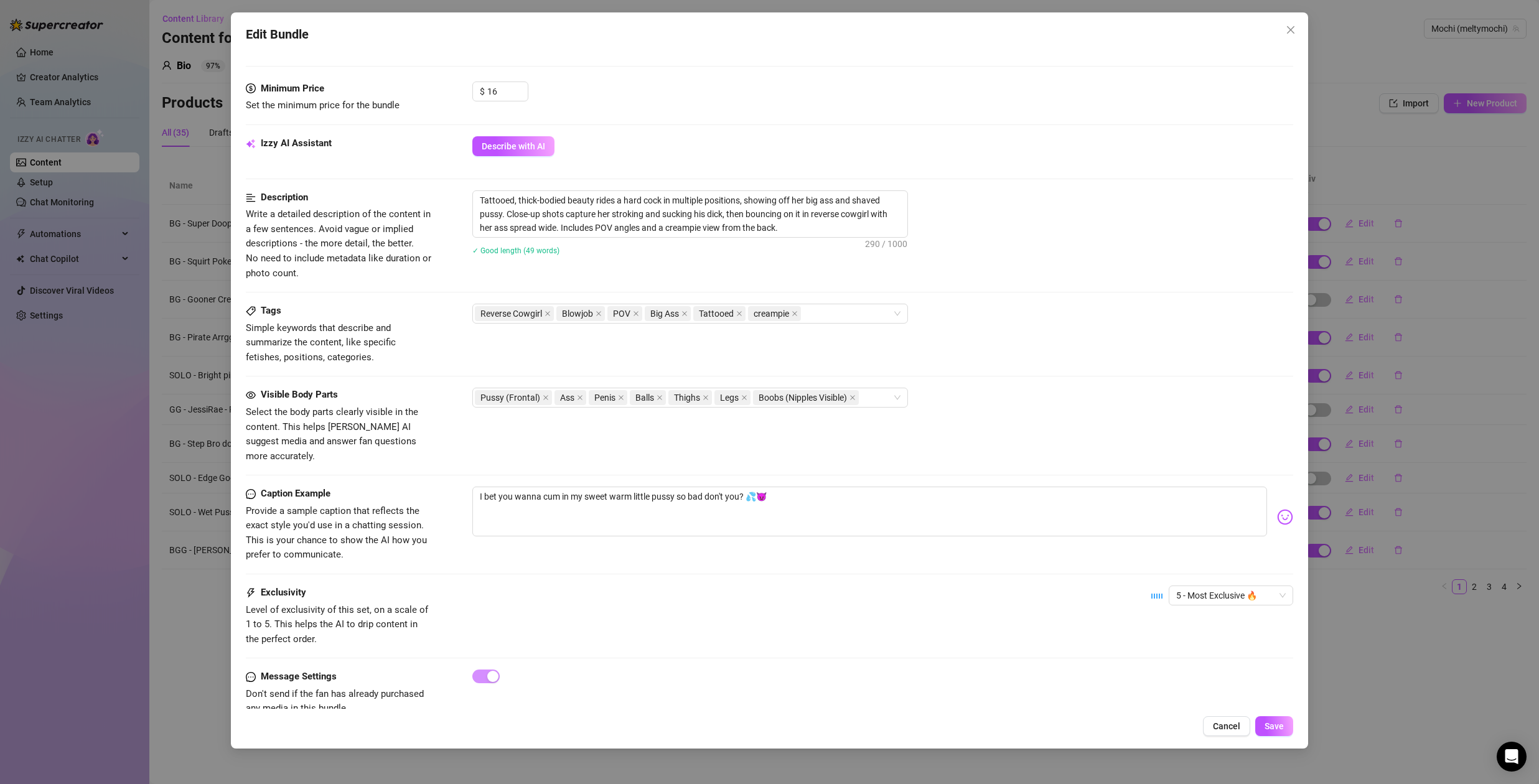
scroll to position [385, 0]
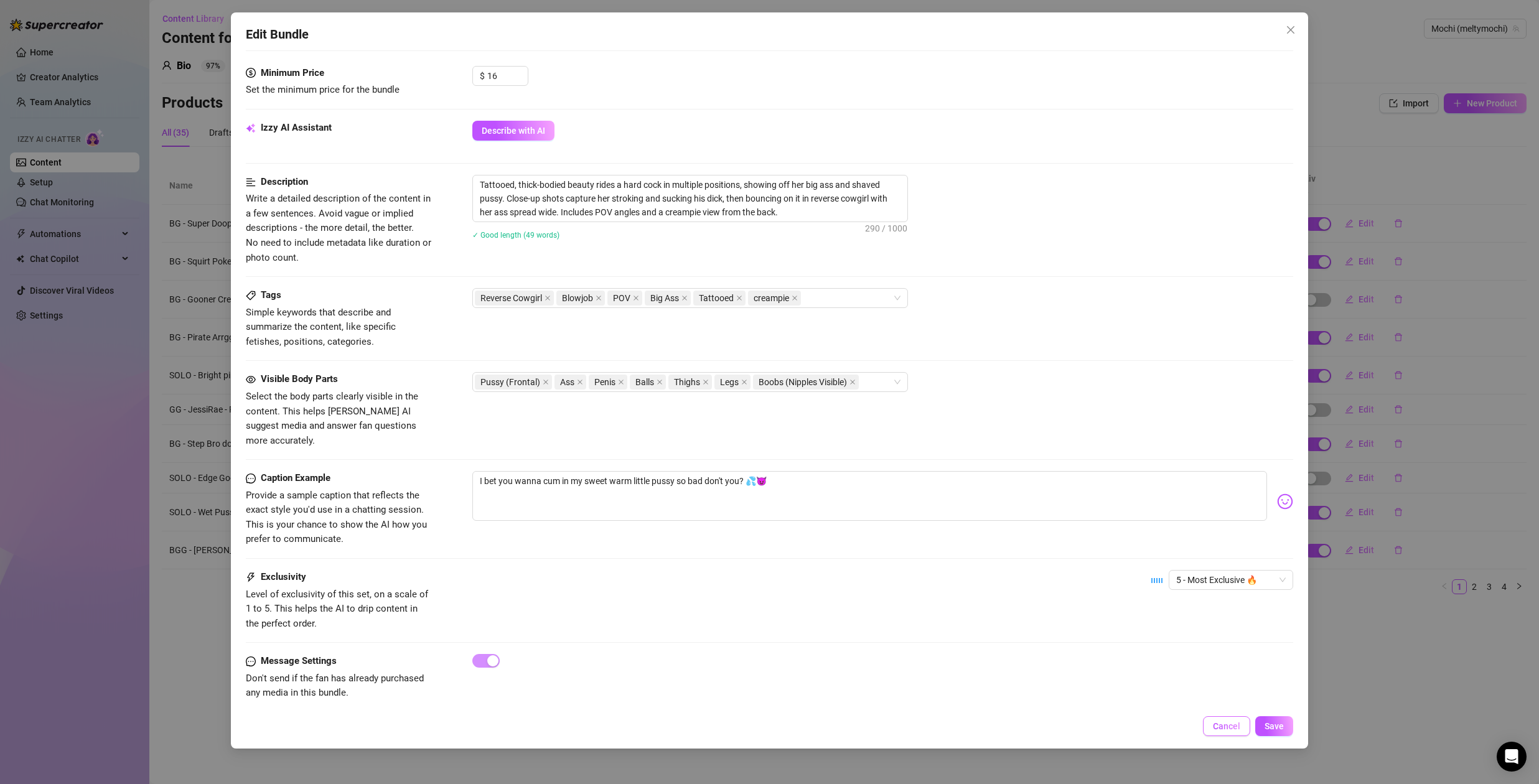
click at [1225, 724] on span "Cancel" at bounding box center [1227, 725] width 27 height 10
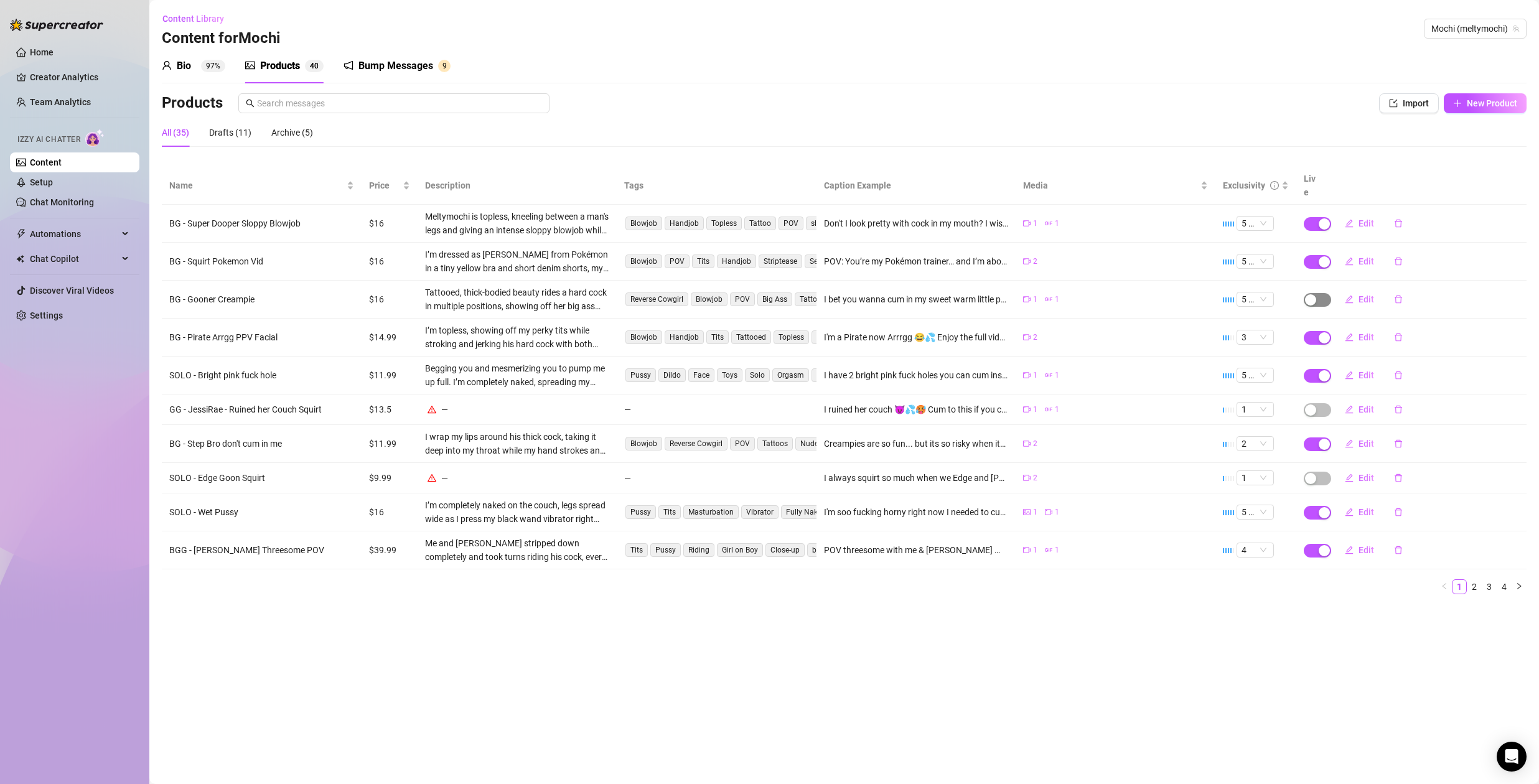
click at [1317, 293] on span "button" at bounding box center [1317, 299] width 27 height 14
click at [1404, 258] on span "OK" at bounding box center [1402, 256] width 12 height 10
click at [1368, 404] on span "Edit" at bounding box center [1366, 409] width 15 height 10
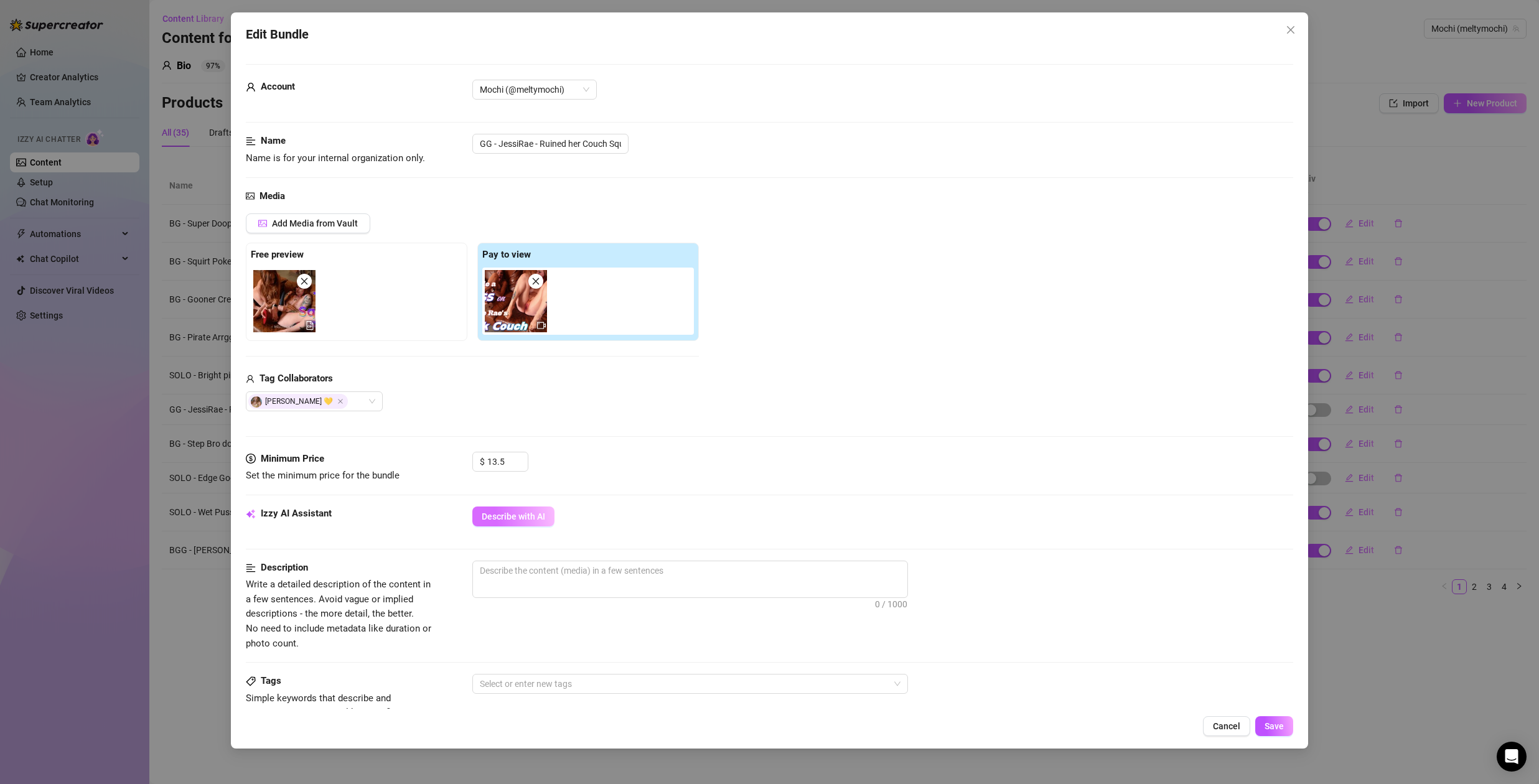
click at [525, 516] on span "Describe with AI" at bounding box center [513, 516] width 63 height 10
type textarea "Two"
type textarea "Two naked"
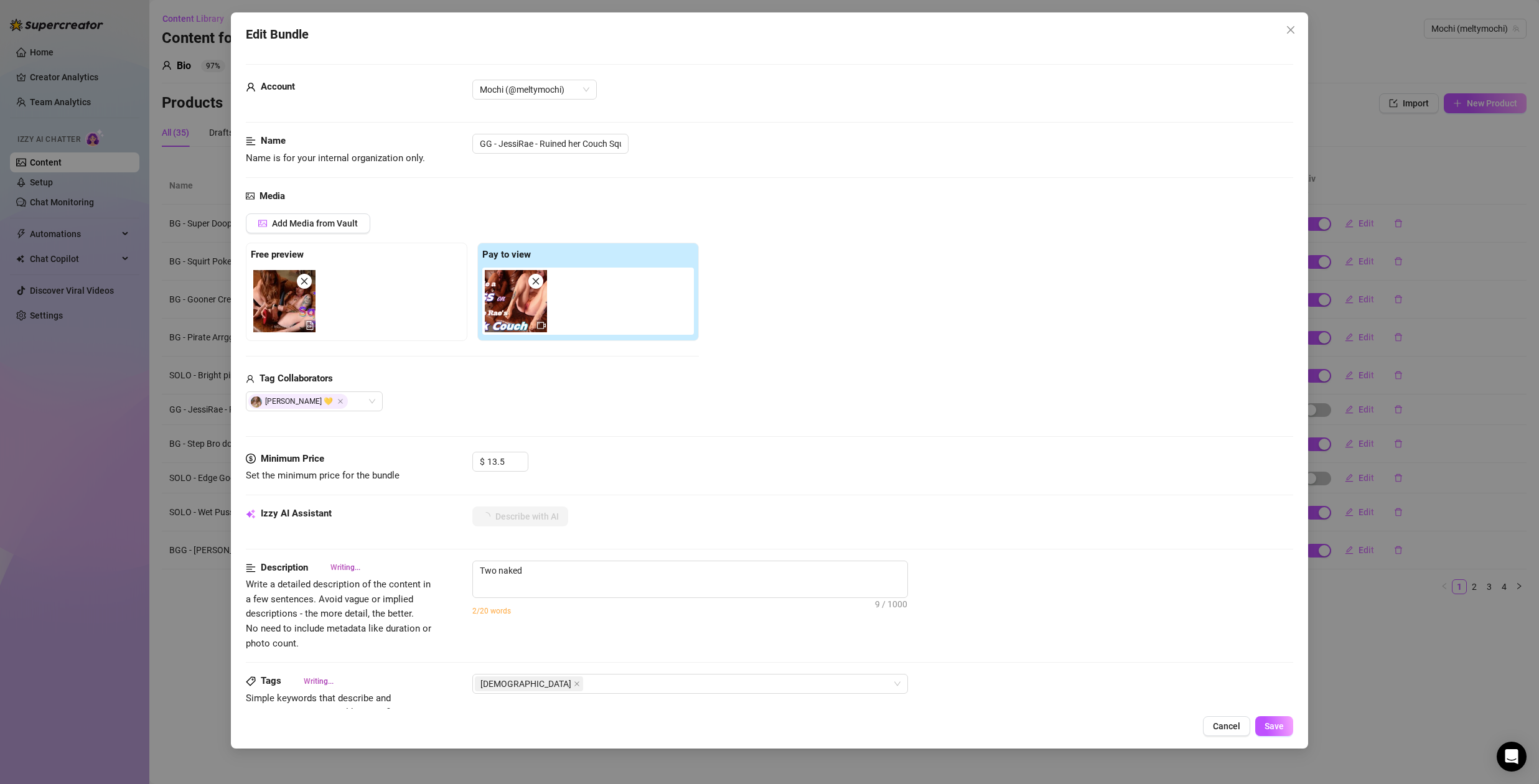
type textarea "Two naked women"
type textarea "Two naked women on"
type textarea "Two naked women on a"
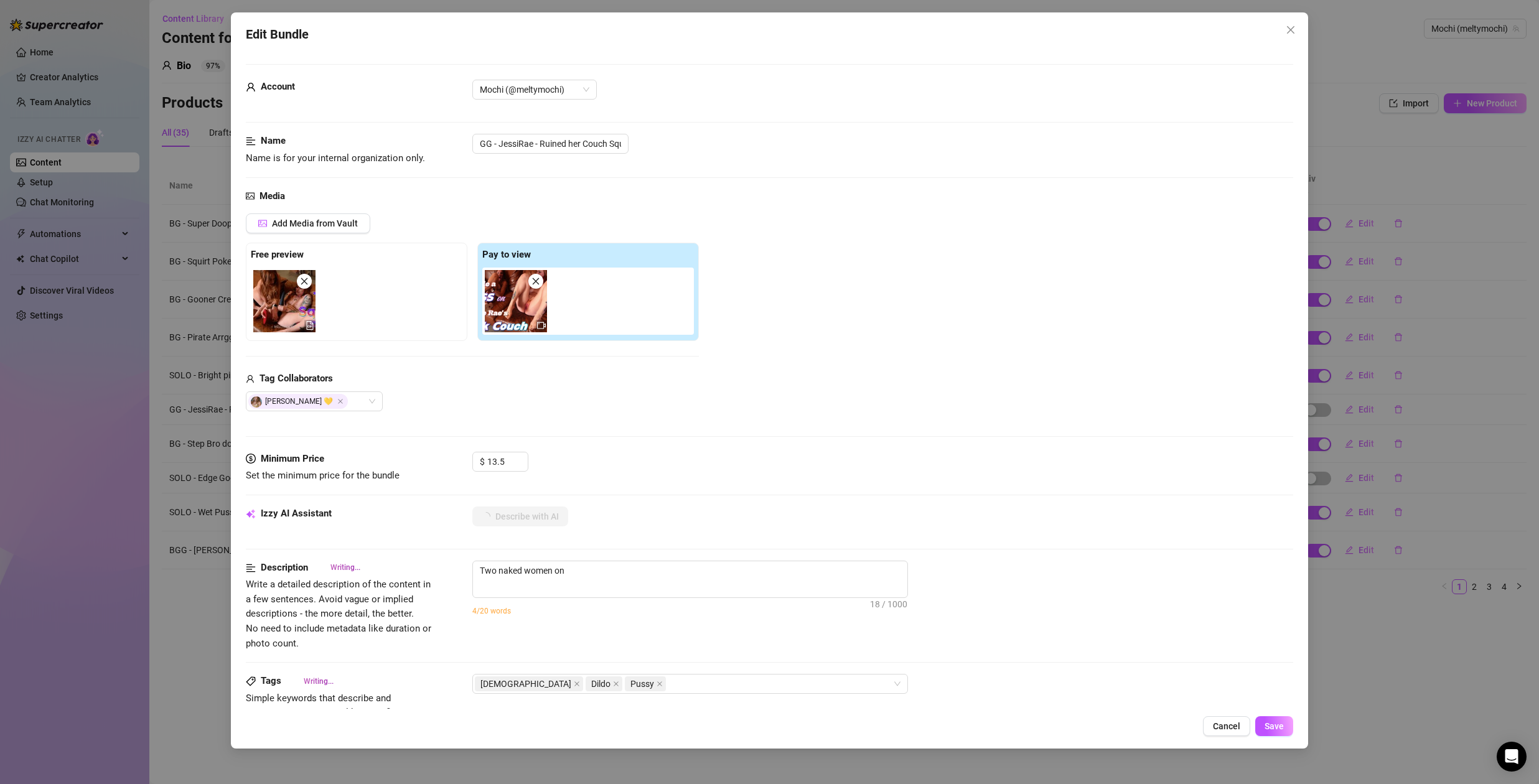
type textarea "Two naked women on a"
type textarea "Two naked women on a leather"
type textarea "Two naked women on a leather couch"
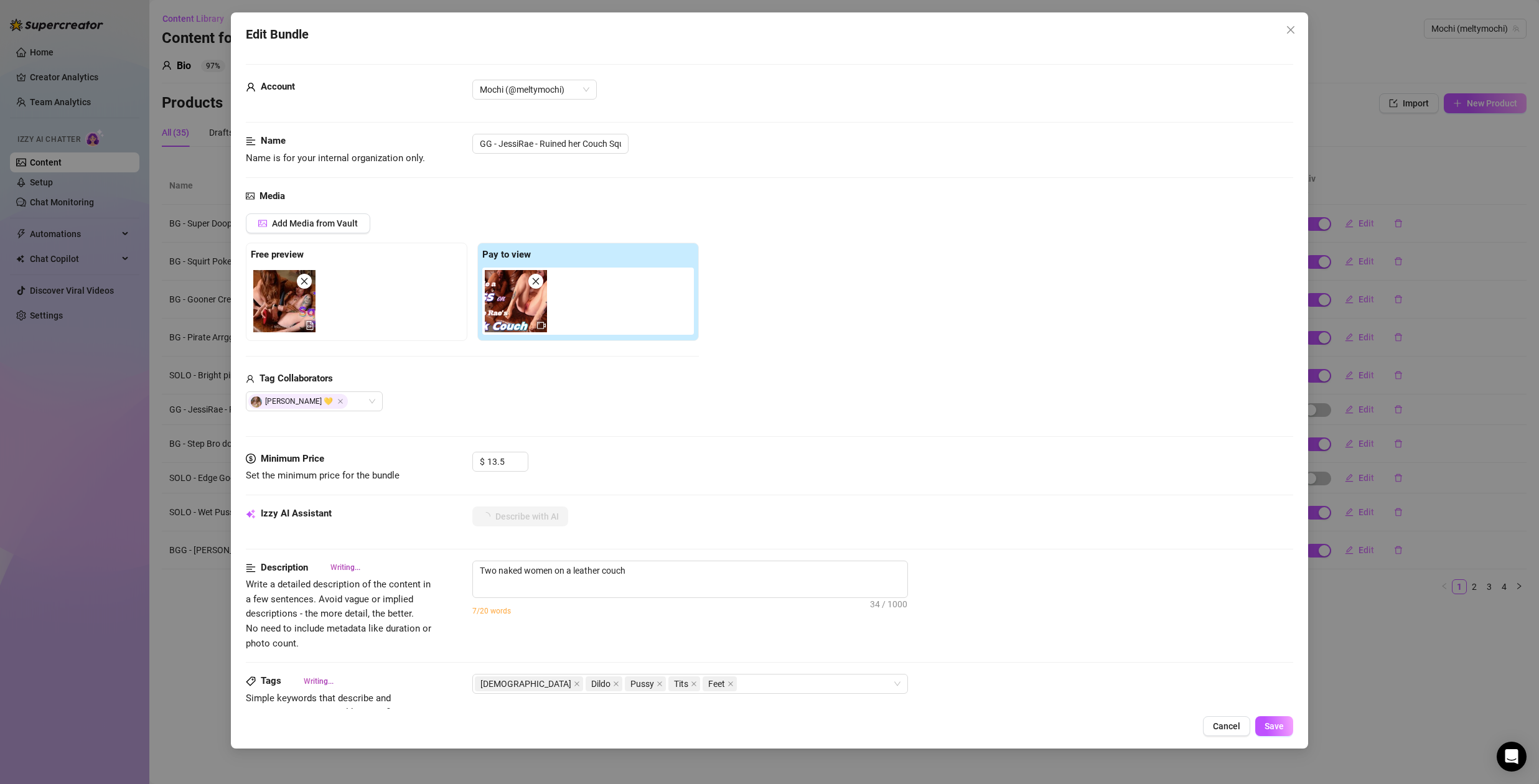
type textarea "Two naked women on a leather couch engage"
type textarea "Two naked women on a leather couch engage in"
type textarea "Two naked women on a leather couch engage in intense"
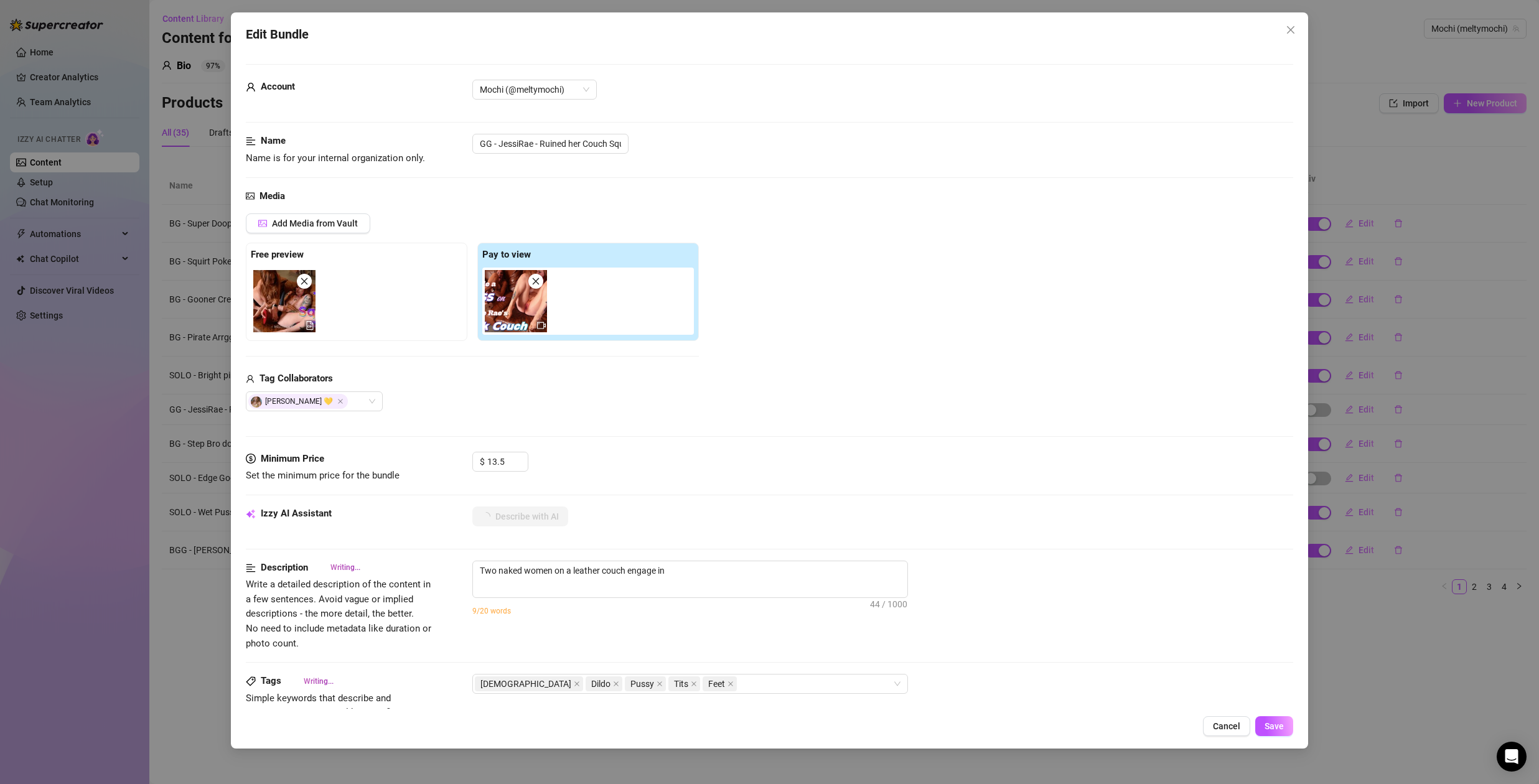
type textarea "Two naked women on a leather couch engage in intense"
type textarea "Two naked women on a leather couch engage in intense girl-on-girl"
type textarea "Two naked women on a leather couch engage in intense girl-on-girl play."
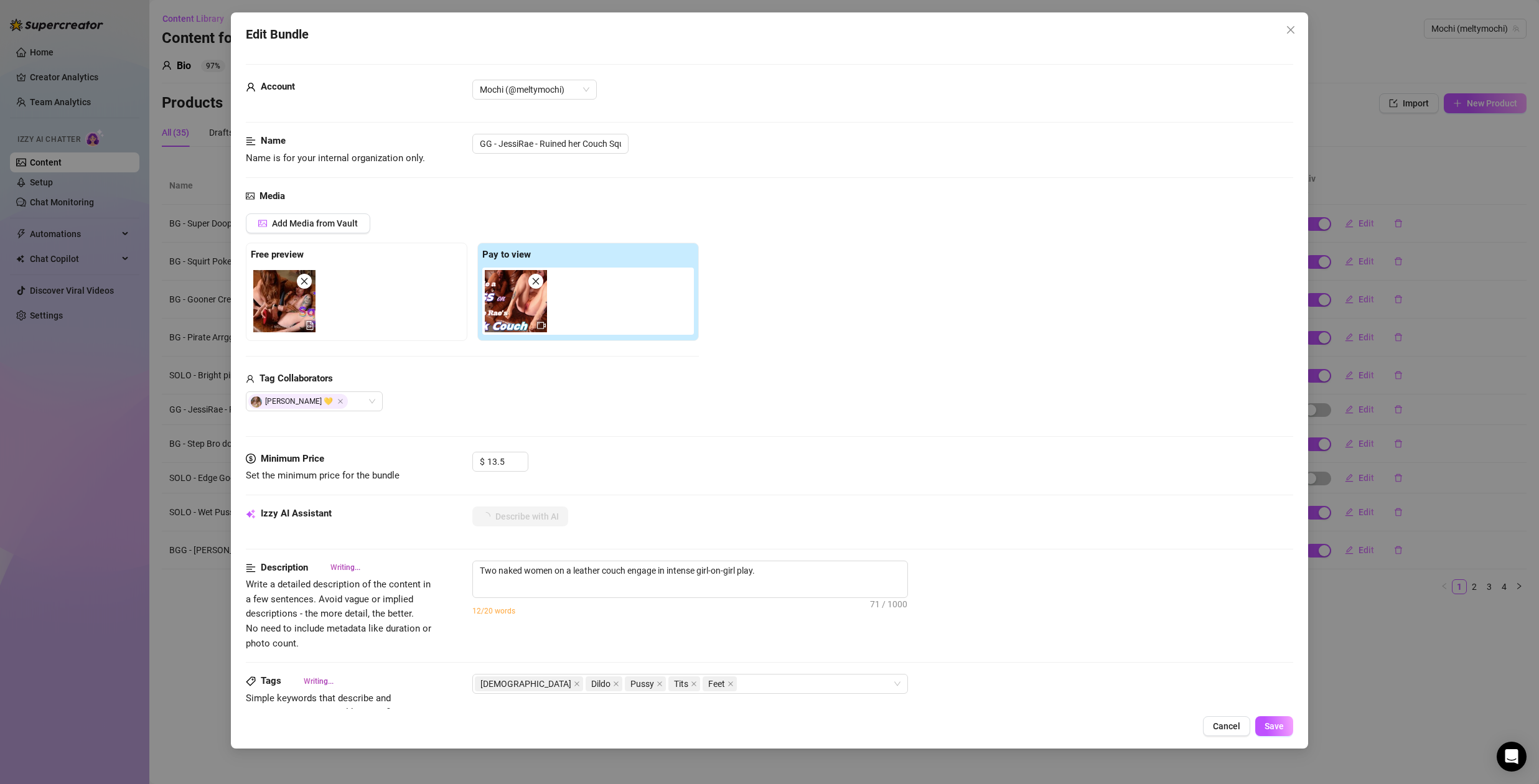
type textarea "Two naked women on a leather couch engage in intense girl-on-girl play. They"
type textarea "Two naked women on a leather couch engage in intense girl-on-girl play. They li…"
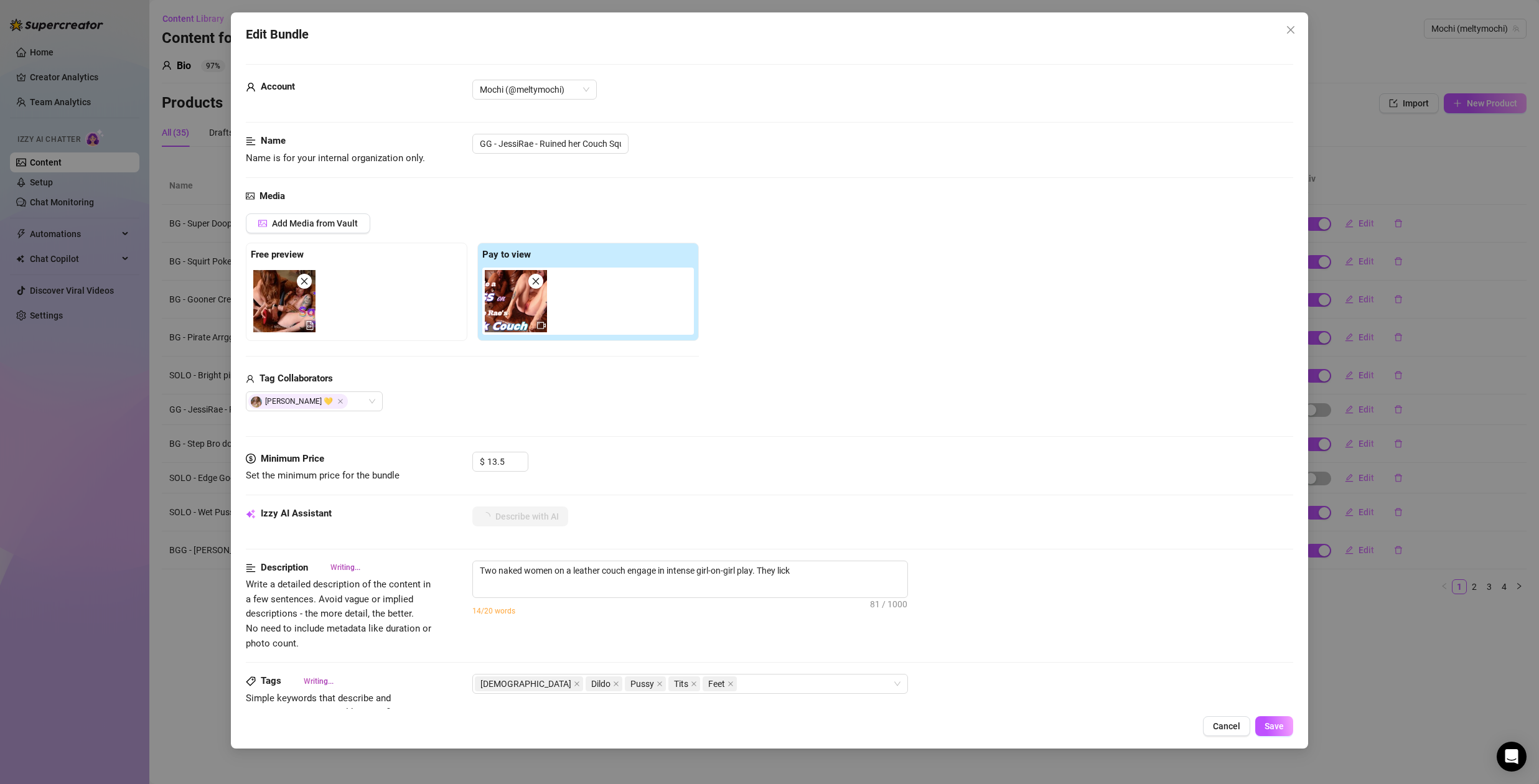
type textarea "Two naked women on a leather couch engage in intense girl-on-girl play. They li…"
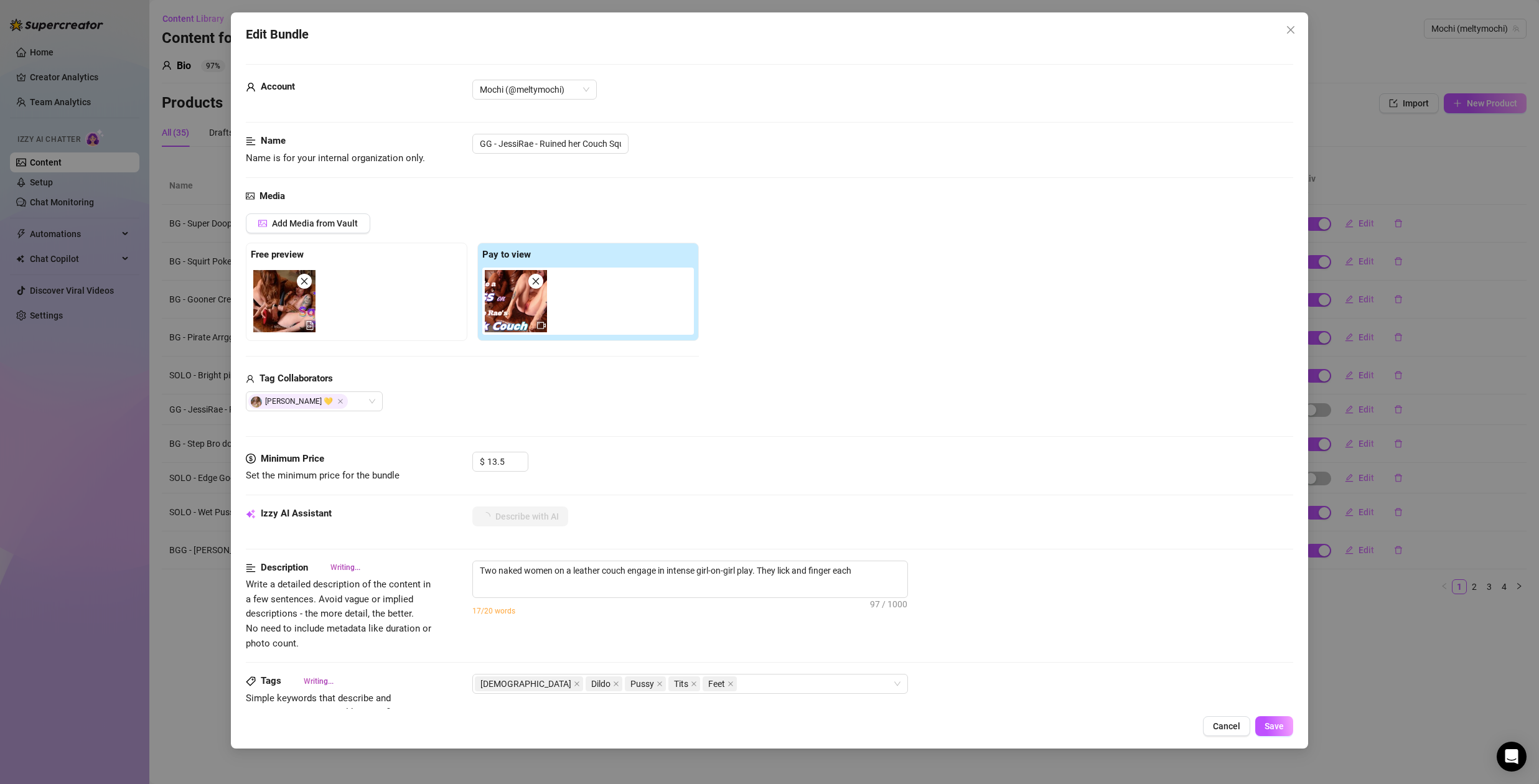
type textarea "Two naked women on a leather couch engage in intense girl-on-girl play. They li…"
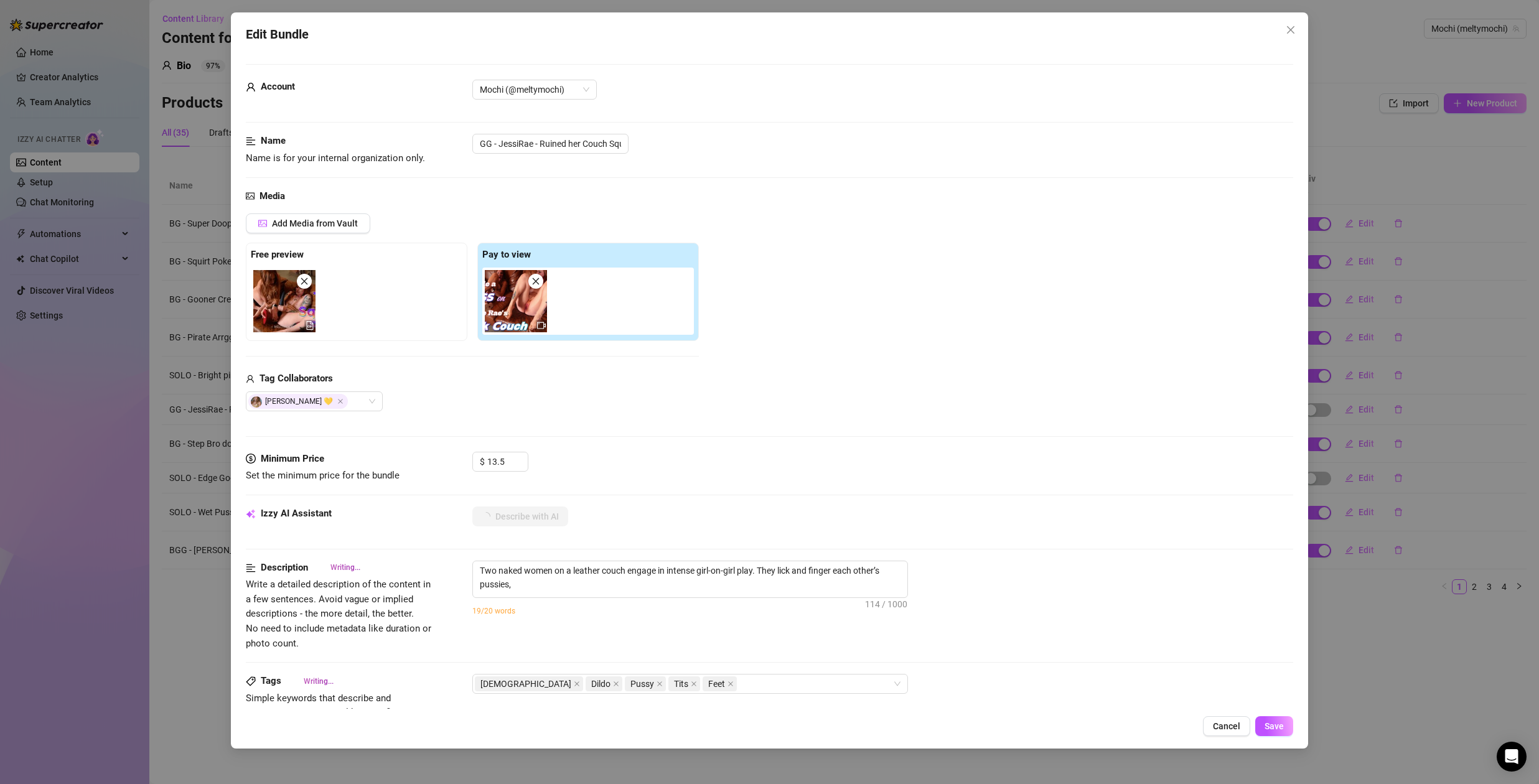
type textarea "Two naked women on a leather couch engage in intense girl-on-girl play. They li…"
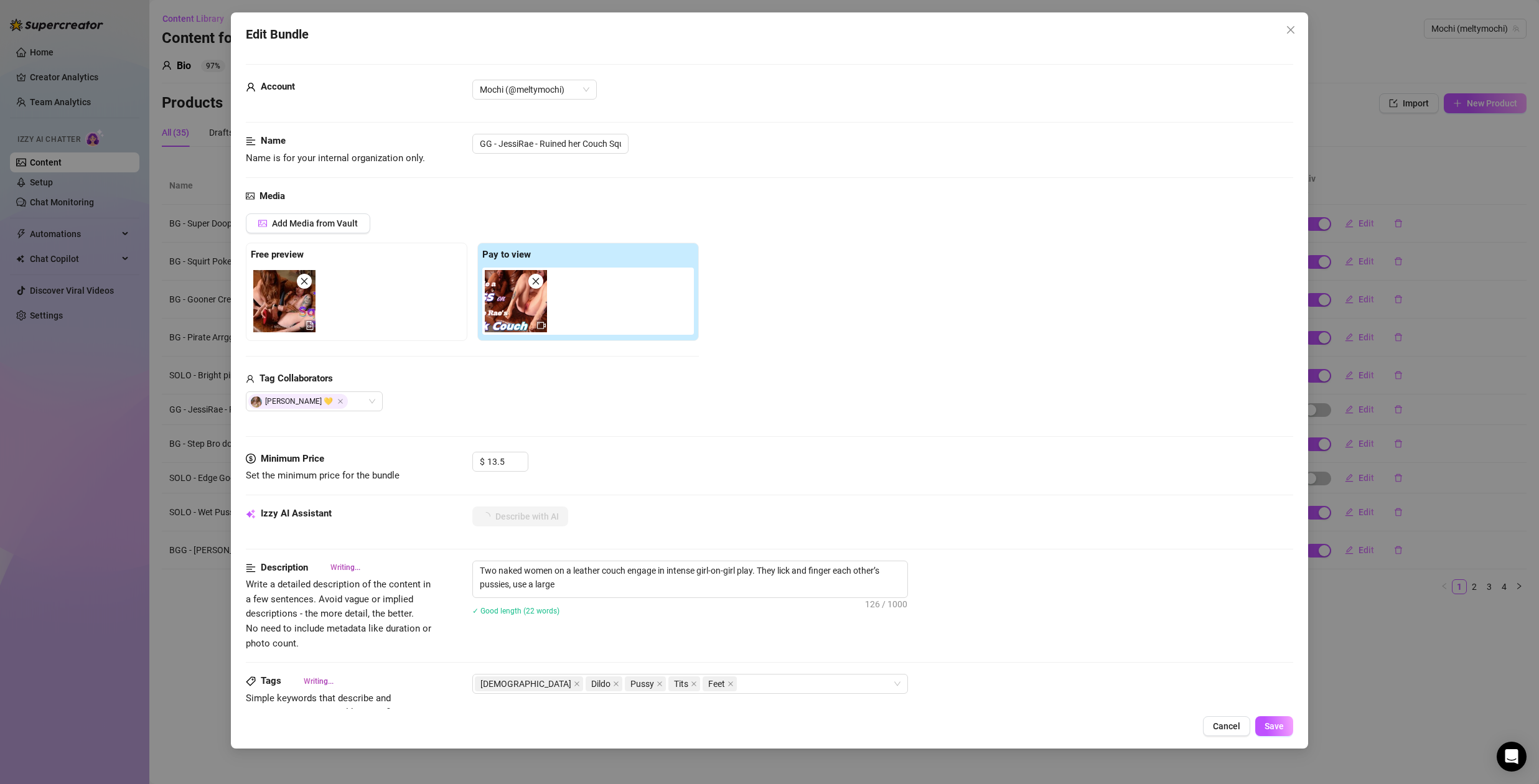
type textarea "Two naked women on a leather couch engage in intense girl-on-girl play. They li…"
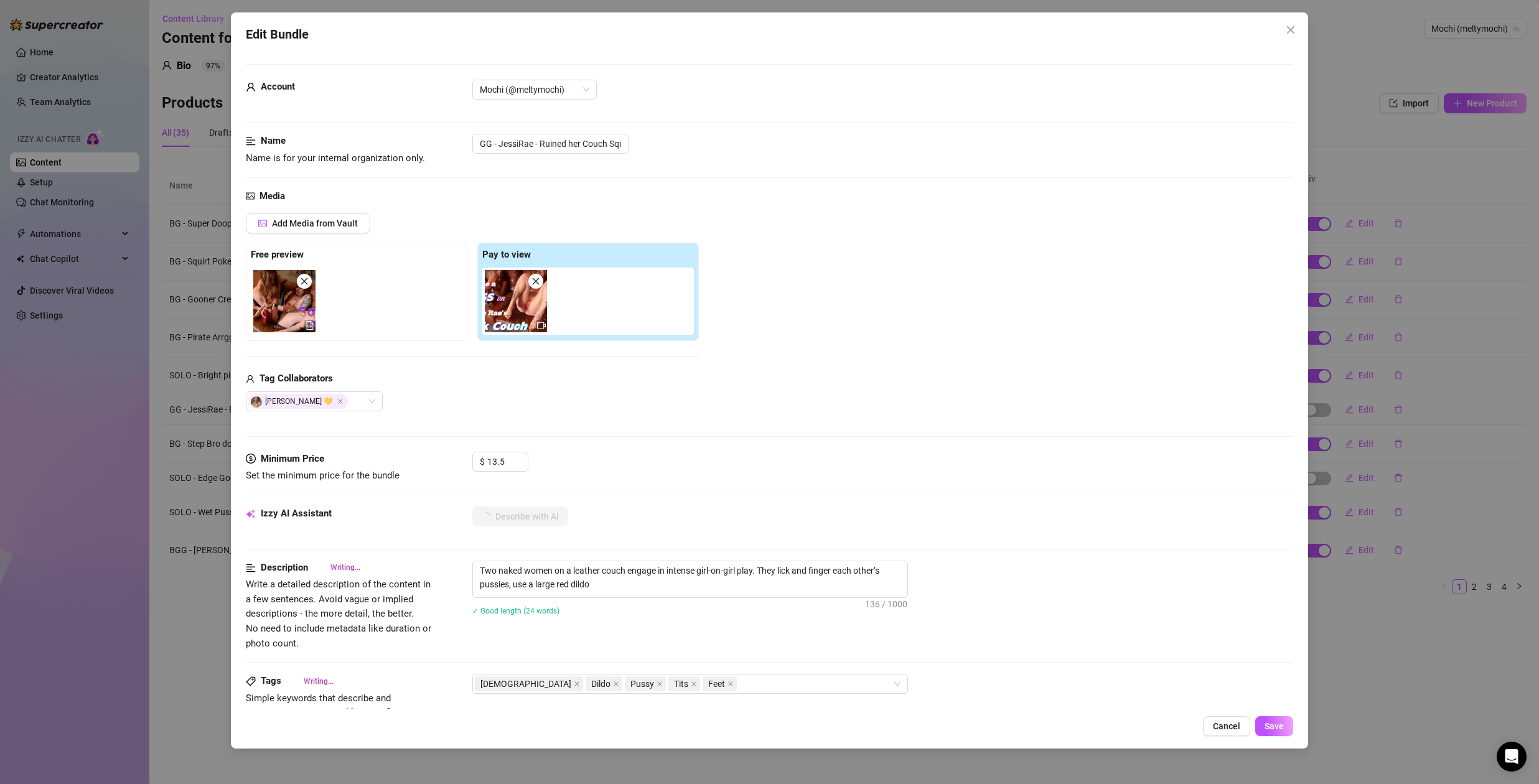
type textarea "Two naked women on a leather couch engage in intense girl-on-girl play. They li…"
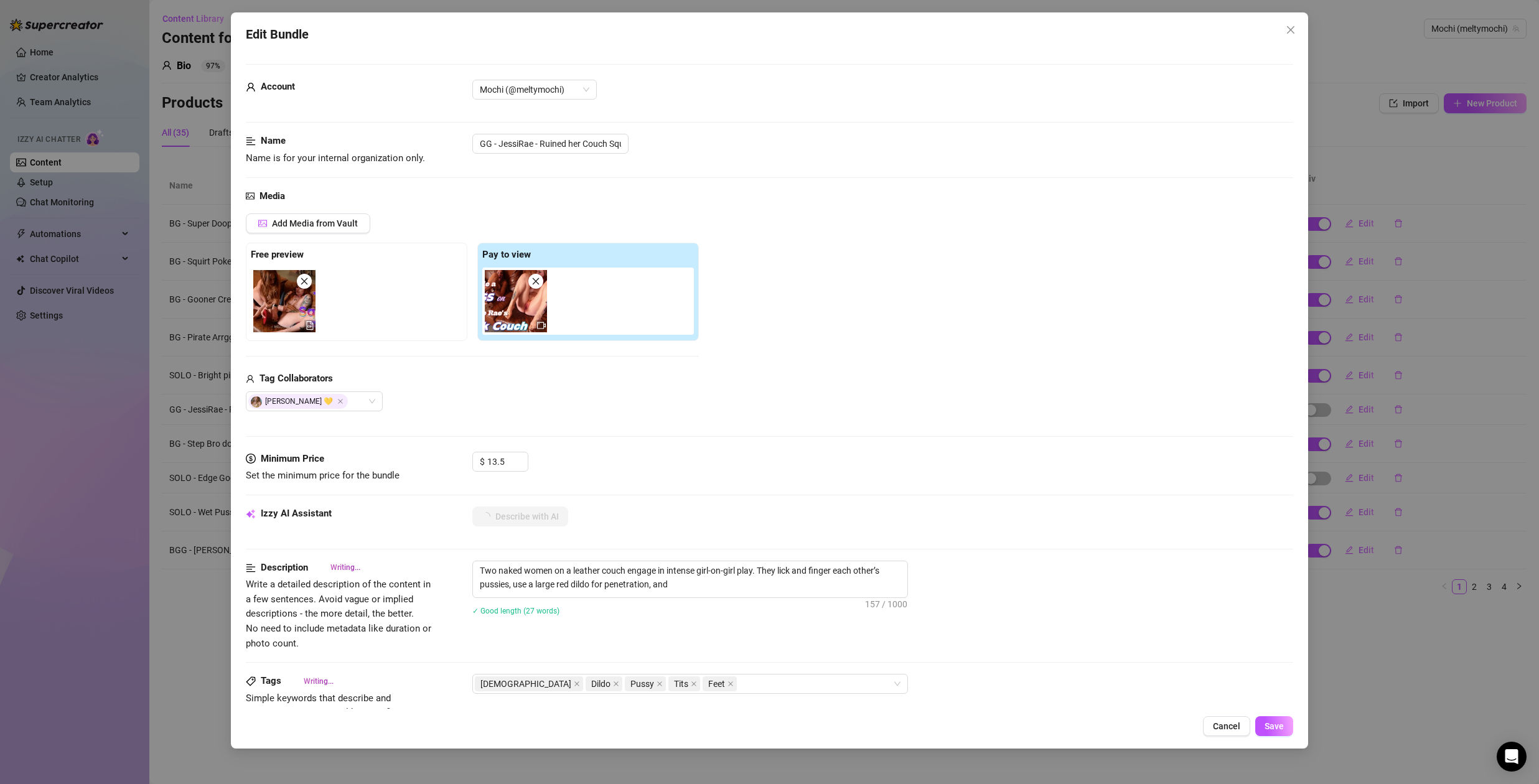
type textarea "Two naked women on a leather couch engage in intense girl-on-girl play. They li…"
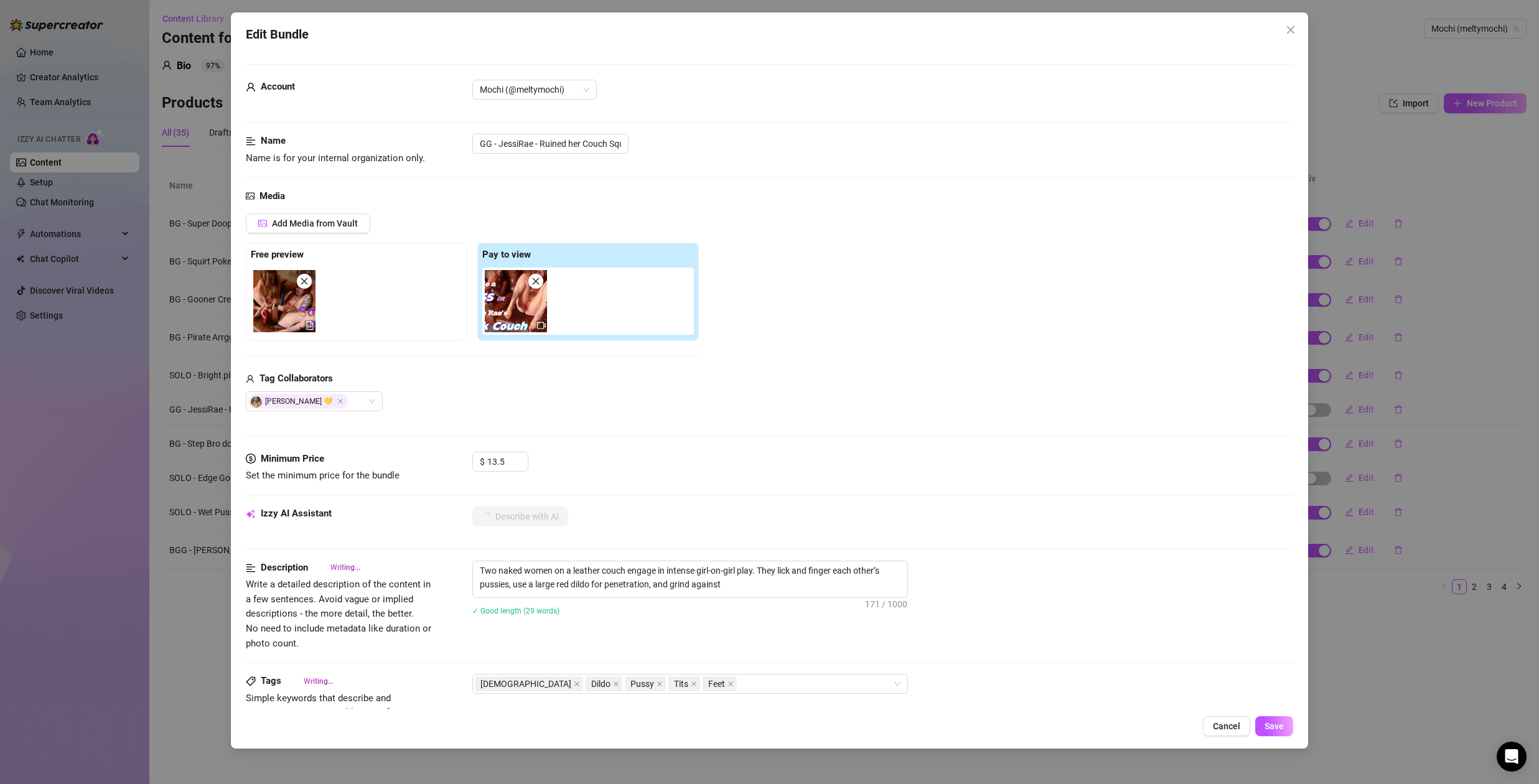
type textarea "Two naked women on a leather couch engage in intense girl-on-girl play. They li…"
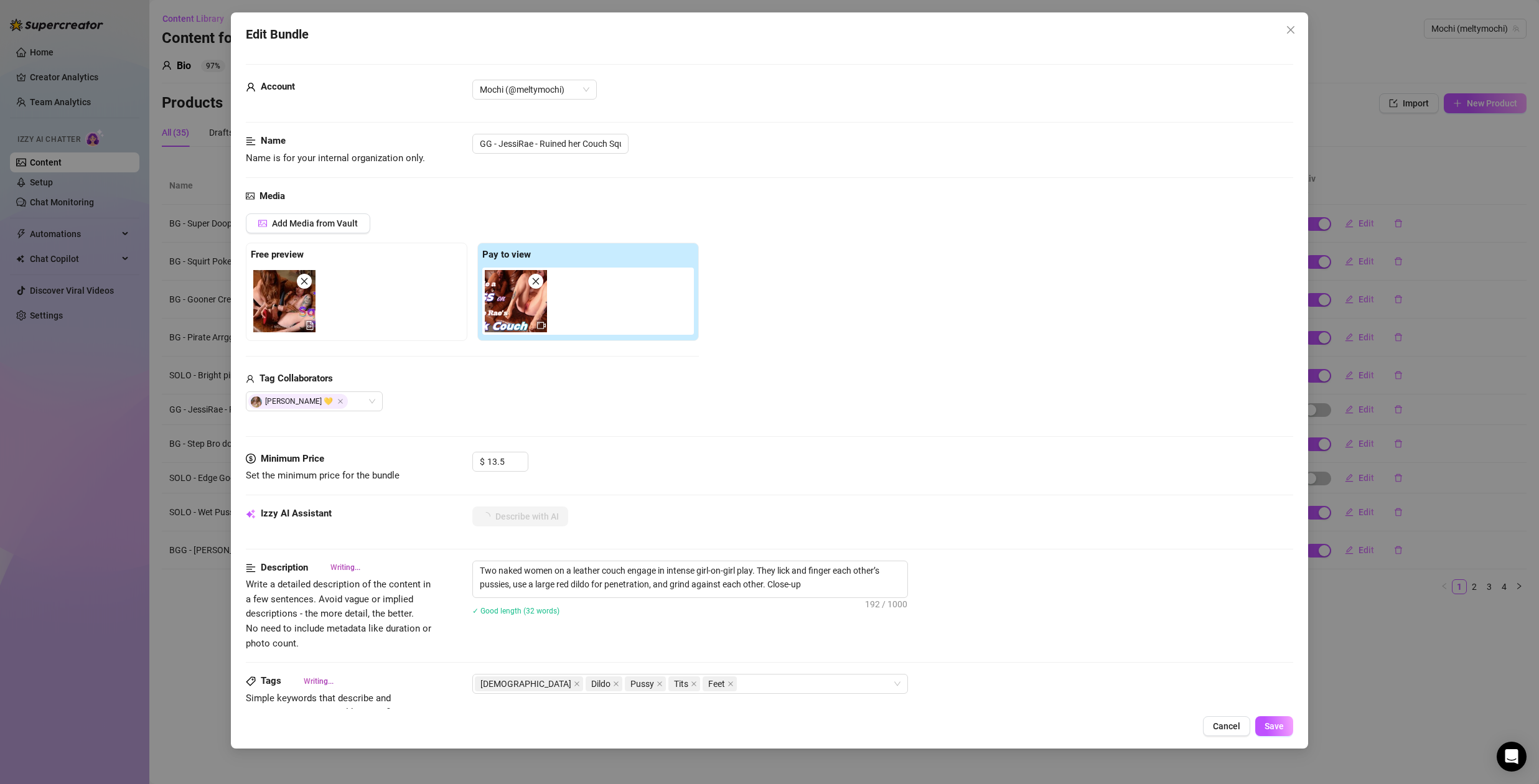
type textarea "Two naked women on a leather couch engage in intense girl-on-girl play. They li…"
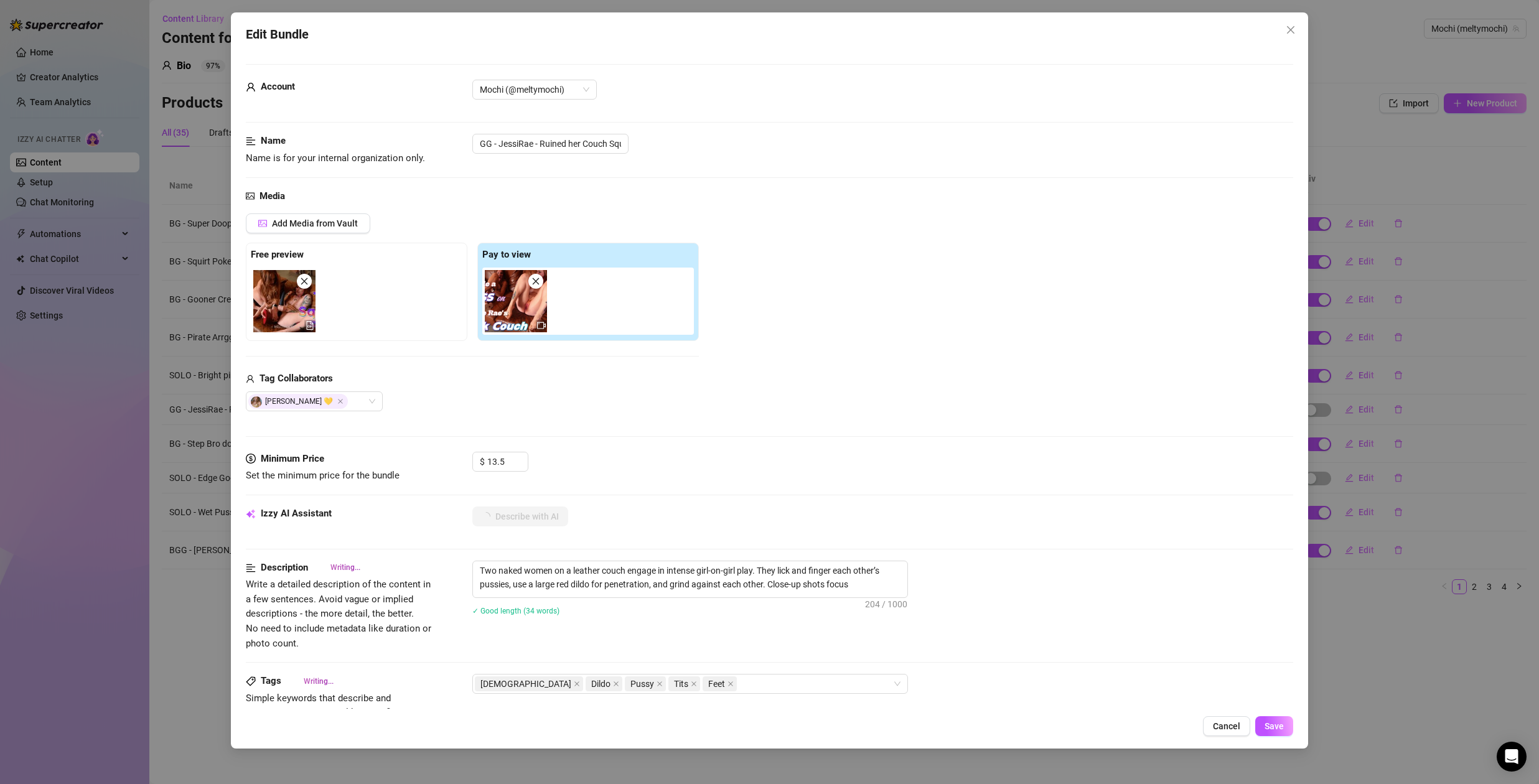
type textarea "Two naked women on a leather couch engage in intense girl-on-girl play. They li…"
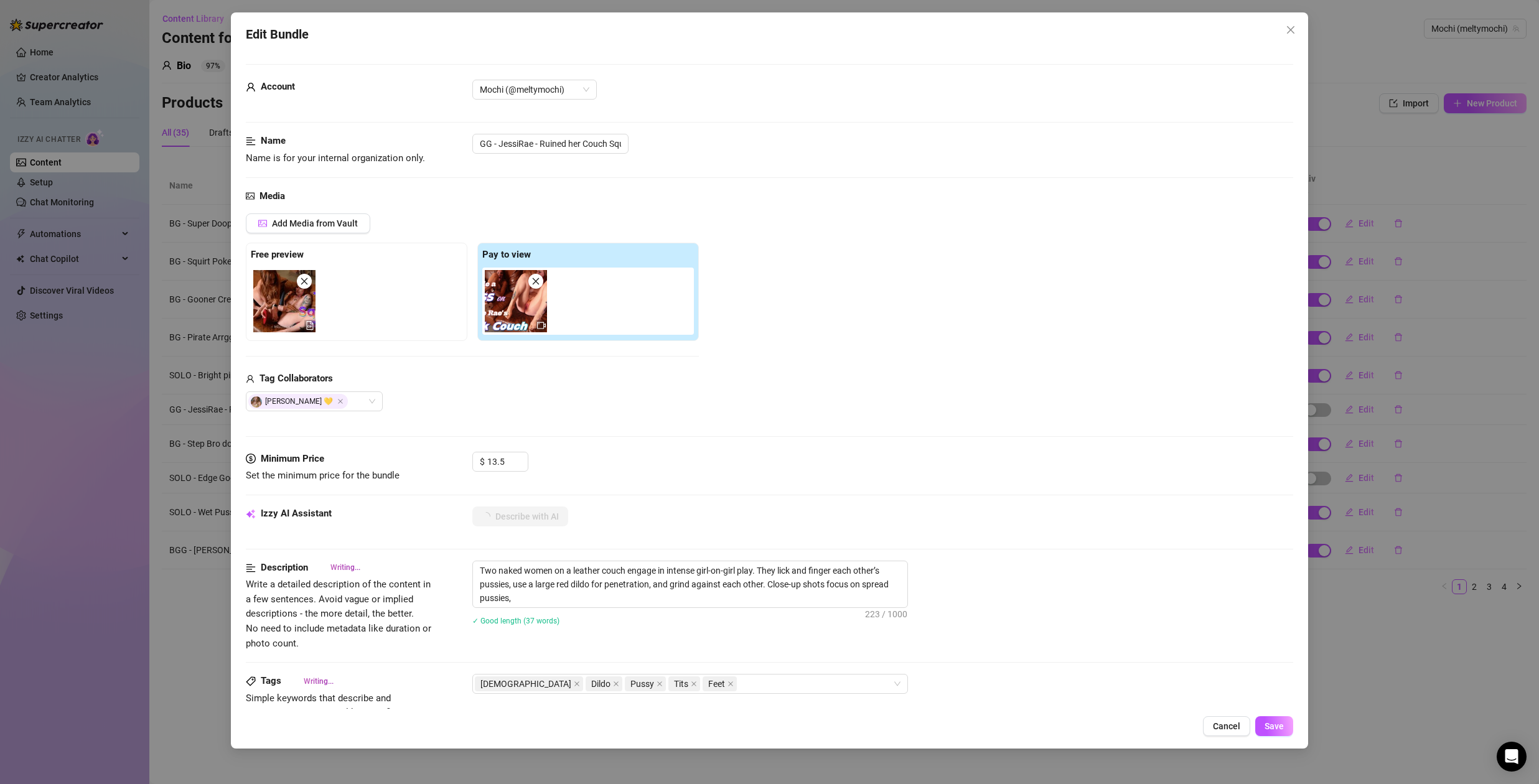
type textarea "Two naked women on a leather couch engage in intense girl-on-girl play. They li…"
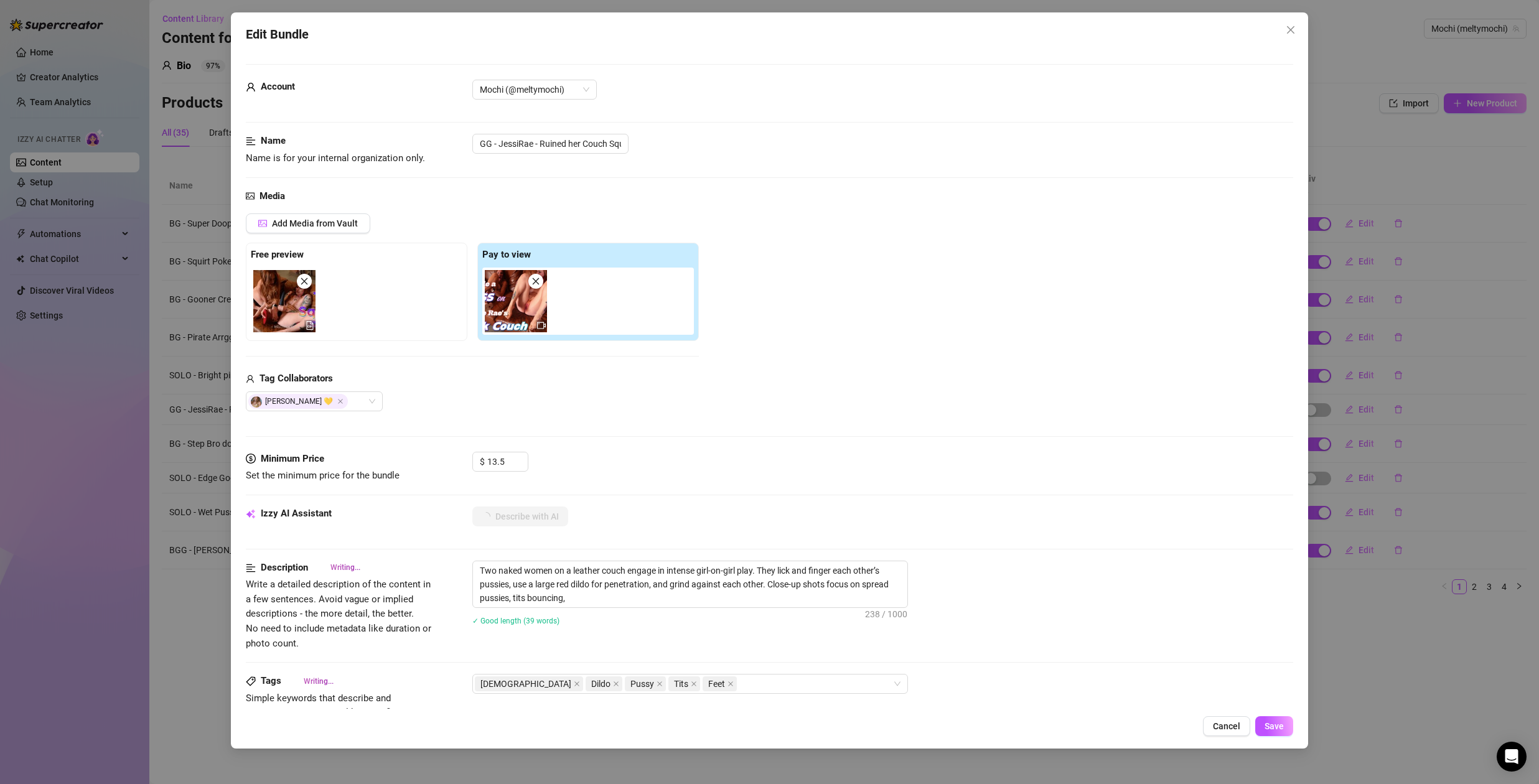
type textarea "Two naked women on a leather couch engage in intense girl-on-girl play. They li…"
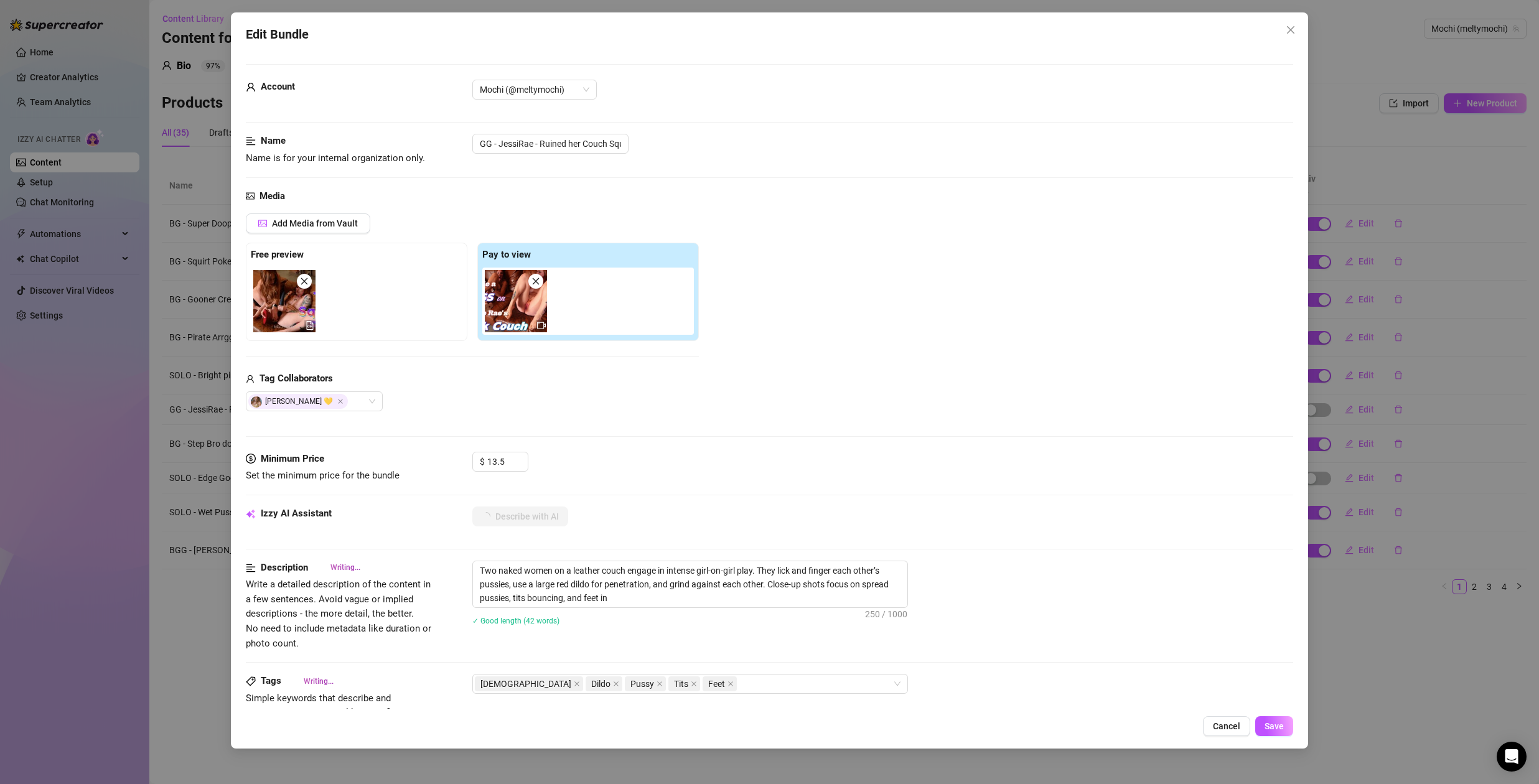
type textarea "Two naked women on a leather couch engage in intense girl-on-girl play. They li…"
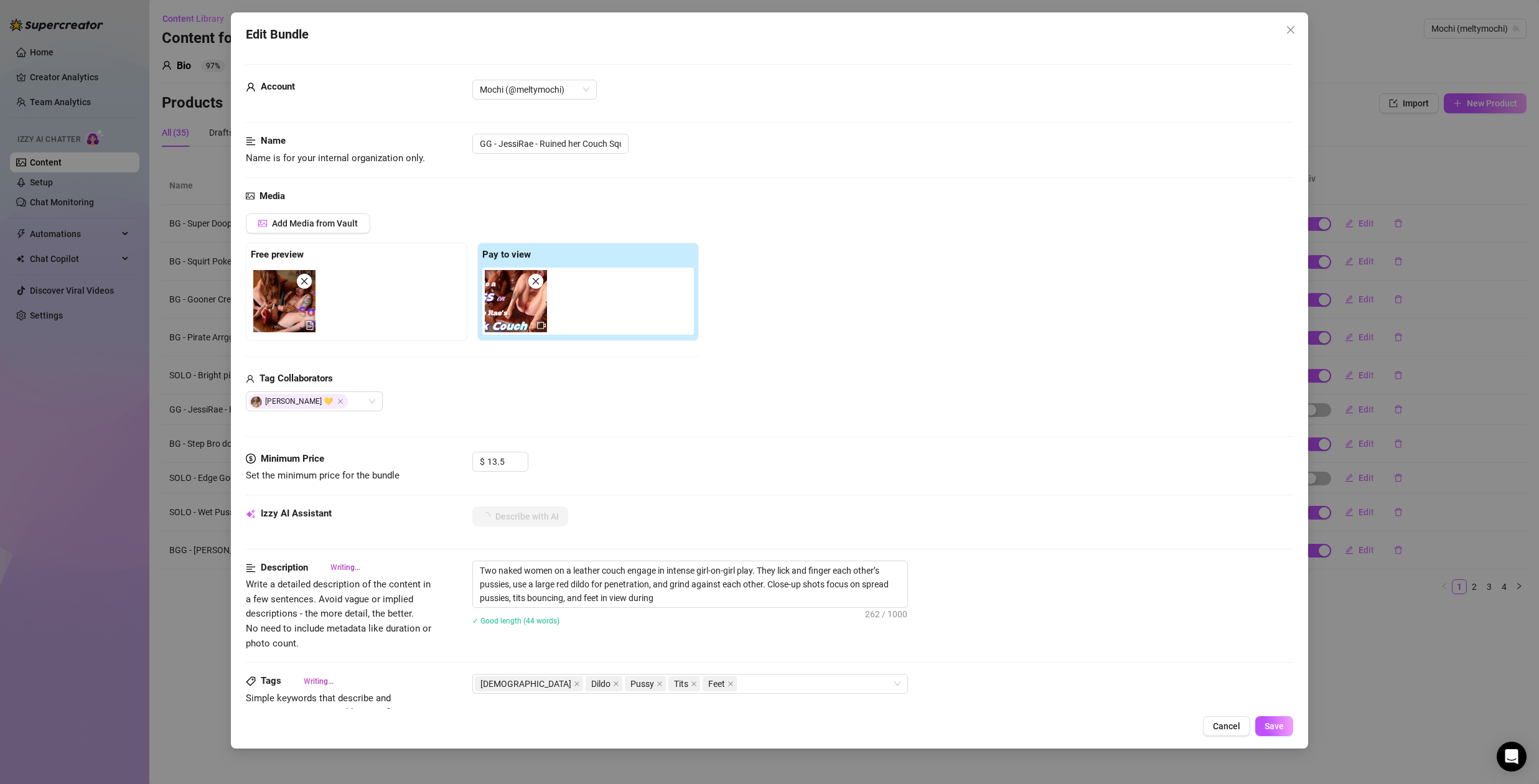
type textarea "Two naked women on a leather couch engage in intense girl-on-girl play. They li…"
